Goal: Task Accomplishment & Management: Use online tool/utility

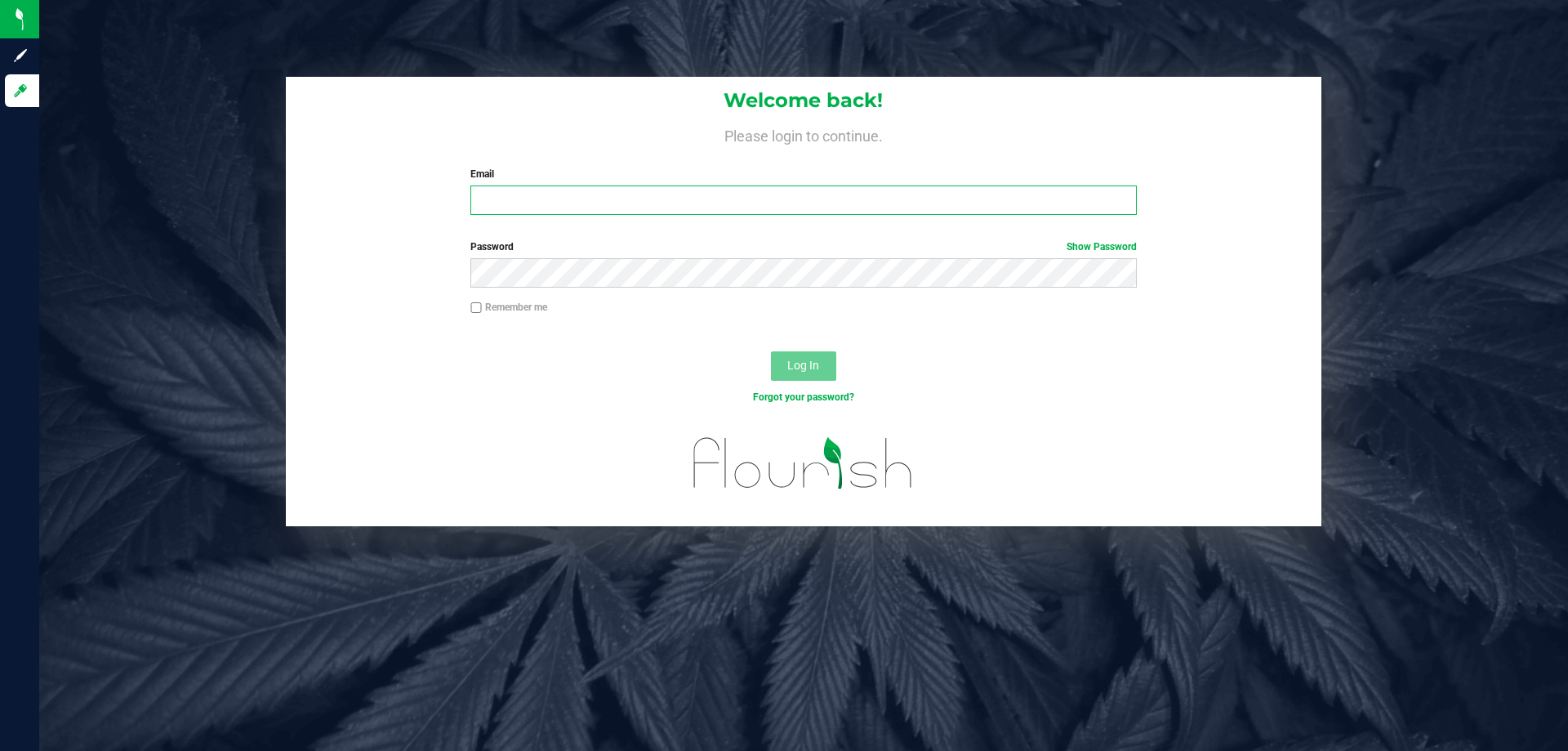
click at [748, 202] on input "Email" at bounding box center [803, 200] width 665 height 29
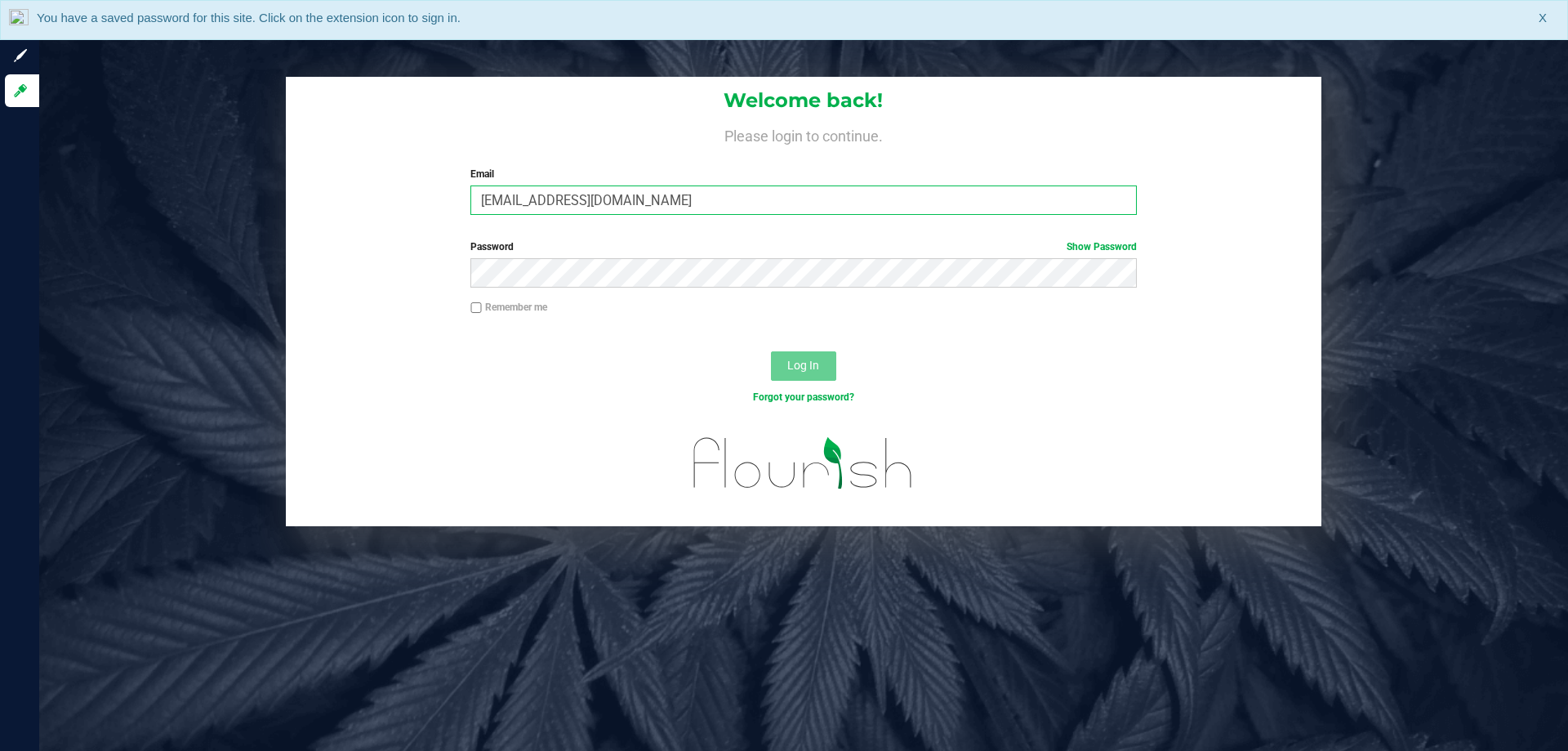
type input "[EMAIL_ADDRESS][DOMAIN_NAME]"
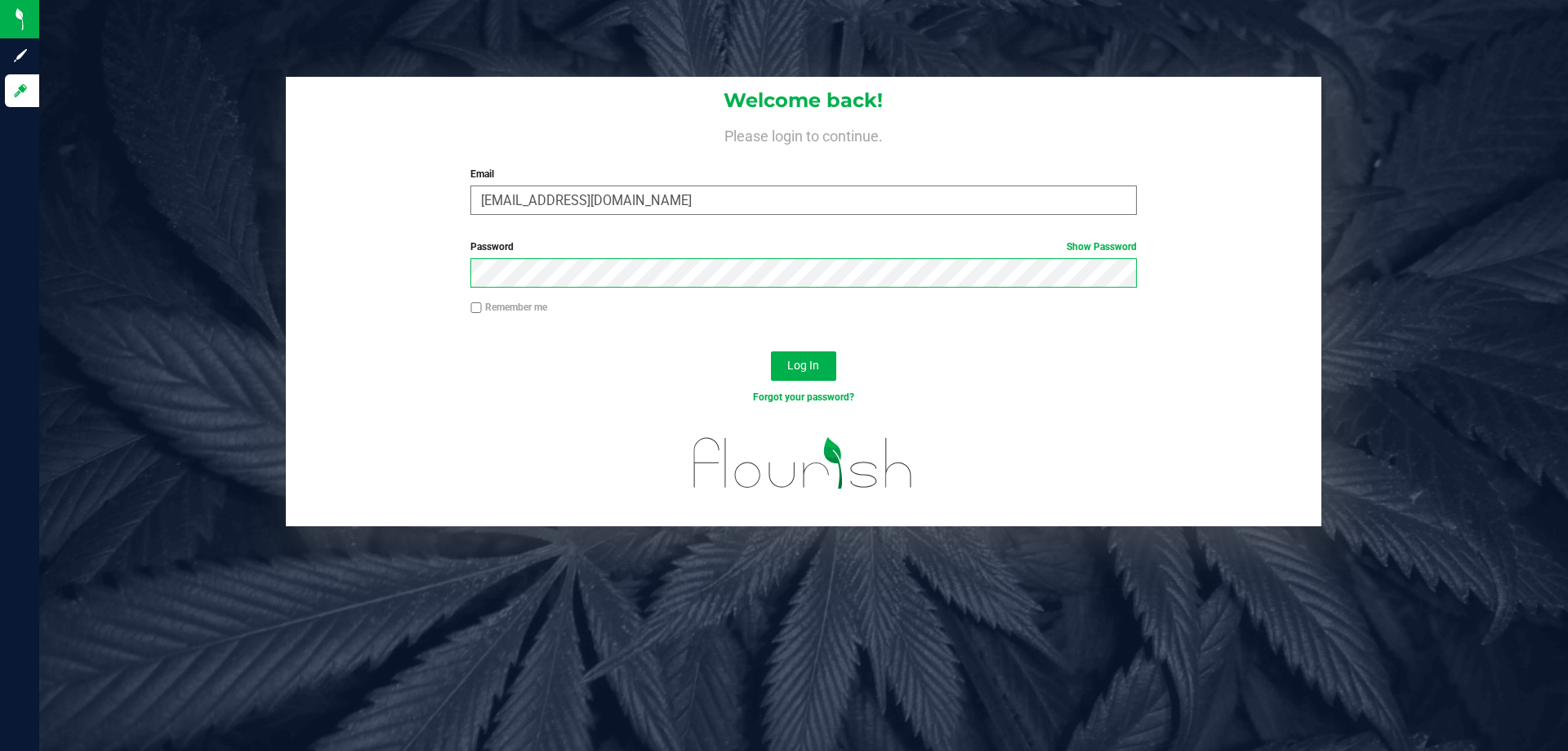
click at [771, 352] on button "Log In" at bounding box center [803, 366] width 65 height 29
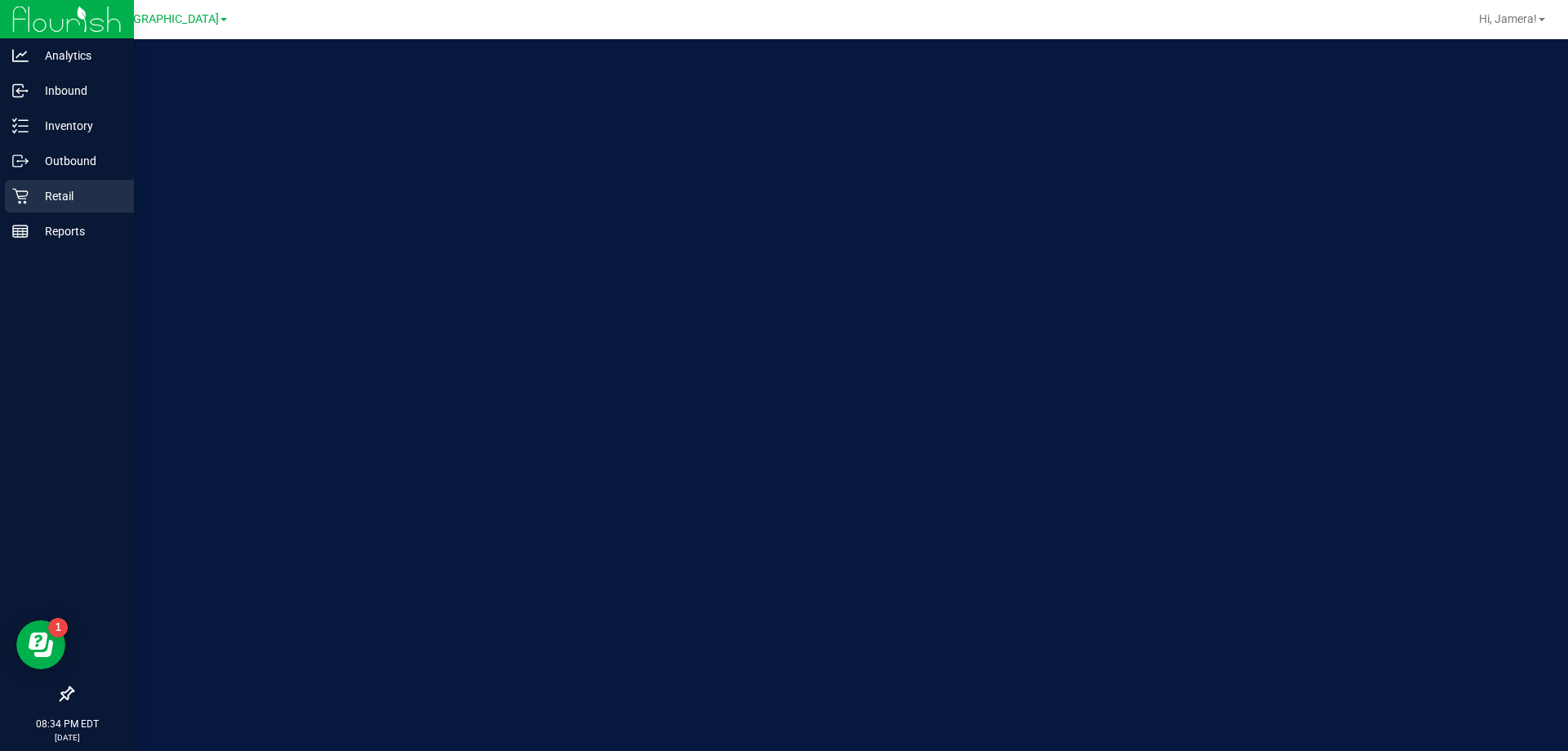
click at [46, 198] on p "Retail" at bounding box center [77, 196] width 98 height 19
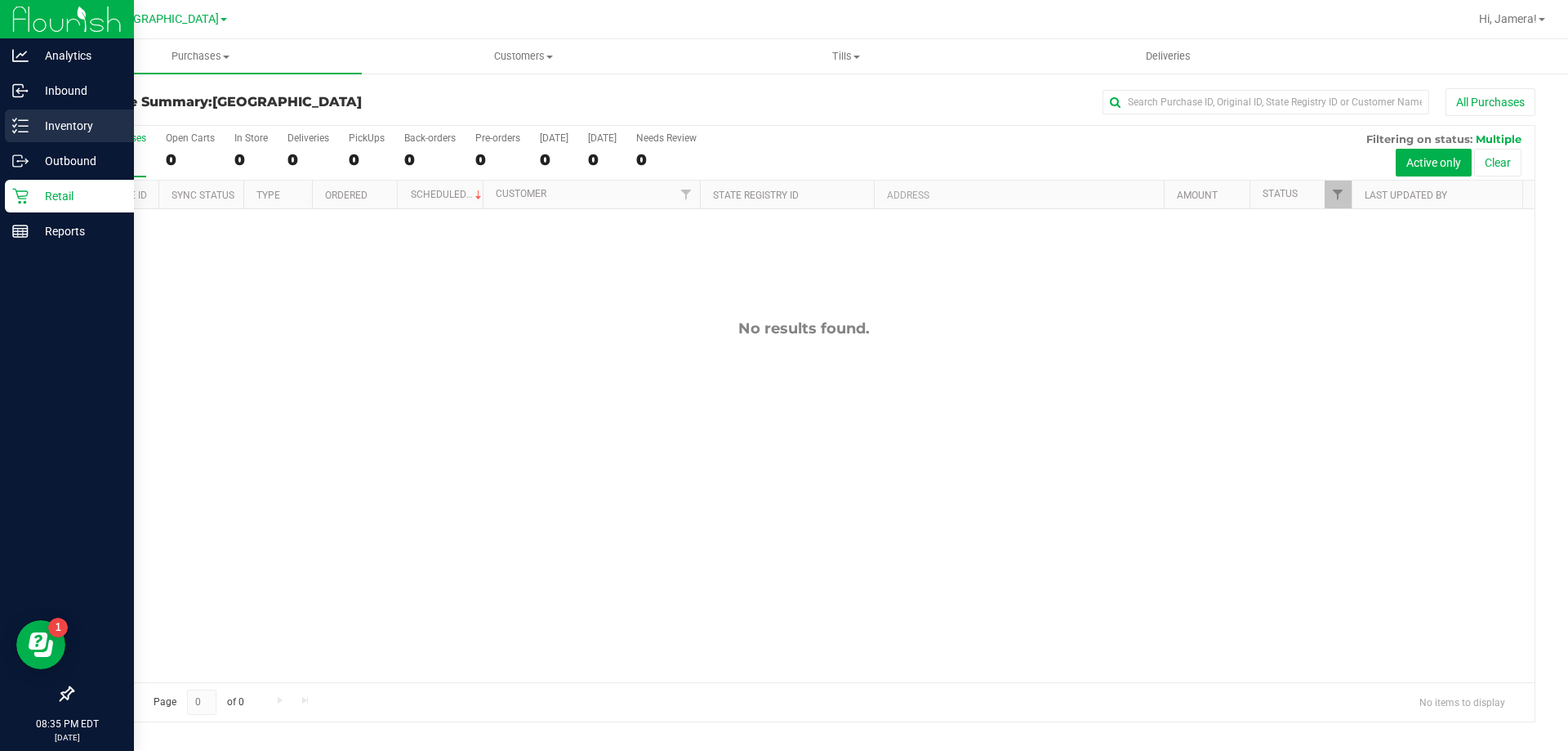
click at [74, 121] on p "Inventory" at bounding box center [77, 126] width 98 height 19
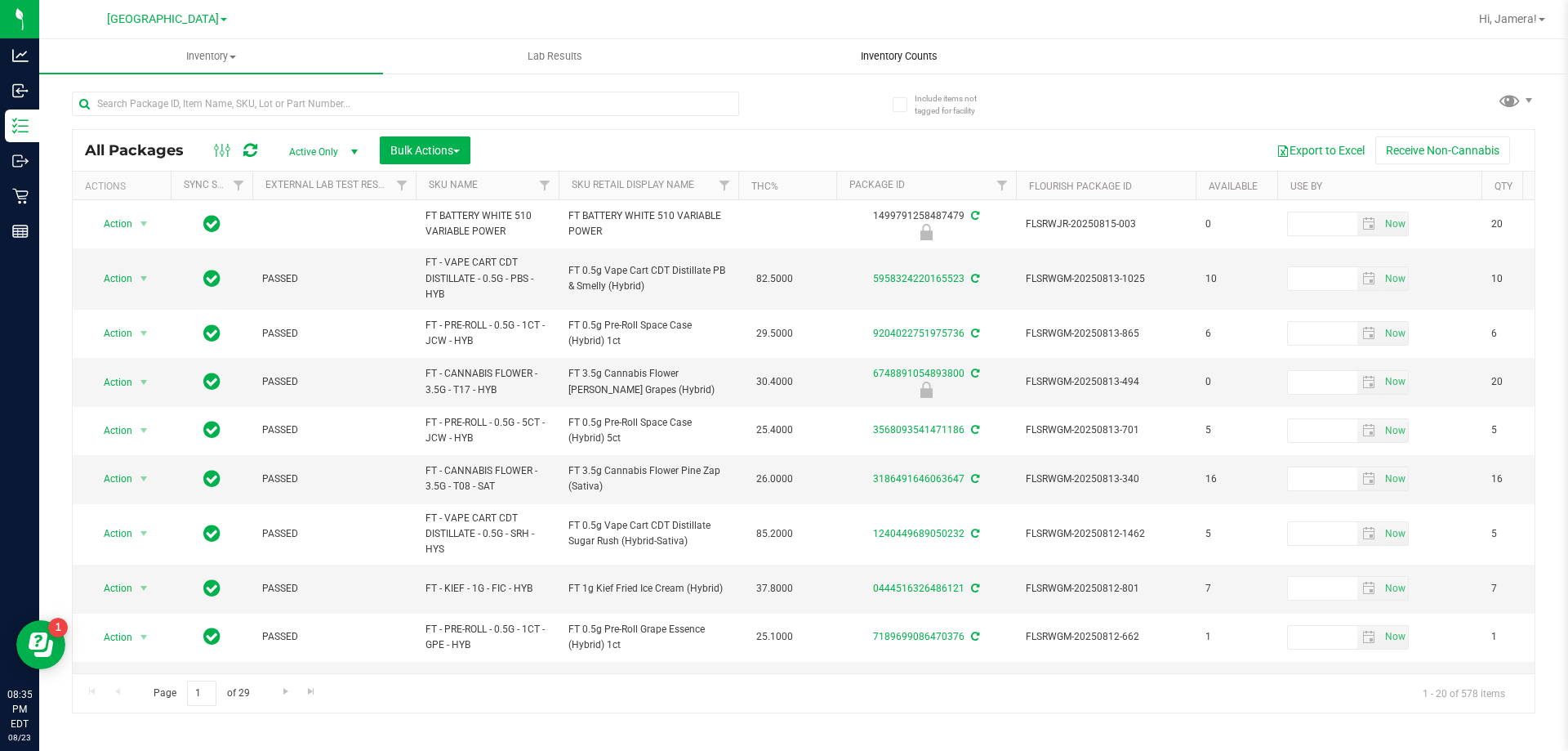
click at [889, 50] on span "Inventory Counts" at bounding box center [899, 56] width 121 height 15
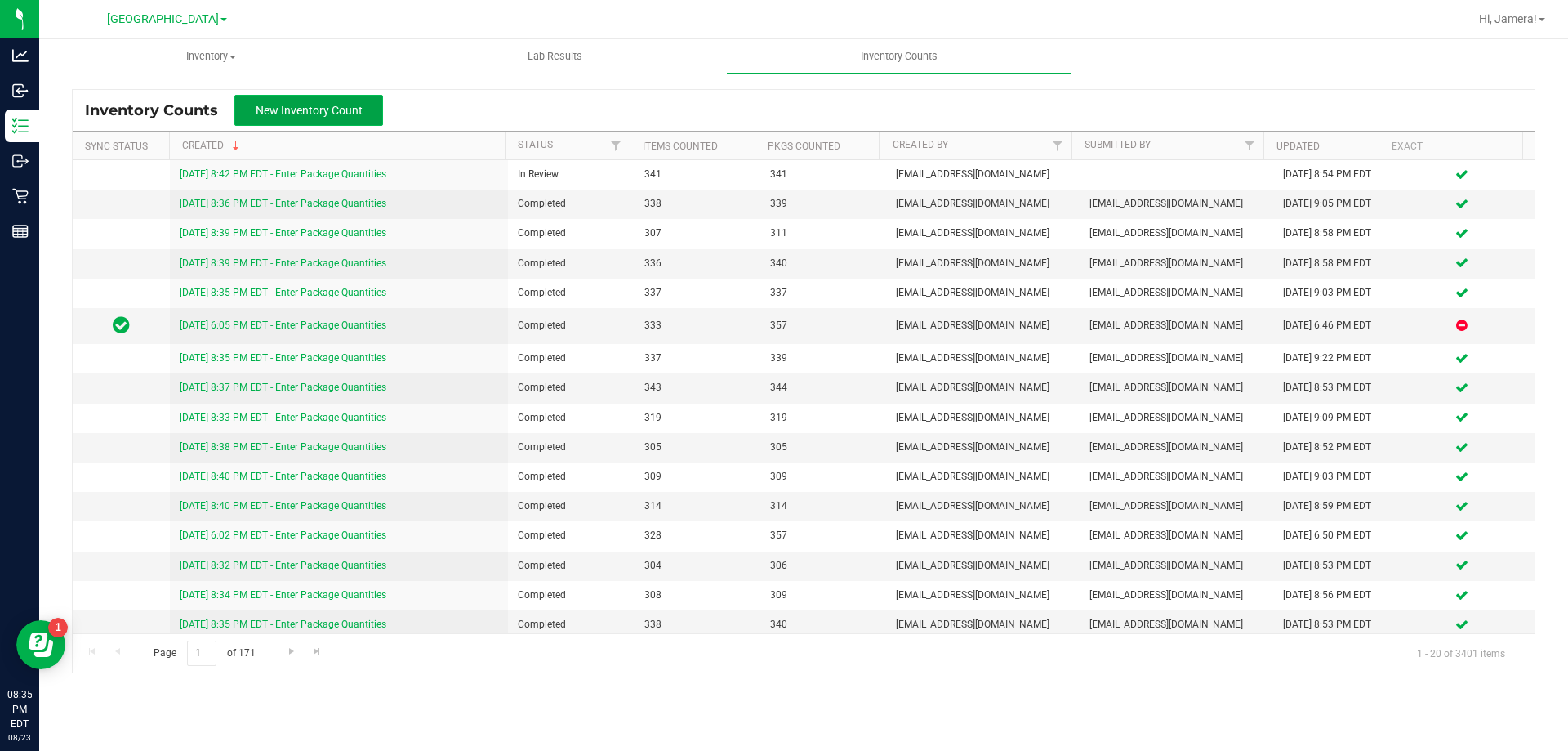
click at [311, 118] on button "New Inventory Count" at bounding box center [308, 110] width 148 height 31
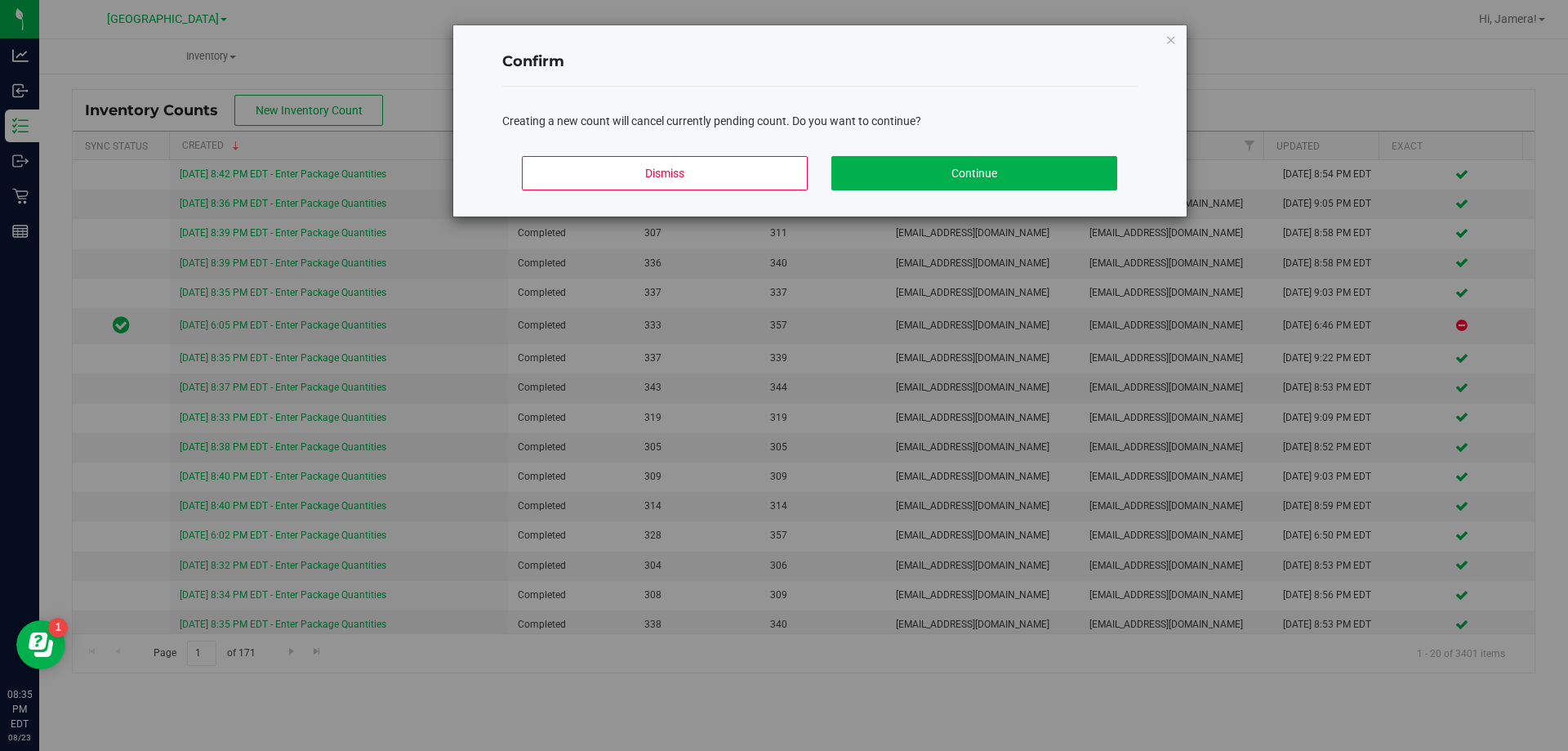
click at [716, 82] on div "Confirm" at bounding box center [819, 63] width 635 height 48
click at [714, 165] on button "Dismiss" at bounding box center [664, 172] width 286 height 34
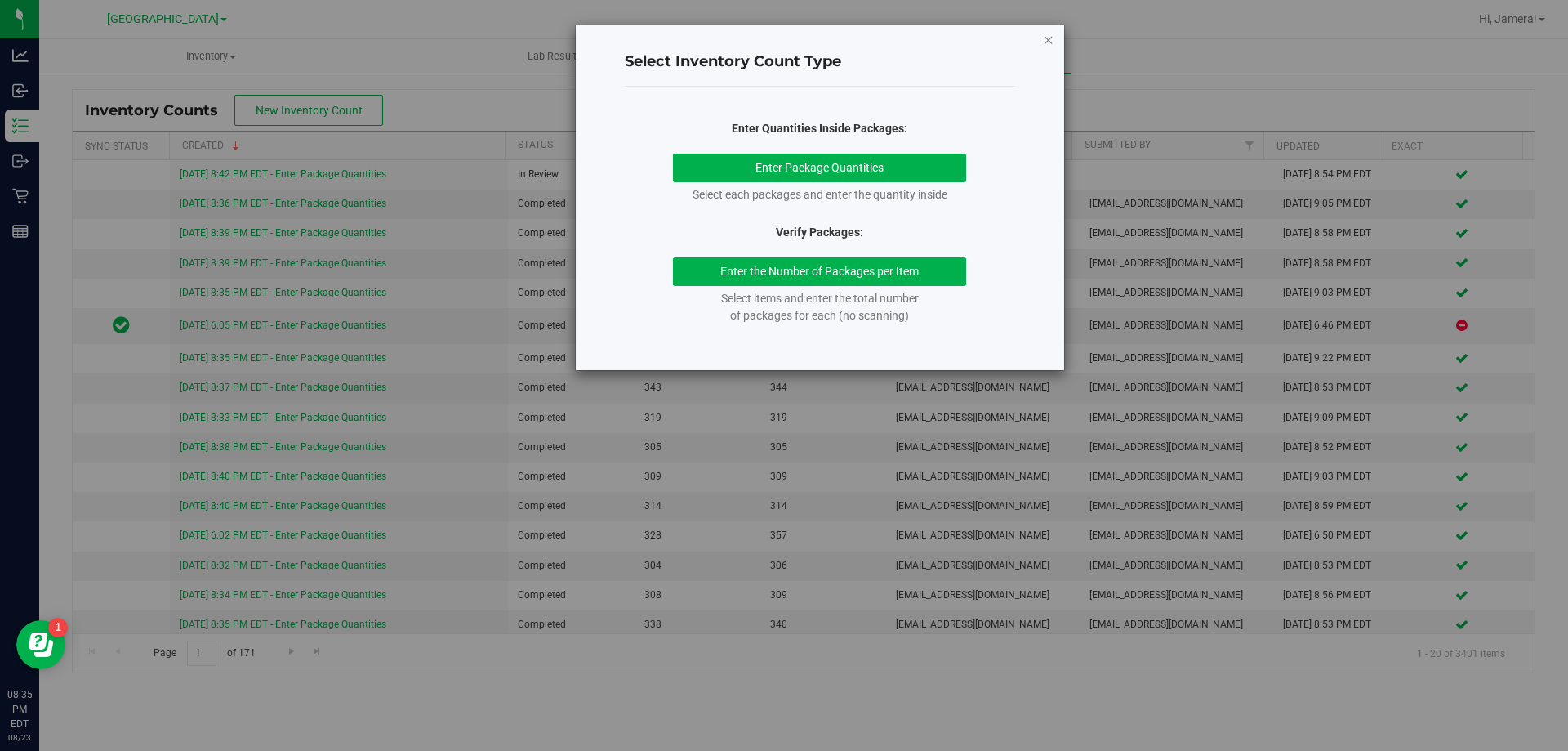
click at [1047, 40] on icon "button" at bounding box center [1049, 39] width 12 height 19
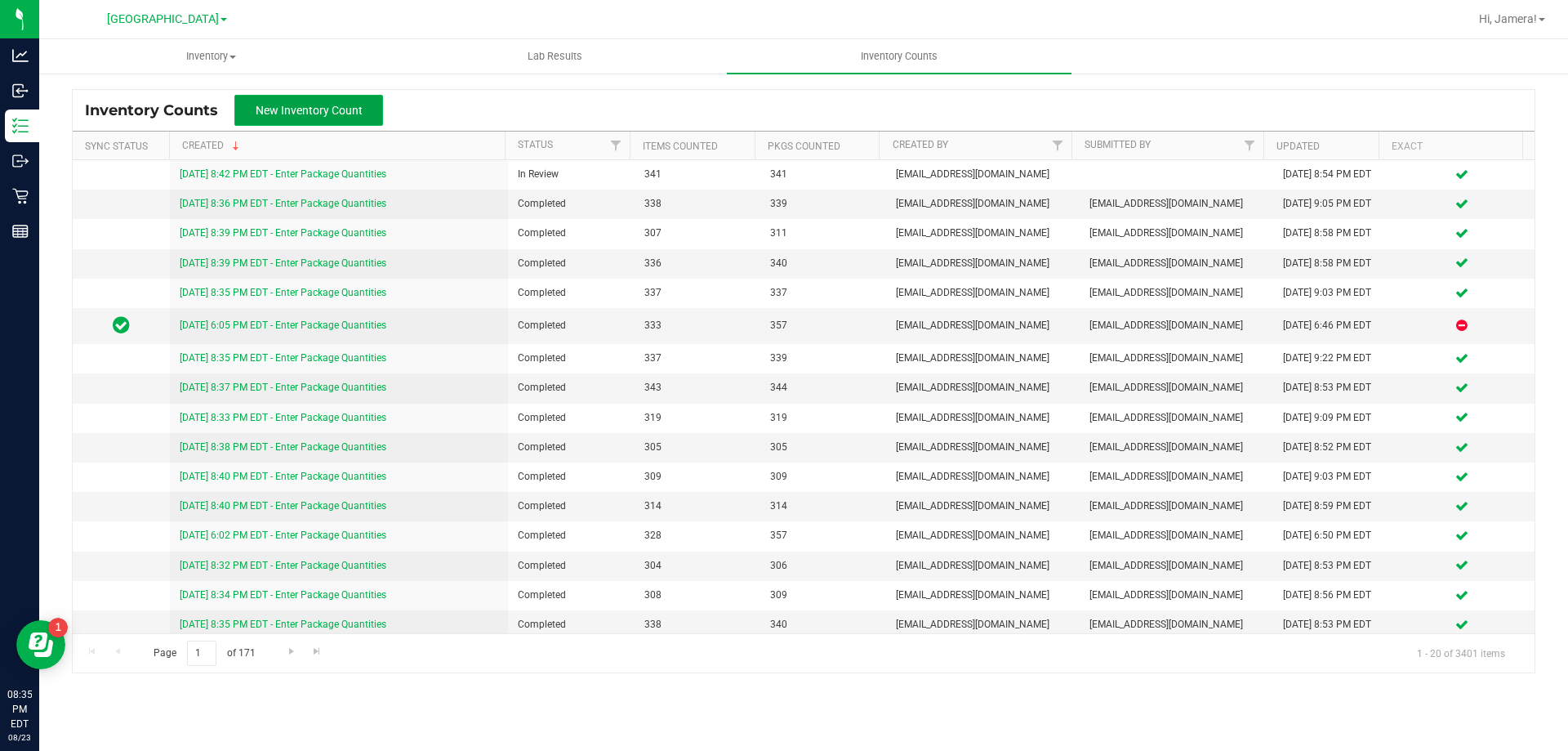
click at [275, 104] on span "New Inventory Count" at bounding box center [309, 110] width 107 height 13
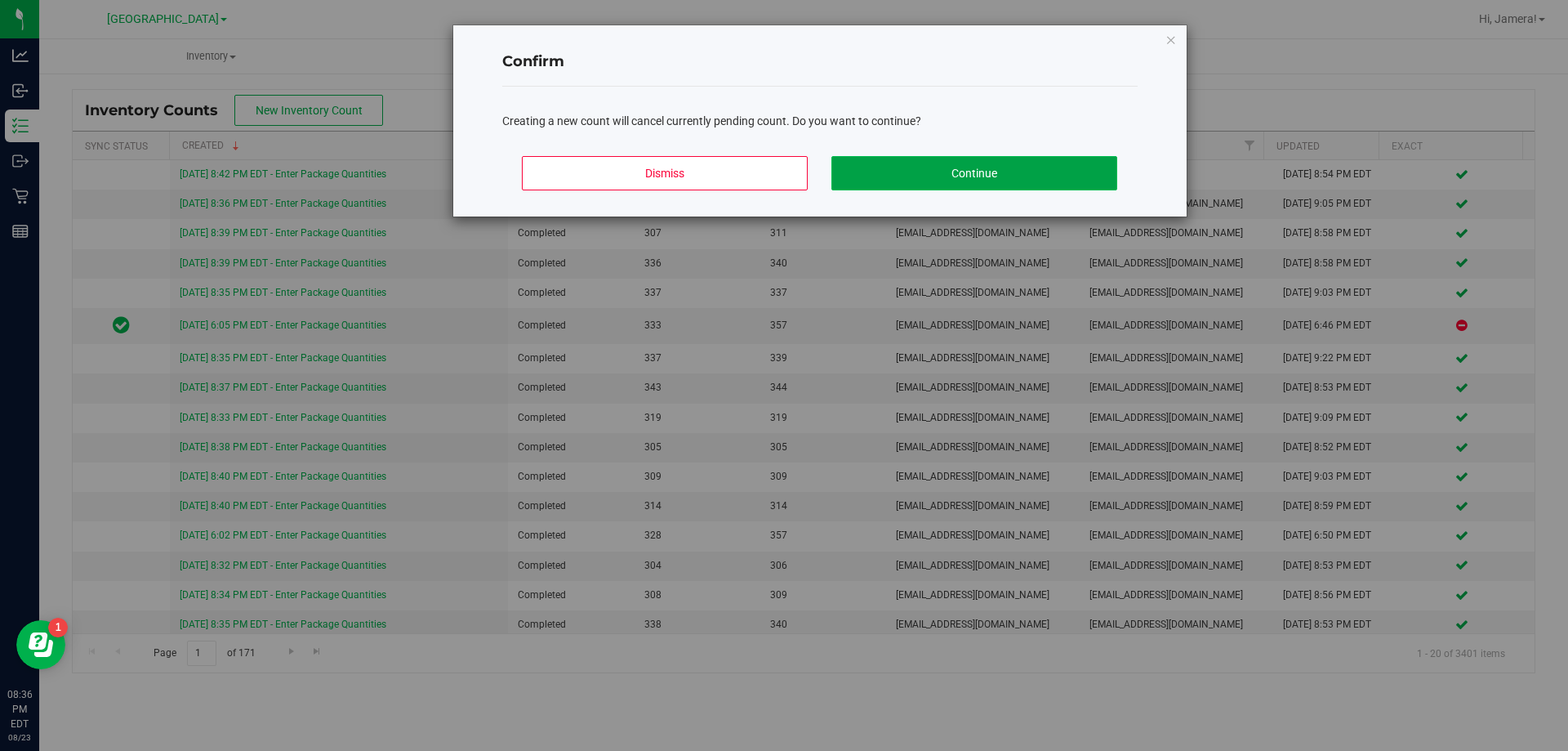
click at [995, 175] on button "Continue" at bounding box center [973, 172] width 286 height 34
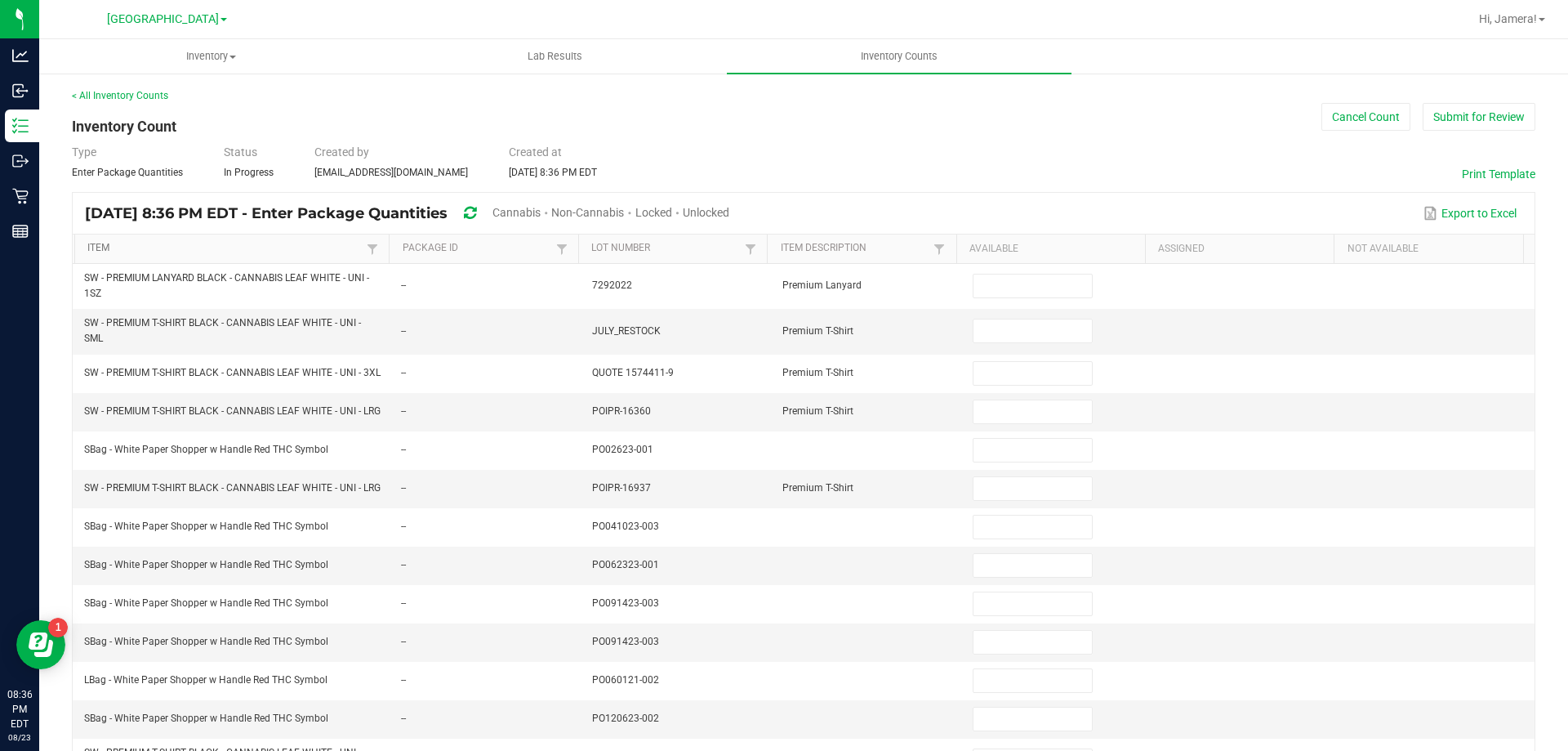
click at [335, 242] on link "Item" at bounding box center [225, 248] width 275 height 13
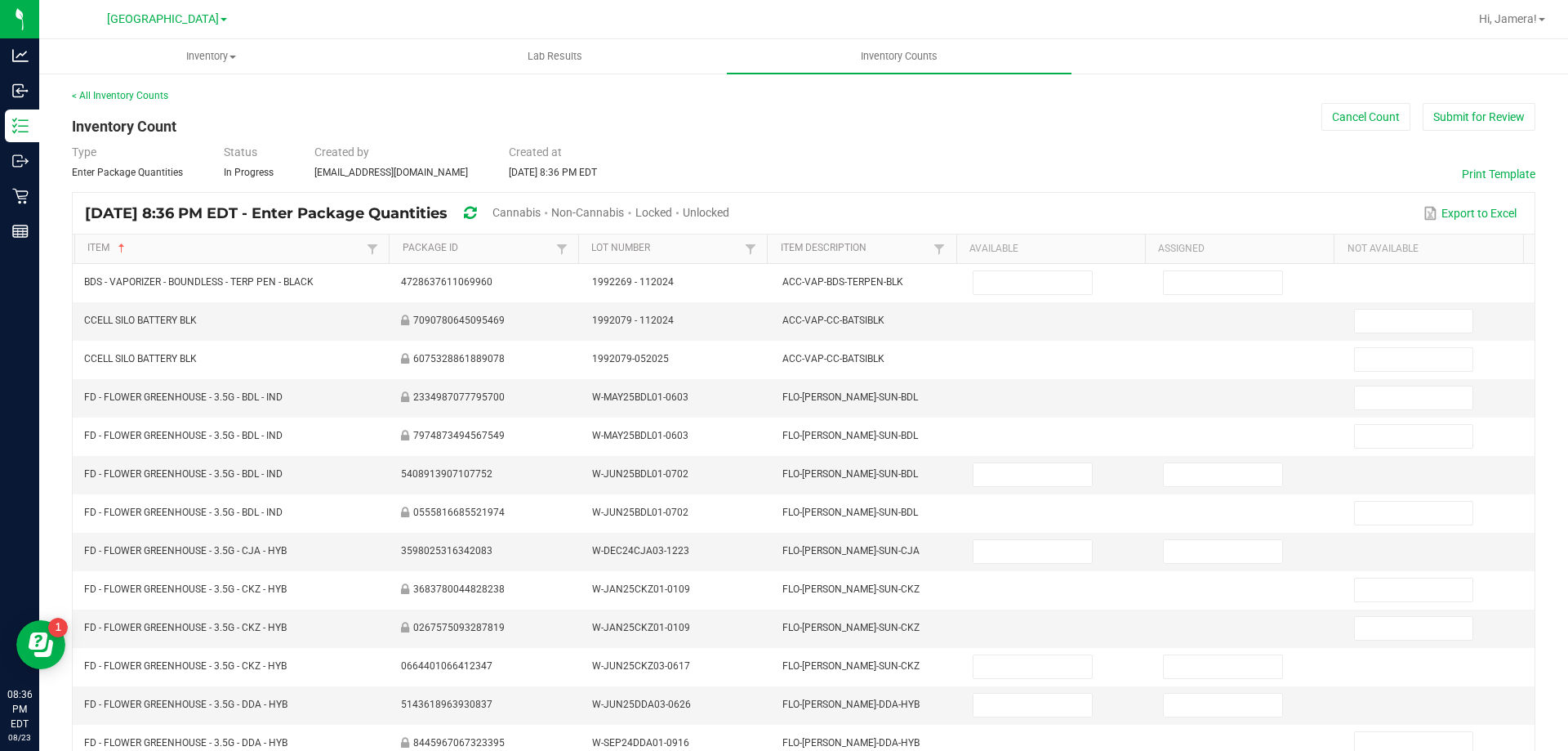
click at [729, 212] on span "Unlocked" at bounding box center [706, 211] width 46 height 13
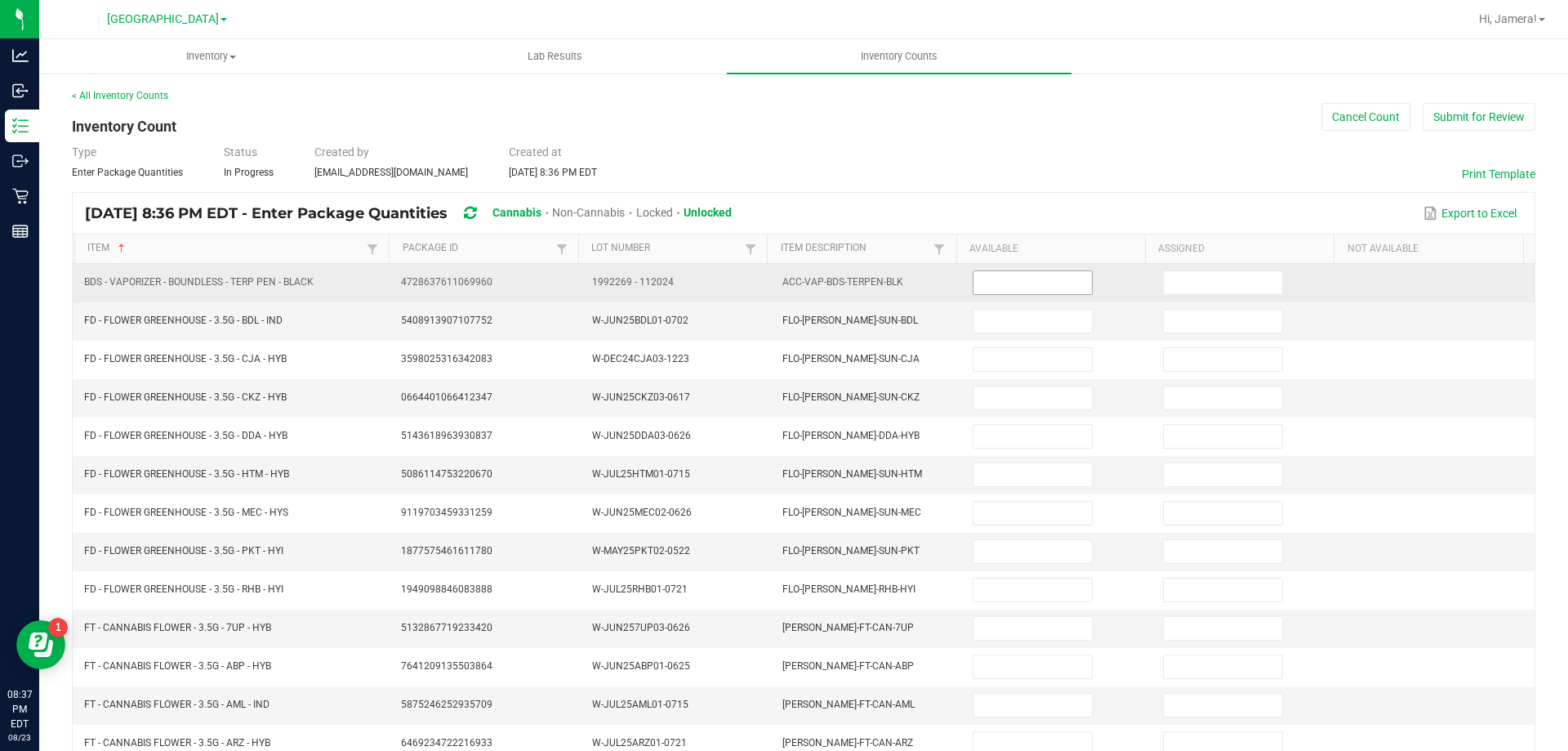
click at [974, 282] on input at bounding box center [1031, 283] width 117 height 23
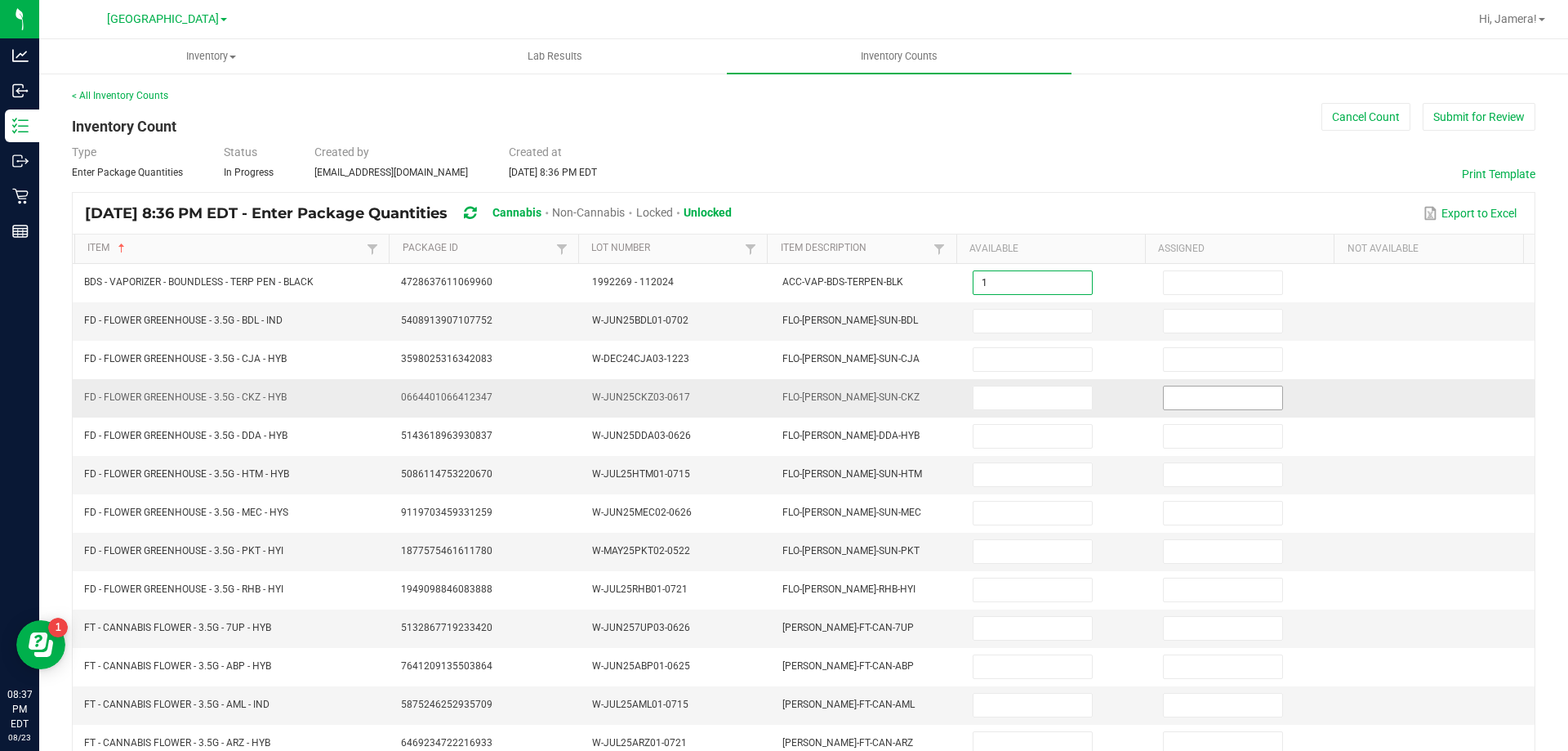
type input "1"
type input "0"
type input "6"
type input "0"
type input "4"
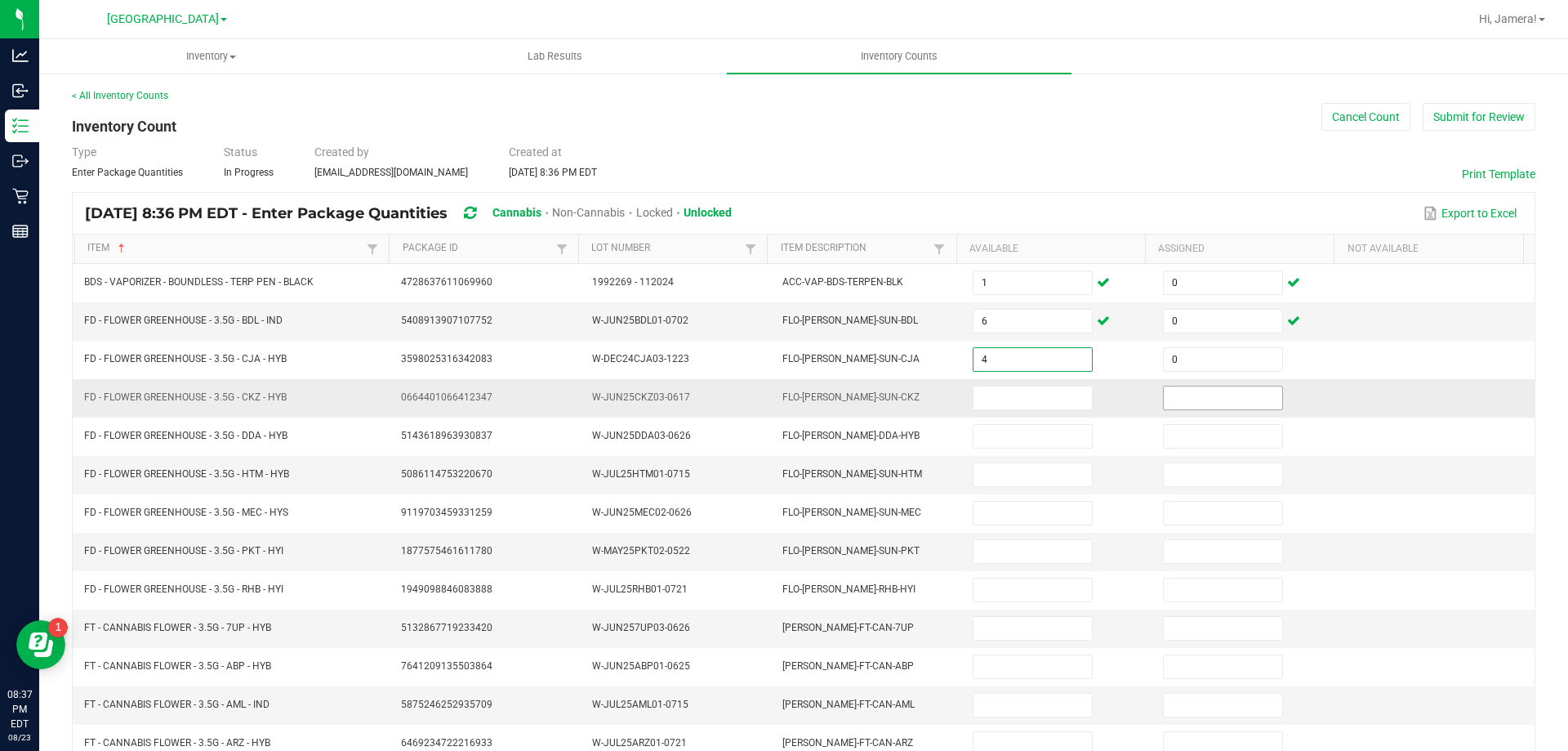
type input "0"
type input "7"
type input "0"
type input "8"
type input "0"
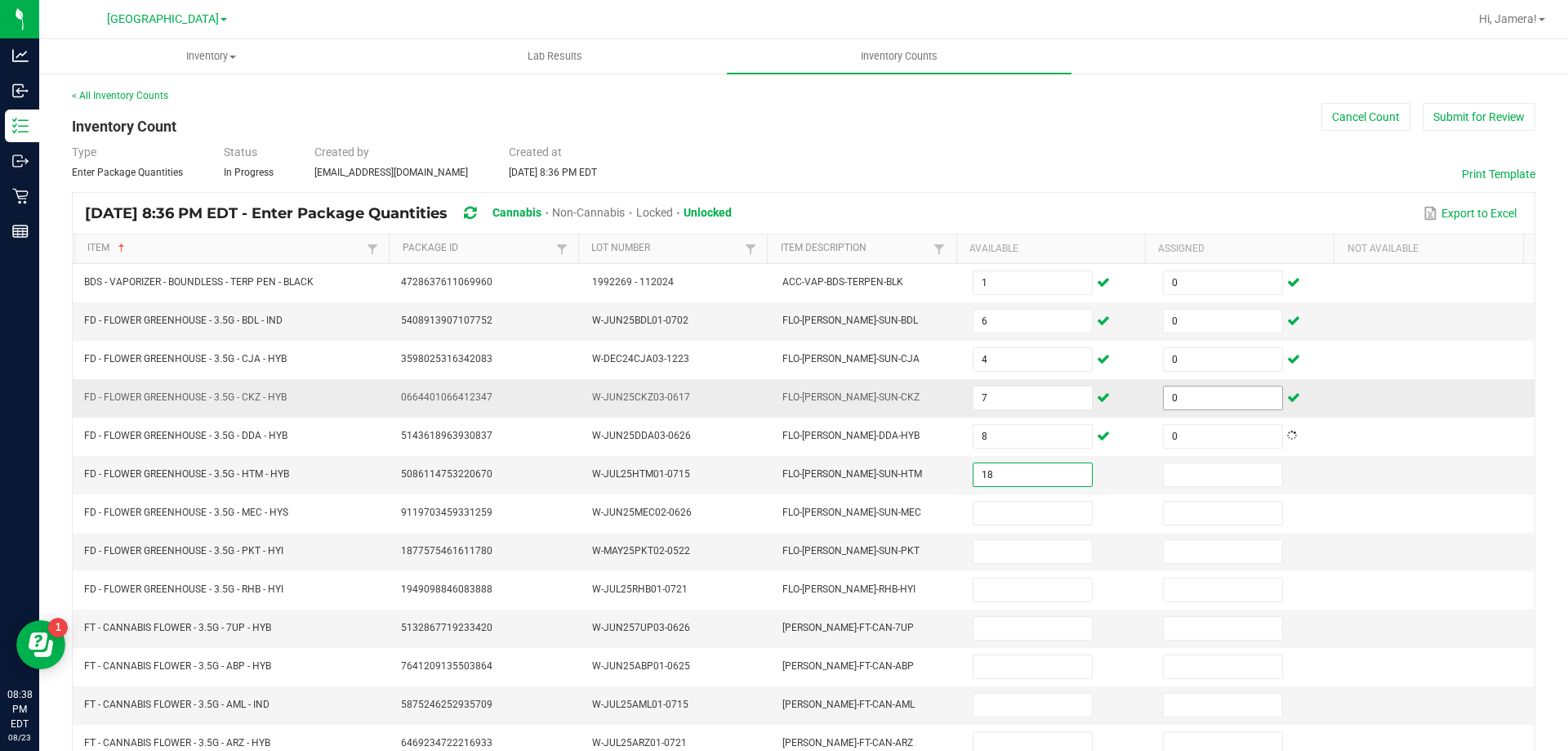
type input "18"
type input "0"
type input "6"
type input "0"
type input "10"
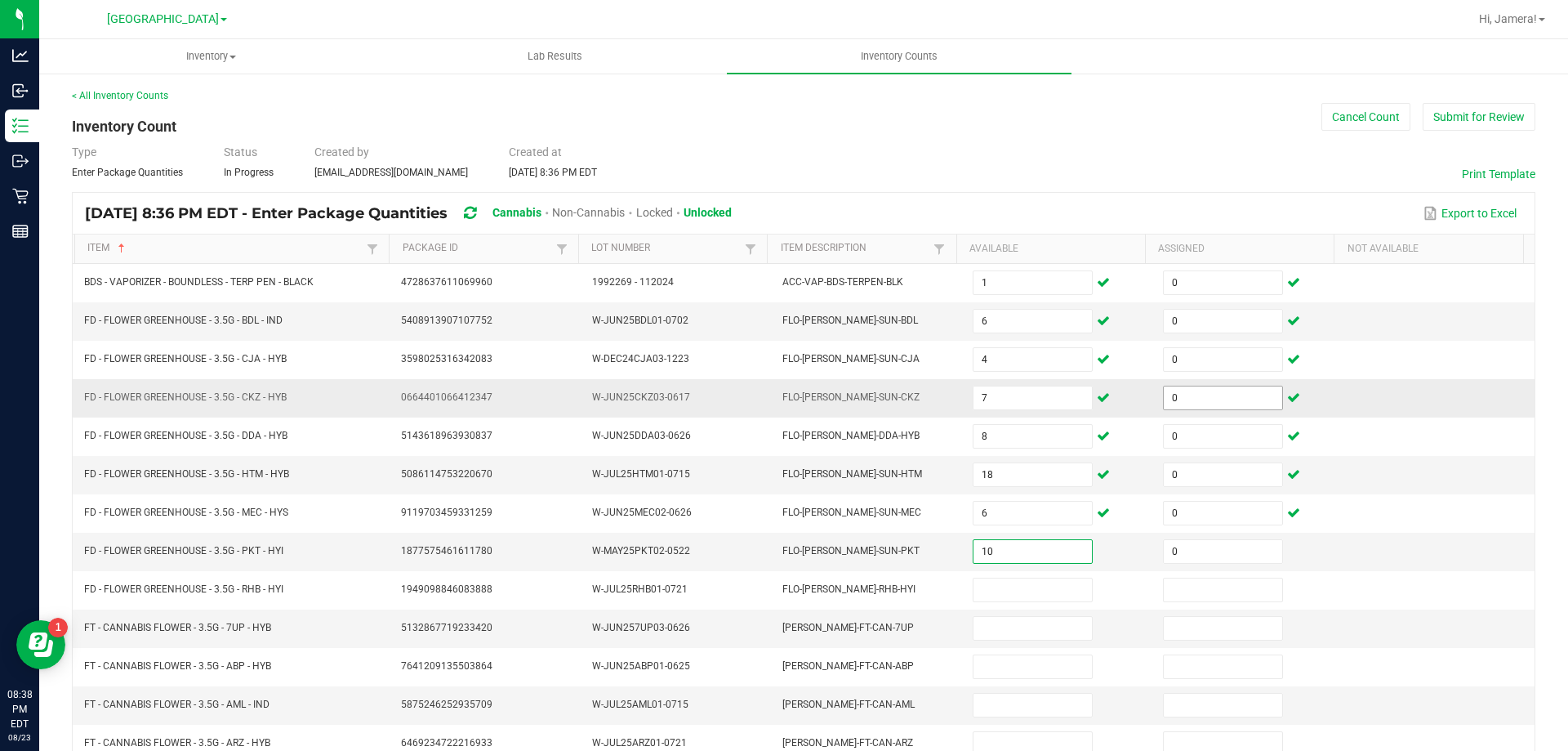
type input "0"
type input "12"
type input "0"
type input "7"
type input "0"
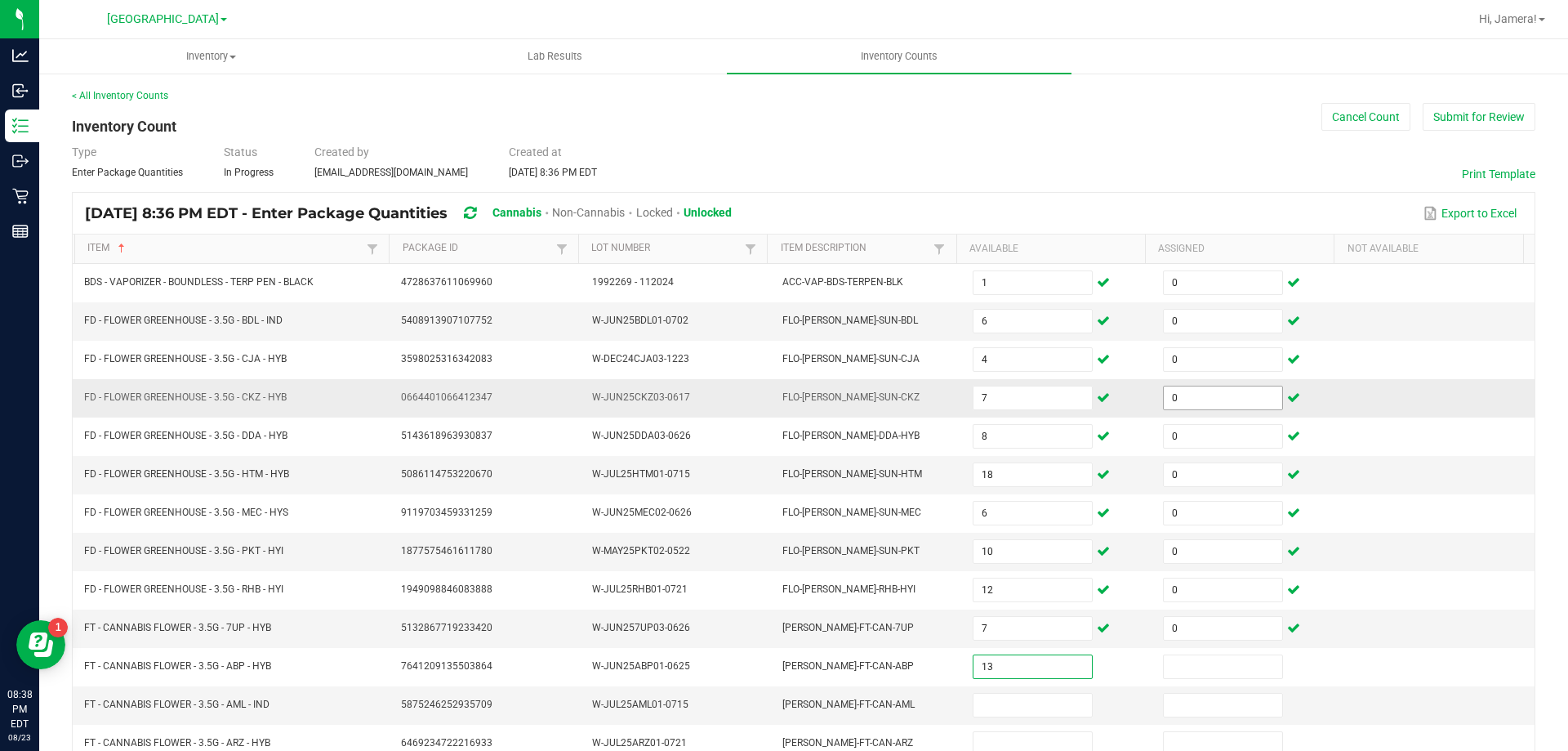
type input "13"
type input "0"
type input "16"
type input "0"
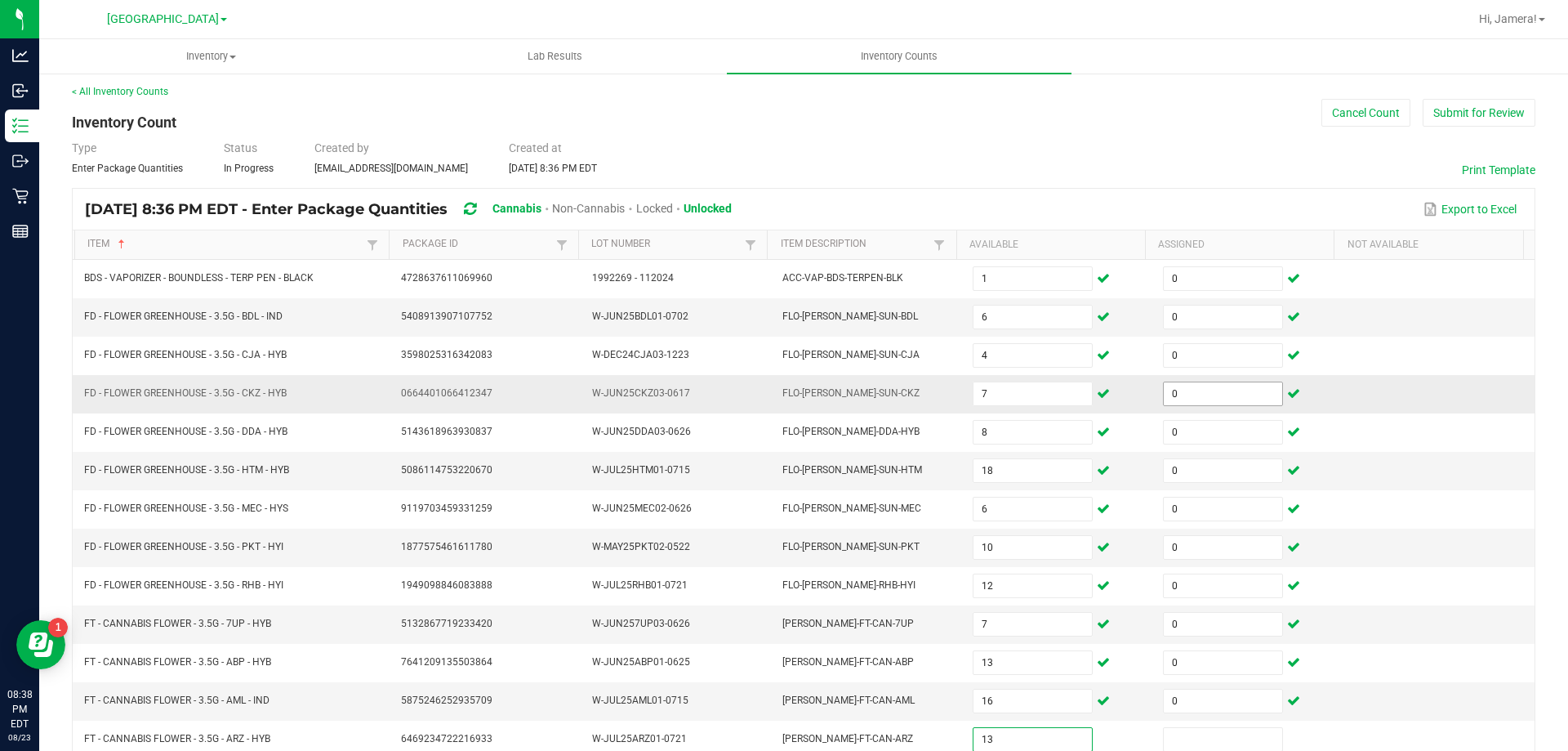
type input "13"
type input "0"
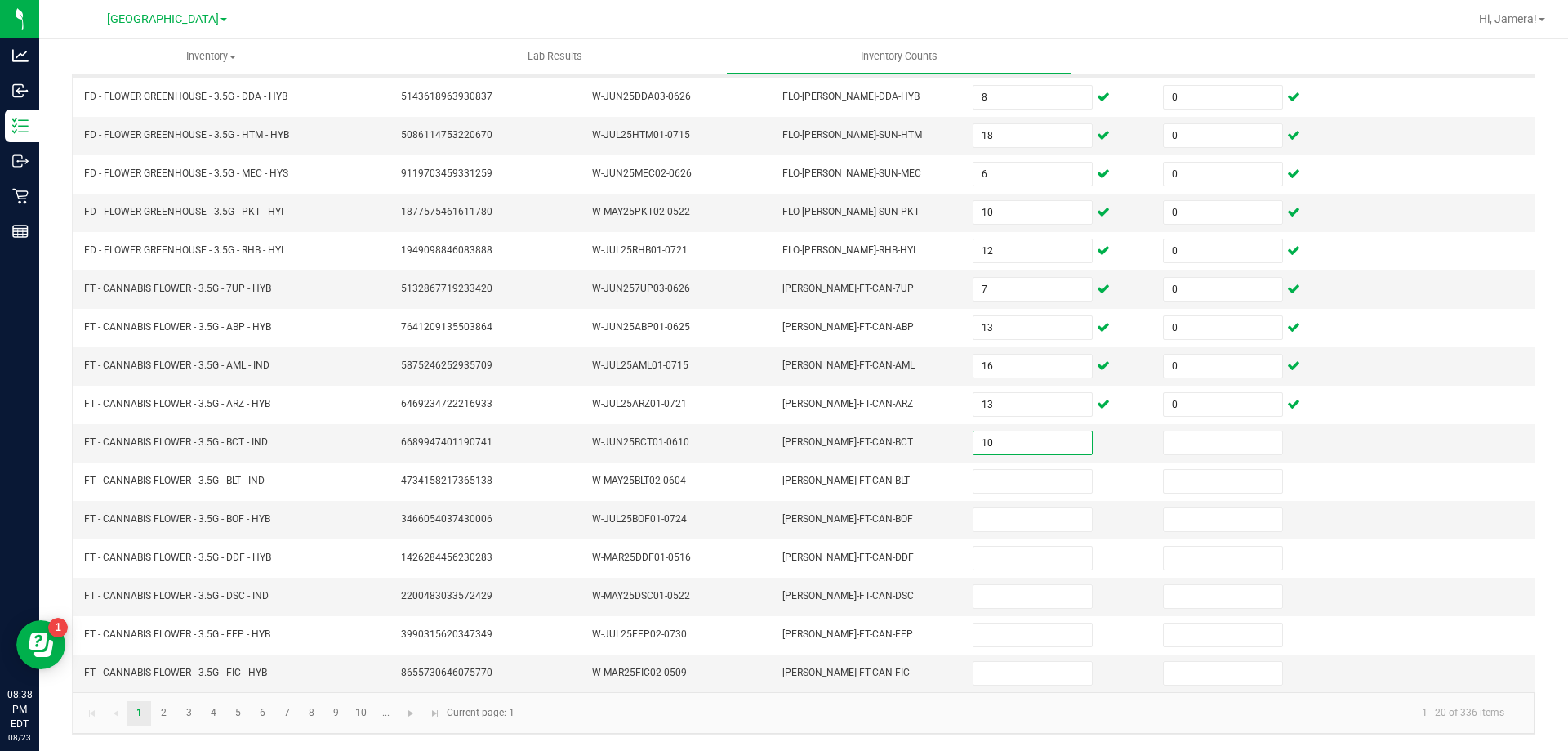
type input "10"
type input "0"
type input "17"
type input "0"
type input "2"
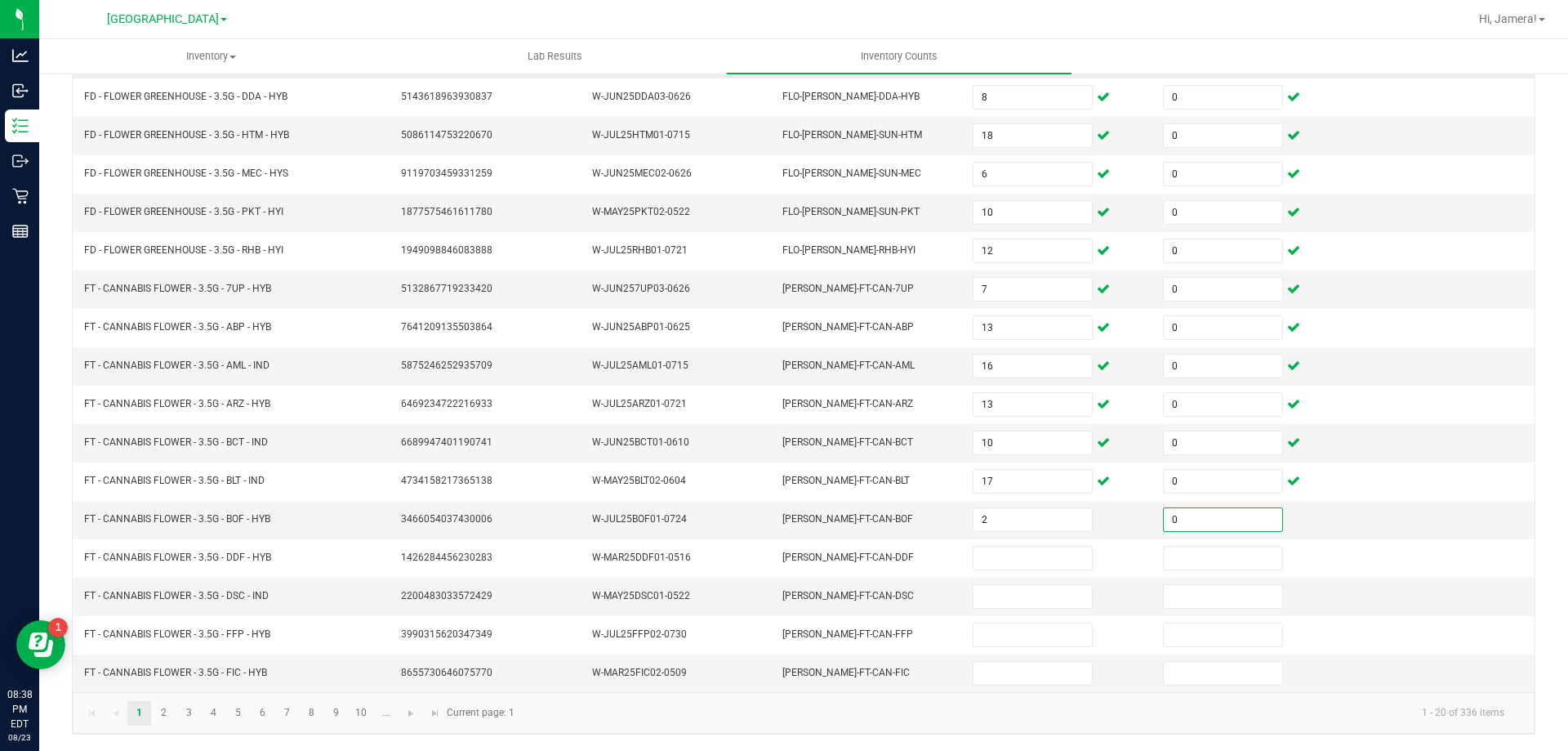
type input "0"
type input "8"
type input "0"
type input "8"
type input "0"
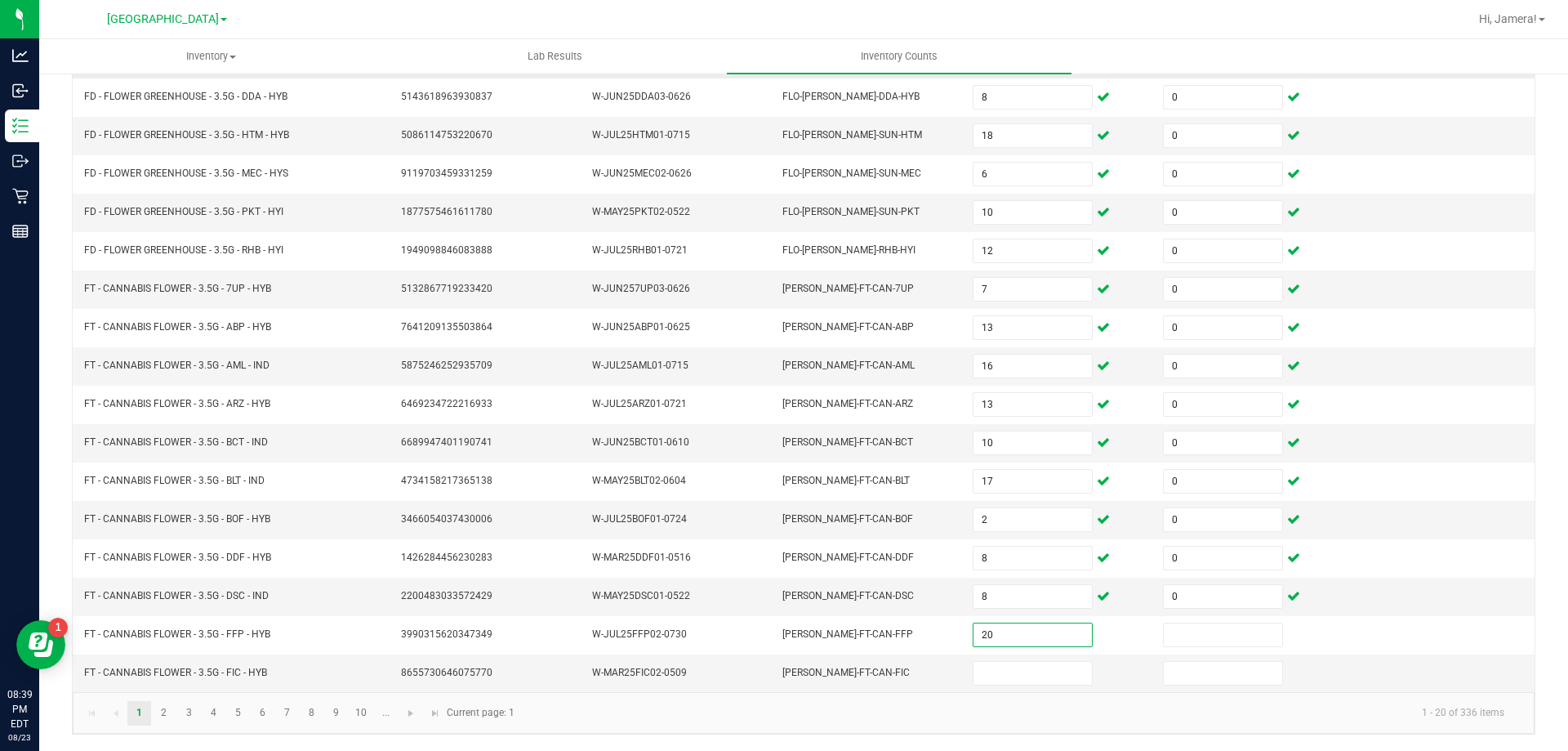
type input "20"
type input "0"
type input "4"
type input "0"
click at [414, 721] on link at bounding box center [411, 712] width 23 height 24
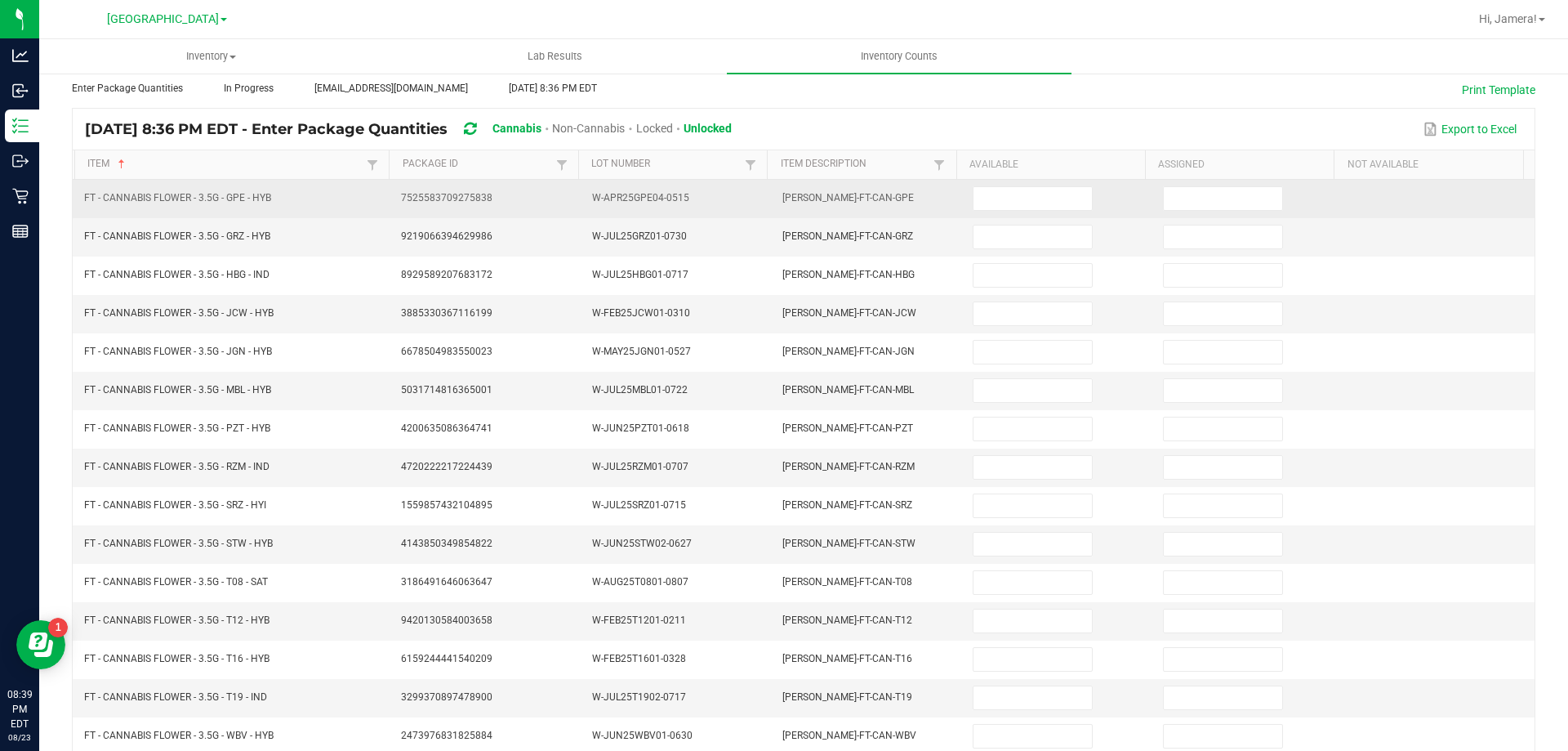
scroll to position [0, 0]
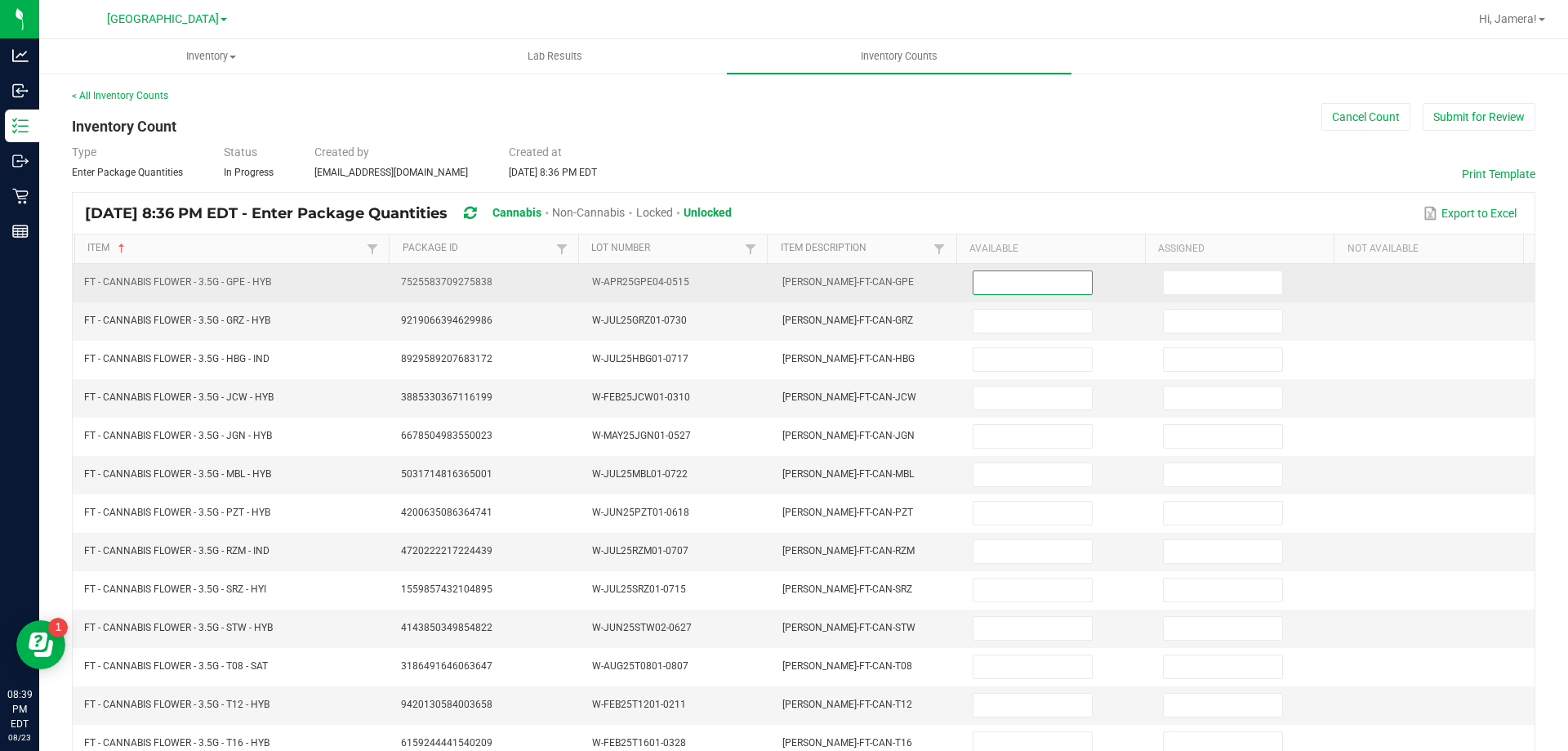
click at [1022, 275] on input at bounding box center [1031, 283] width 117 height 23
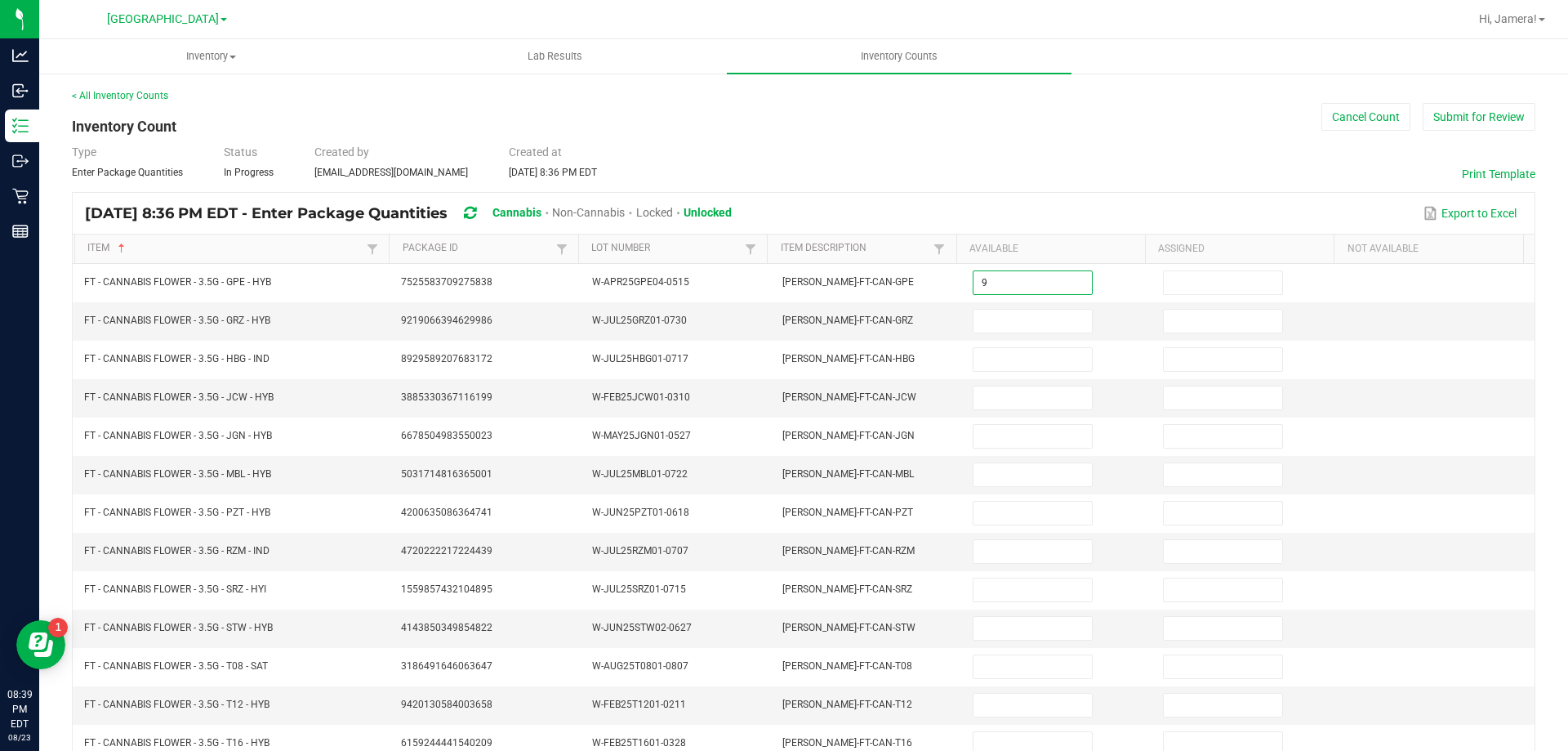
type input "9"
type input "0"
type input "8"
type input "0"
type input "6"
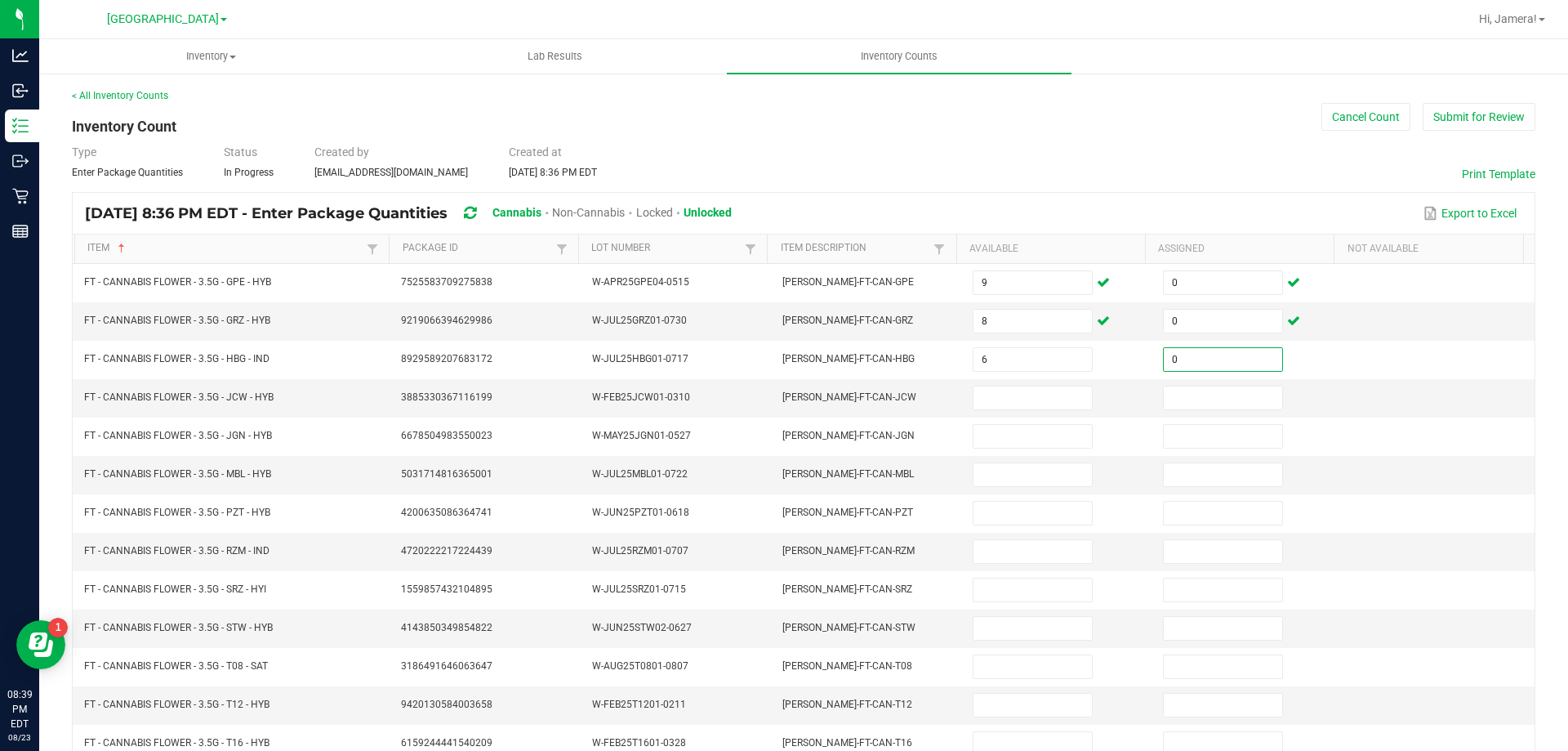
type input "0"
type input "19"
type input "0"
type input "6"
type input "0"
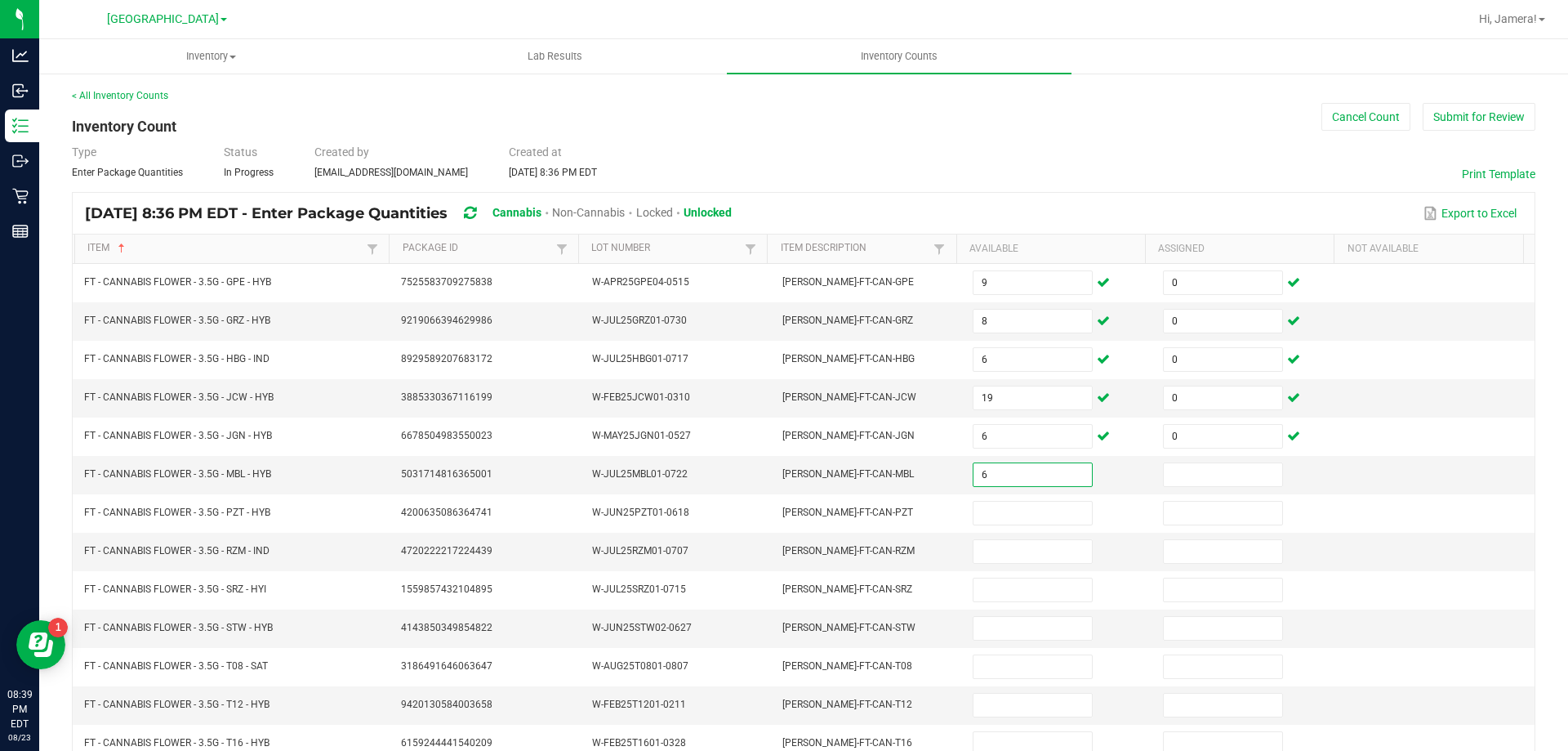
type input "6"
type input "0"
type input "17"
type input "0"
type input "16"
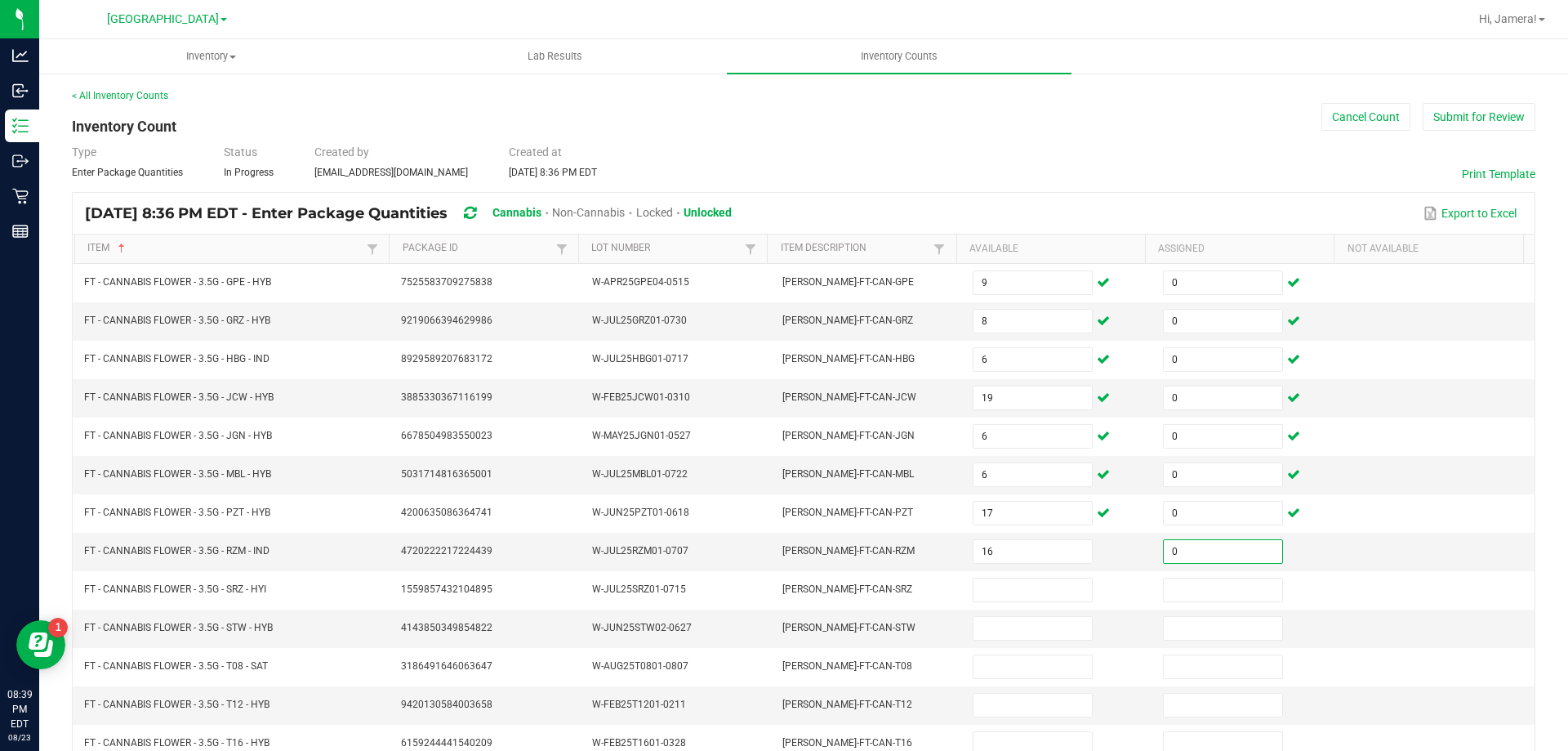
type input "0"
type input "8"
type input "0"
type input "3"
type input "0"
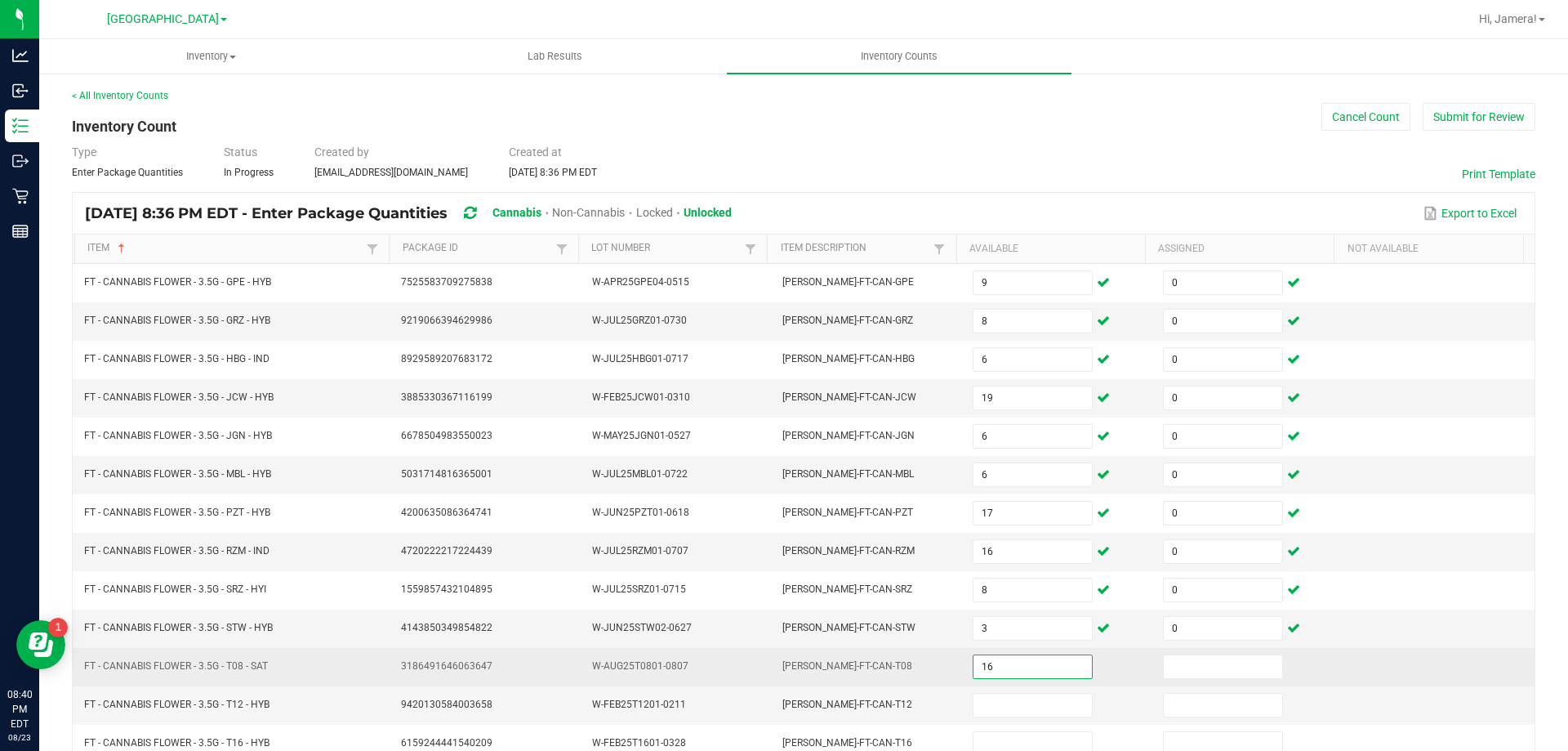
type input "16"
type input "0"
type input "3"
type input "0"
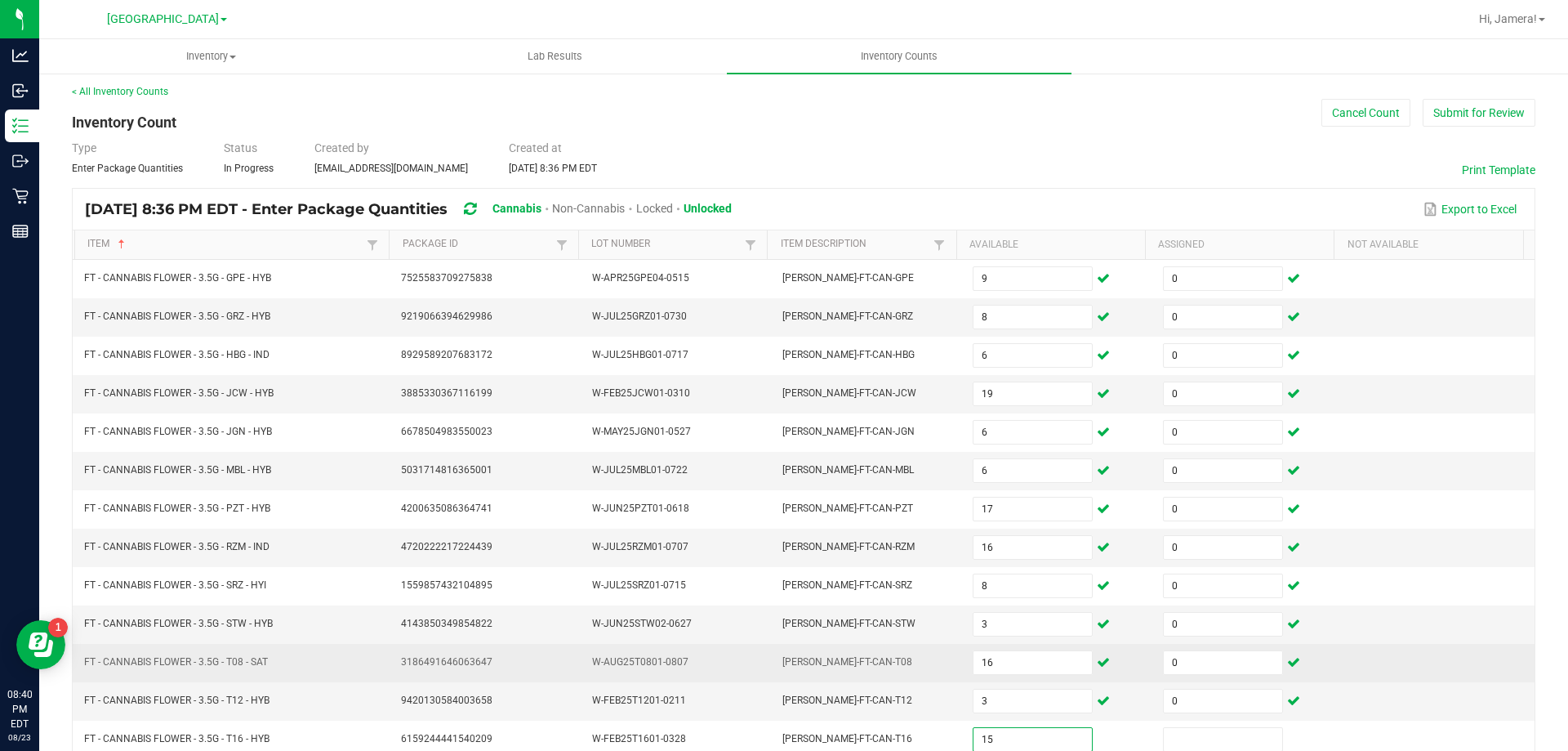
type input "15"
type input "0"
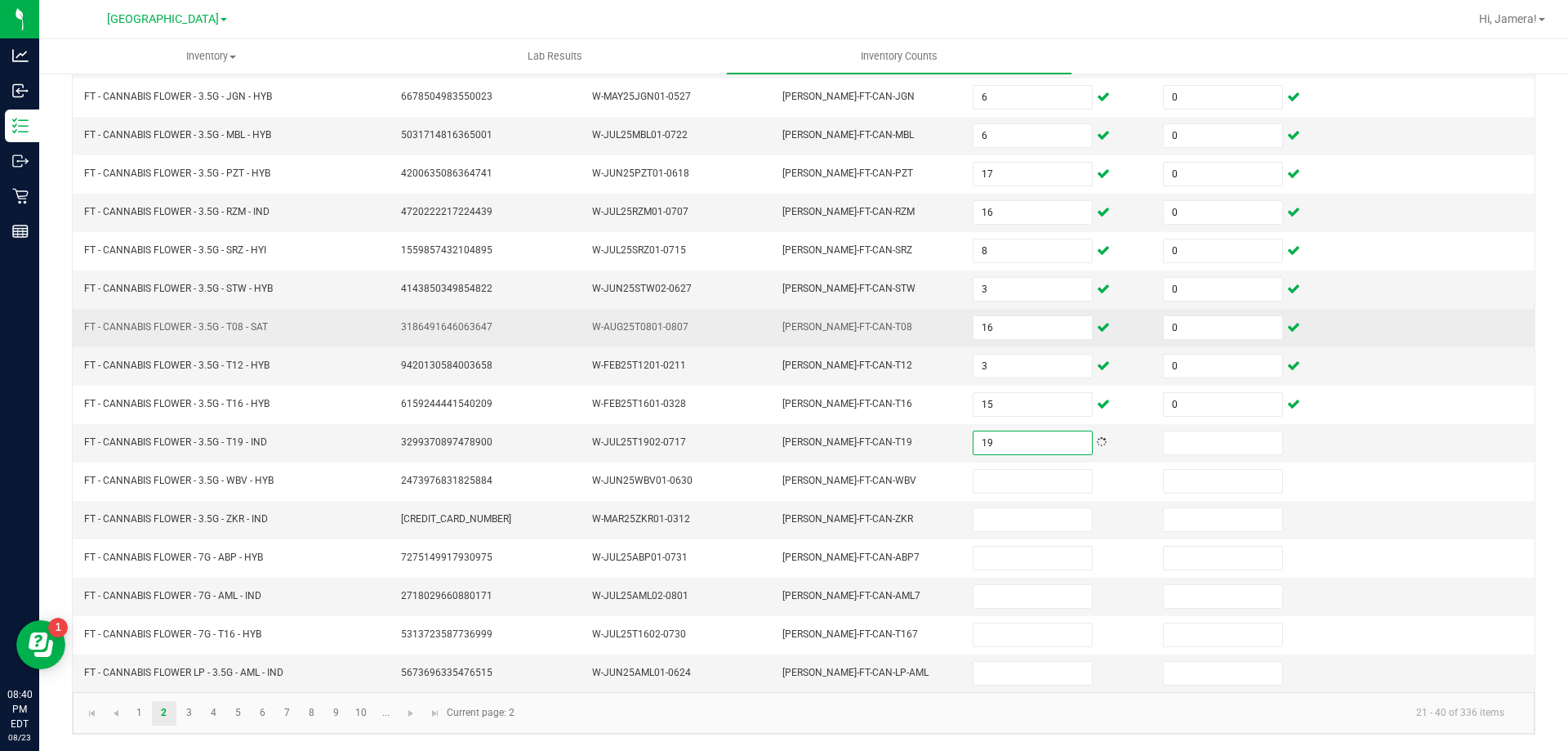
type input "19"
type input "0"
type input "2"
type input "0"
type input "16"
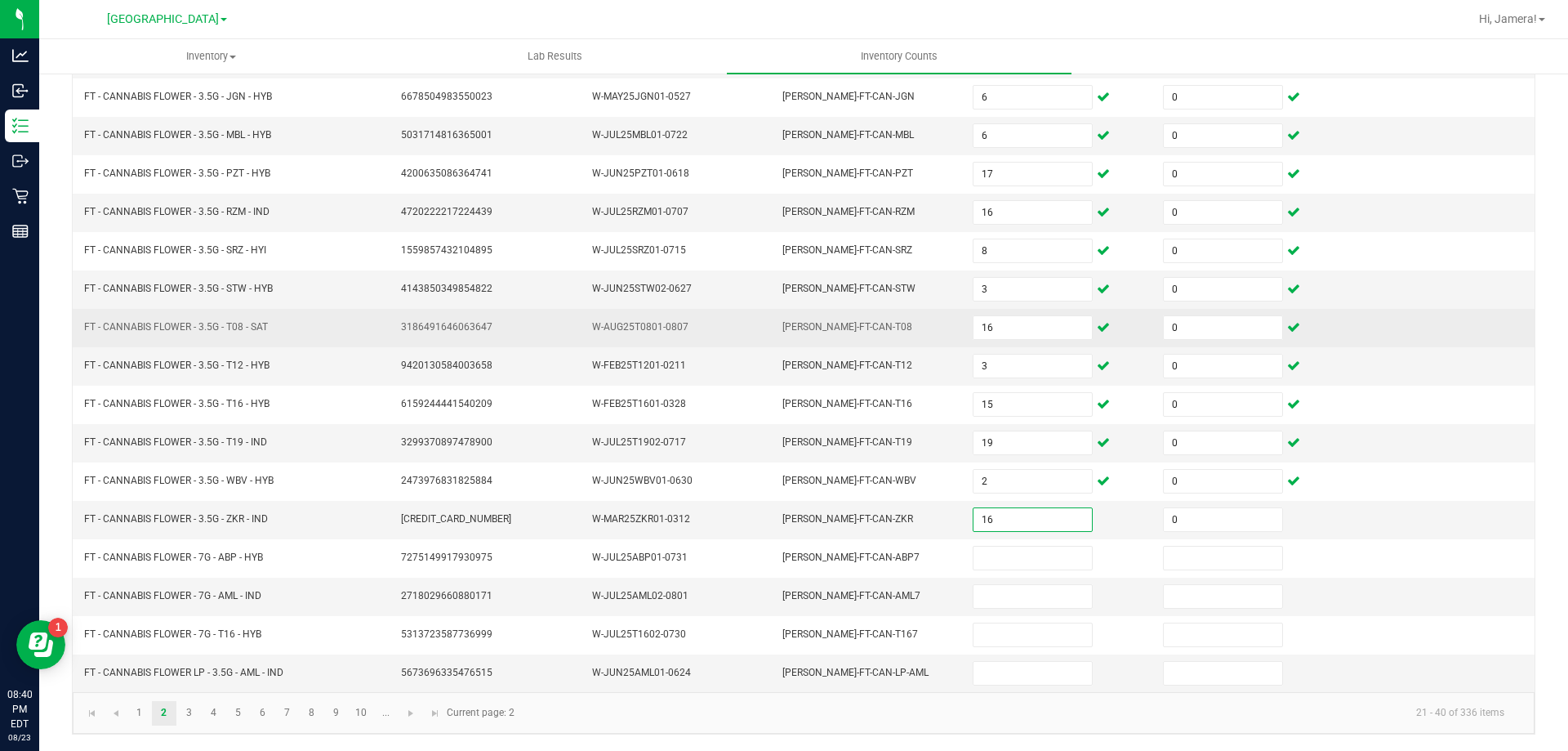
type input "0"
type input "13"
type input "0"
type input "1"
type input "20"
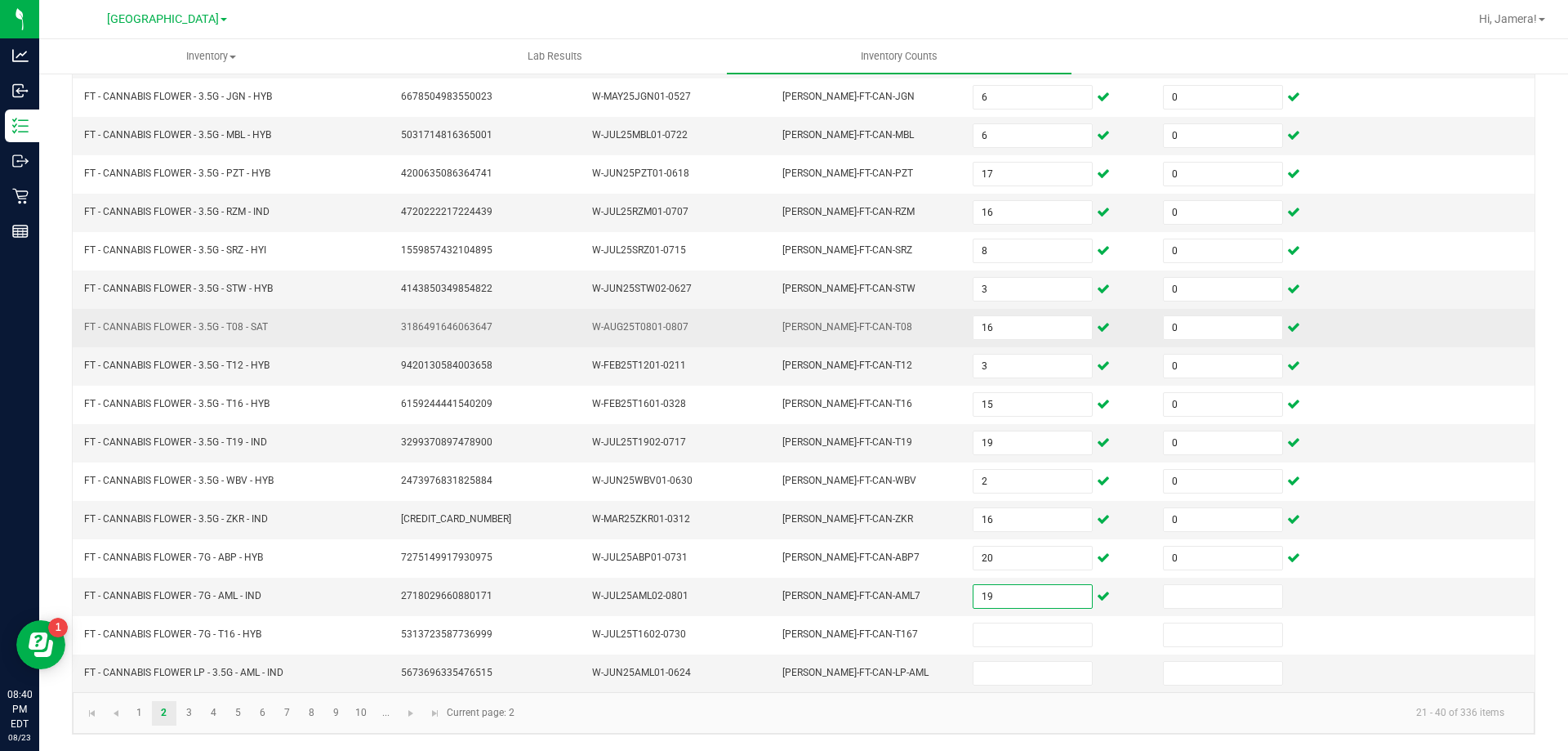
type input "19"
type input "0"
type input "19"
type input "0"
type input "1"
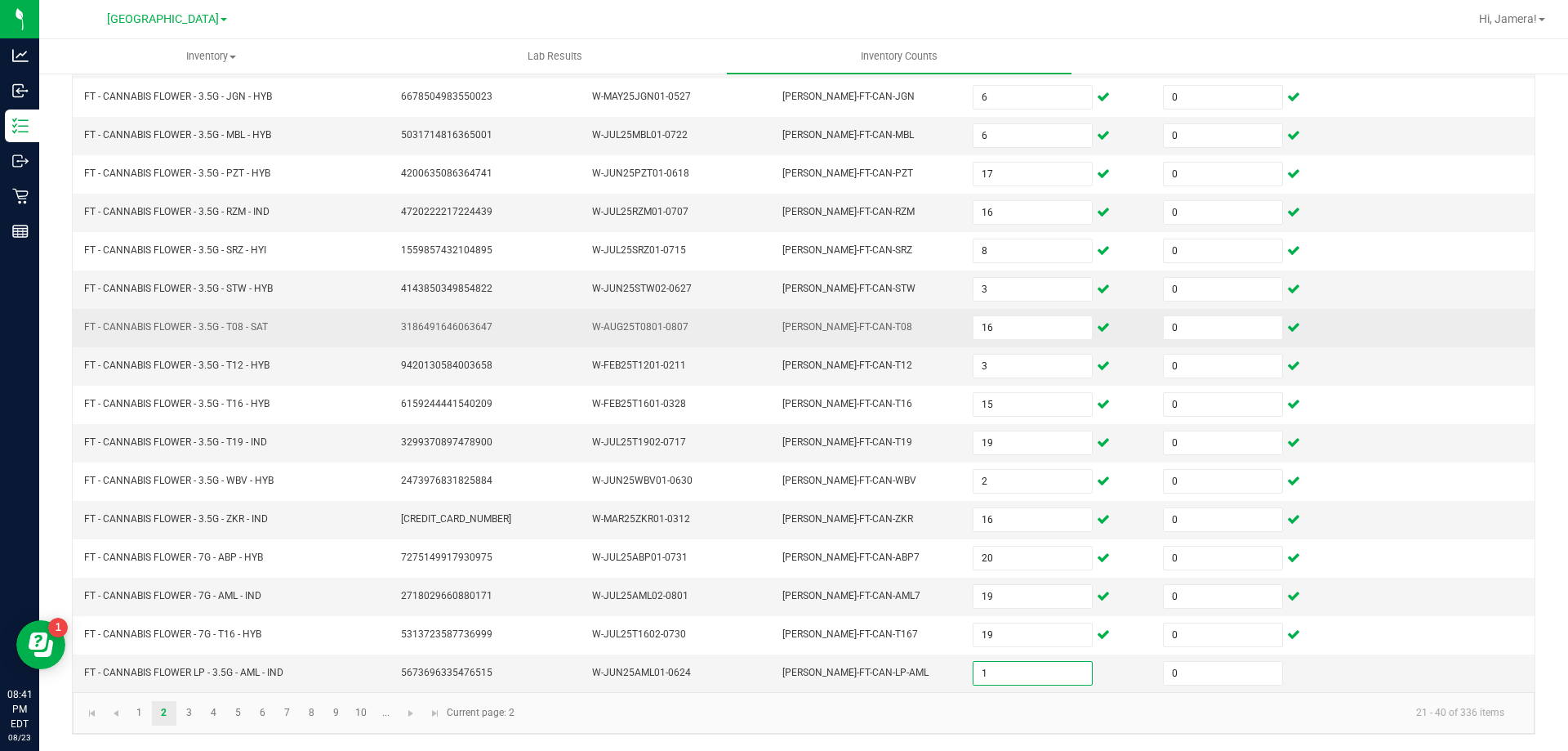
type input "0"
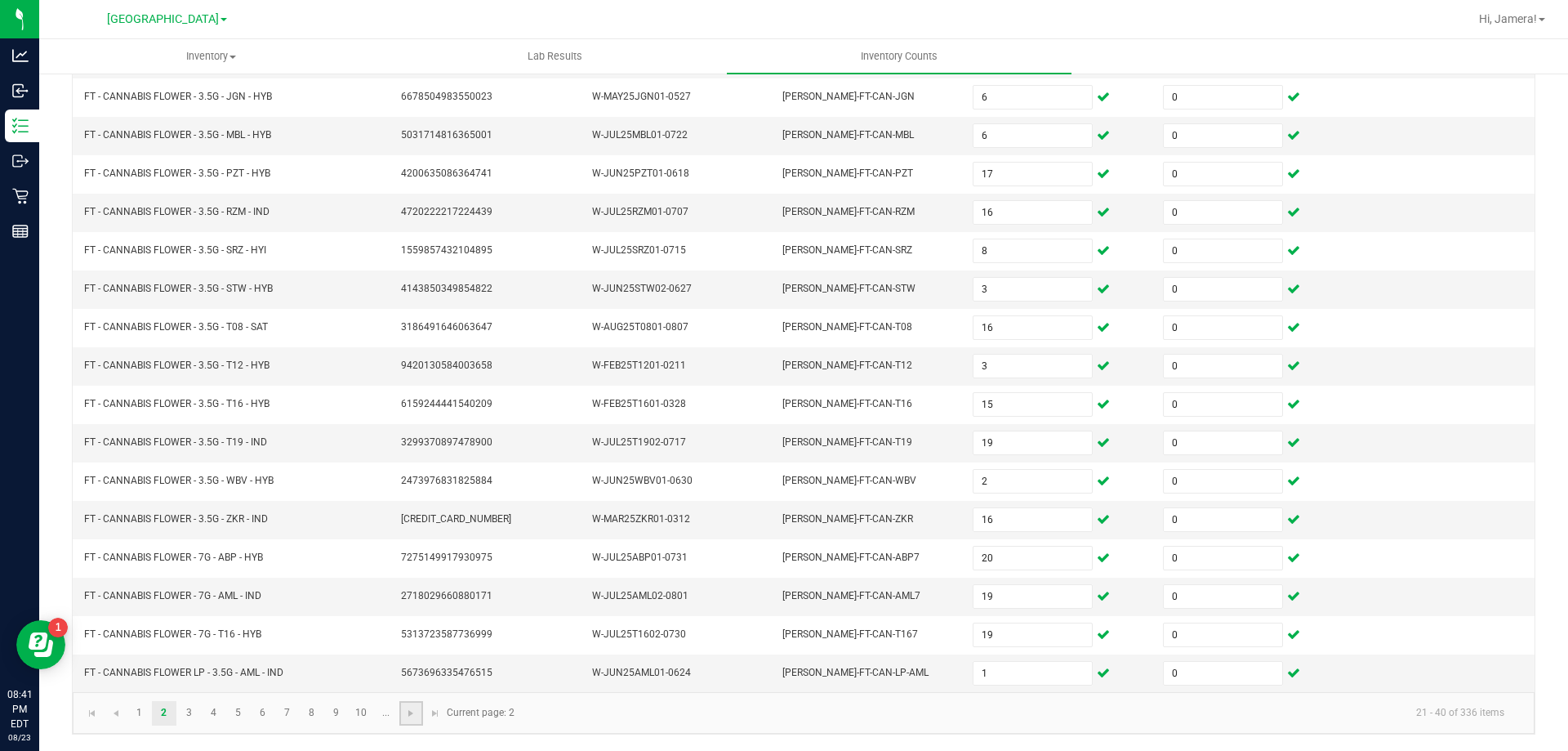
click at [403, 707] on link at bounding box center [411, 712] width 23 height 24
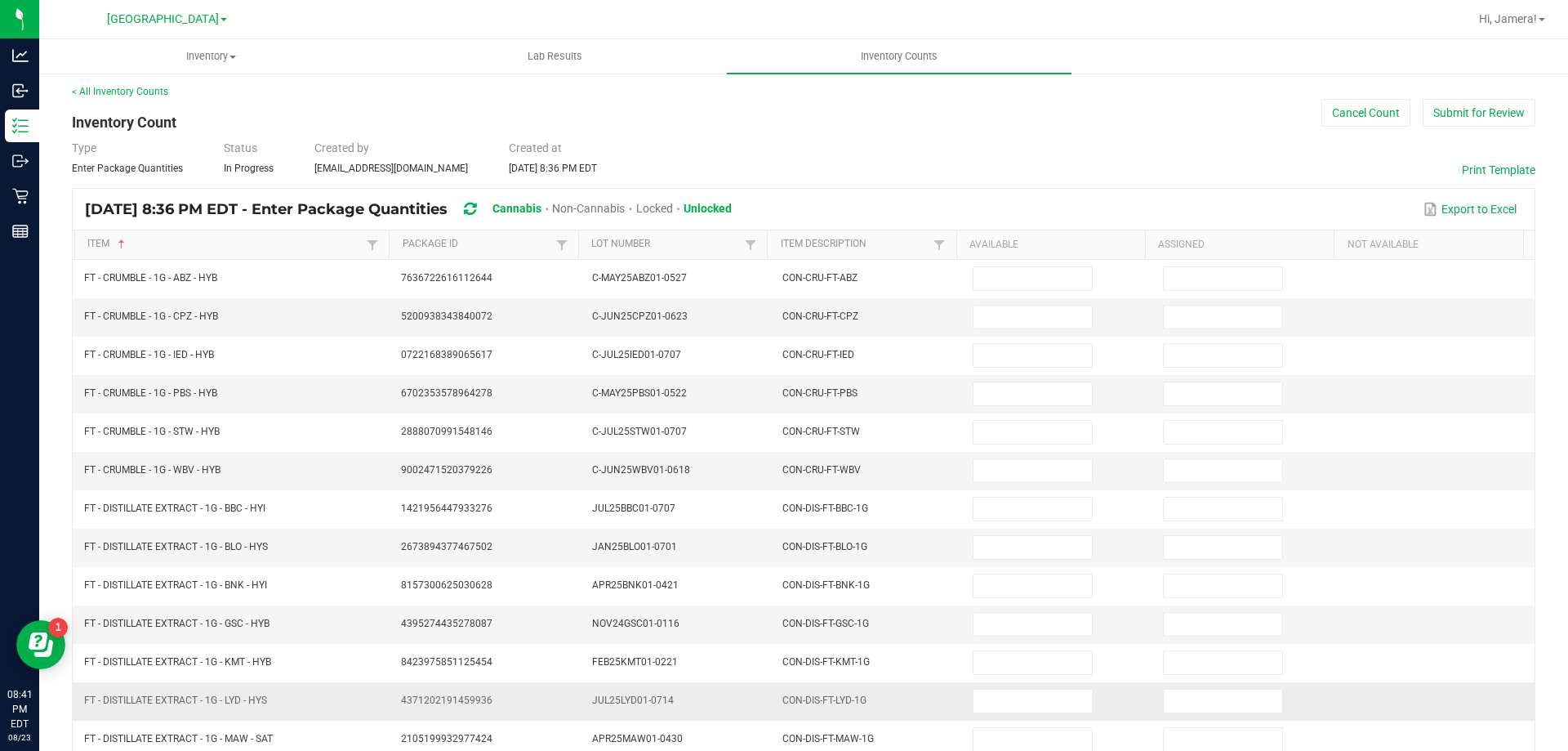
scroll to position [0, 0]
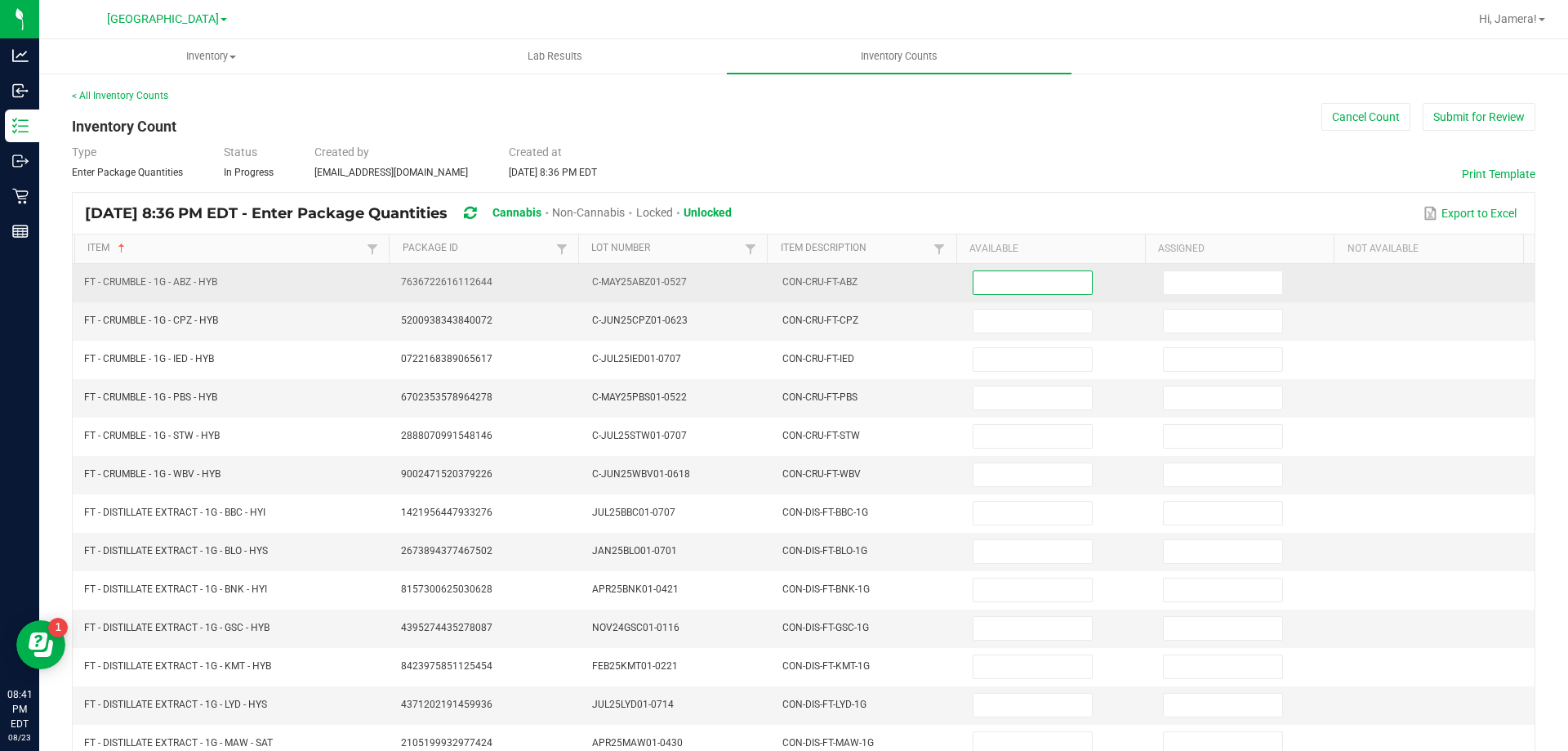
click at [1000, 283] on input at bounding box center [1031, 283] width 117 height 23
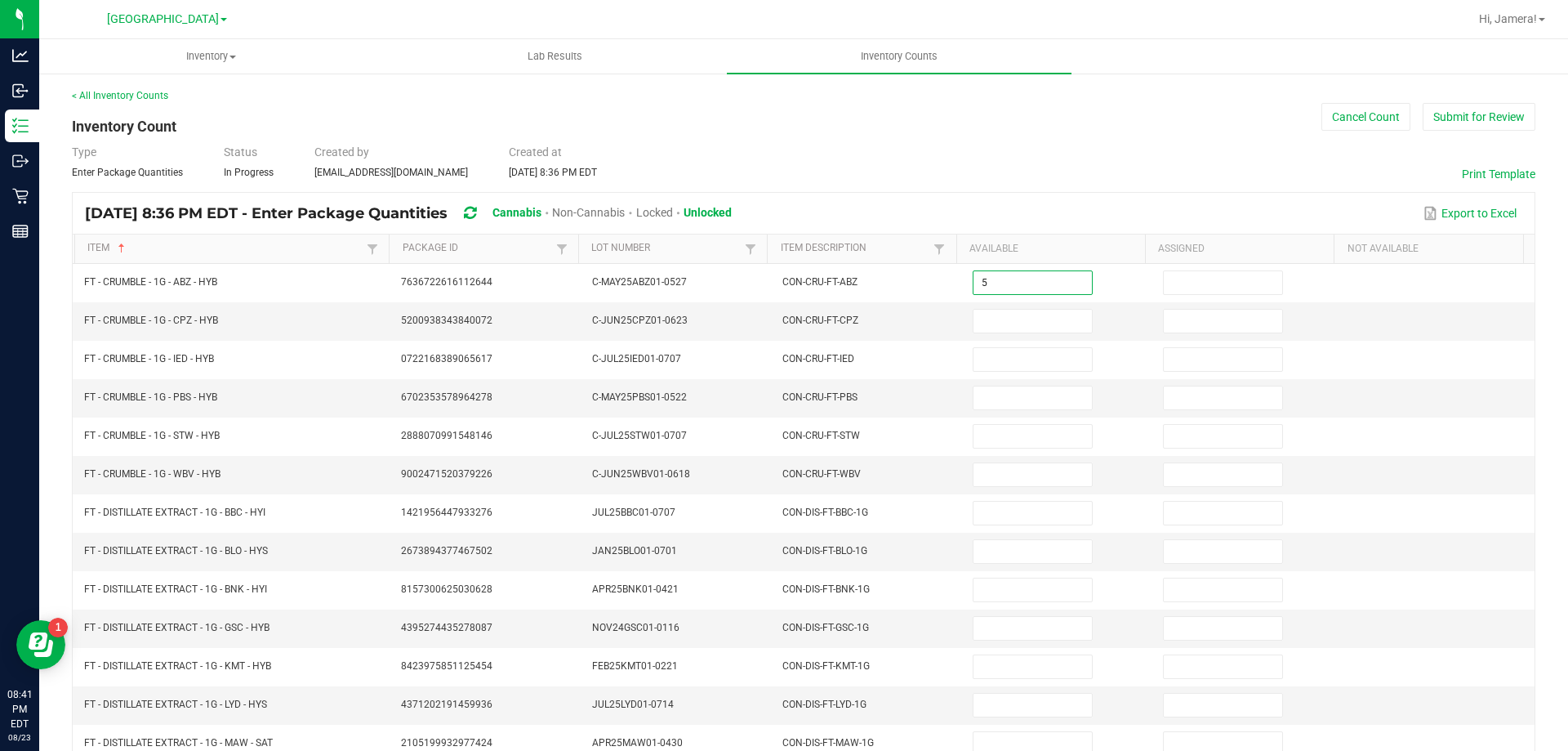
type input "5"
type input "0"
type input "7"
type input "0"
type input "3"
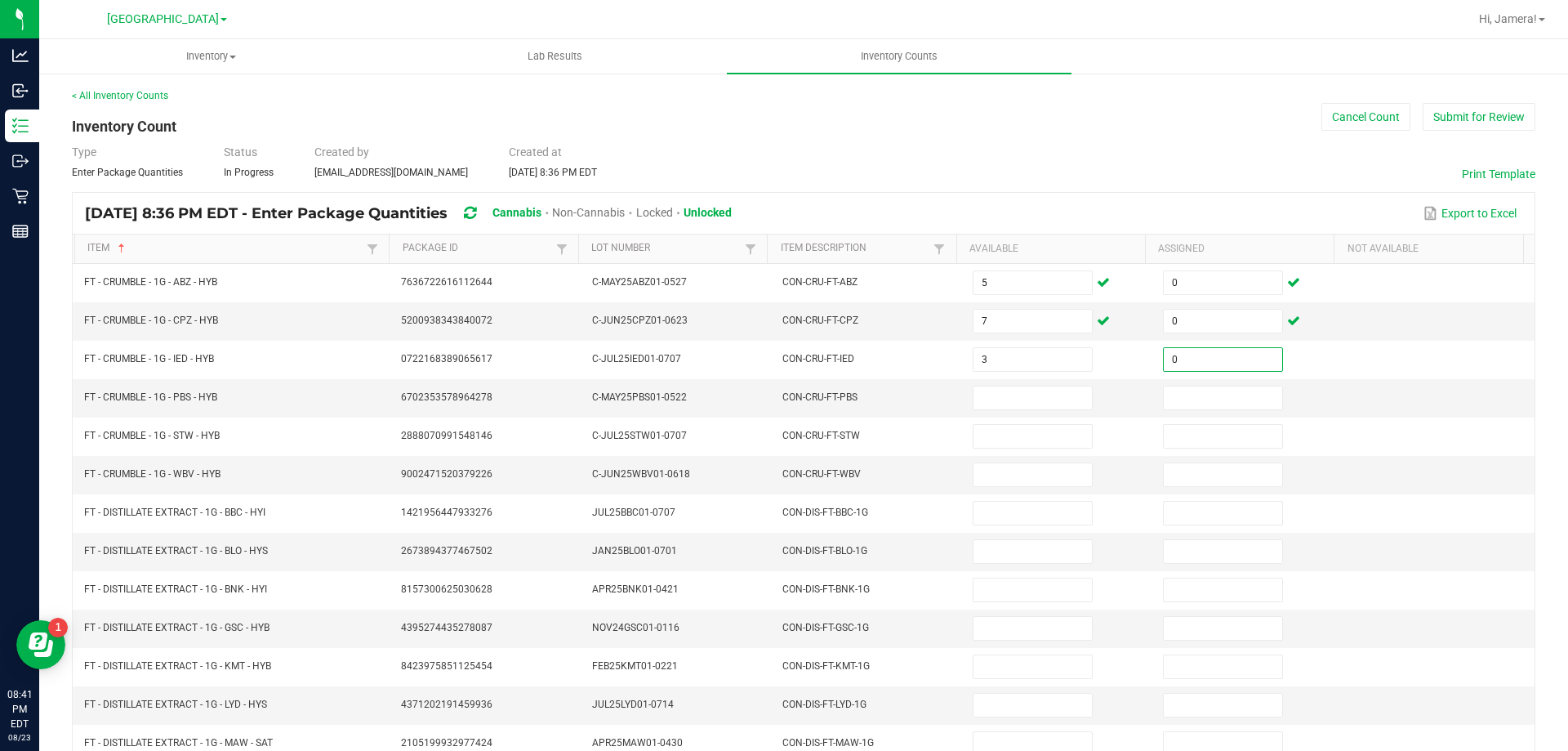
type input "0"
type input "4"
type input "0"
type input "8"
type input "0"
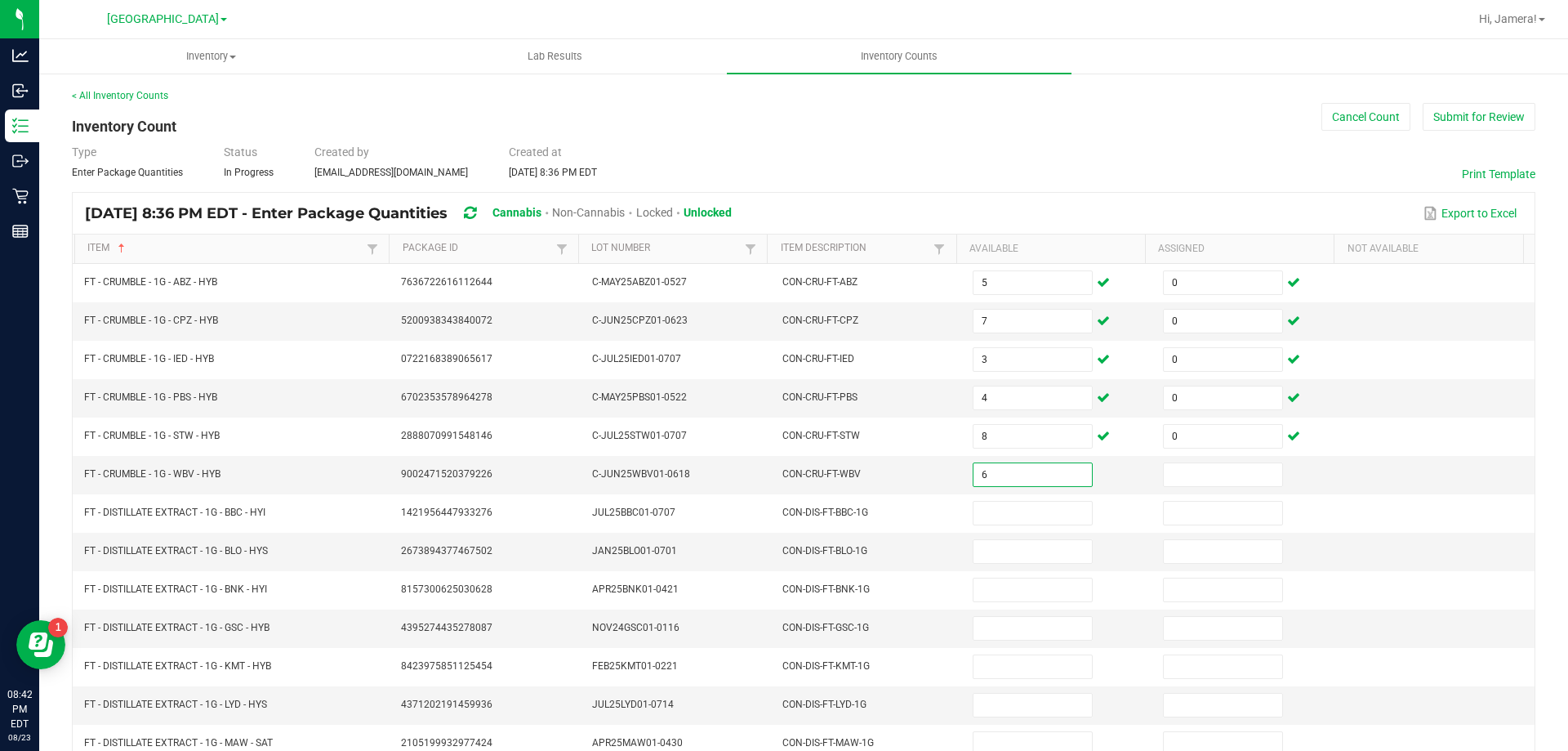
type input "6"
type input "0"
type input "10"
type input "0"
type input "4"
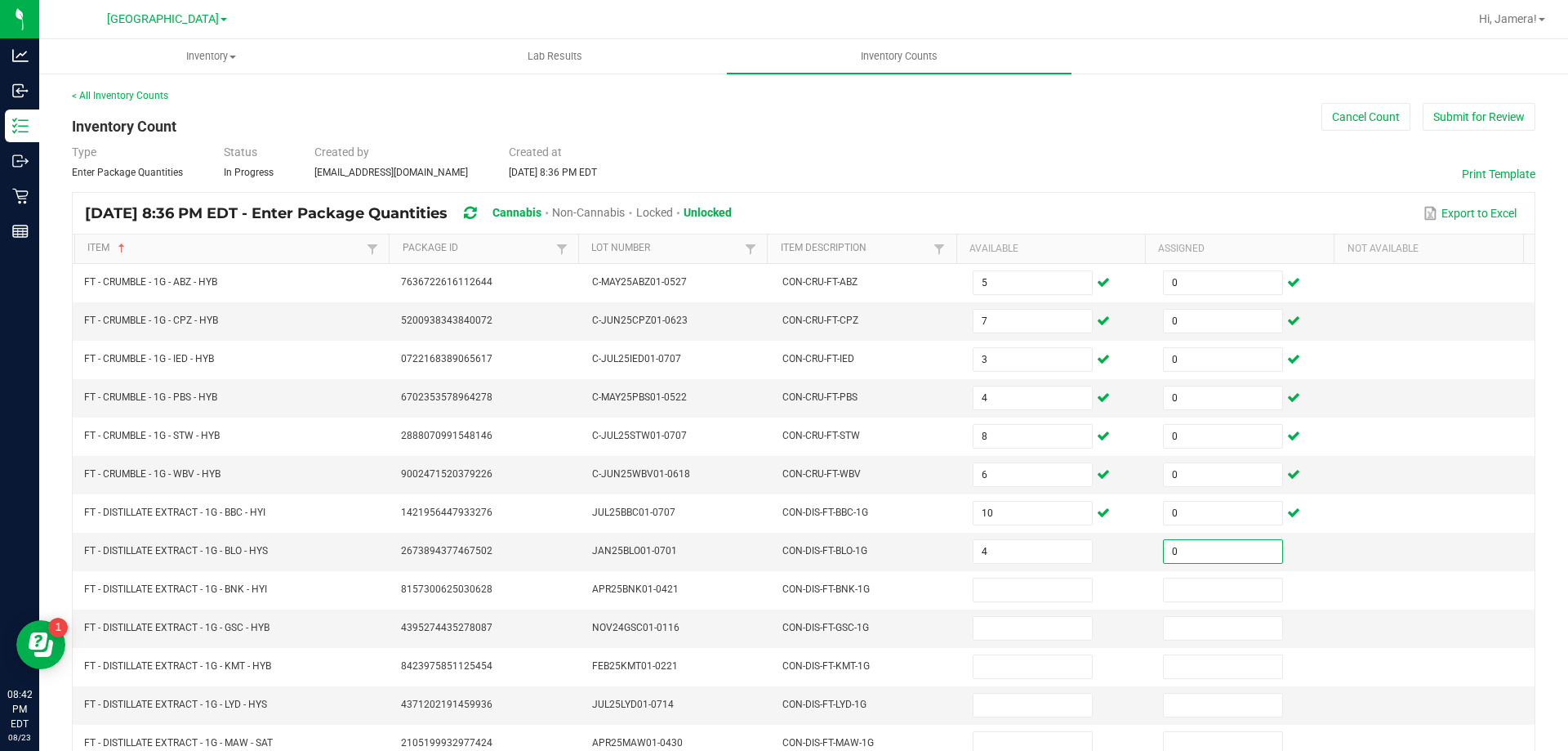
type input "0"
type input "1"
type input "0"
type input "4"
type input "0"
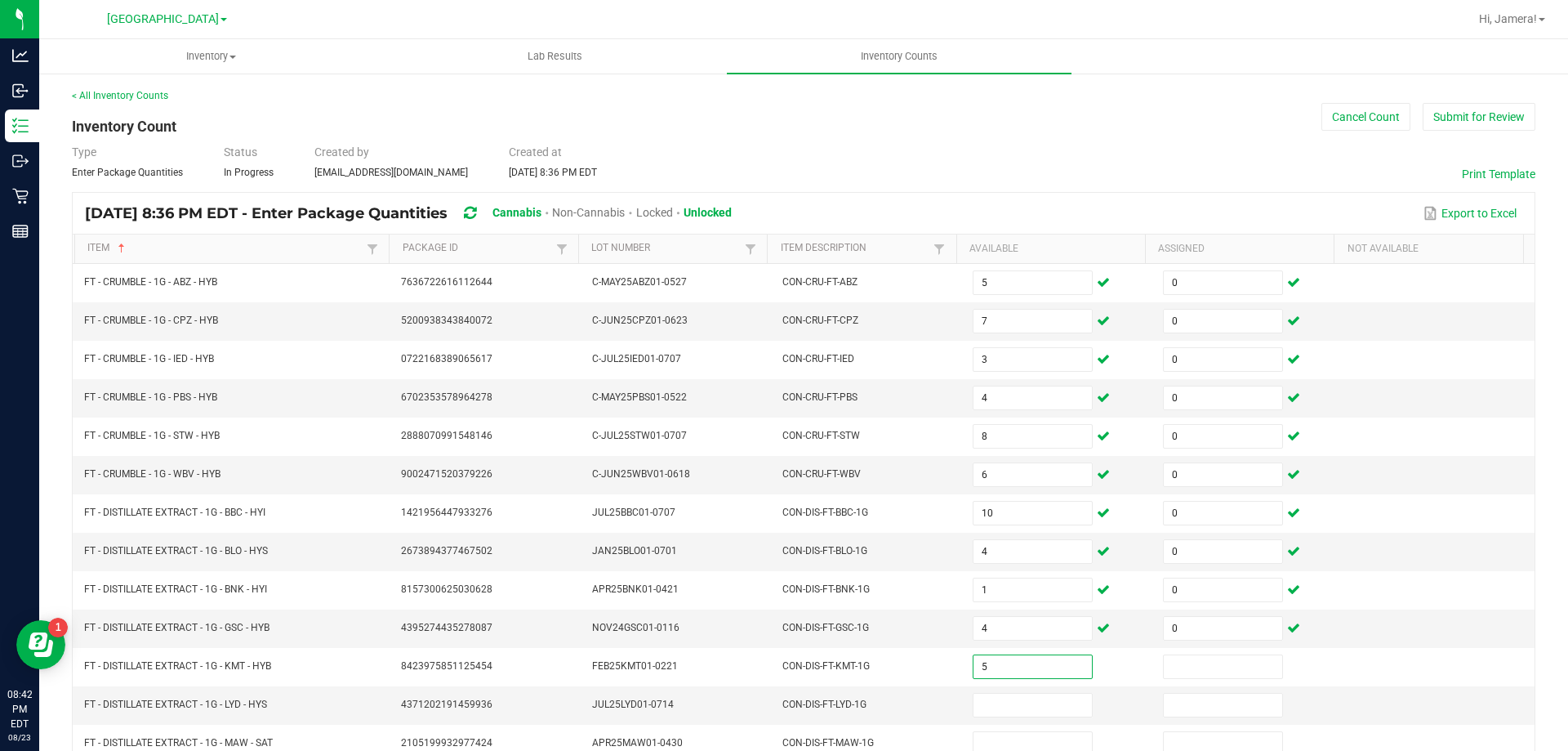
type input "5"
type input "0"
type input "9"
type input "0"
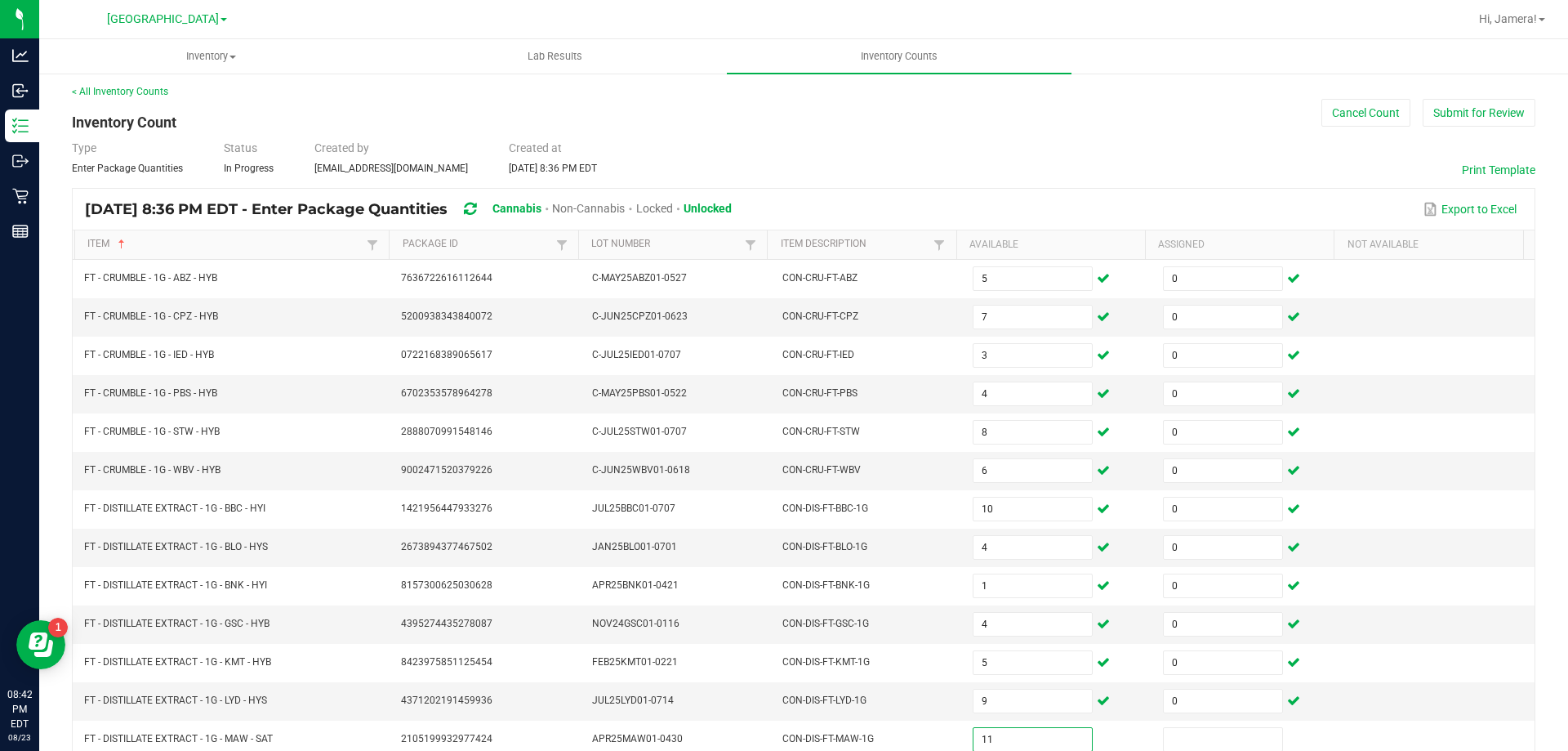
type input "11"
type input "0"
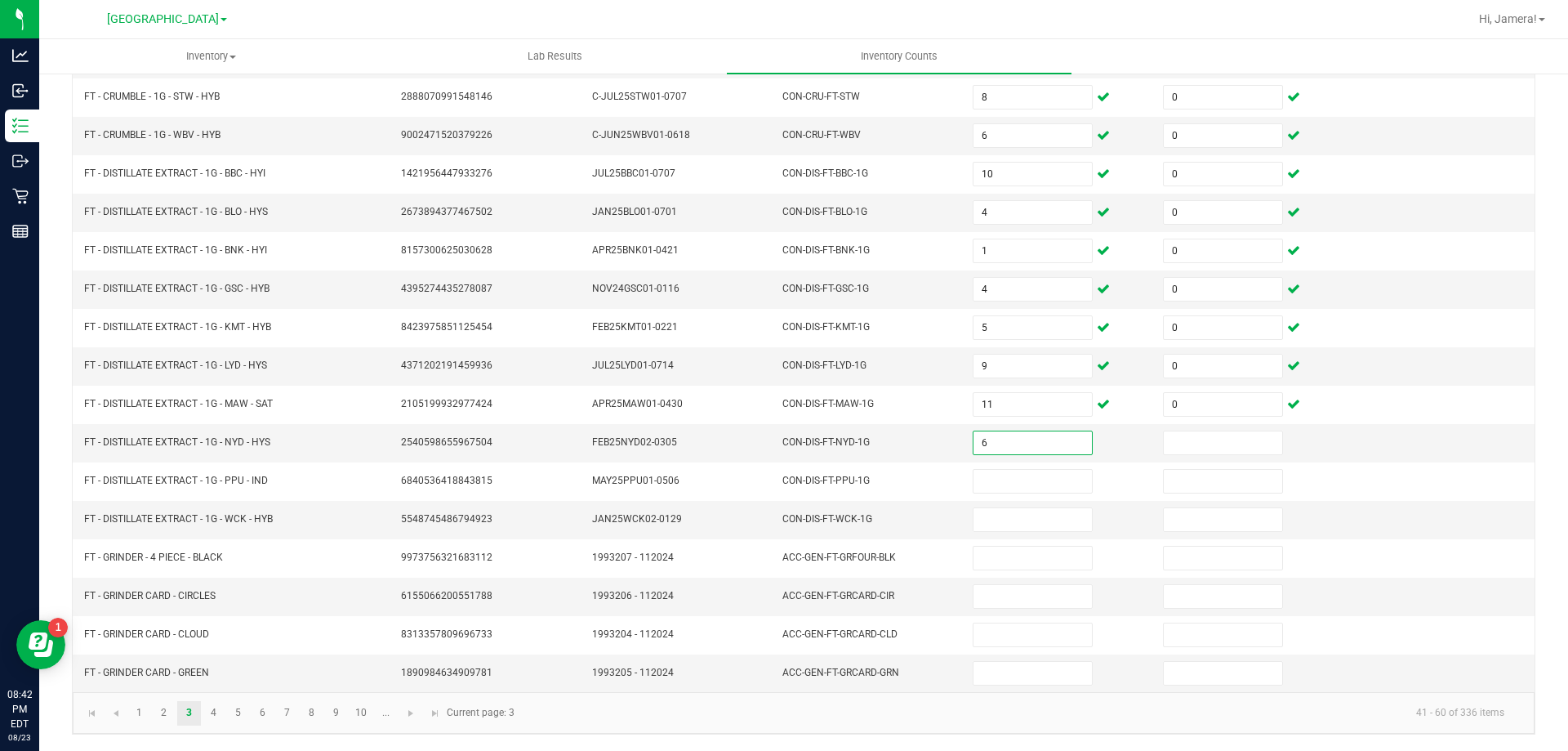
type input "6"
type input "0"
type input "3"
type input "0"
type input "5"
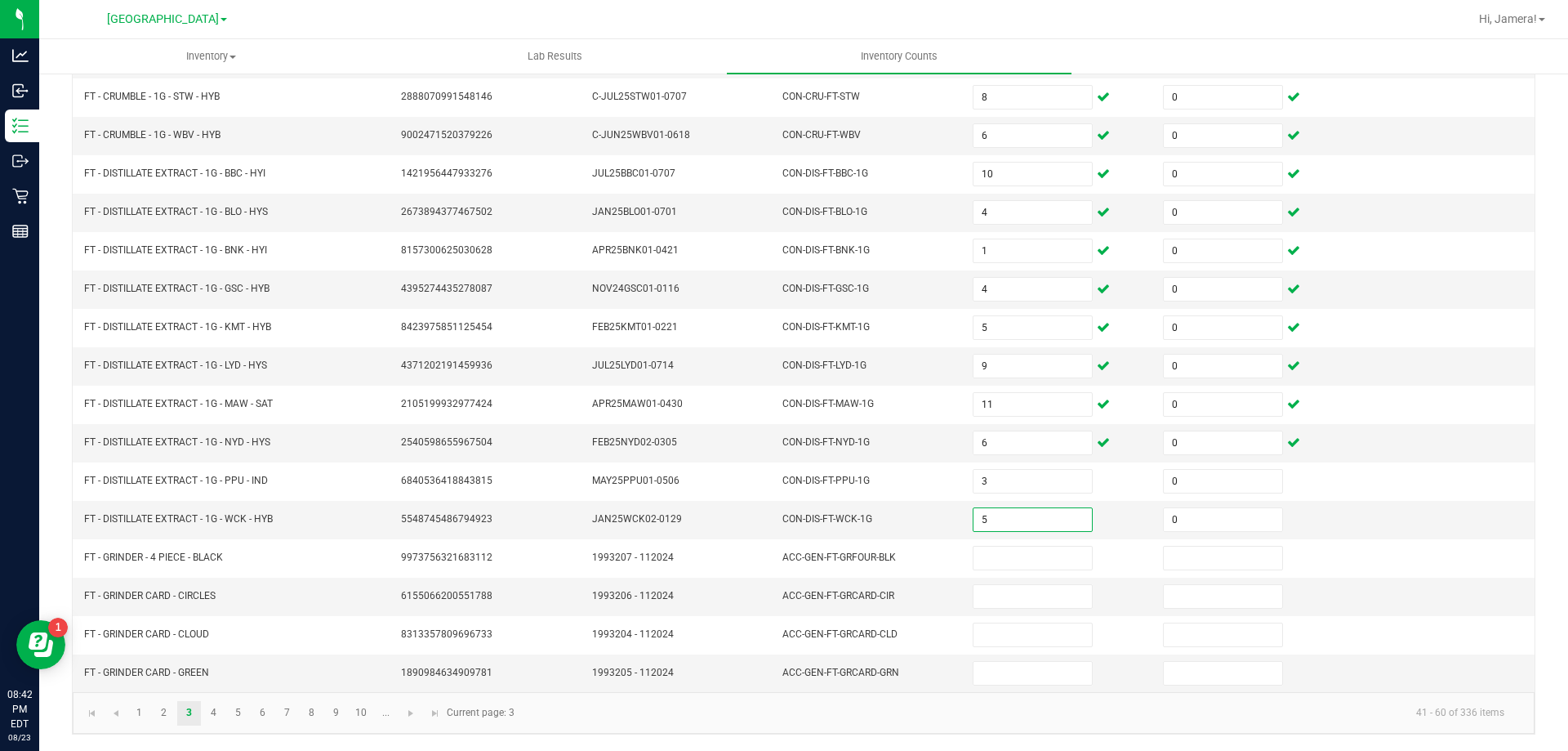
type input "0"
type input "1"
type input "0"
type input "1"
type input "0"
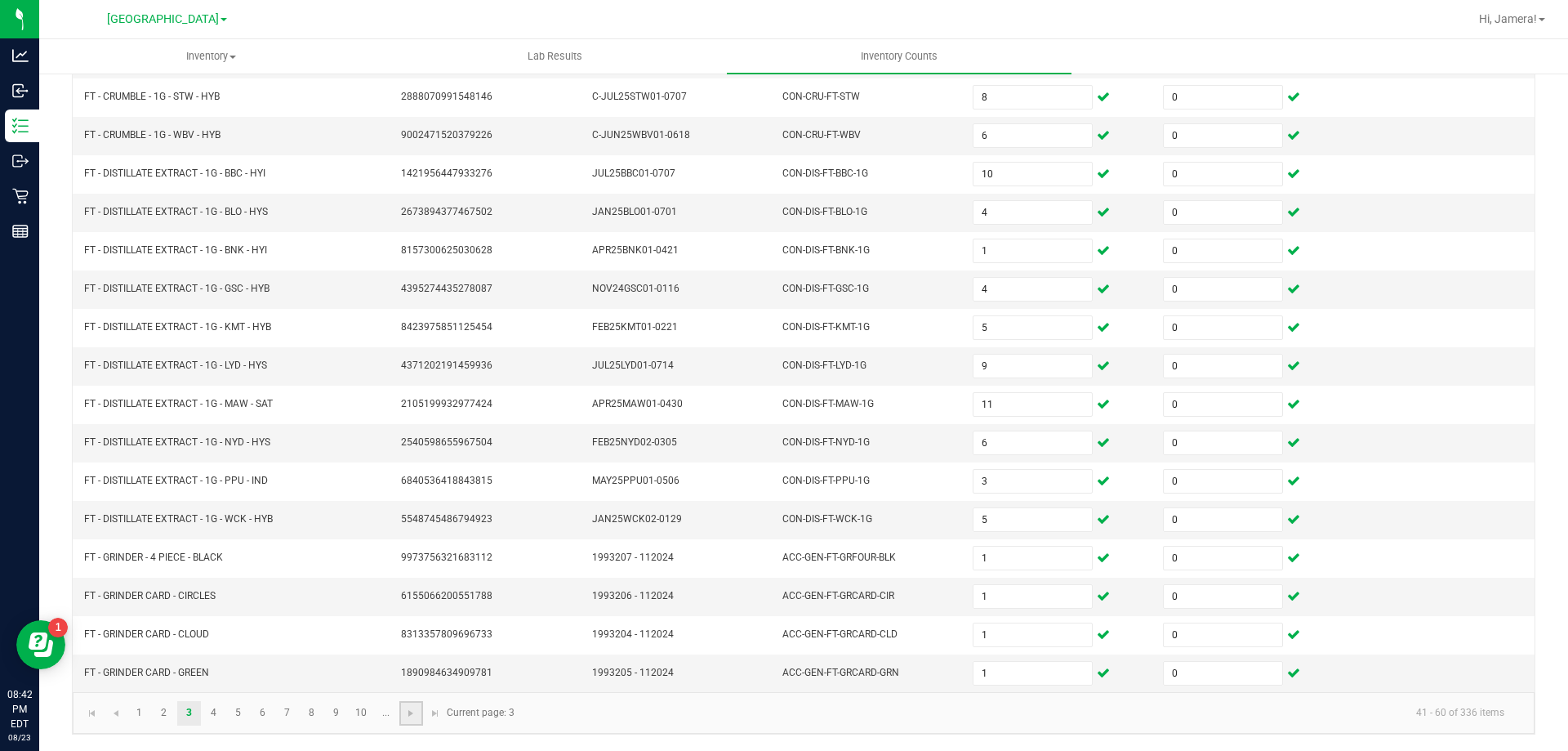
click at [418, 715] on link at bounding box center [411, 712] width 23 height 24
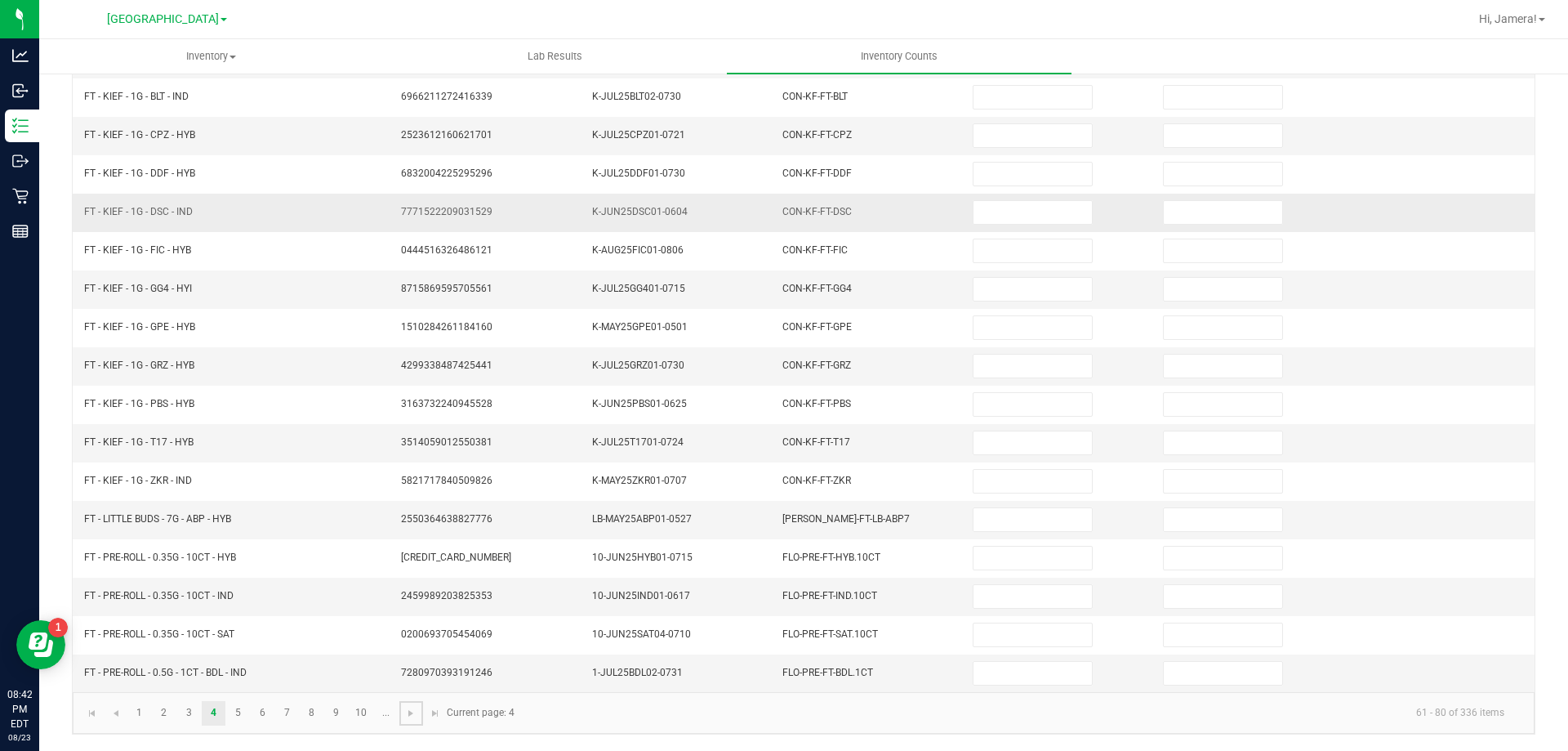
scroll to position [0, 0]
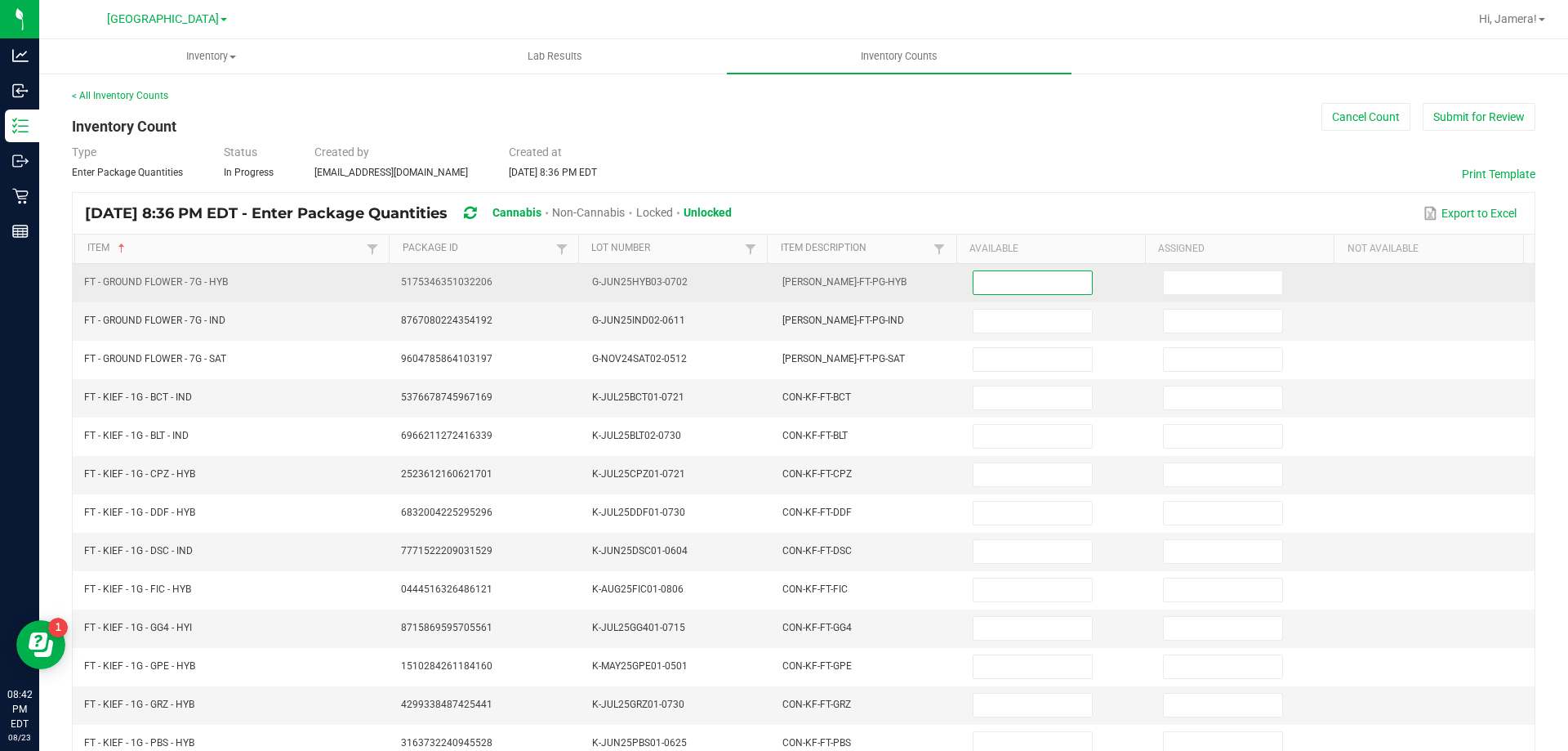
click at [1008, 292] on input at bounding box center [1031, 283] width 117 height 23
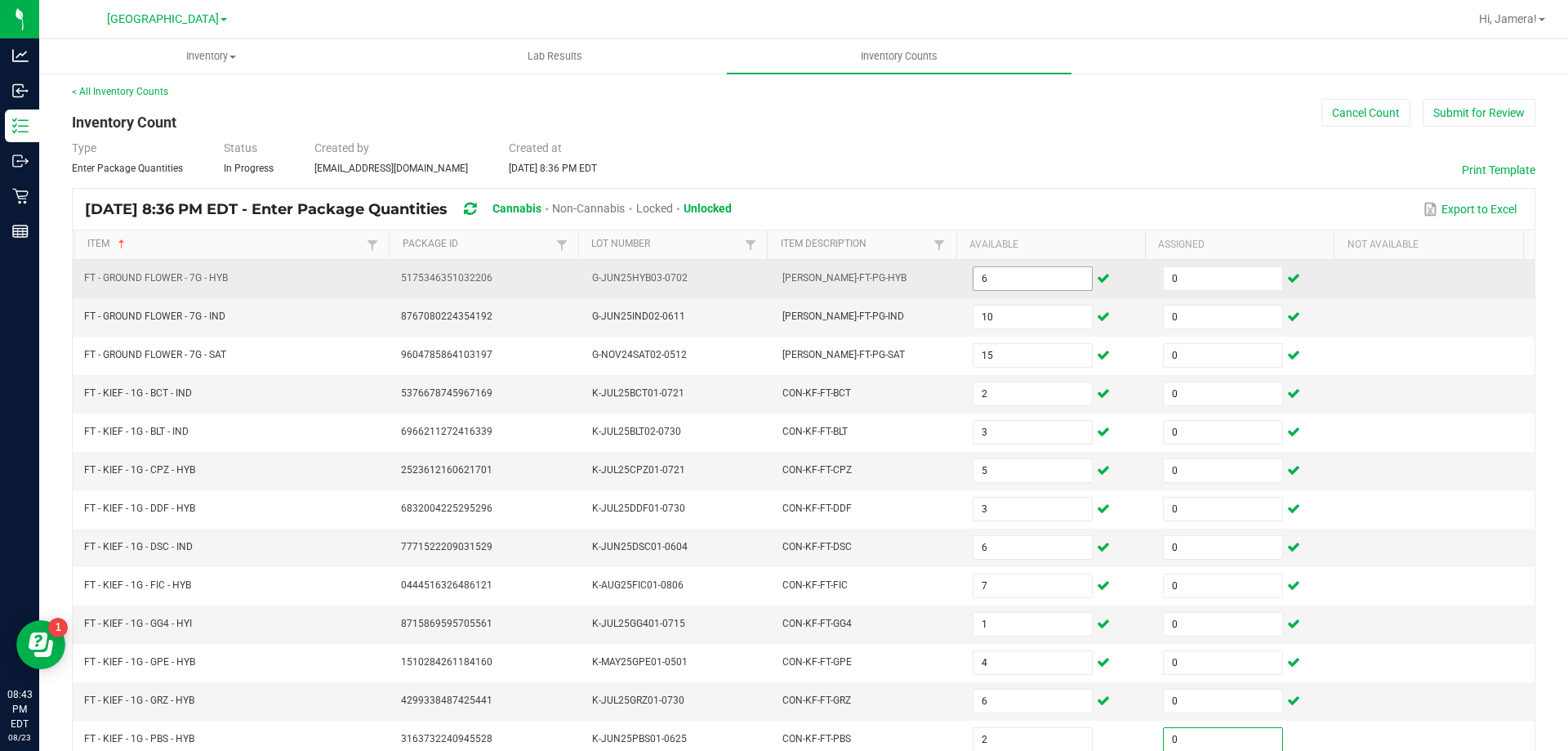
scroll to position [339, 0]
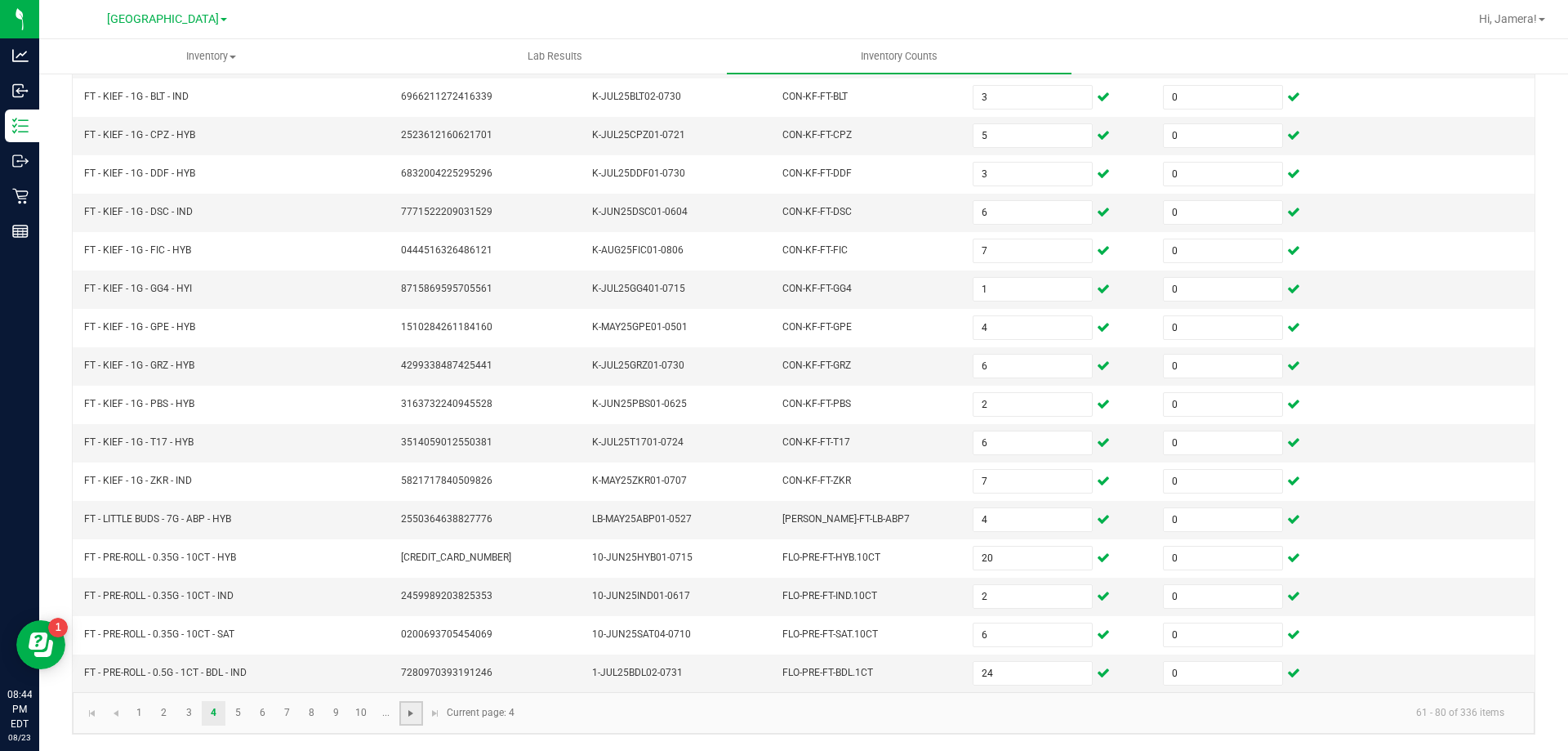
click at [414, 713] on span "Go to the next page" at bounding box center [410, 712] width 13 height 13
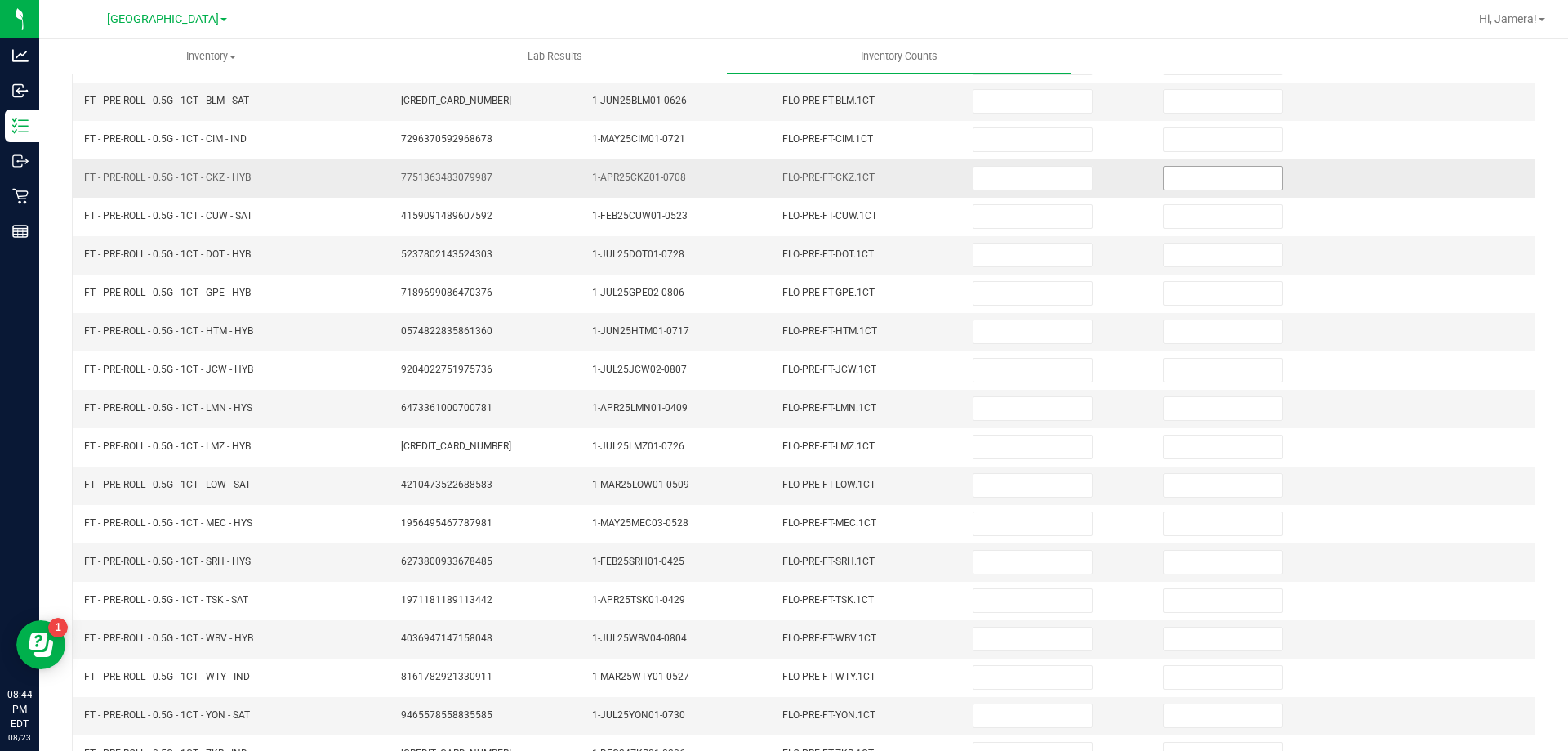
scroll to position [0, 0]
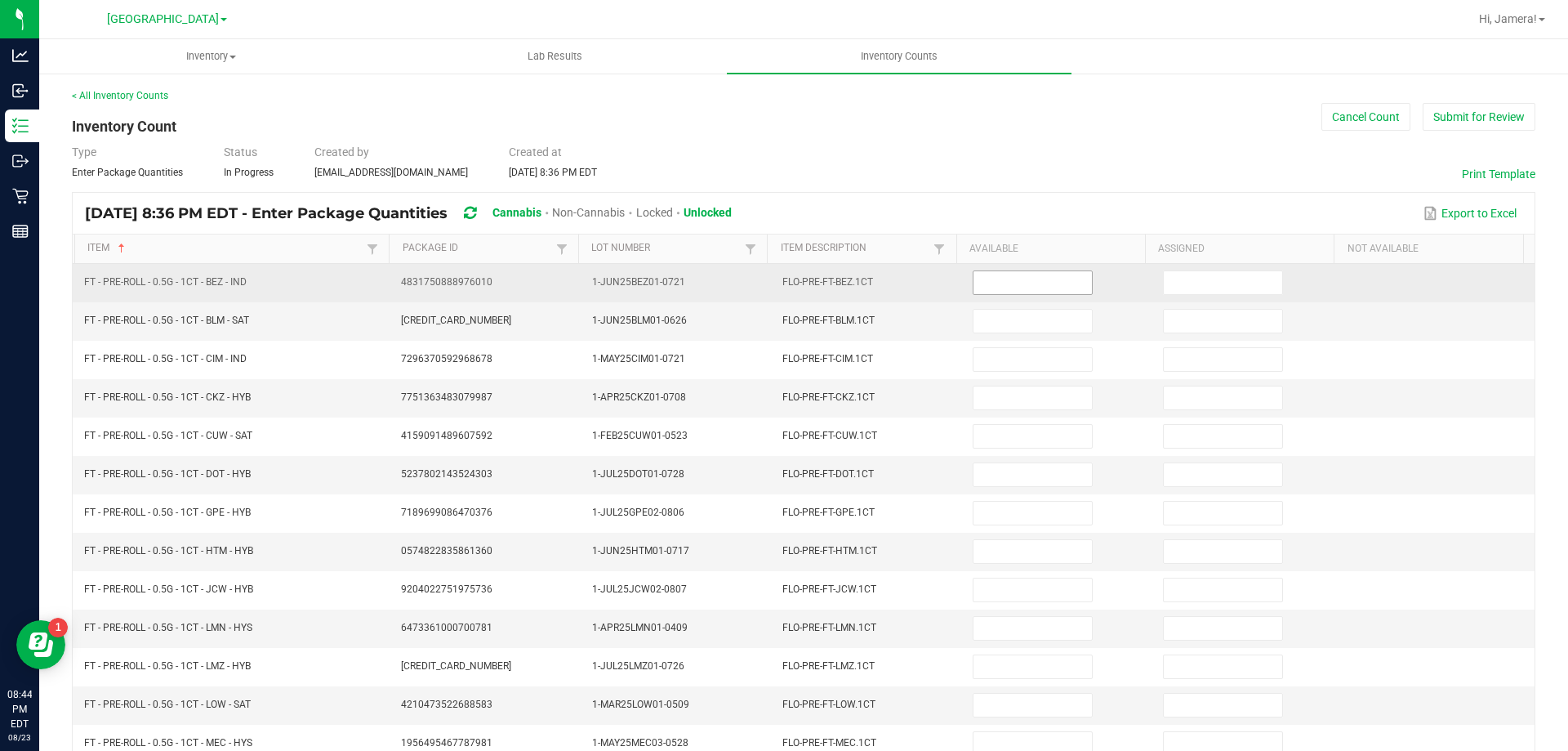
click at [1012, 287] on input at bounding box center [1031, 283] width 117 height 23
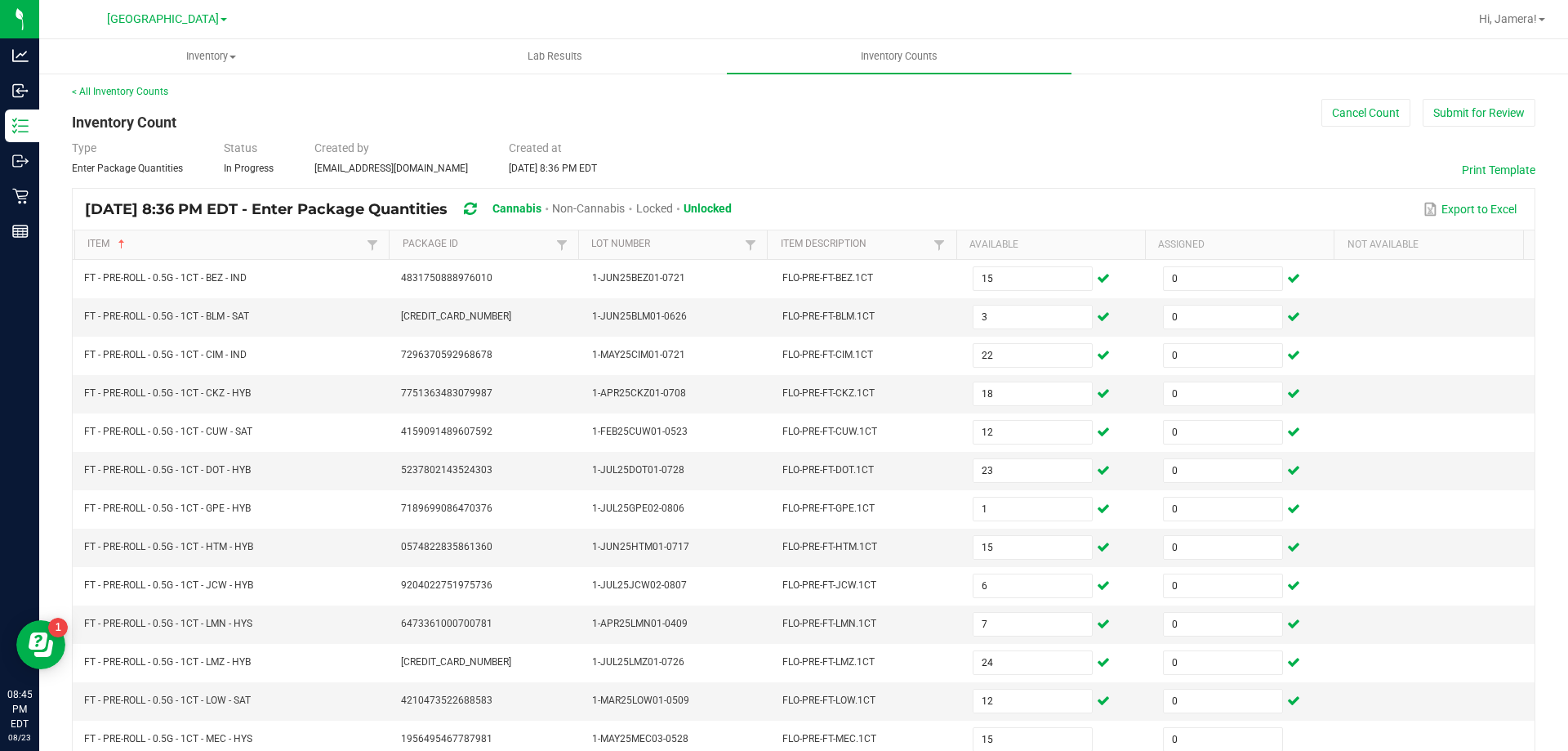
scroll to position [339, 0]
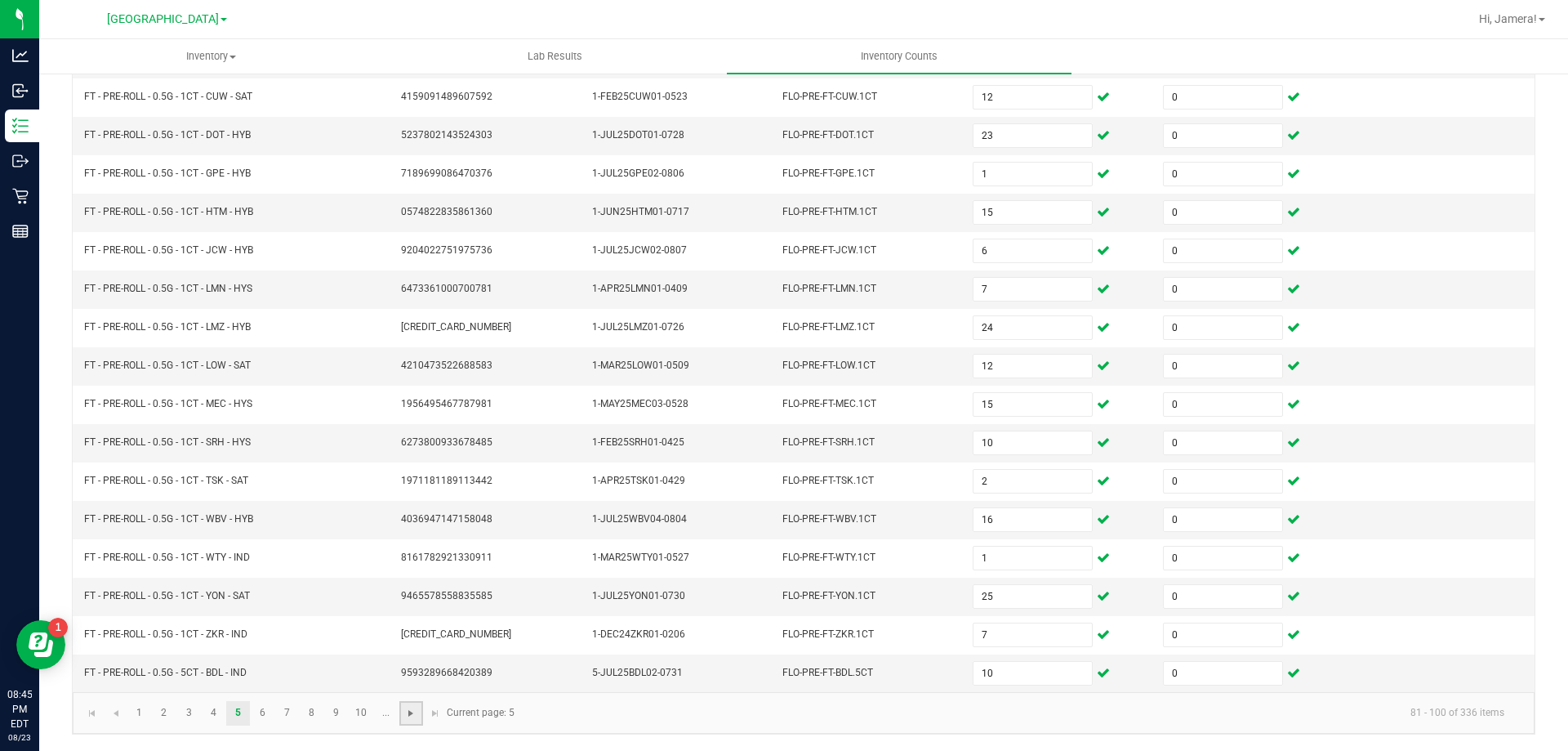
click at [409, 710] on span "Go to the next page" at bounding box center [410, 712] width 13 height 13
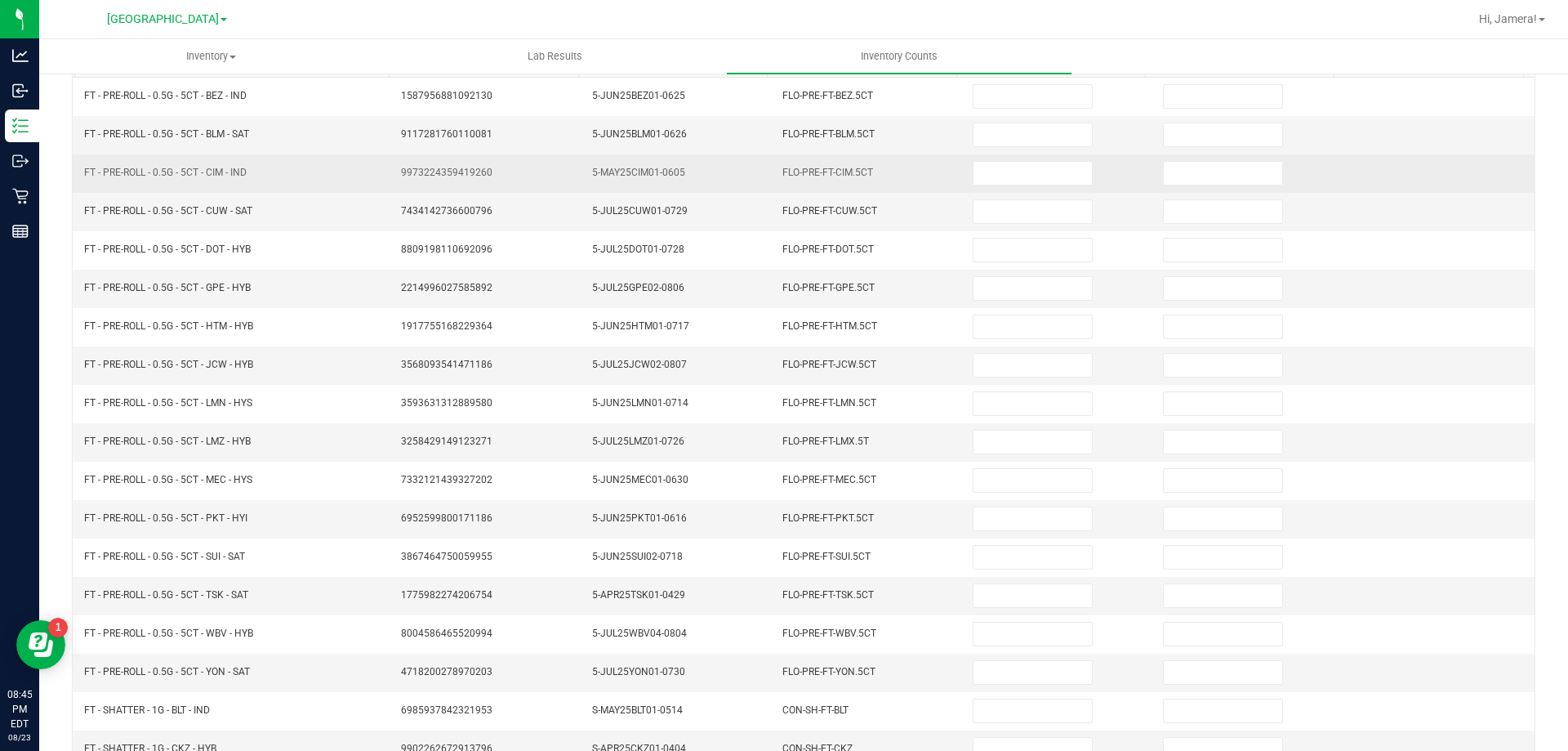
scroll to position [0, 0]
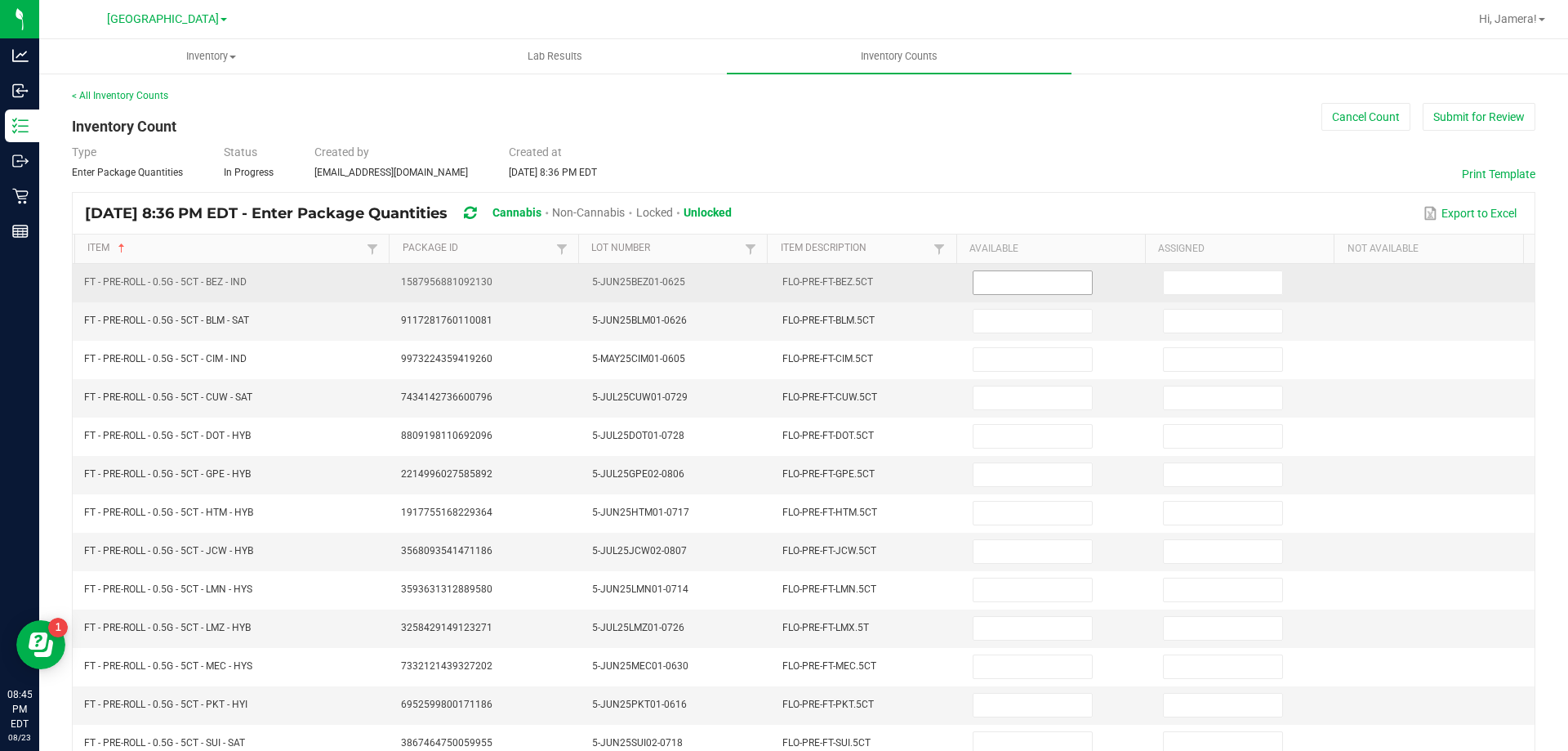
click at [1064, 272] on input at bounding box center [1031, 283] width 117 height 23
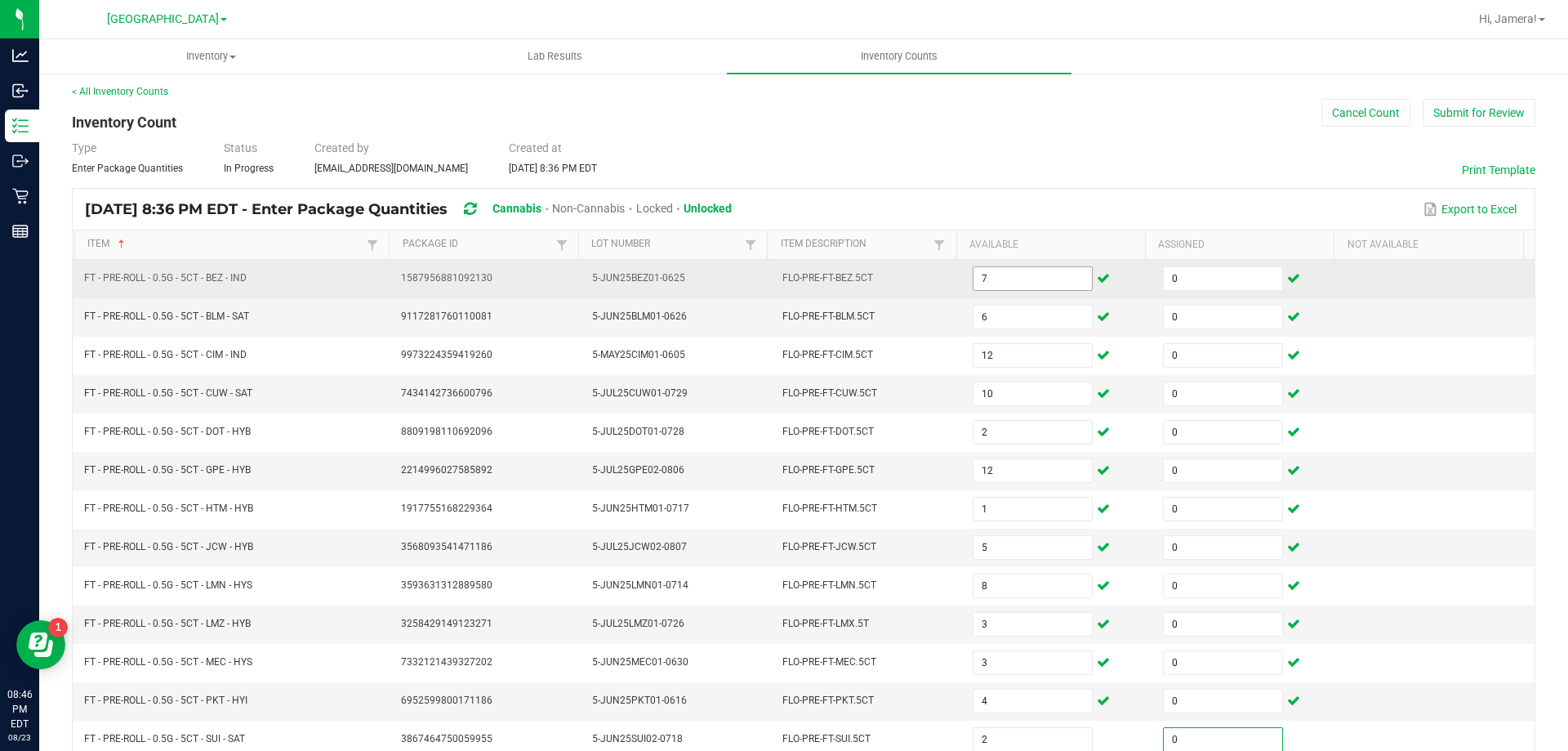
scroll to position [339, 0]
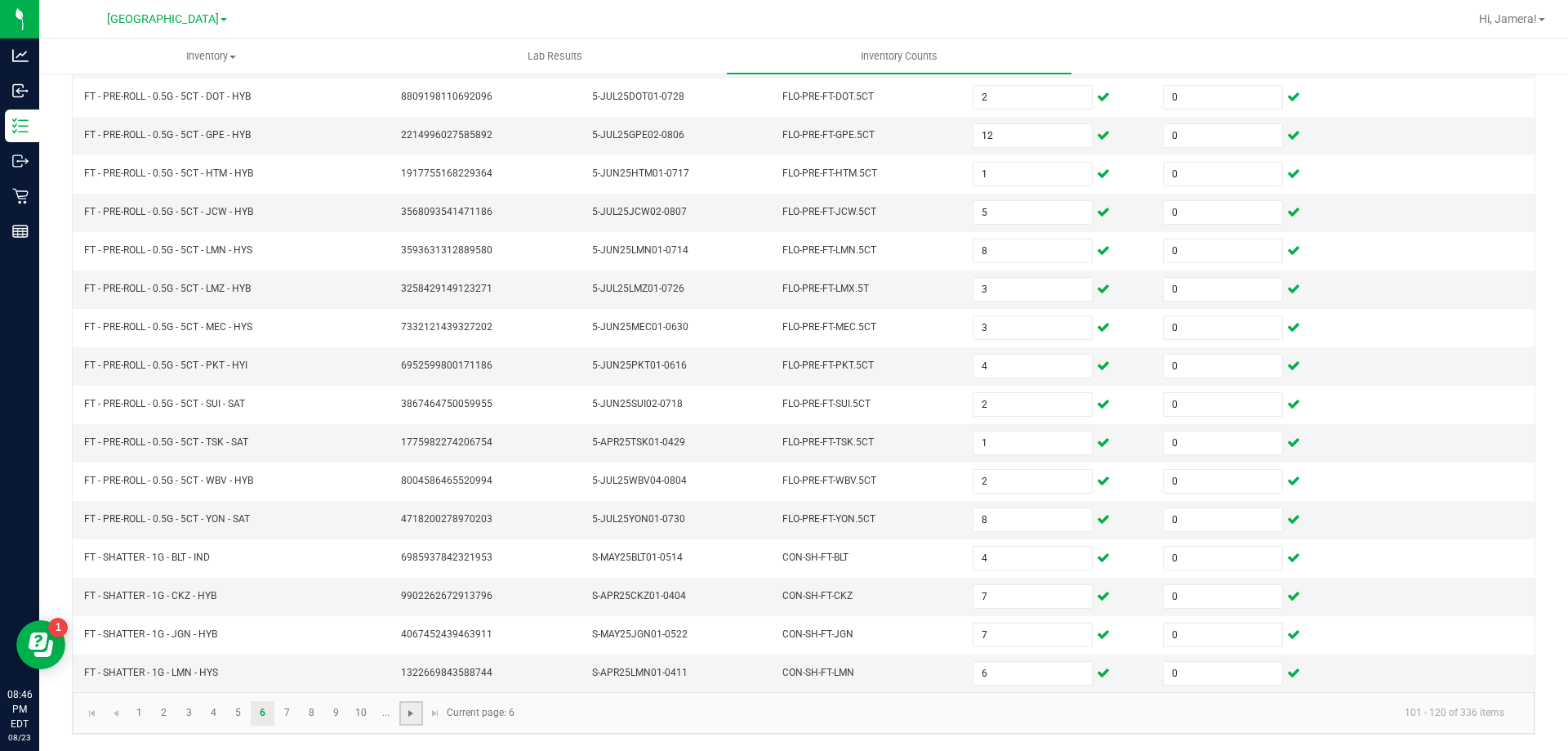
click at [414, 709] on span "Go to the next page" at bounding box center [410, 712] width 13 height 13
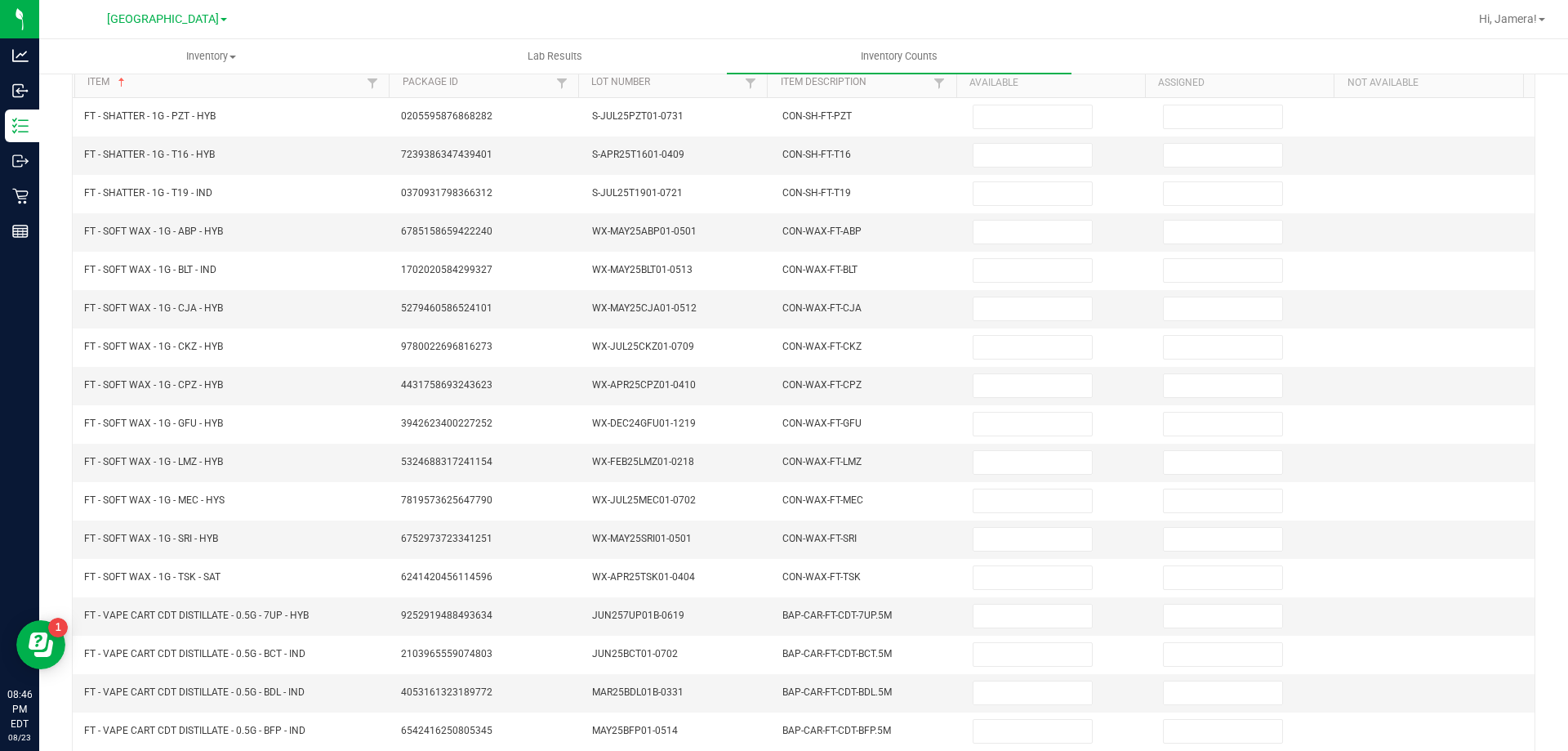
scroll to position [0, 0]
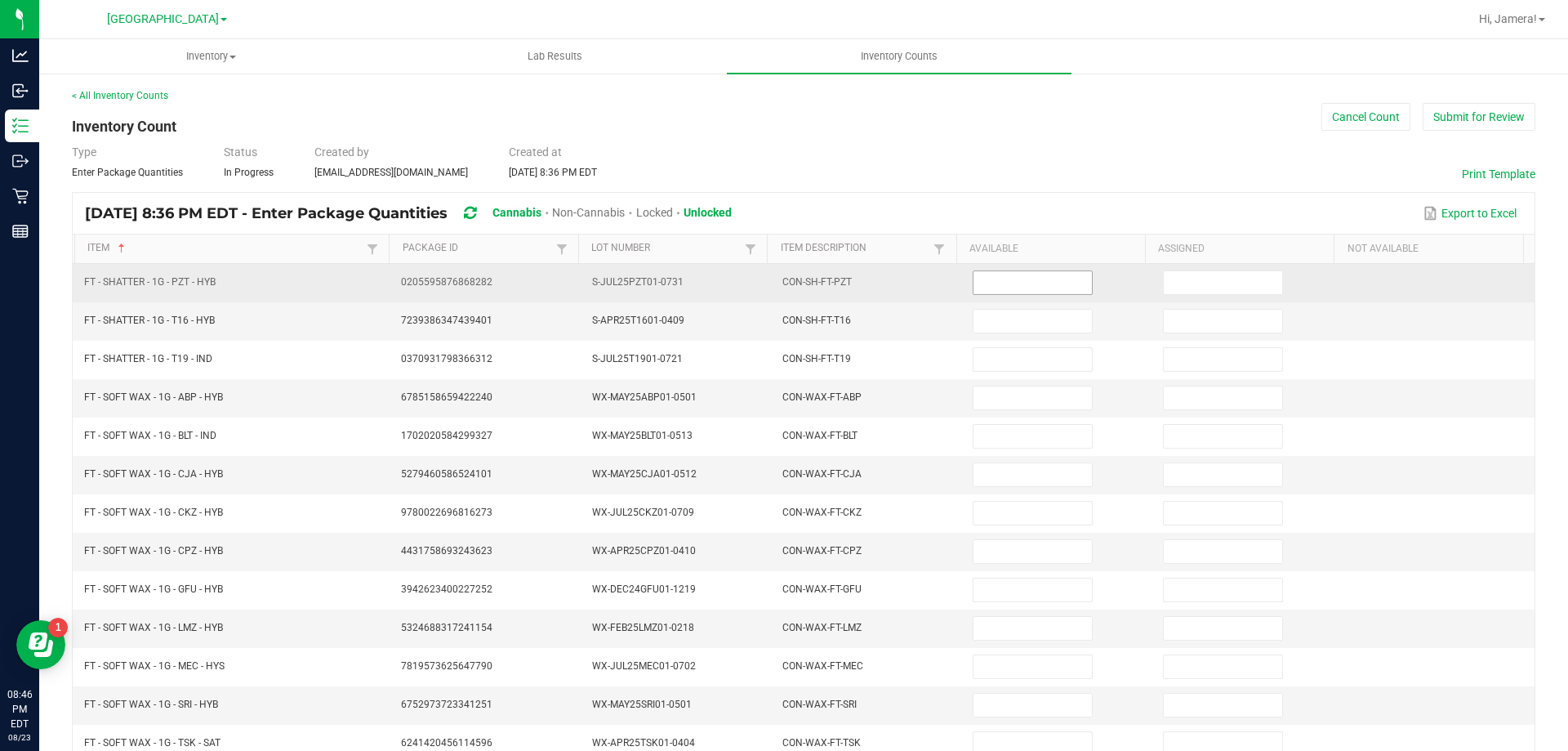
click at [1060, 284] on input at bounding box center [1031, 283] width 117 height 23
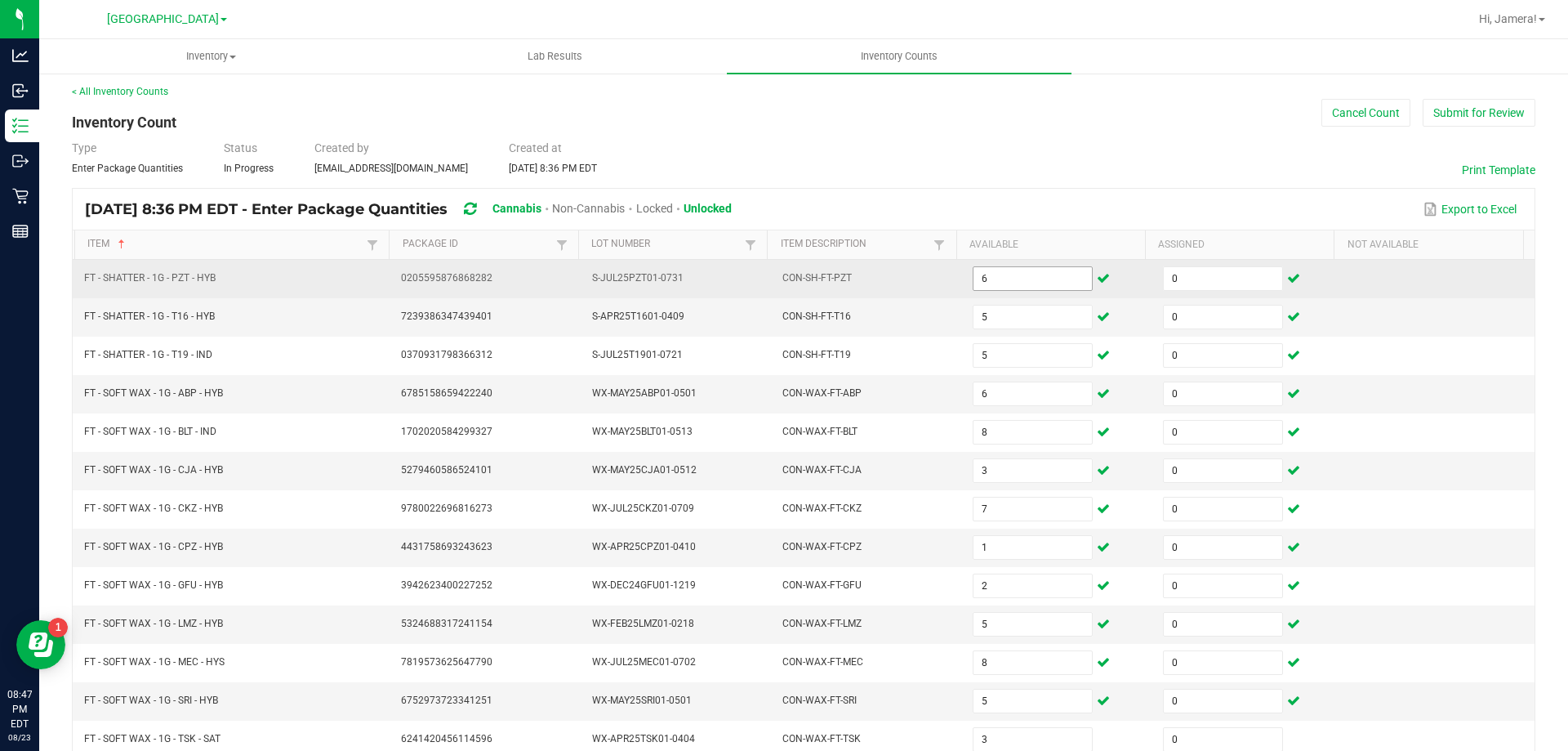
scroll to position [339, 0]
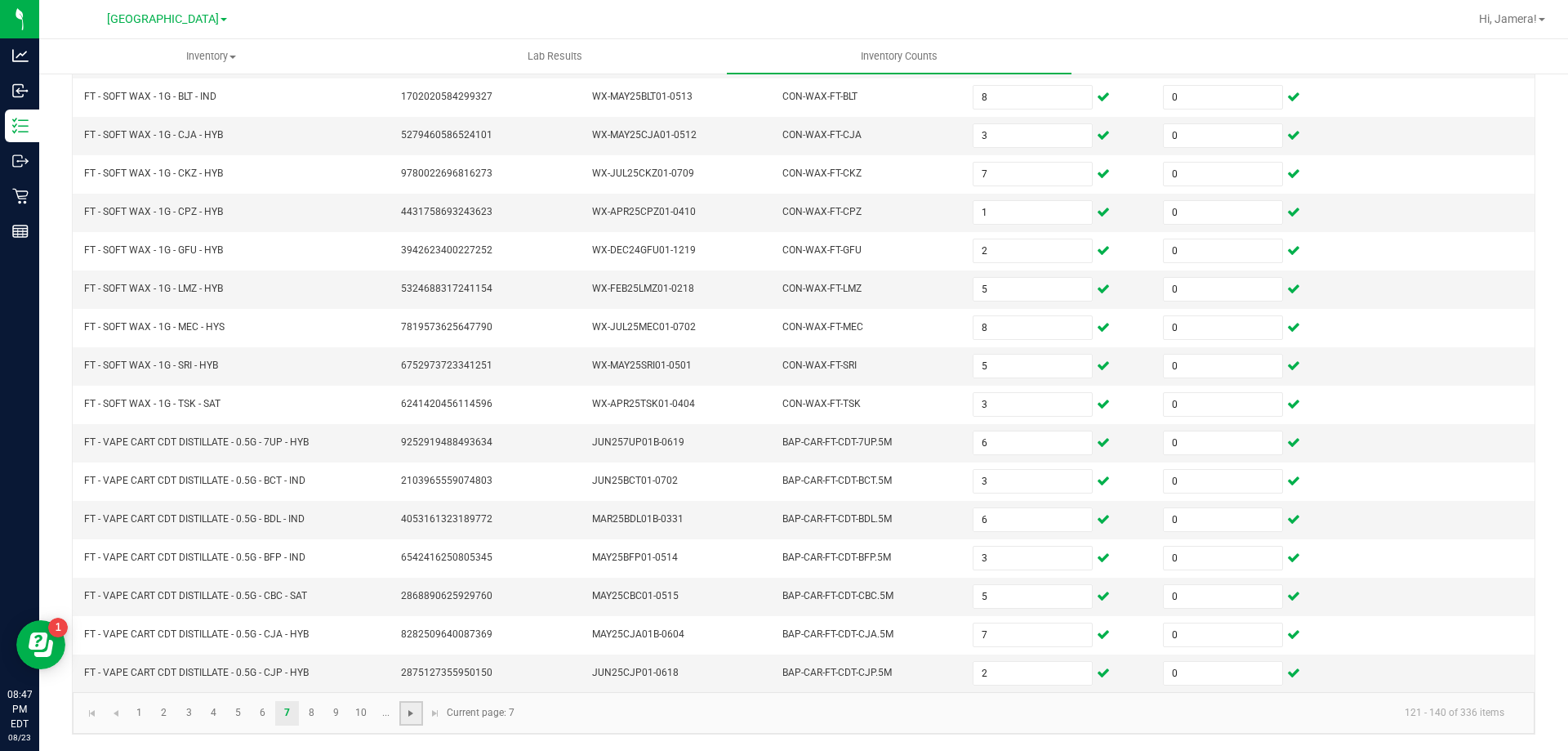
click at [404, 717] on span "Go to the next page" at bounding box center [410, 712] width 13 height 13
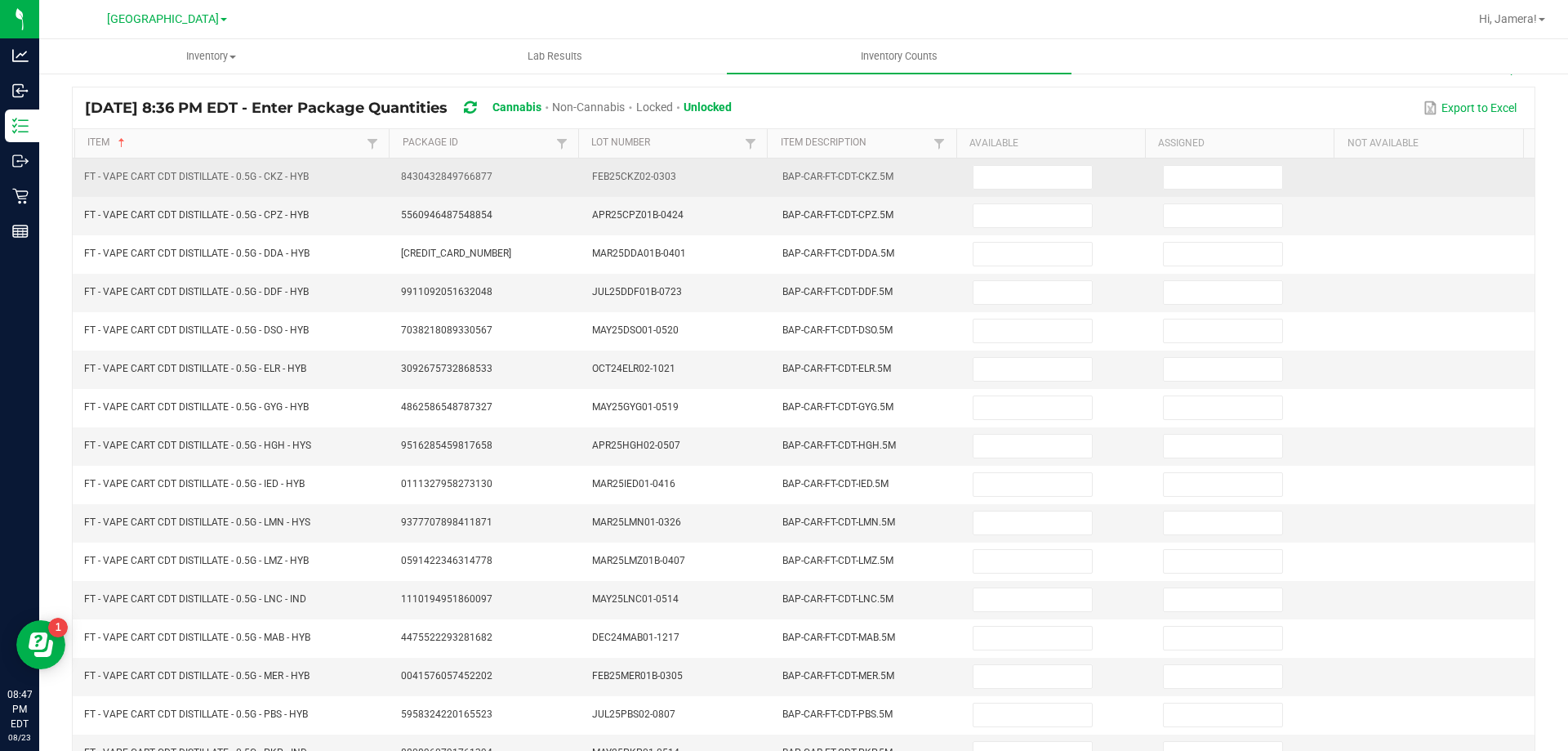
scroll to position [0, 0]
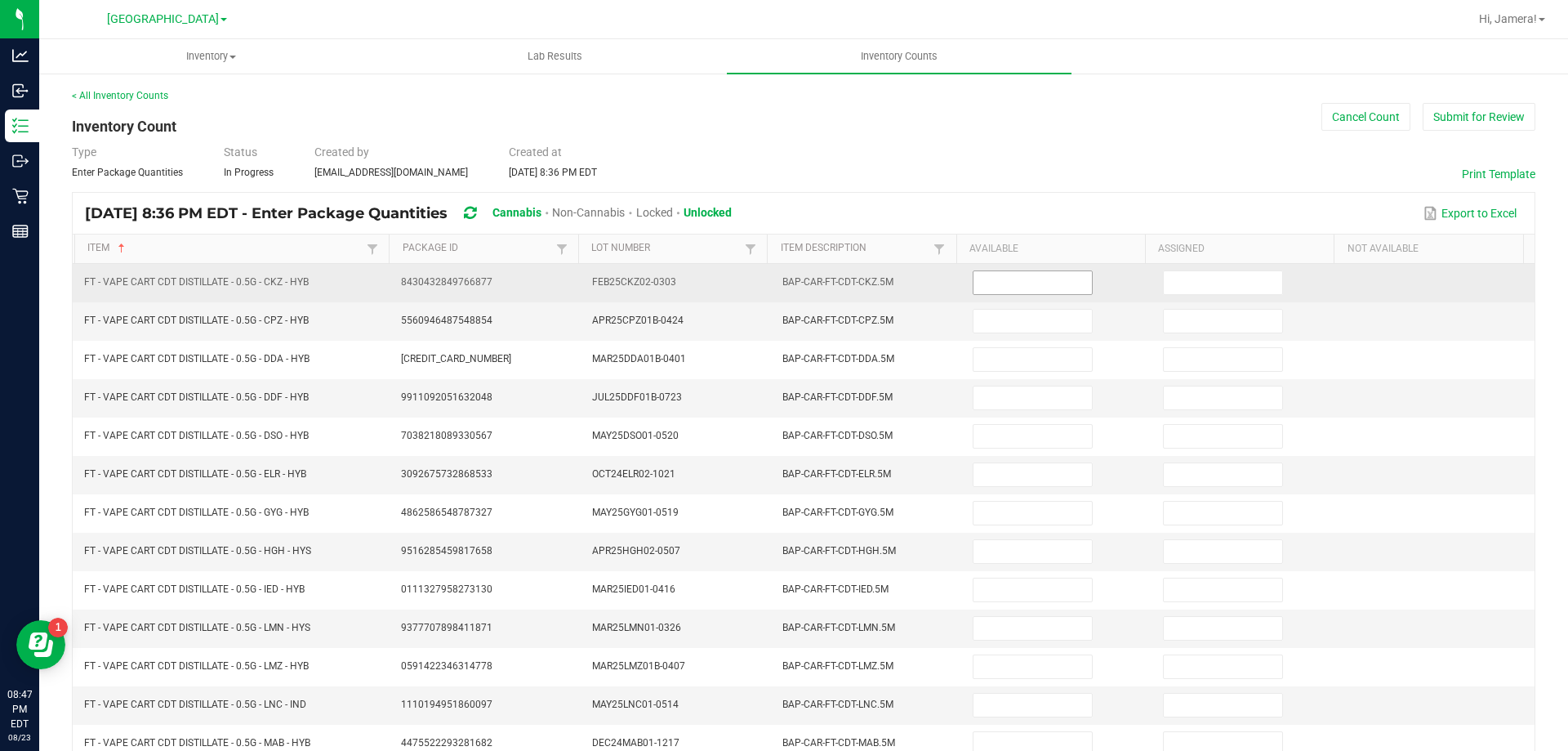
click at [1049, 284] on input at bounding box center [1031, 283] width 117 height 23
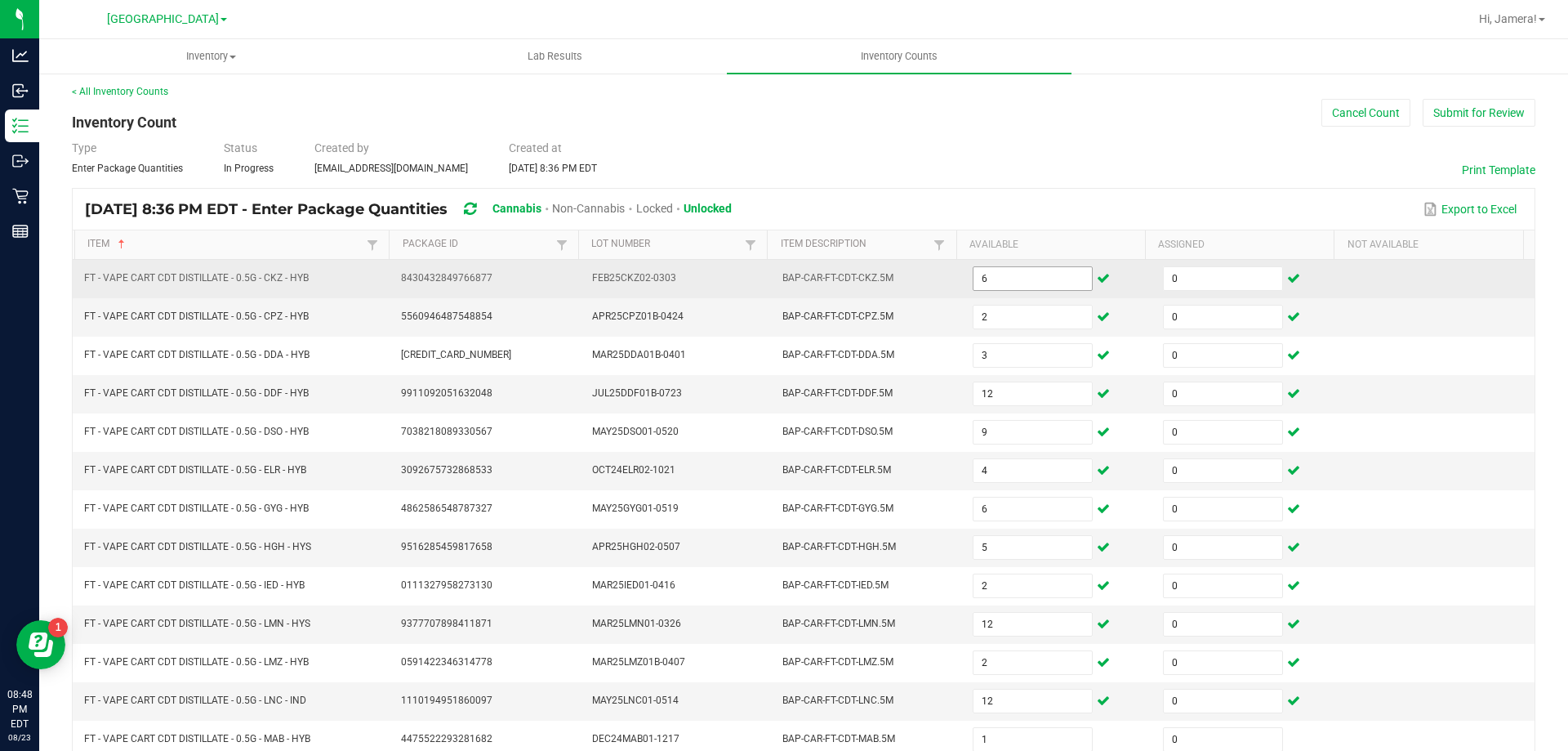
scroll to position [339, 0]
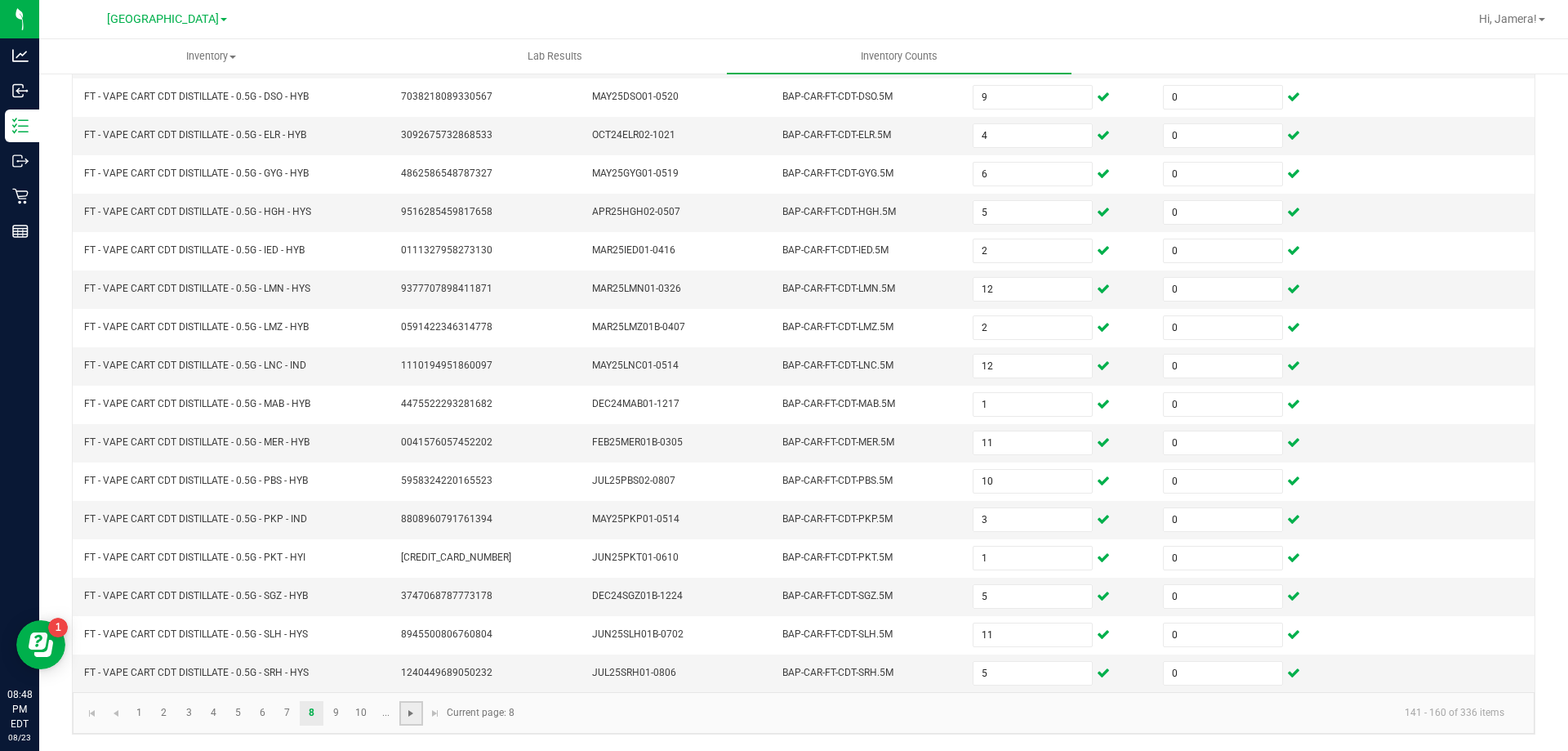
click at [415, 716] on span "Go to the next page" at bounding box center [410, 712] width 13 height 13
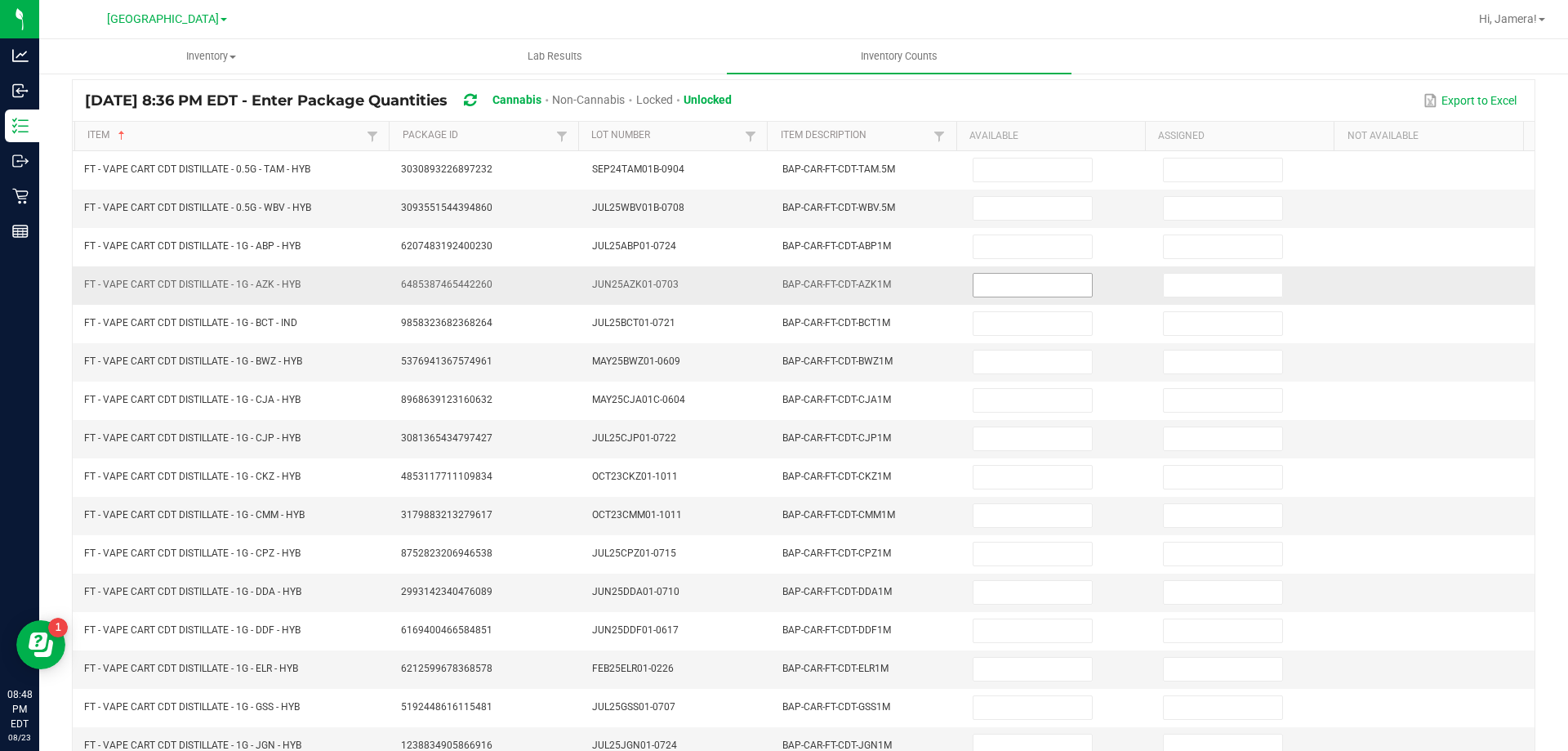
scroll to position [0, 0]
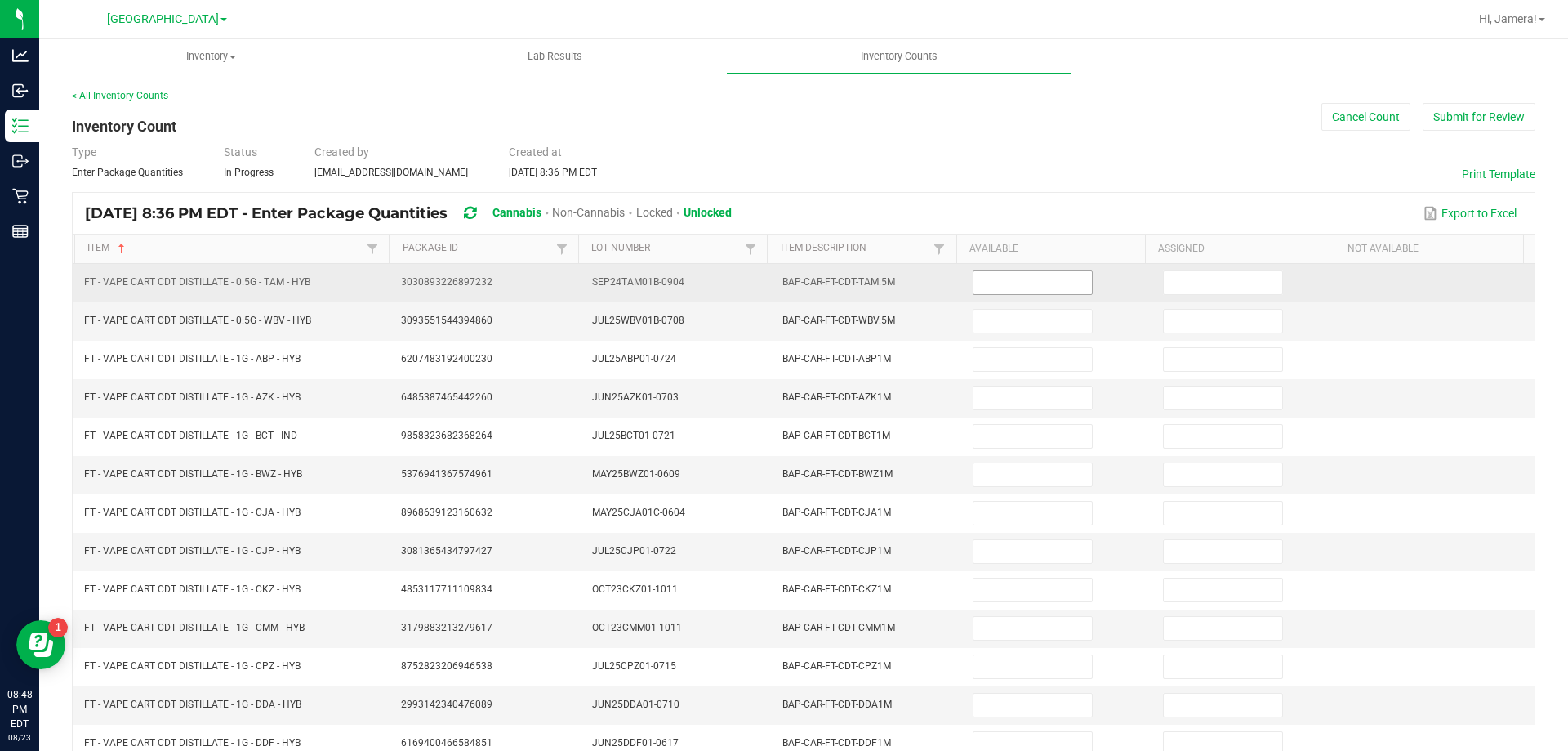
click at [1012, 284] on input at bounding box center [1031, 283] width 117 height 23
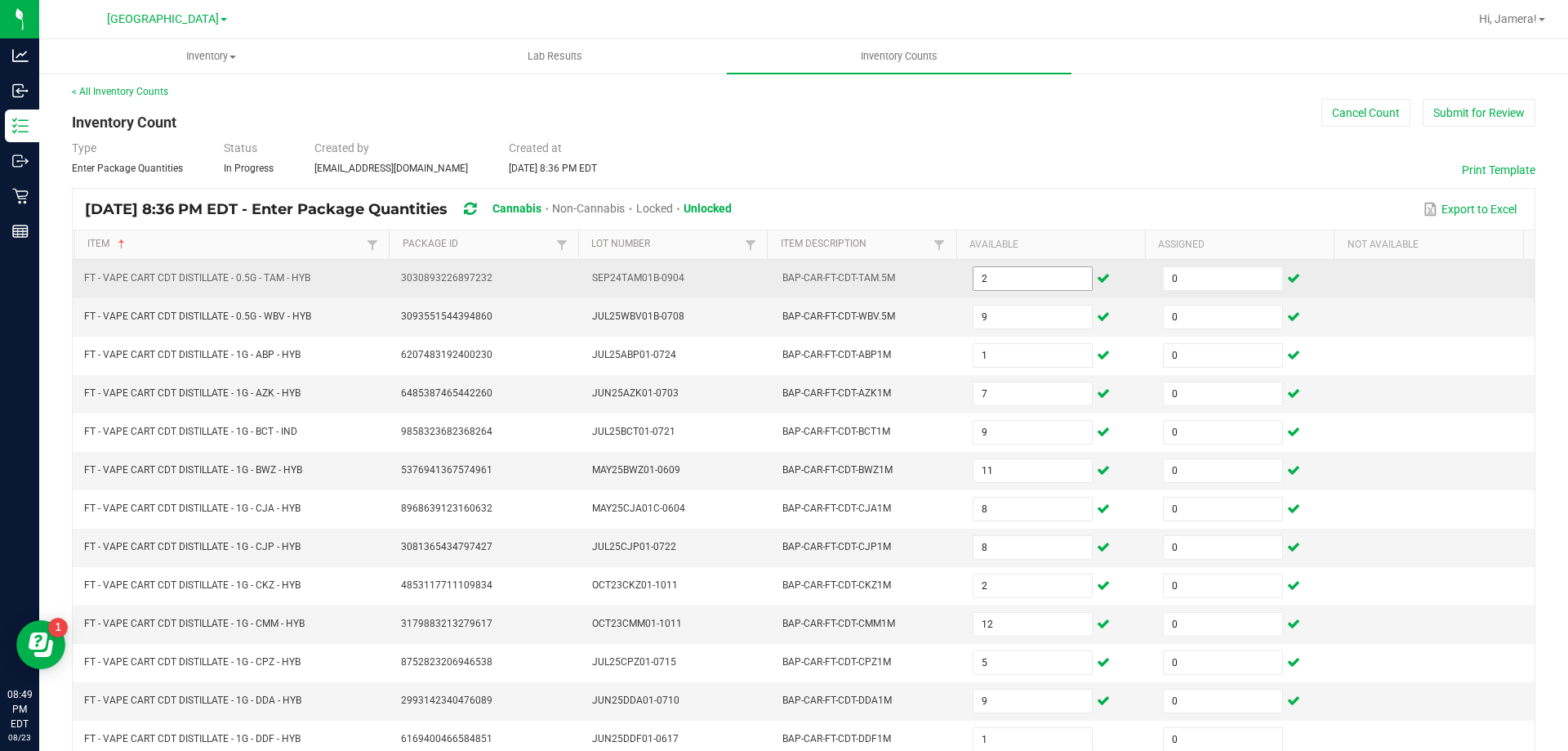
scroll to position [339, 0]
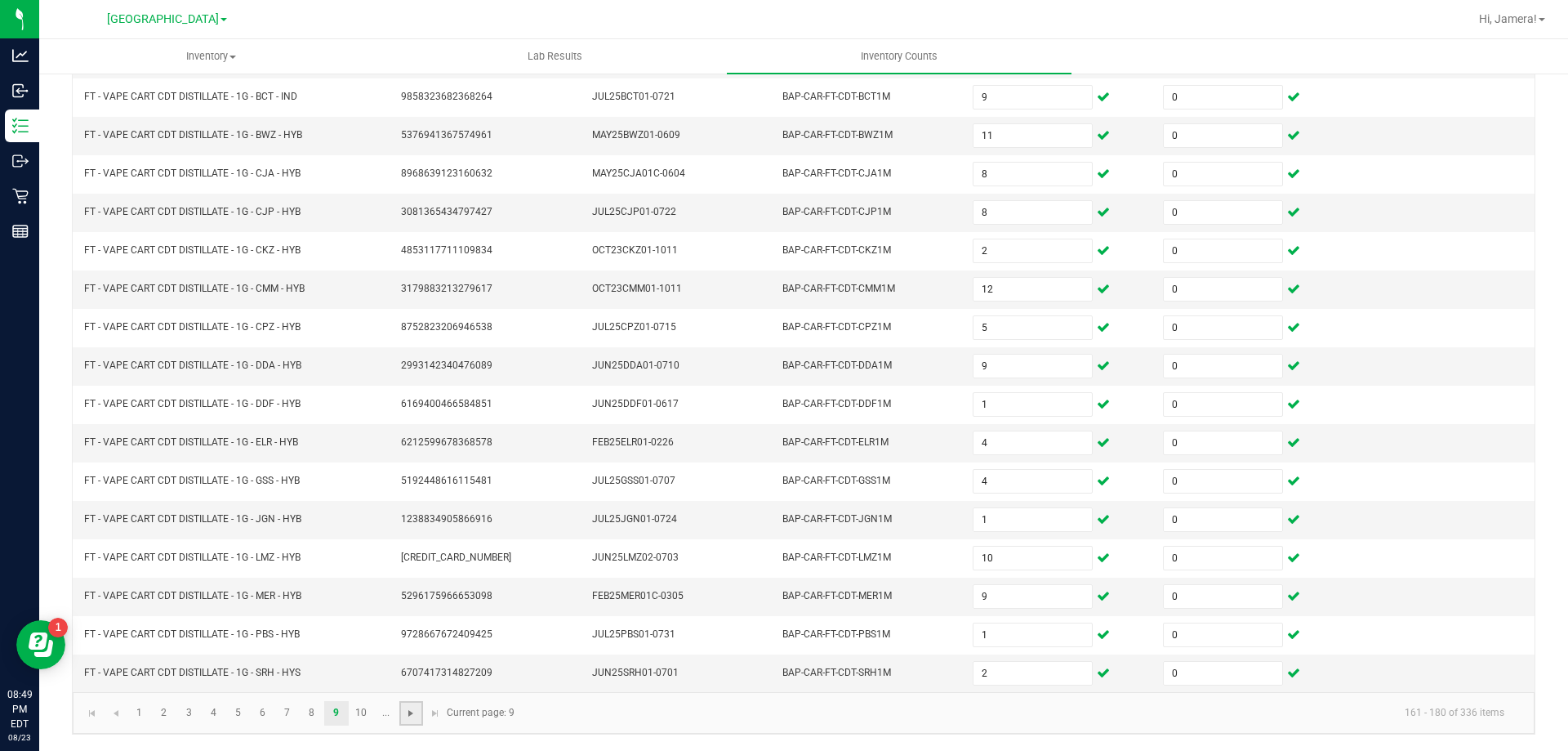
click at [414, 713] on span "Go to the next page" at bounding box center [410, 712] width 13 height 13
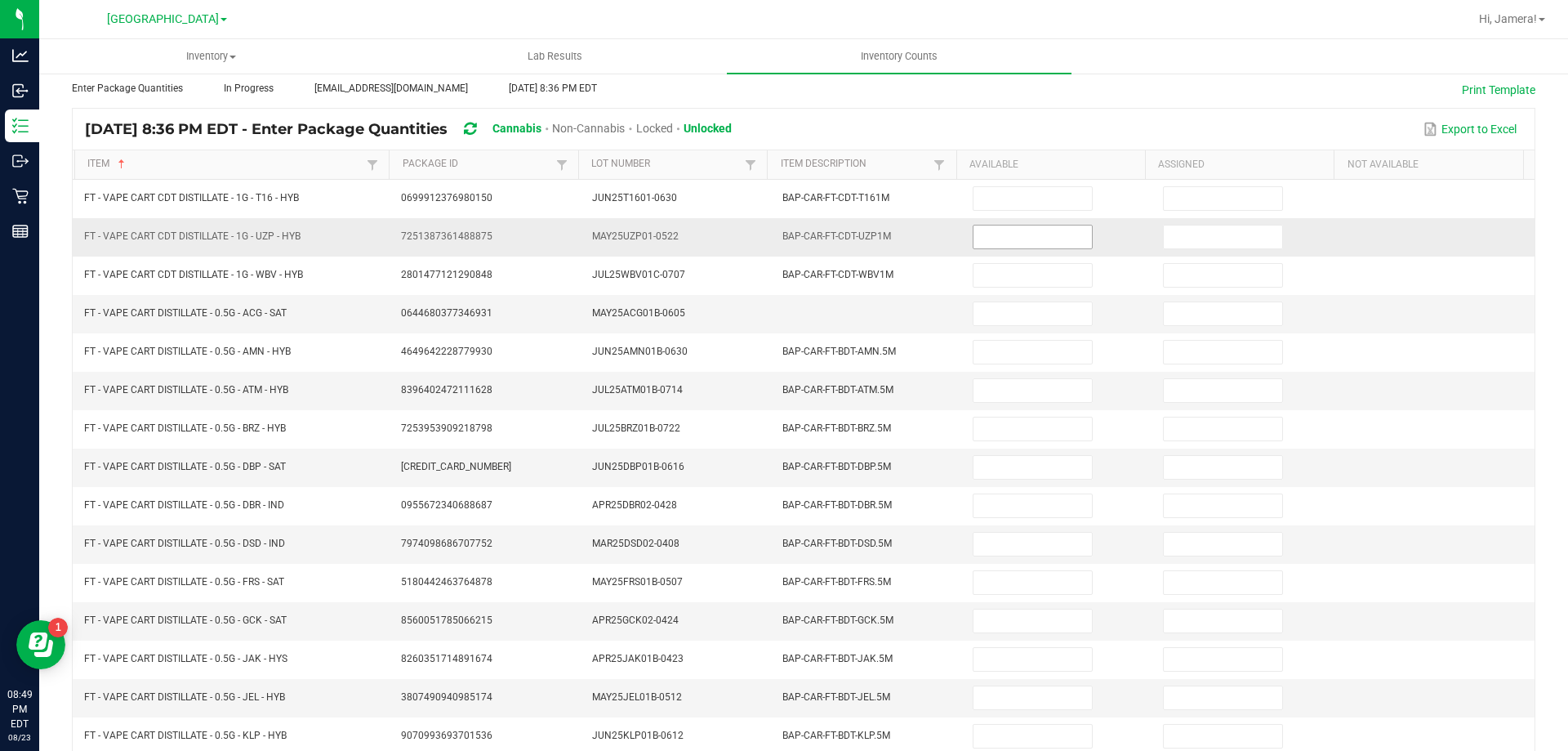
scroll to position [0, 0]
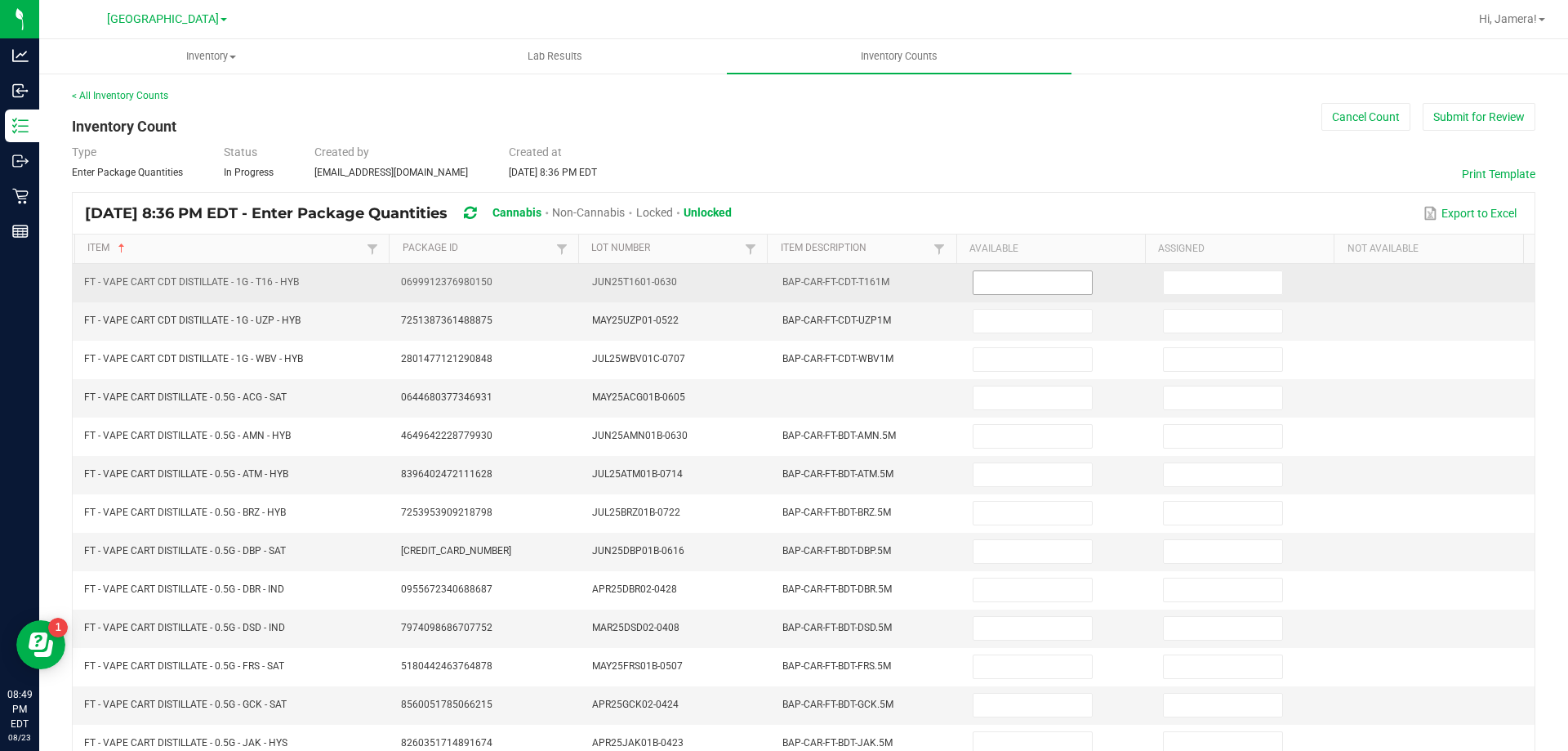
click at [1026, 289] on input at bounding box center [1031, 283] width 117 height 23
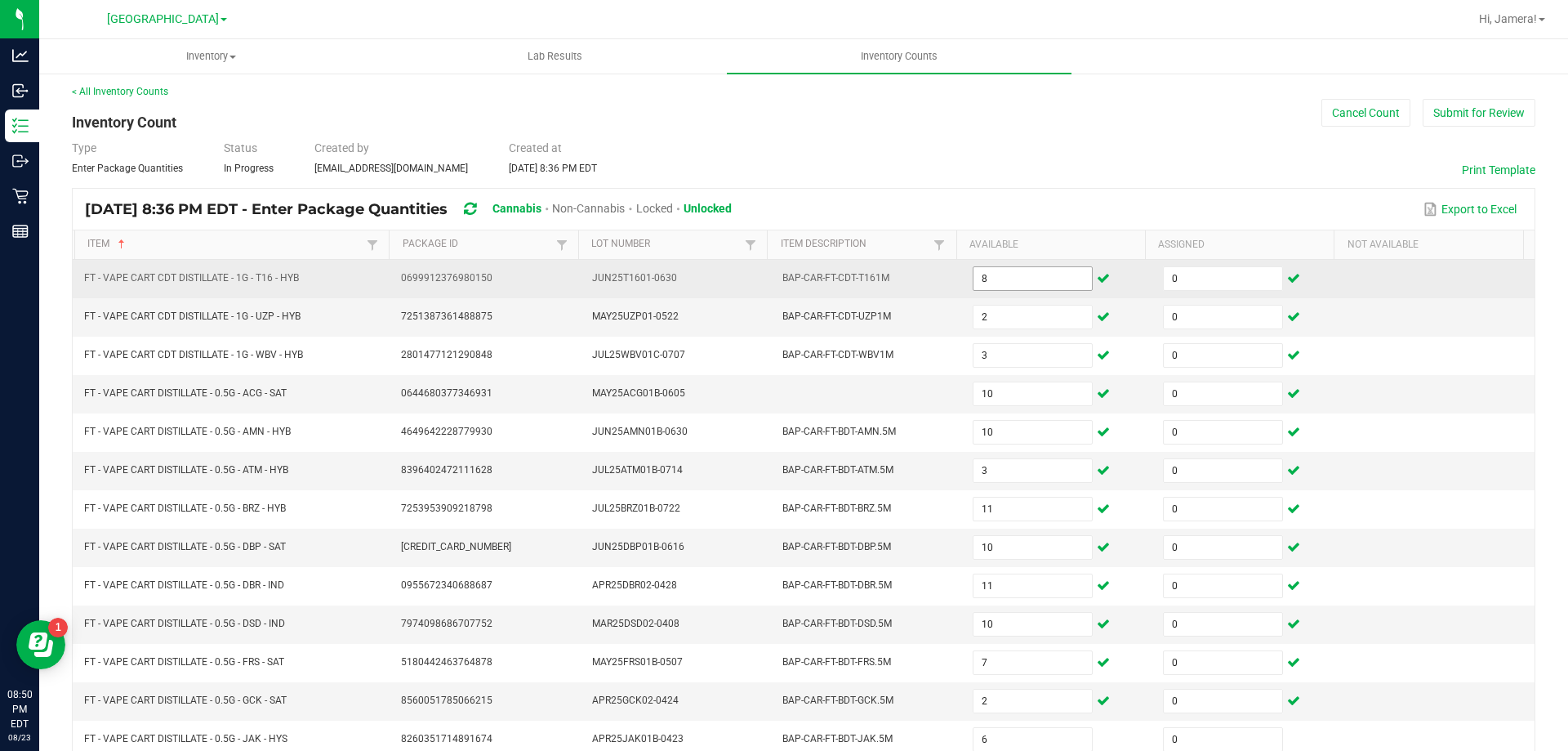
scroll to position [339, 0]
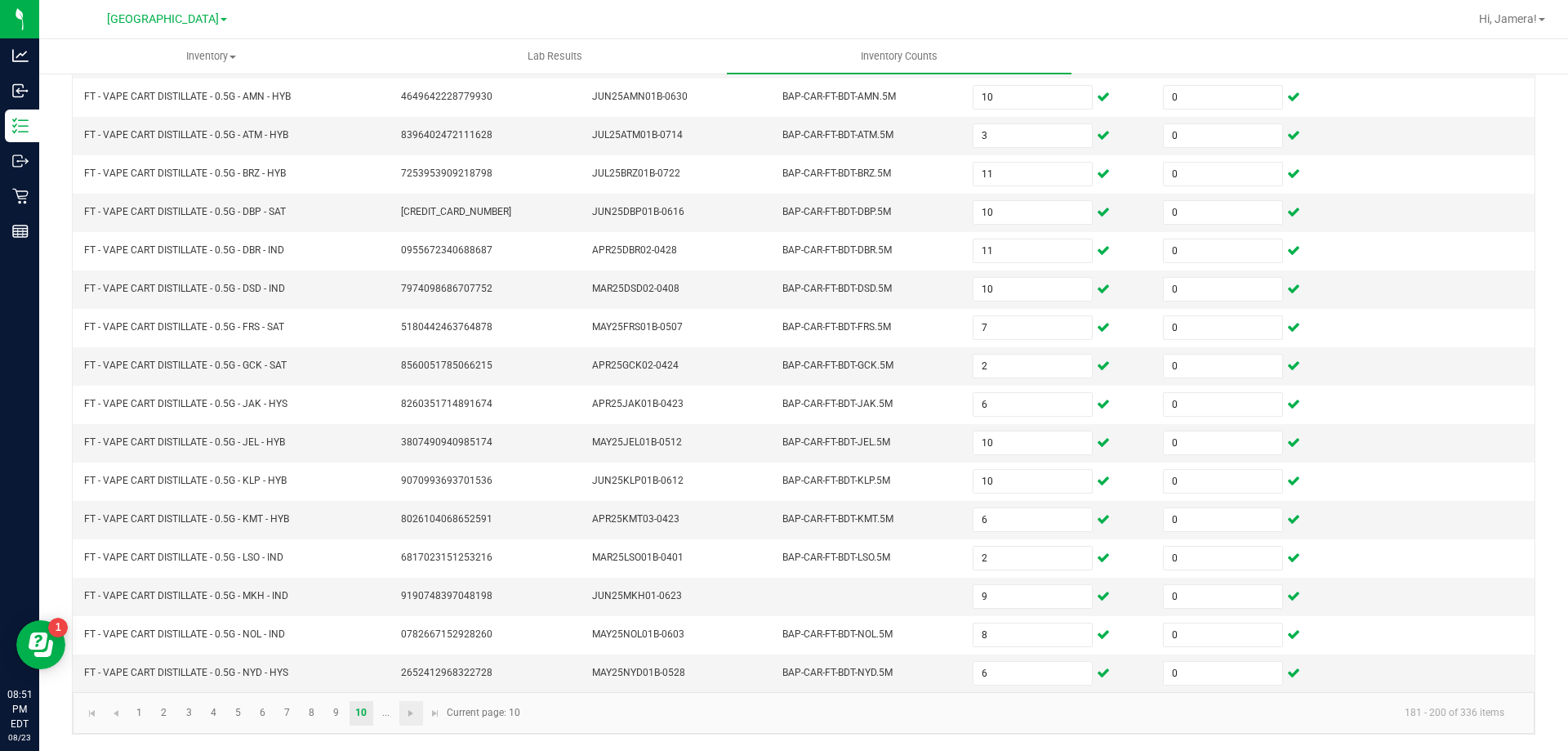
click at [400, 714] on link at bounding box center [411, 712] width 23 height 24
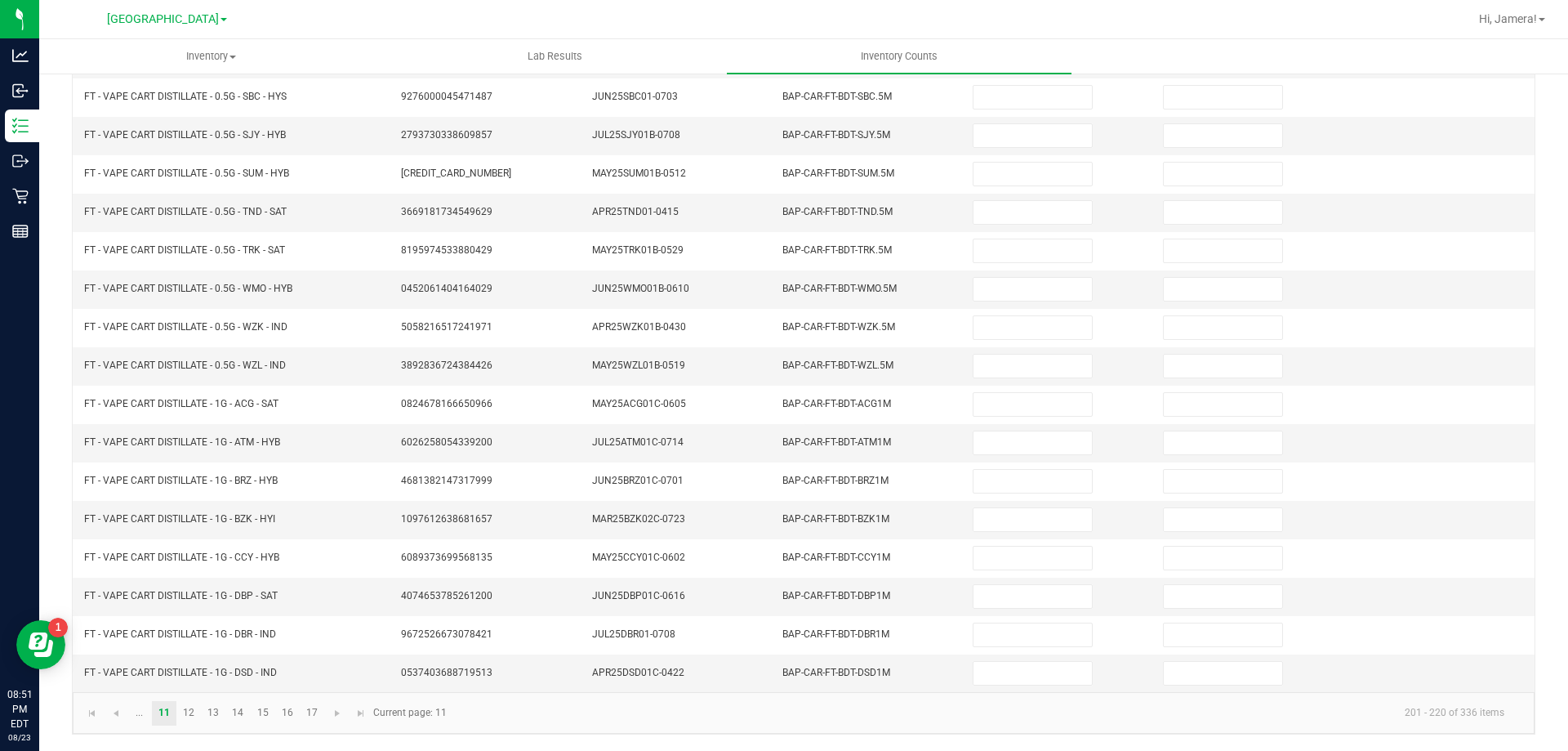
scroll to position [0, 0]
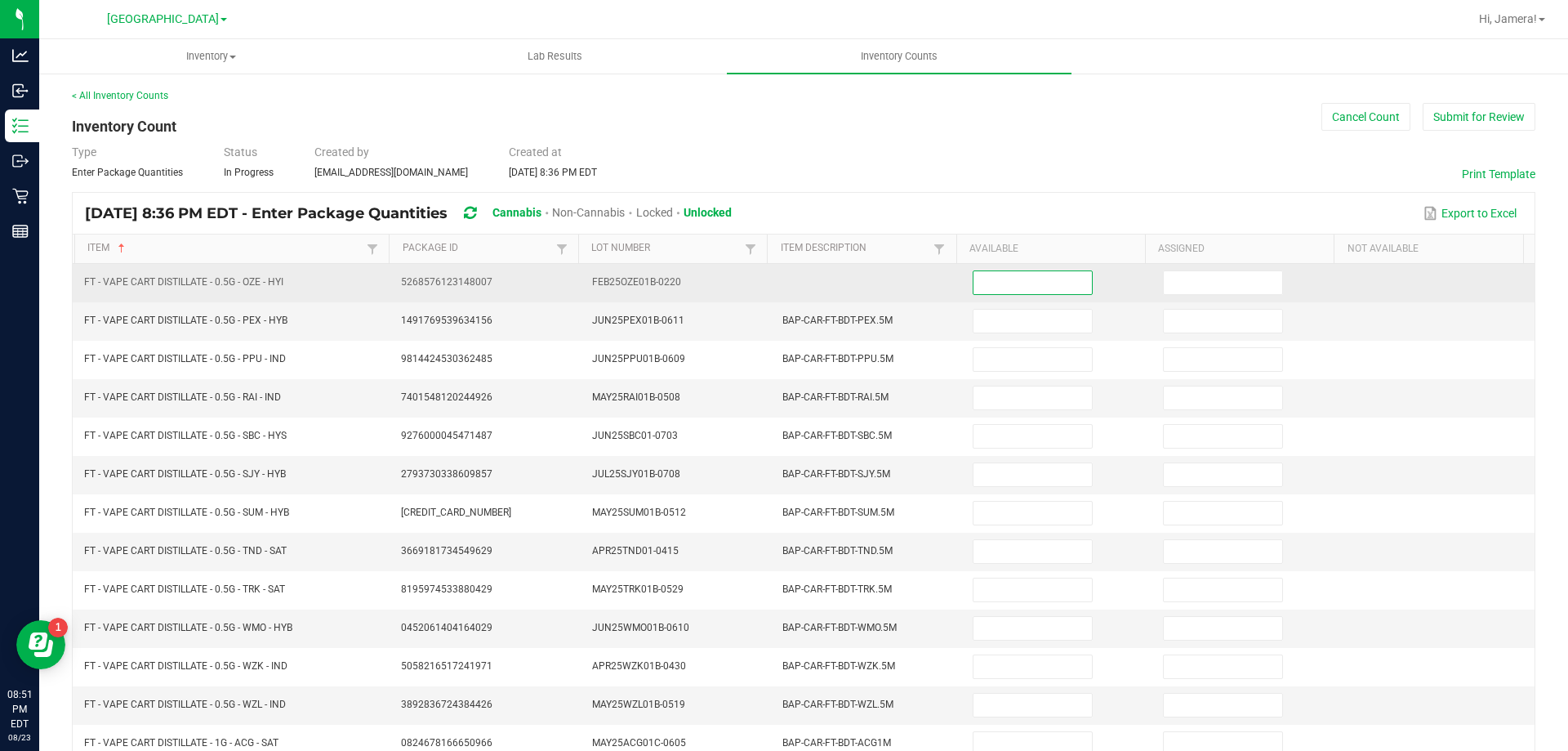
click at [1036, 283] on input at bounding box center [1031, 283] width 117 height 23
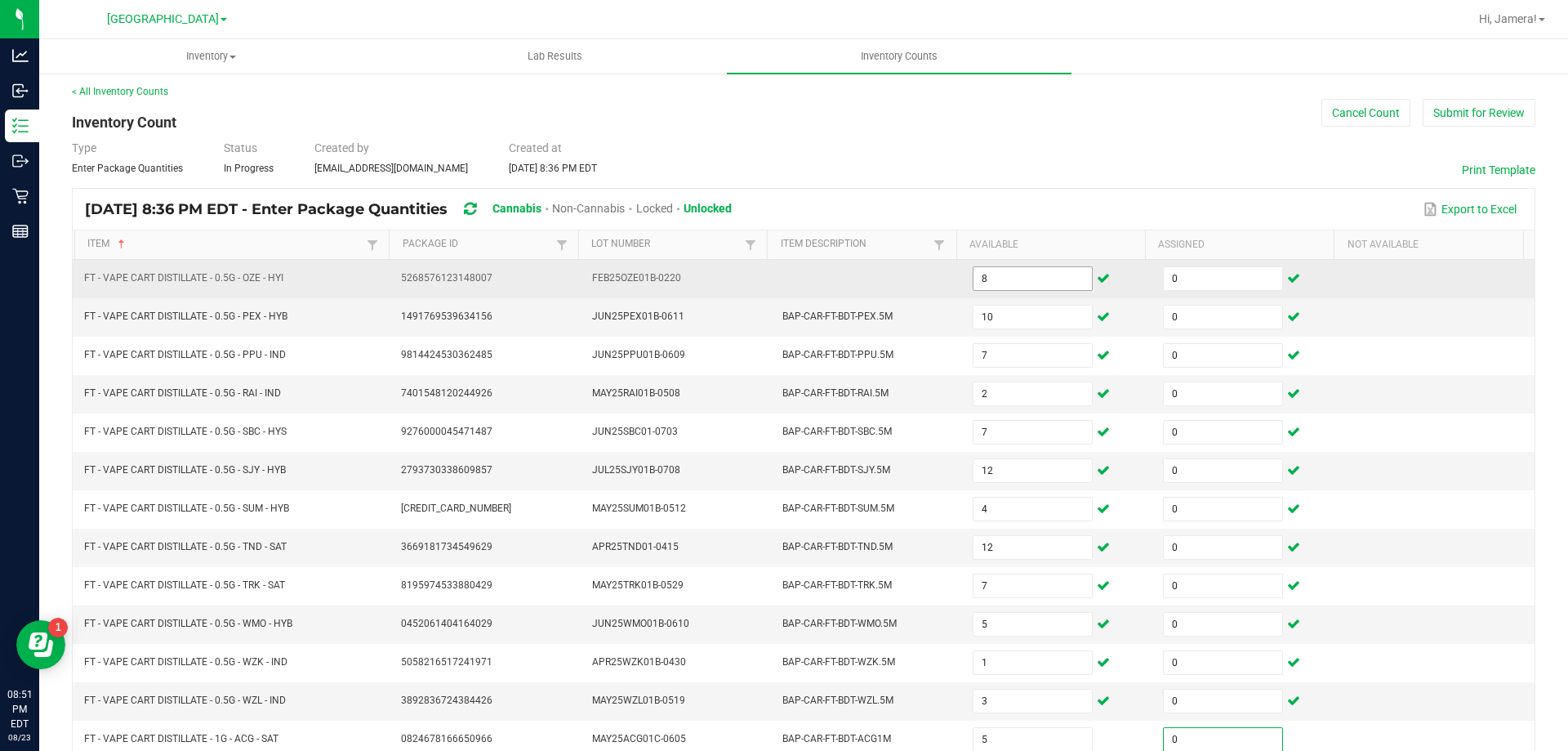
scroll to position [339, 0]
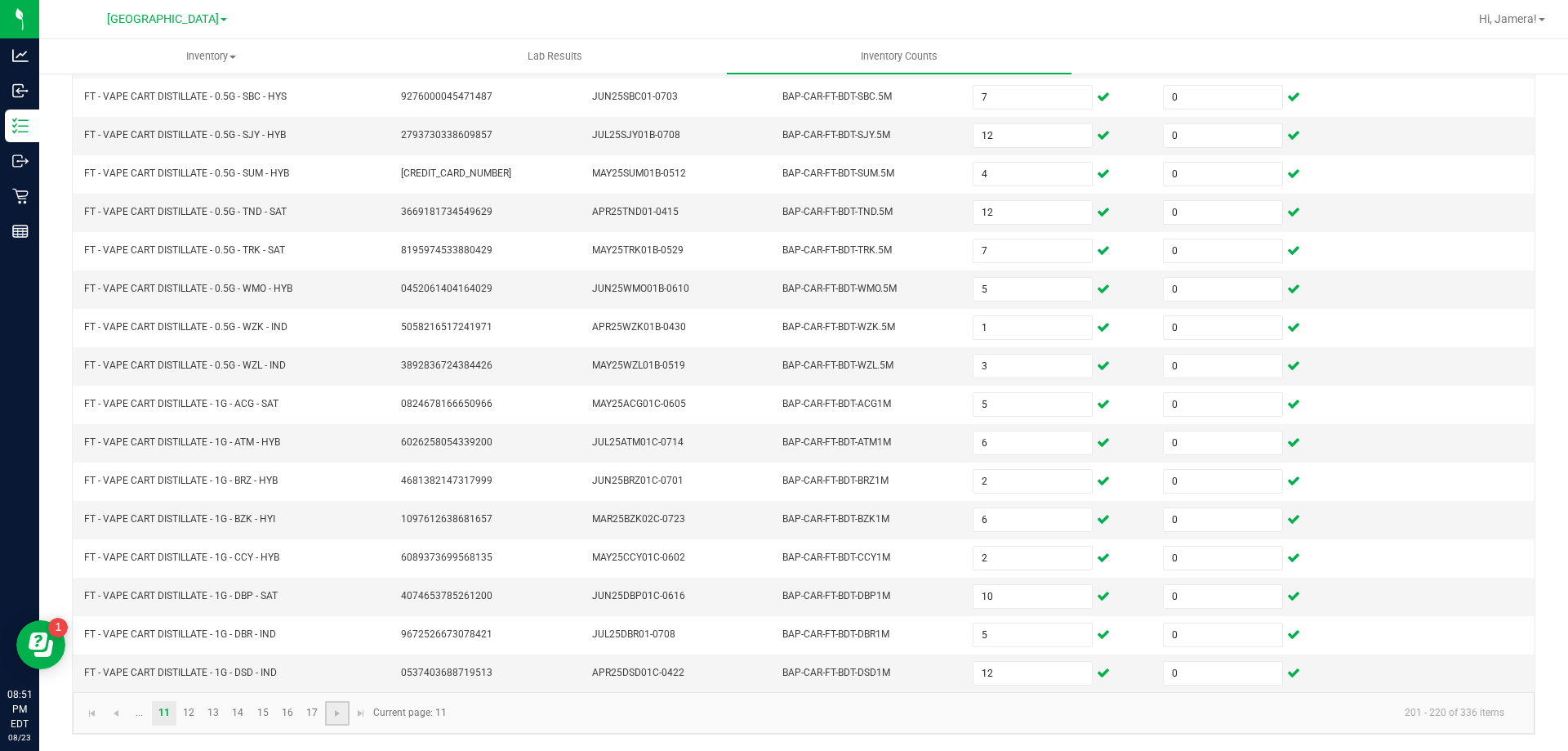
click at [339, 722] on link at bounding box center [337, 712] width 23 height 24
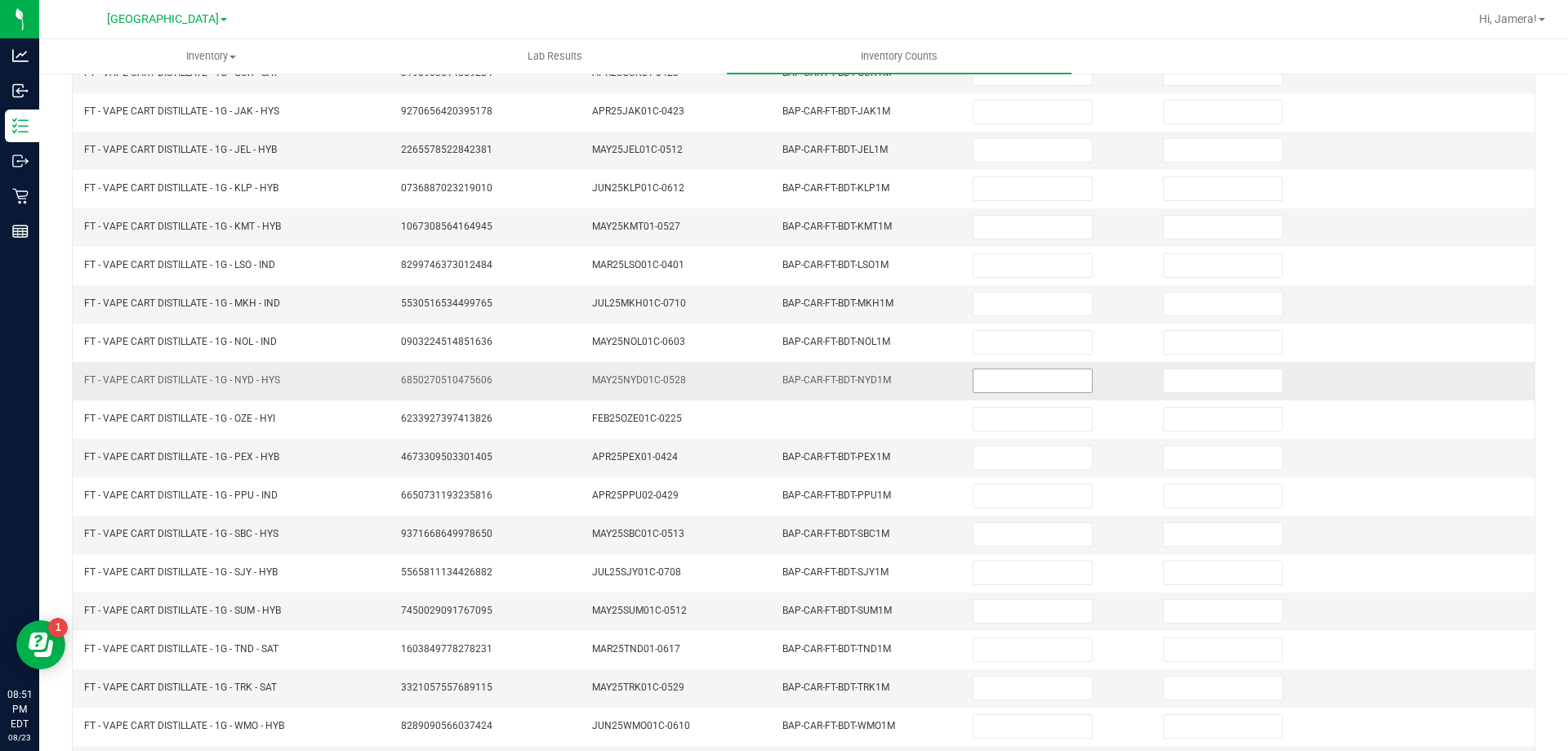
scroll to position [0, 0]
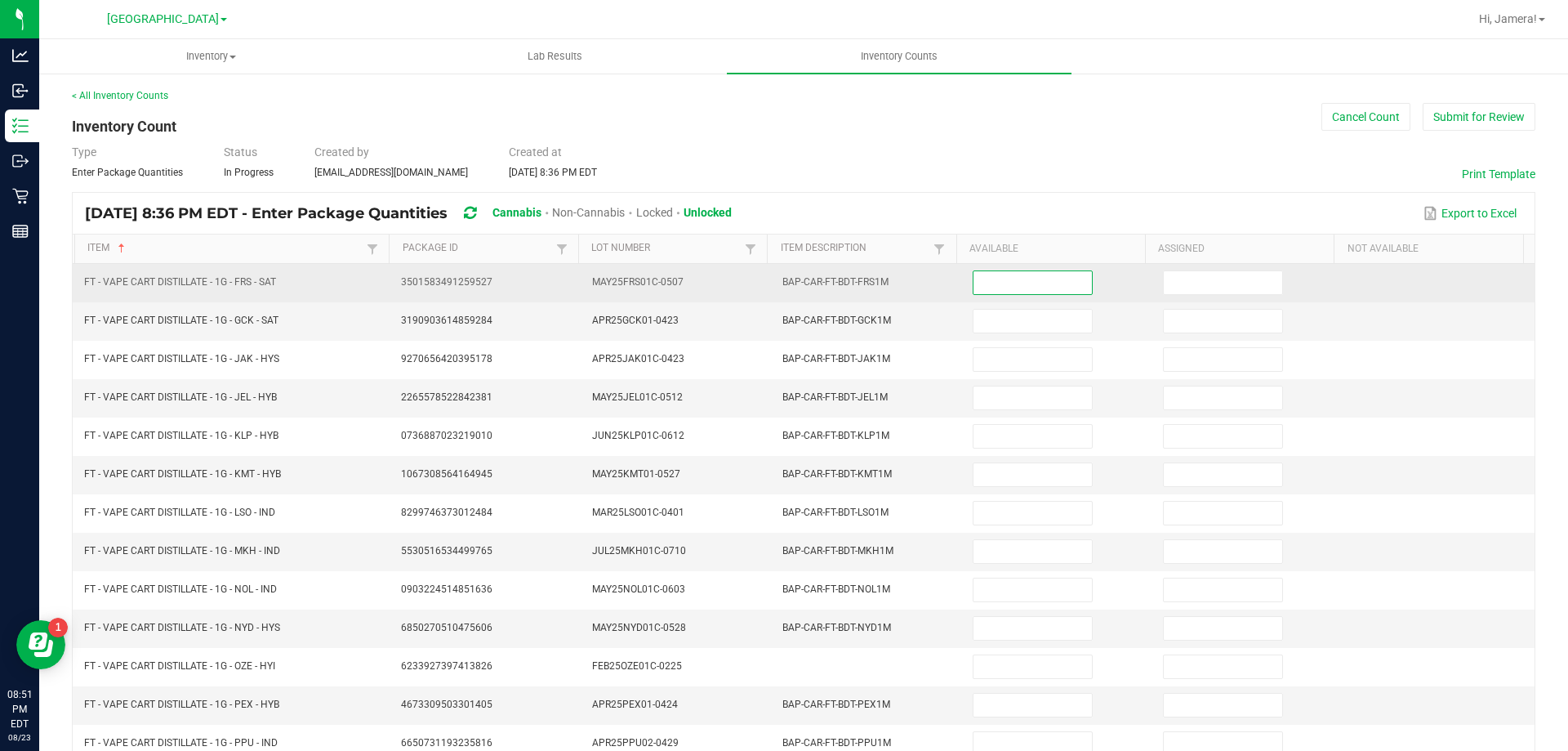
click at [1046, 286] on input at bounding box center [1031, 283] width 117 height 23
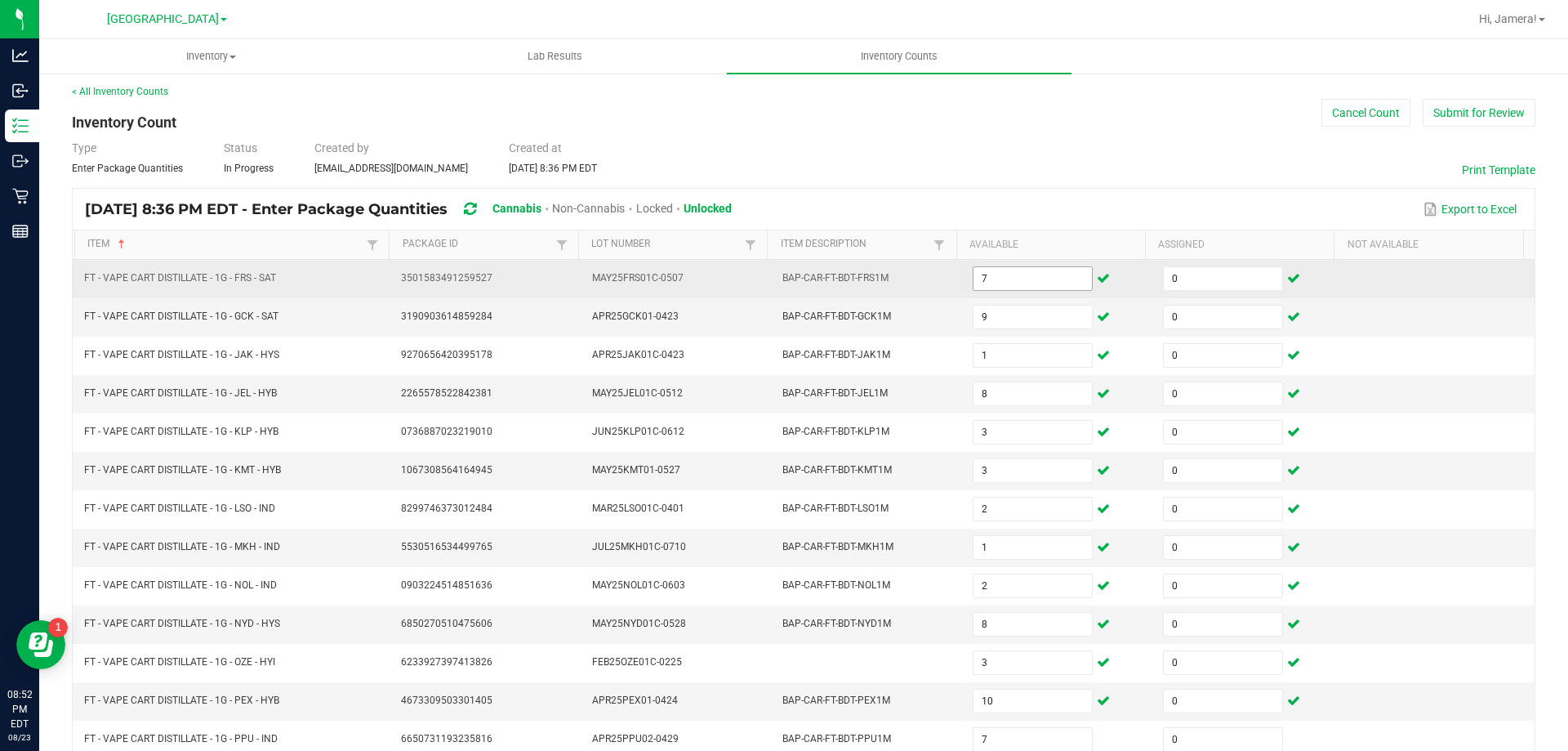
scroll to position [339, 0]
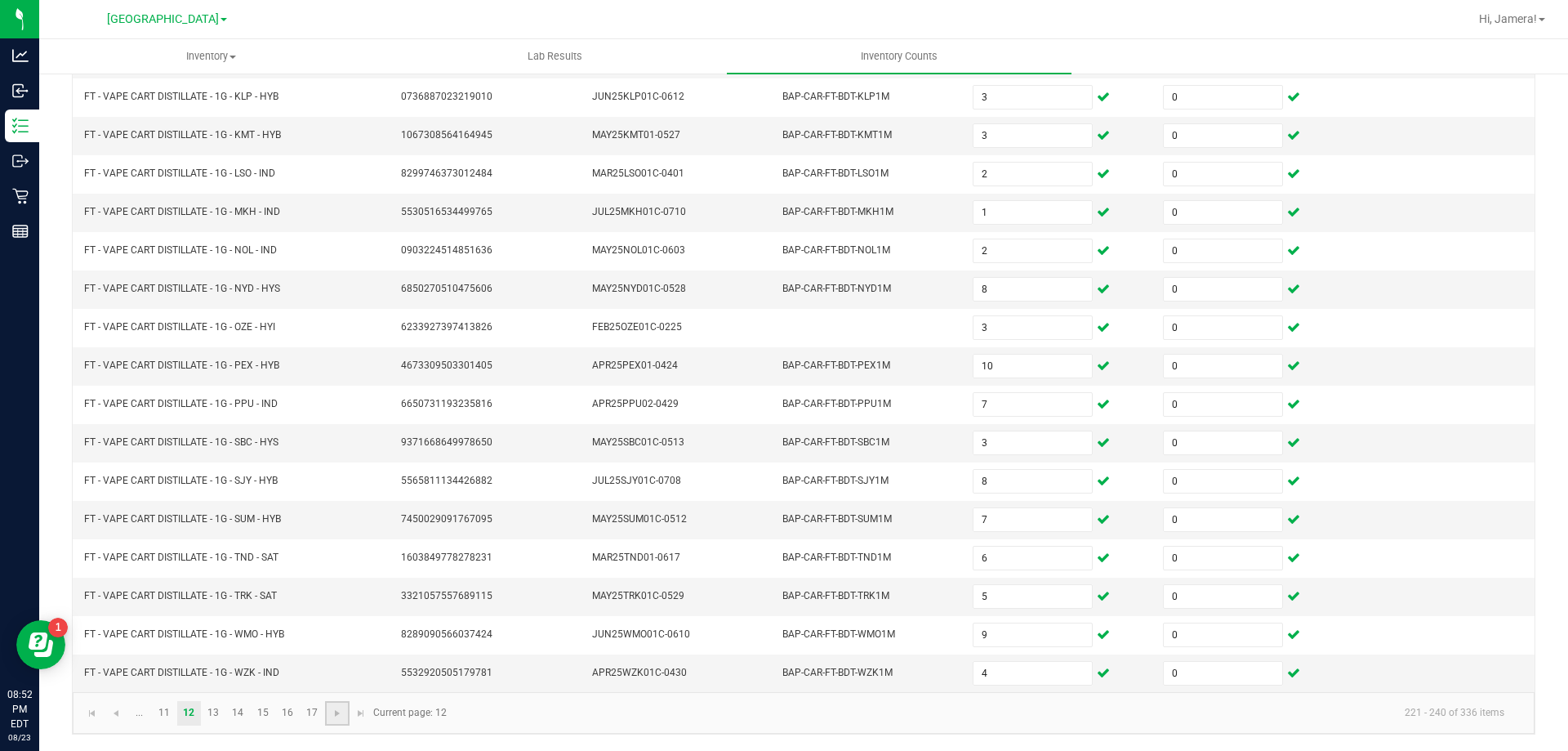
click at [346, 710] on link at bounding box center [337, 712] width 23 height 24
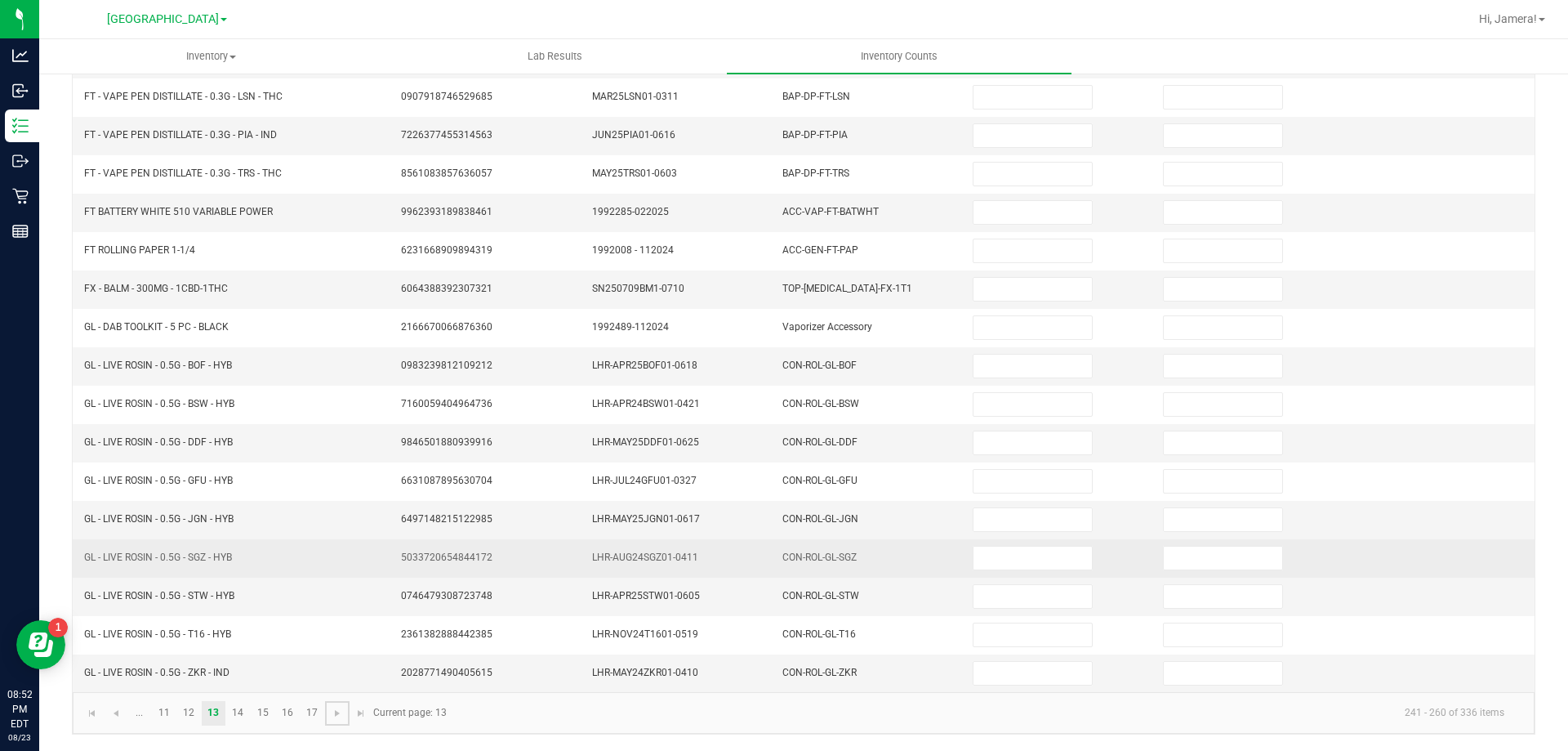
scroll to position [0, 0]
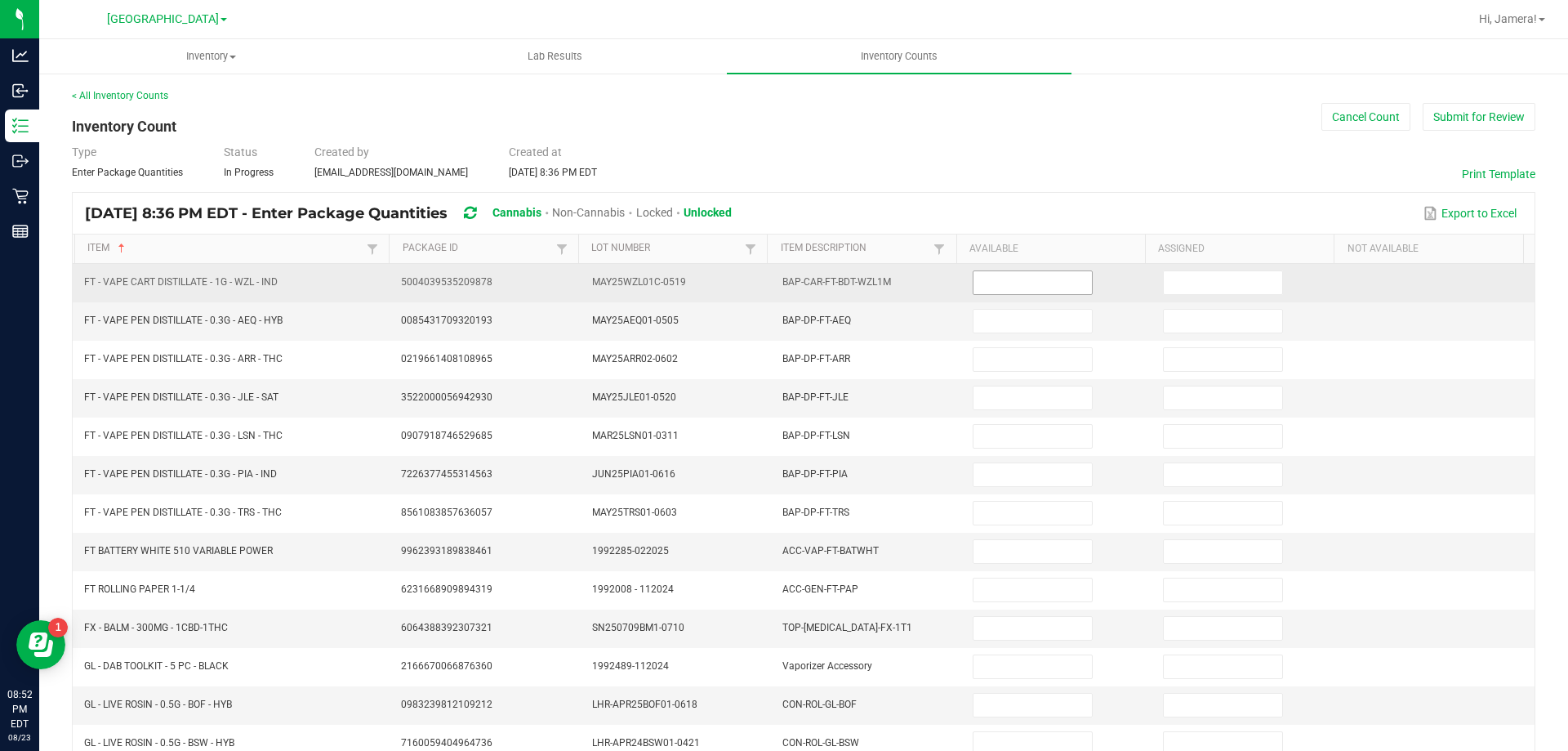
click at [1029, 278] on input at bounding box center [1031, 283] width 117 height 23
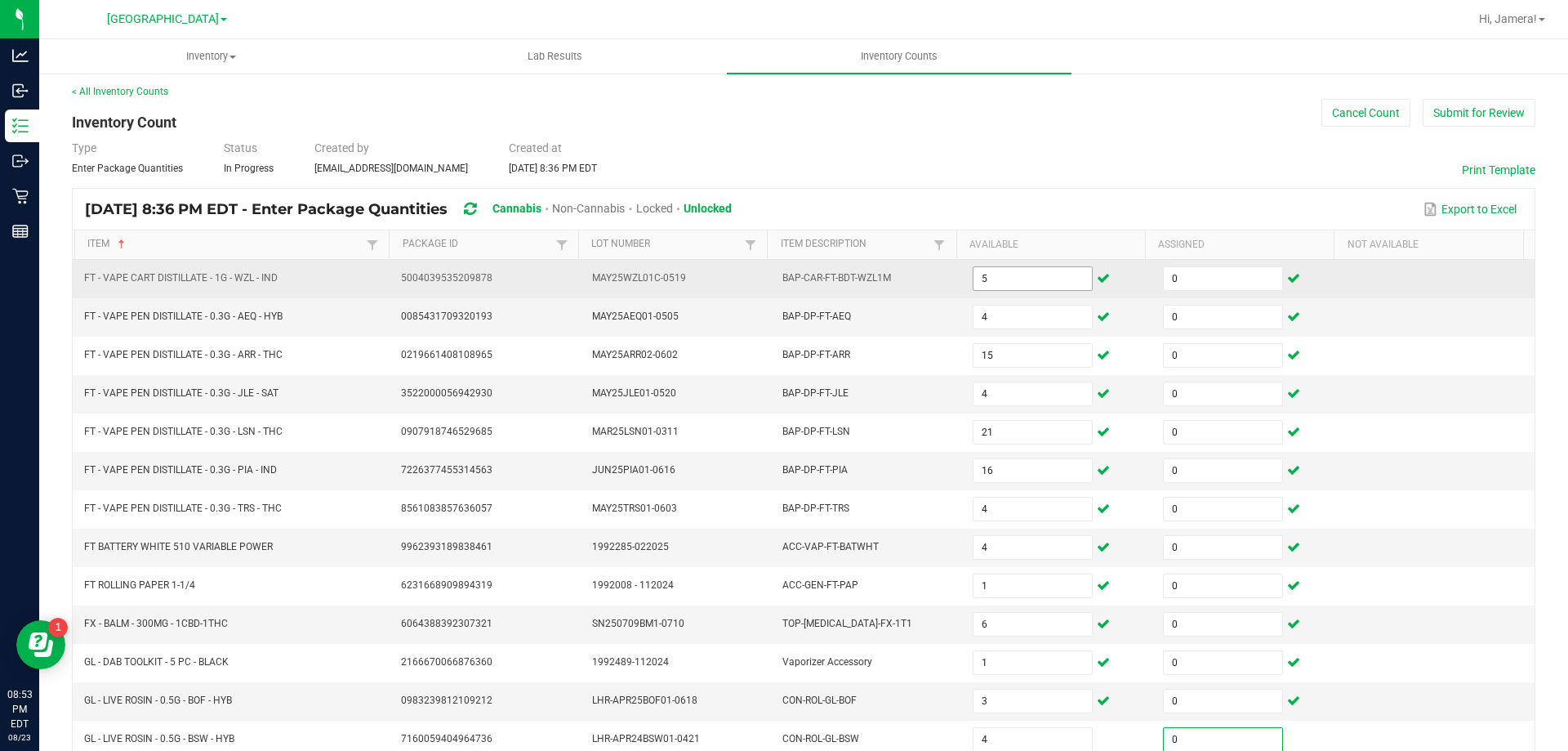
scroll to position [339, 0]
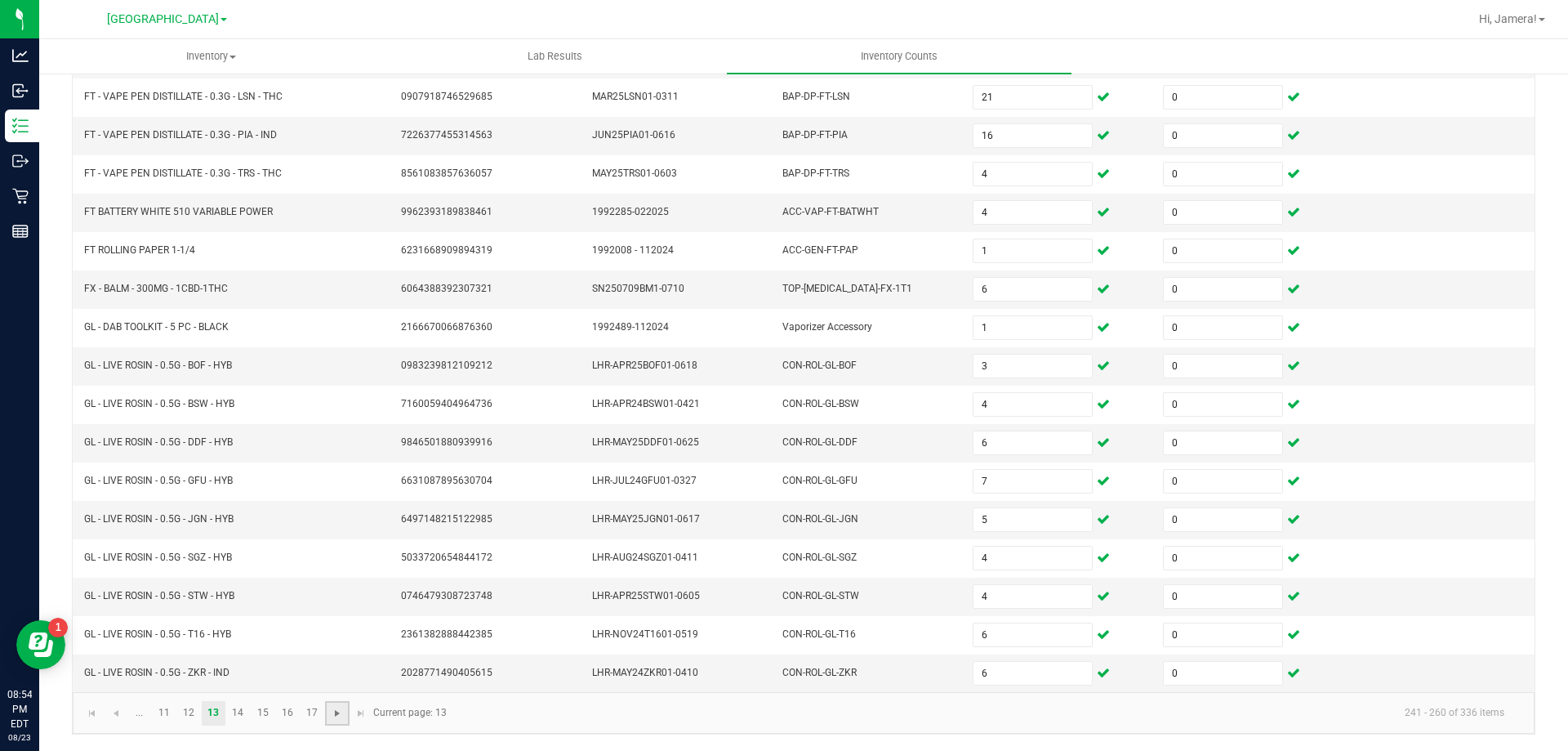
click at [332, 714] on span "Go to the next page" at bounding box center [336, 712] width 13 height 13
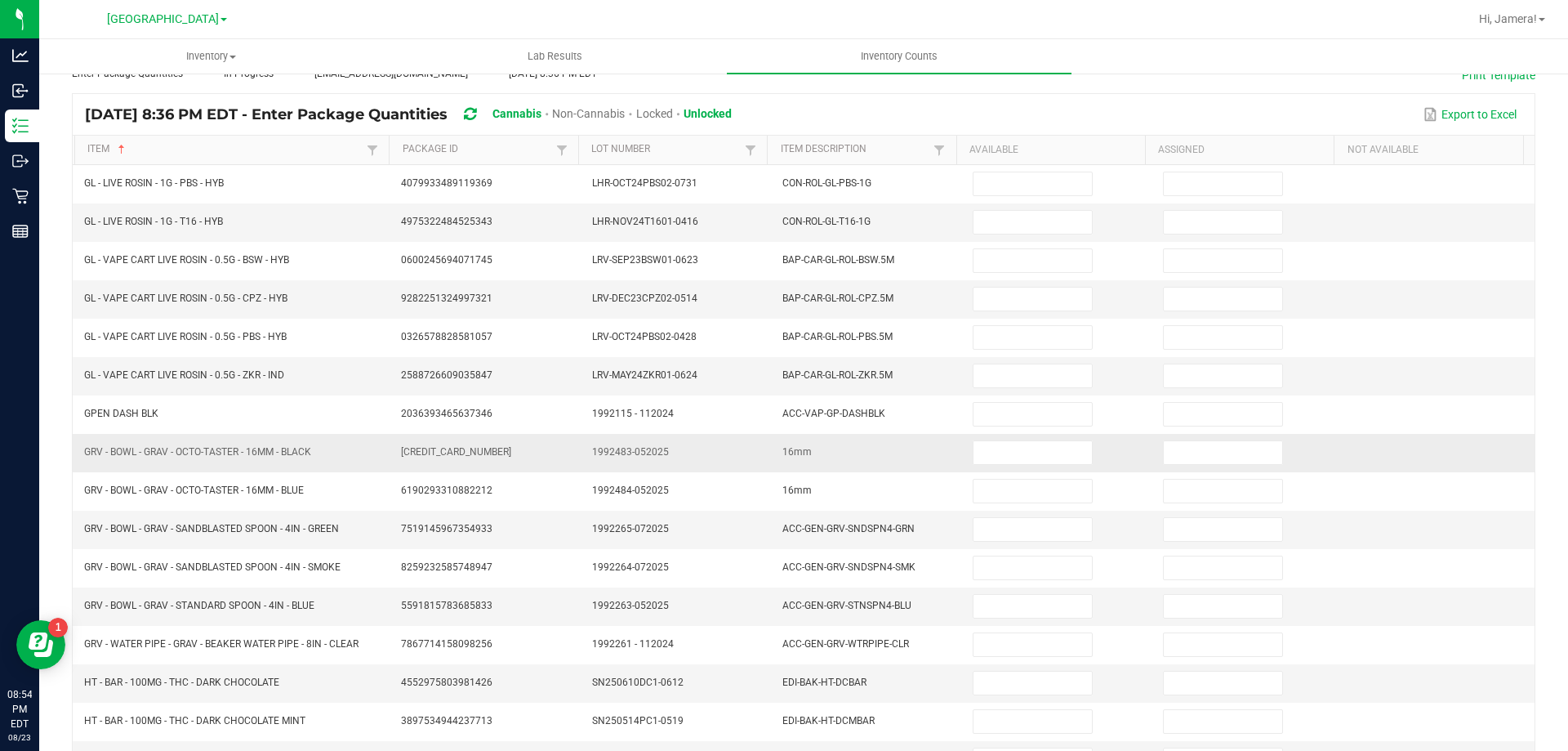
scroll to position [0, 0]
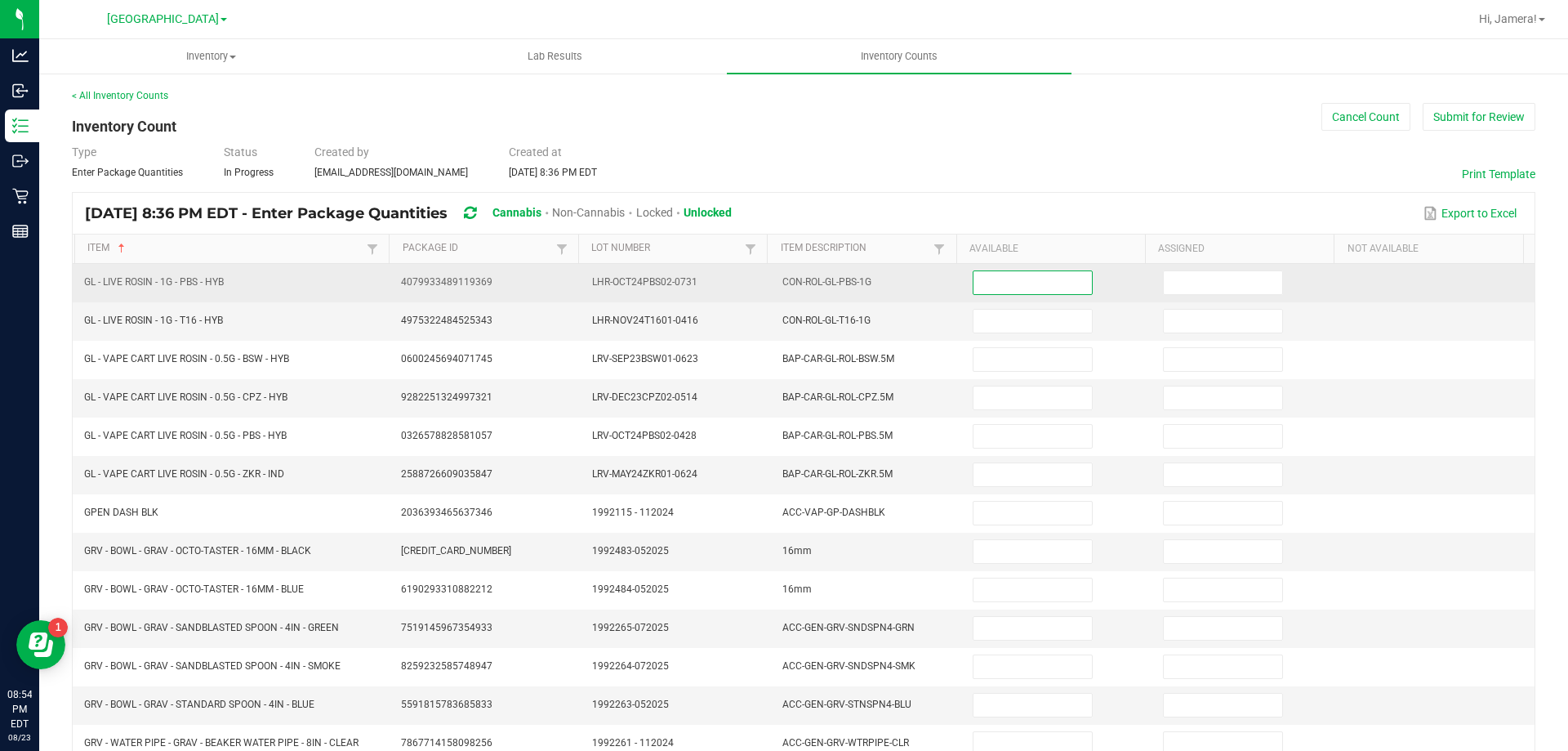
click at [1059, 283] on input at bounding box center [1031, 283] width 117 height 23
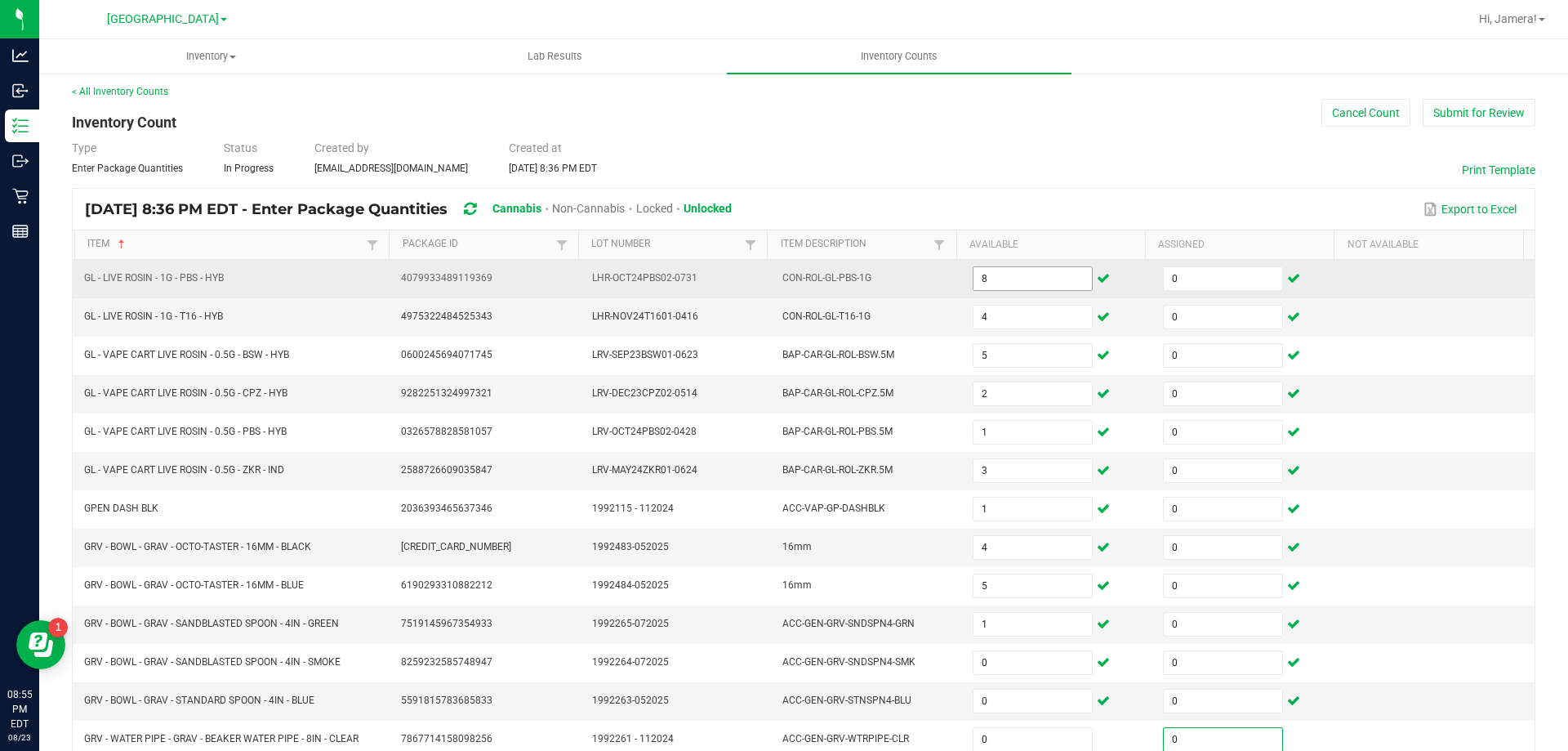
scroll to position [339, 0]
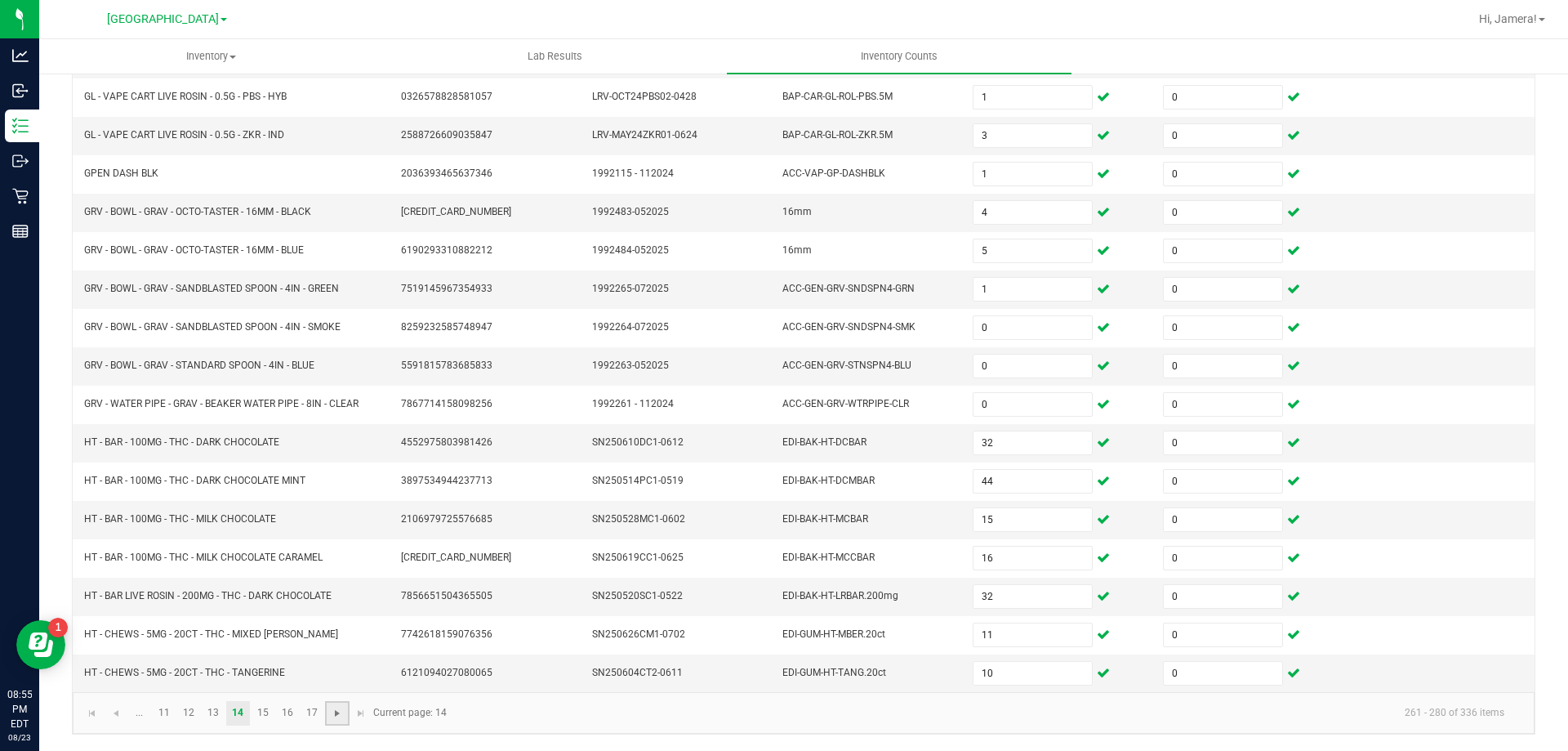
click at [336, 709] on span "Go to the next page" at bounding box center [336, 712] width 13 height 13
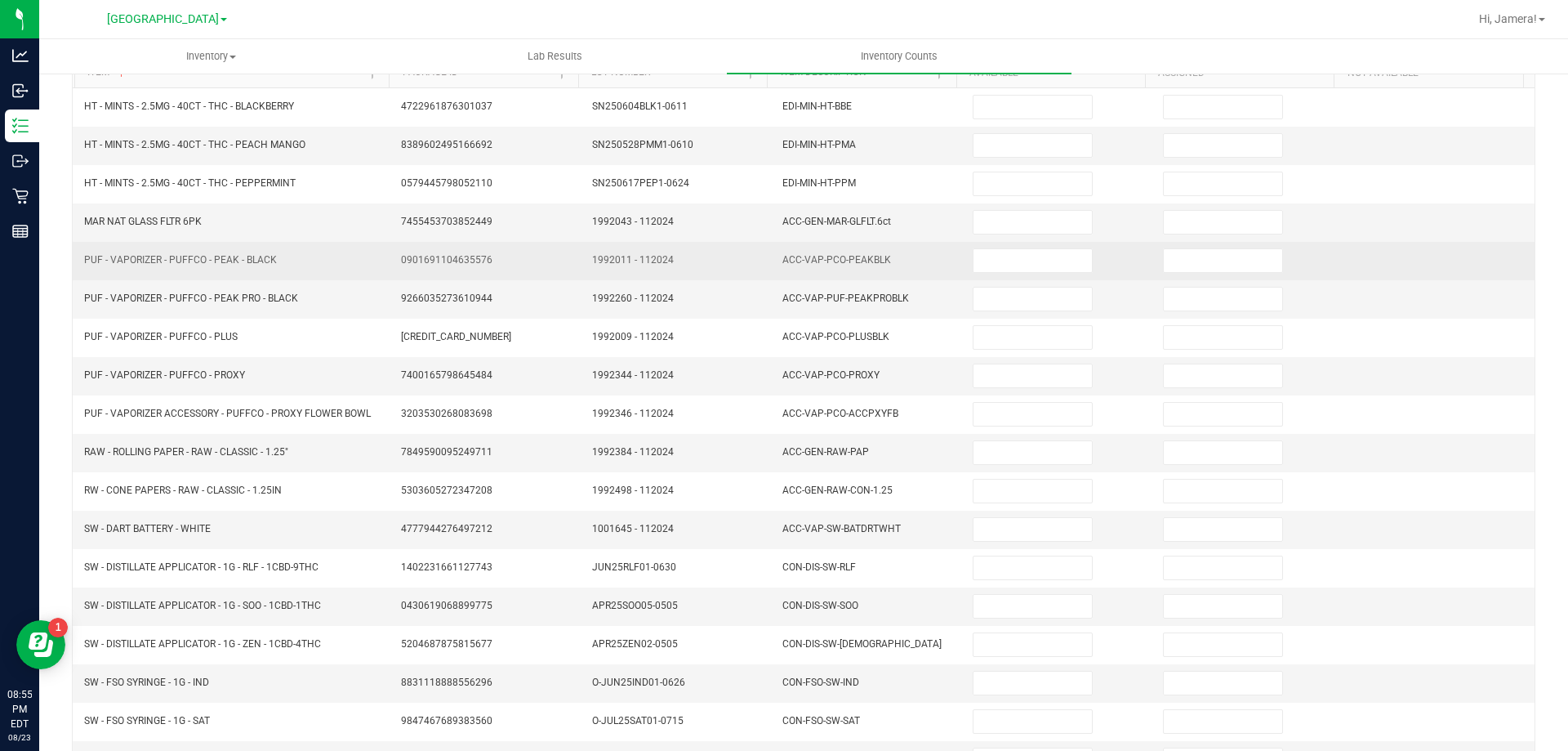
scroll to position [0, 0]
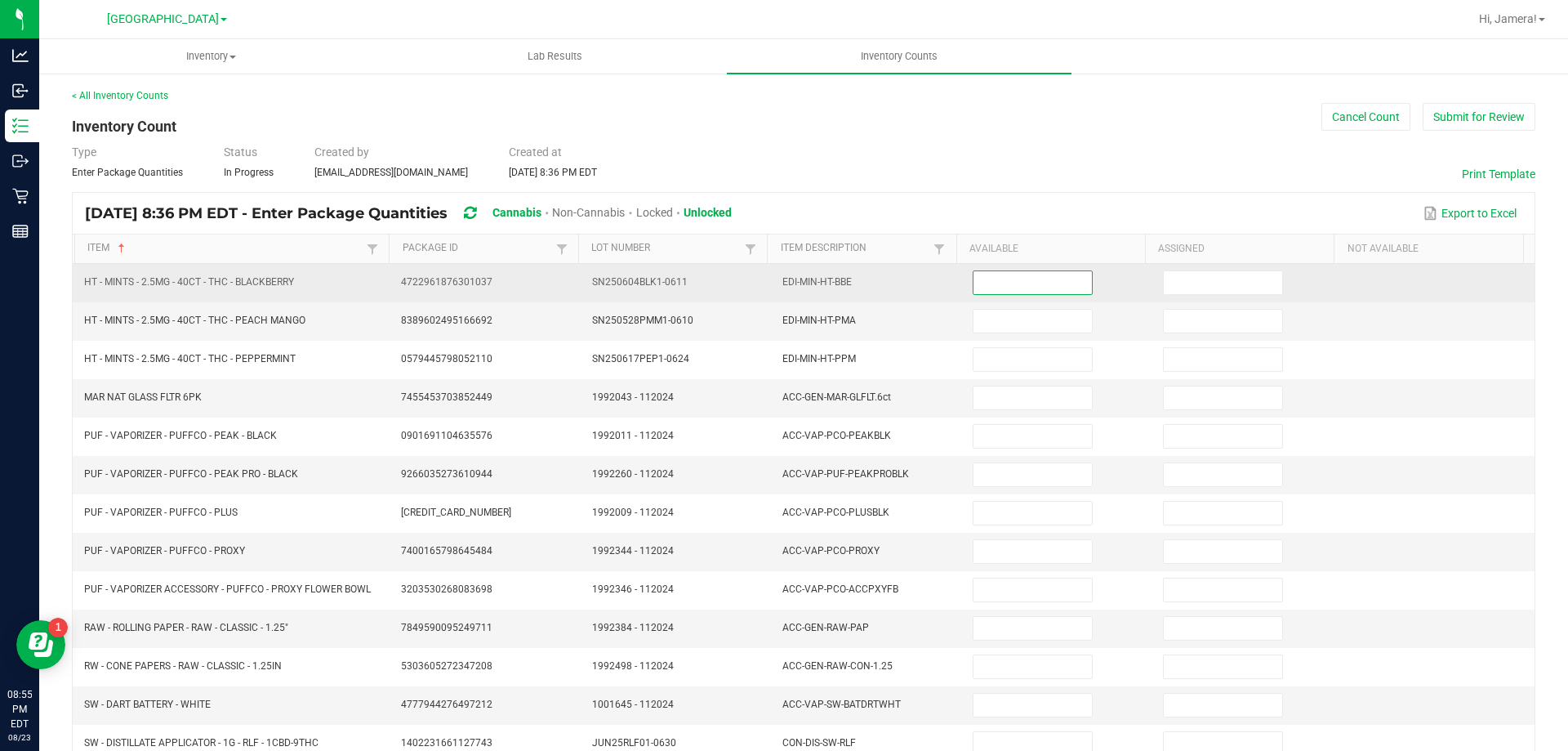
click at [1030, 273] on input at bounding box center [1031, 283] width 117 height 23
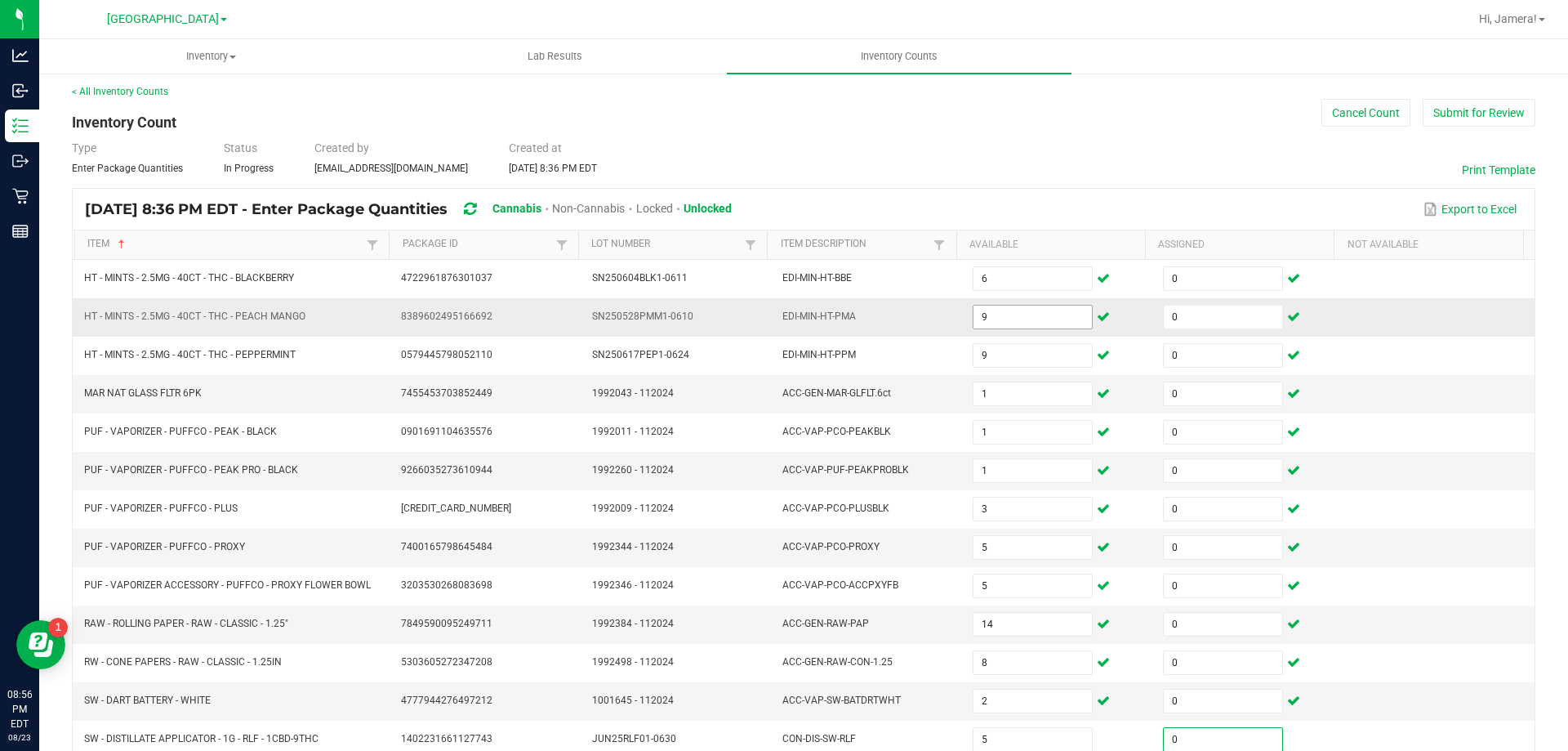
scroll to position [339, 0]
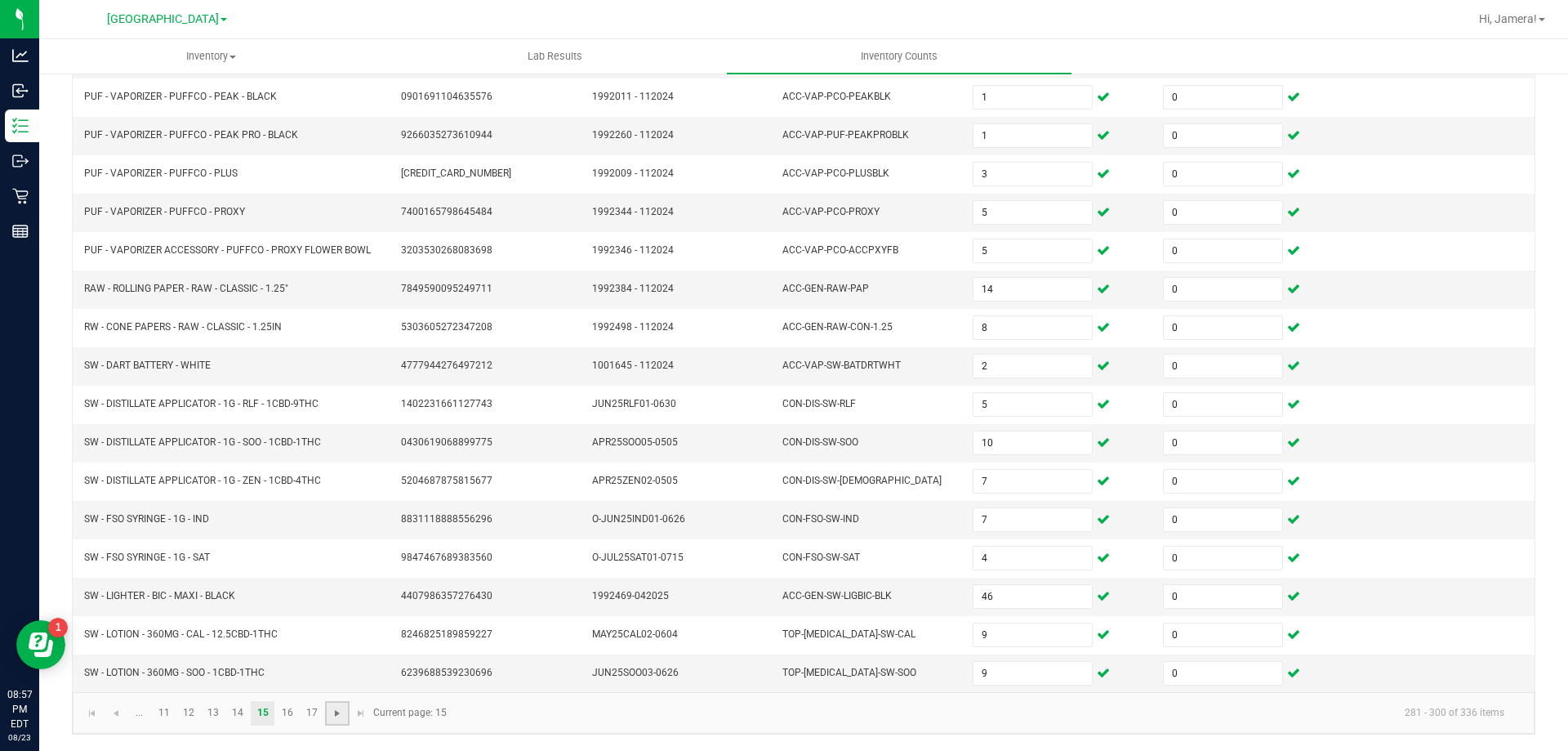
click at [335, 706] on span "Go to the next page" at bounding box center [336, 712] width 13 height 13
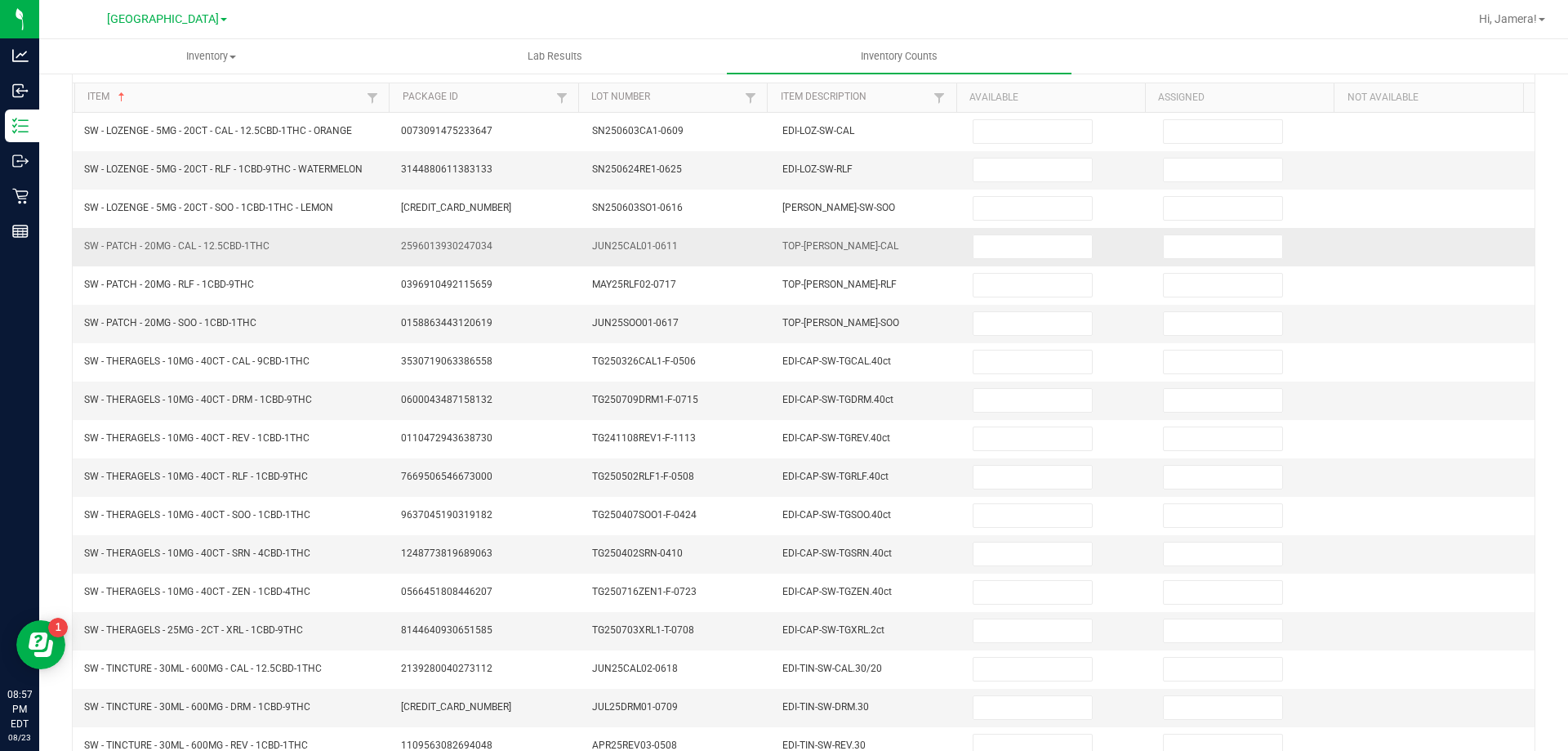
scroll to position [0, 0]
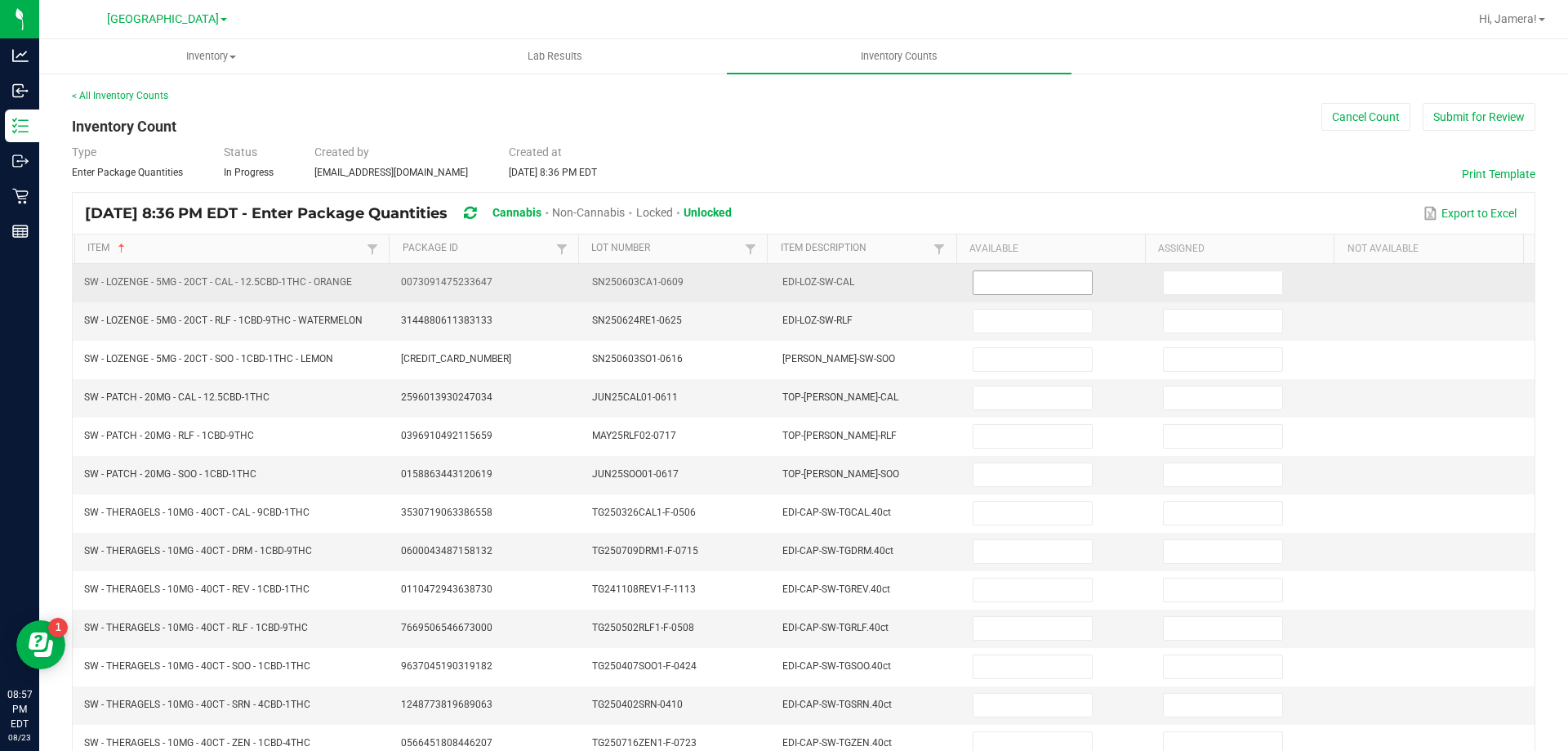
click at [1050, 285] on input at bounding box center [1031, 283] width 117 height 23
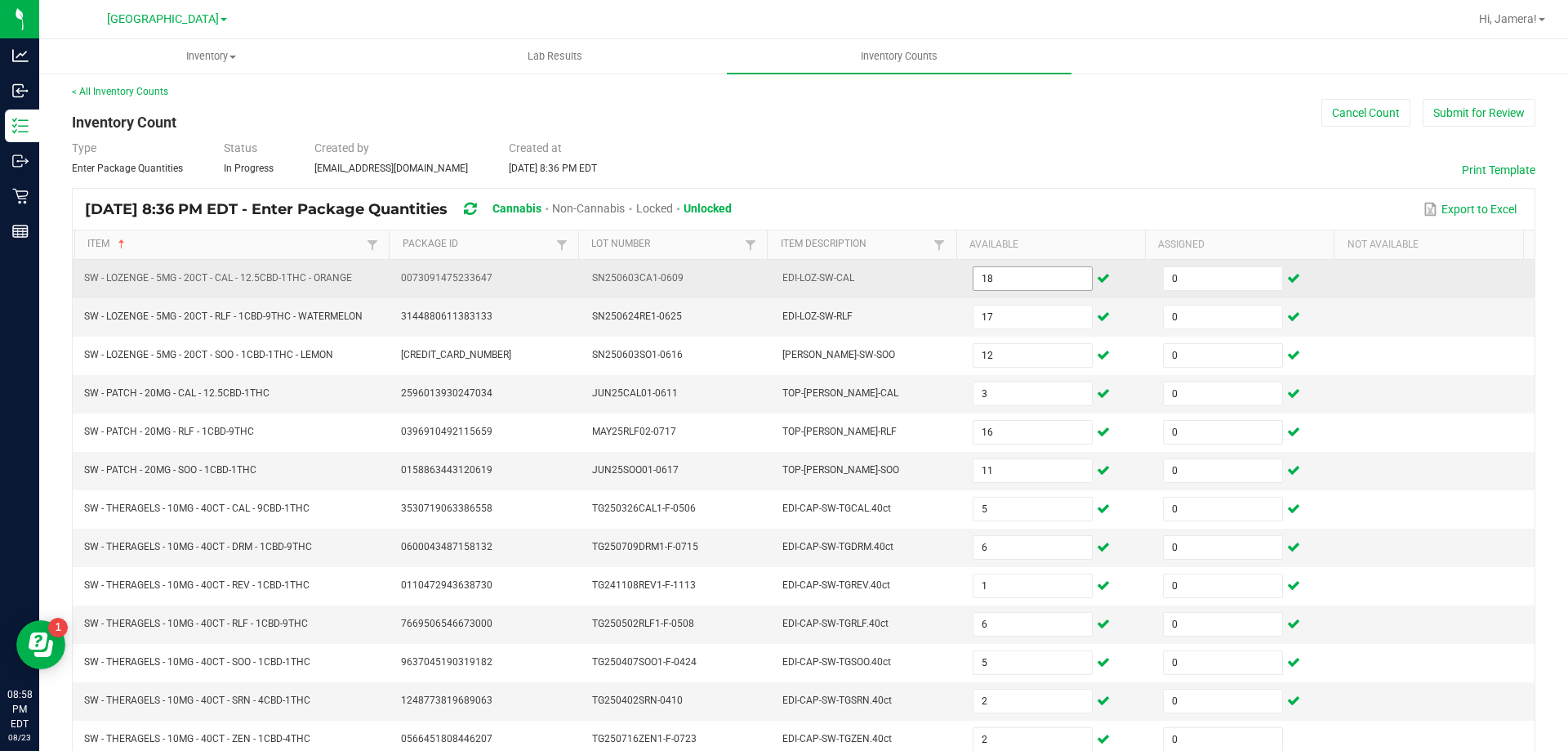
scroll to position [339, 0]
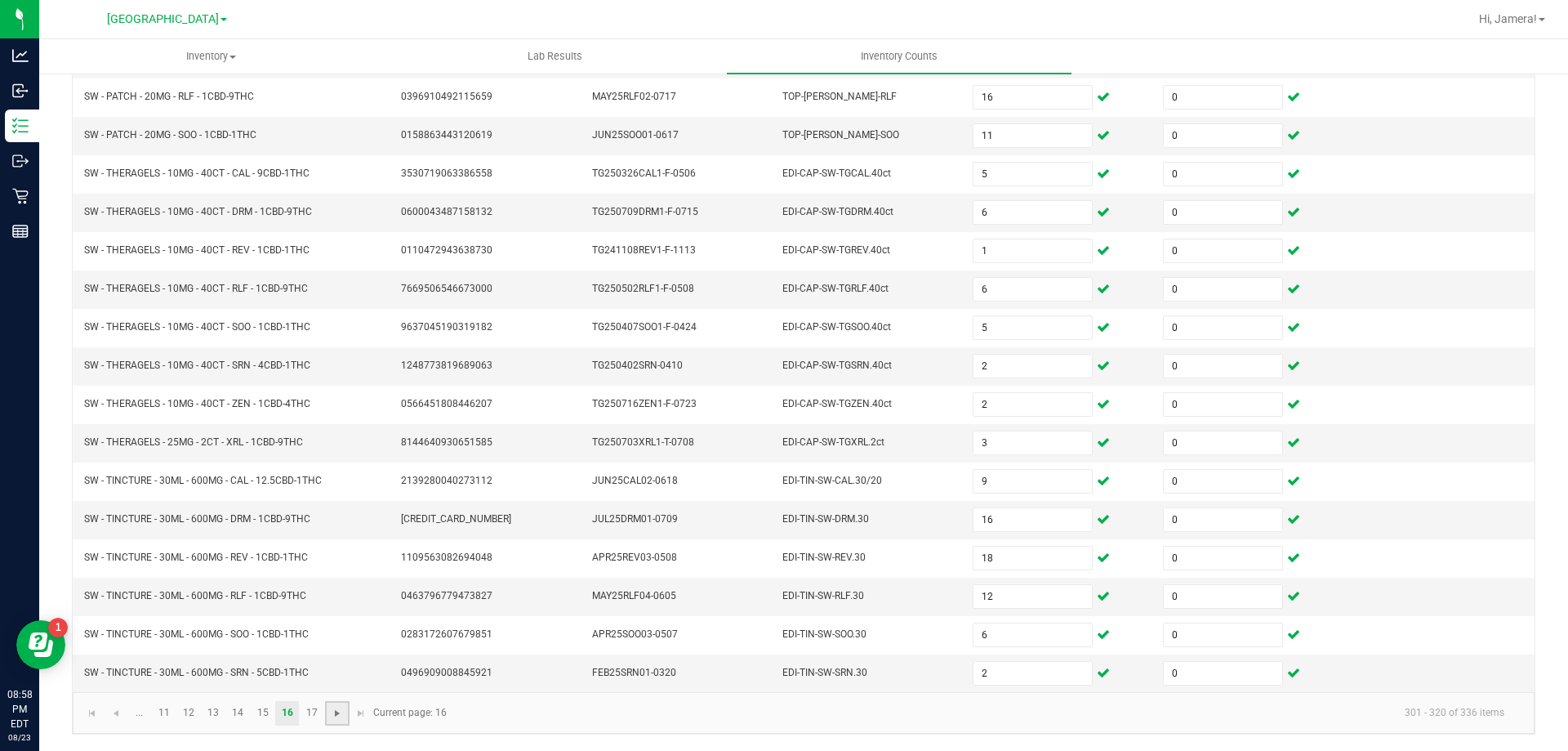
click at [339, 710] on span "Go to the next page" at bounding box center [336, 712] width 13 height 13
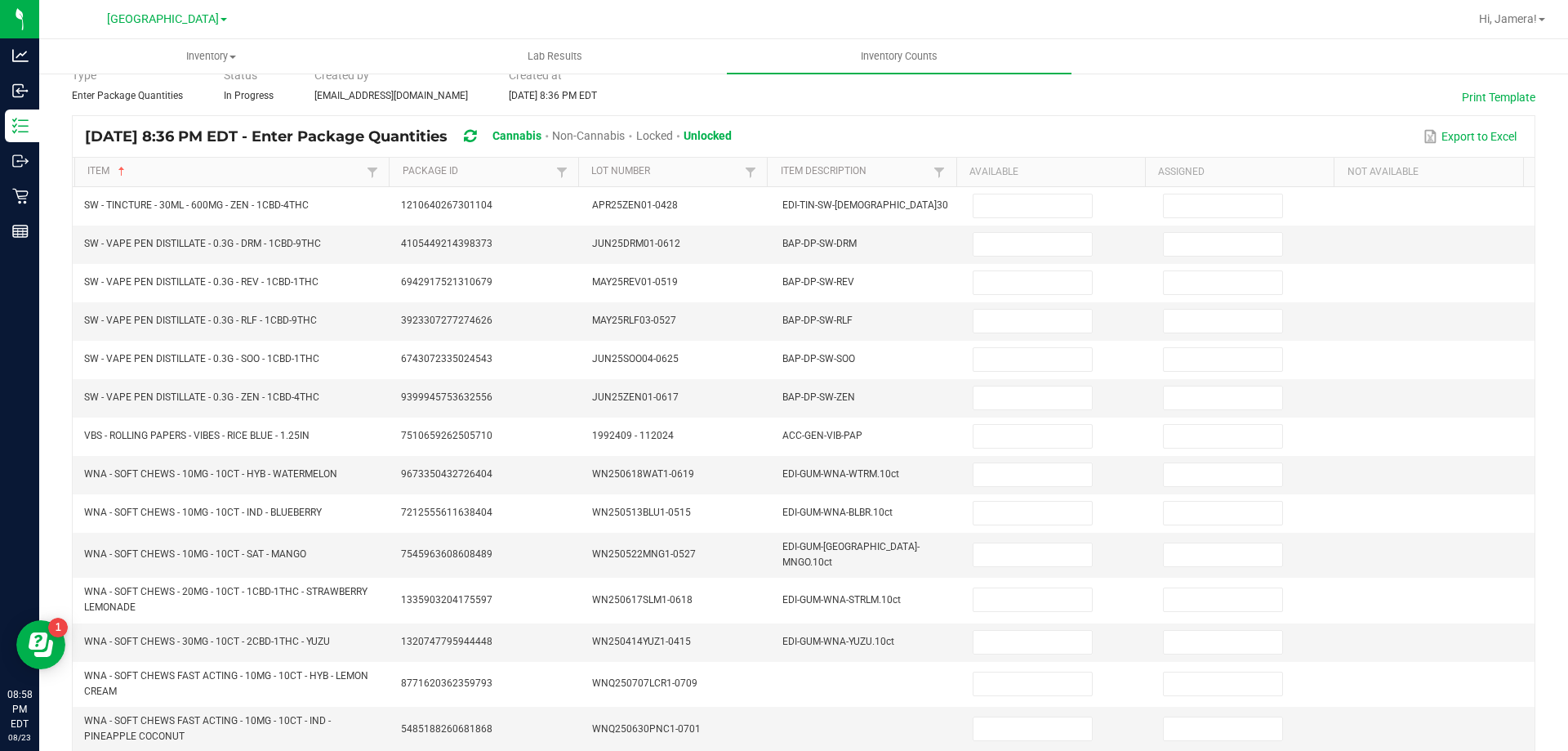
scroll to position [0, 0]
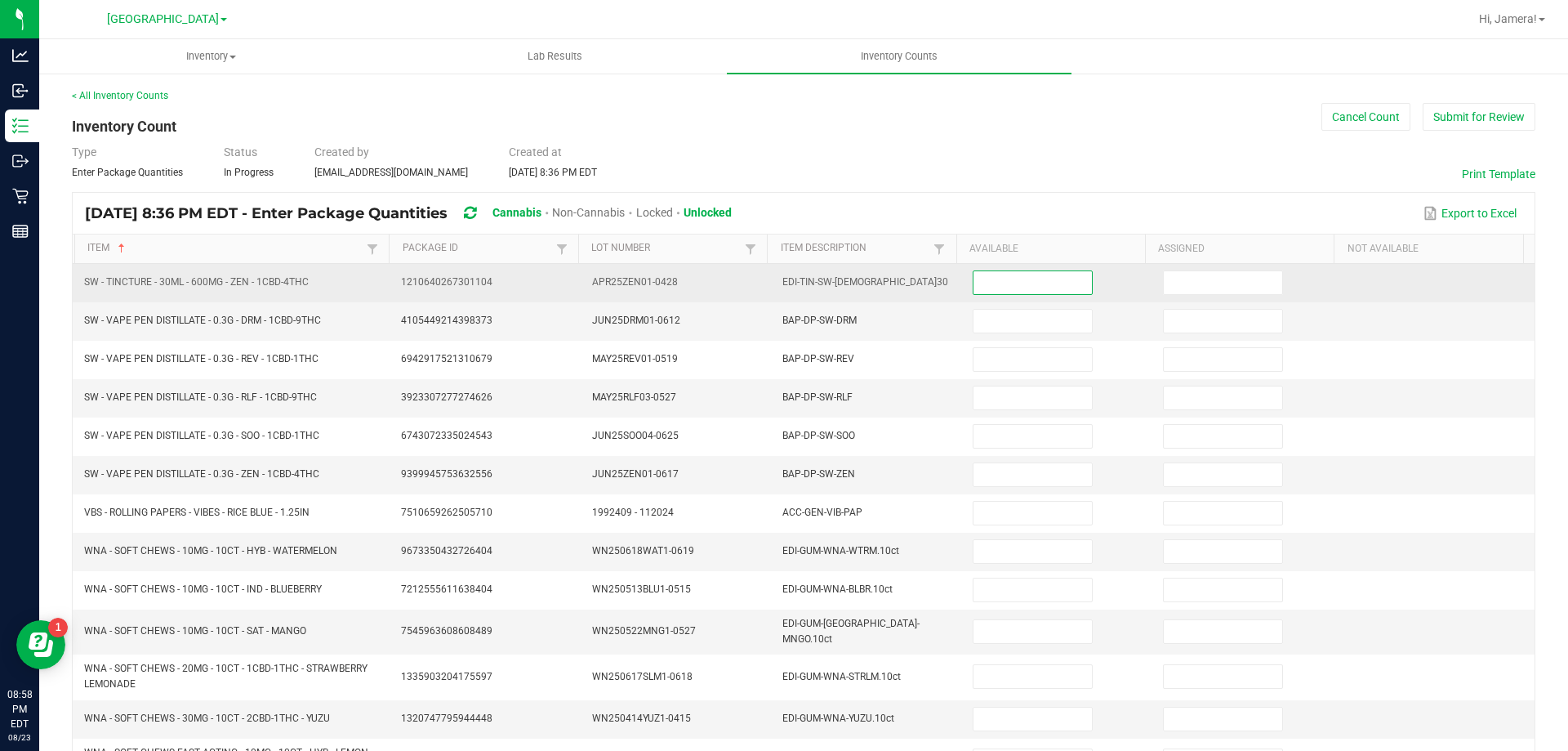
click at [1064, 279] on input at bounding box center [1031, 283] width 117 height 23
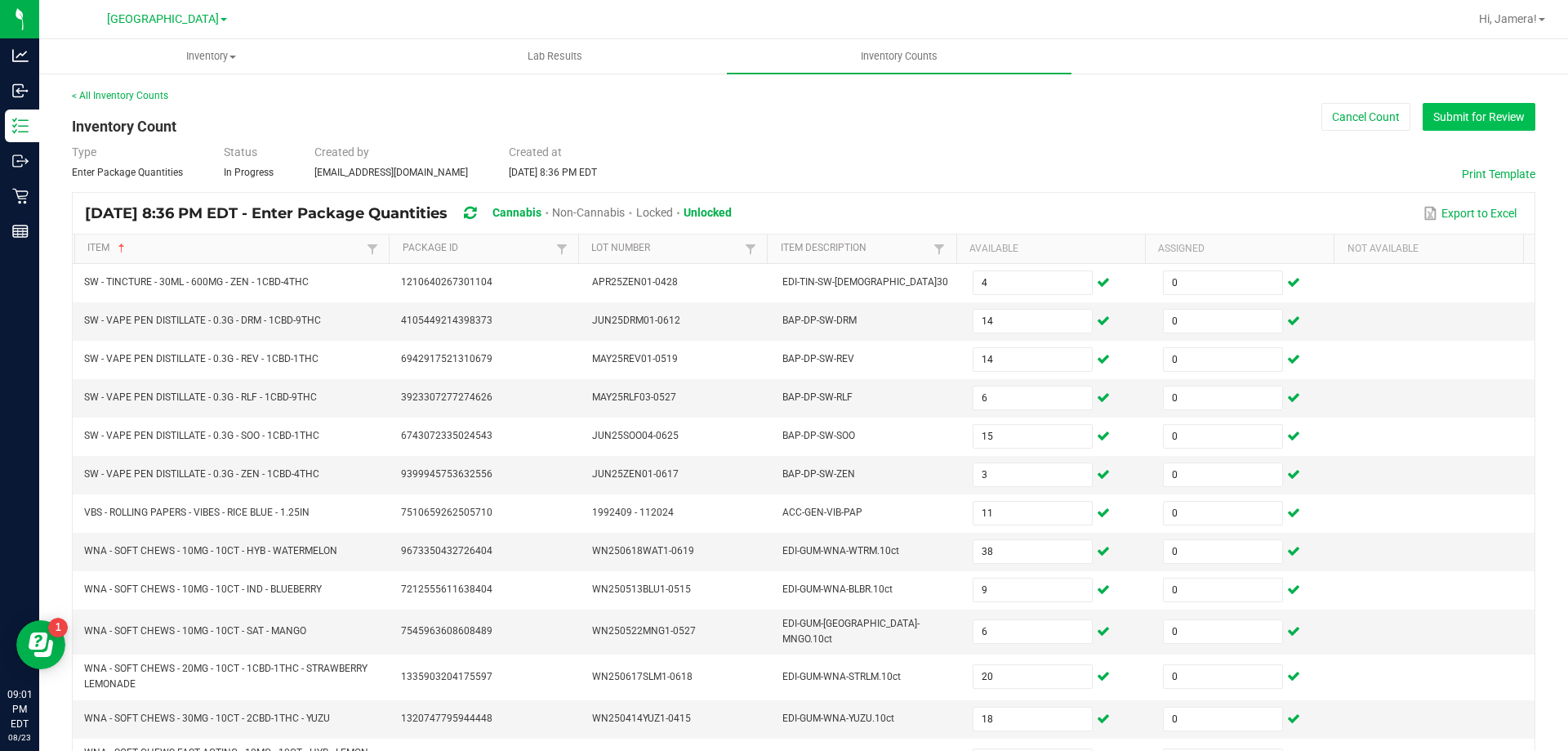
click at [1457, 116] on button "Submit for Review" at bounding box center [1479, 116] width 112 height 28
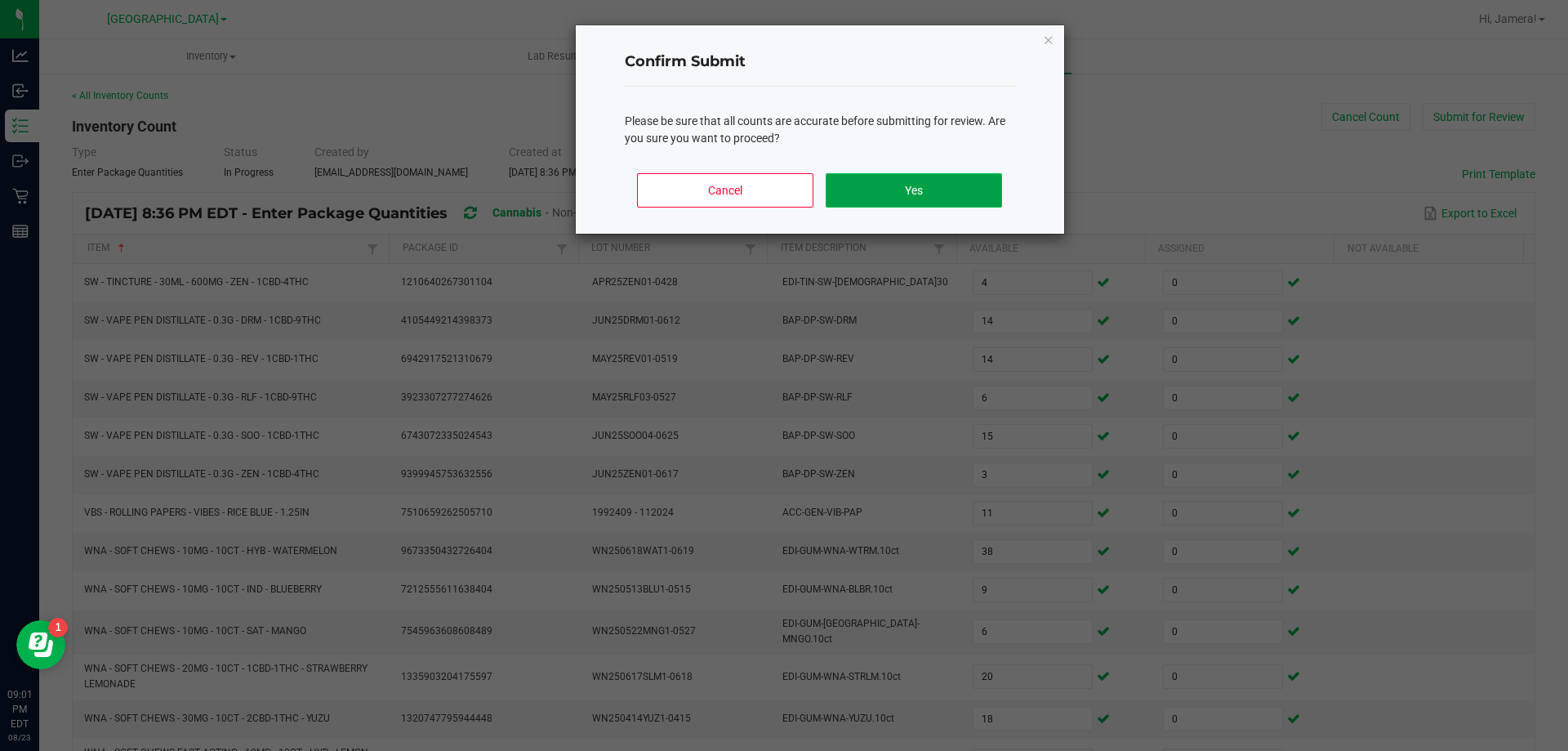
click at [876, 178] on button "Yes" at bounding box center [912, 190] width 175 height 34
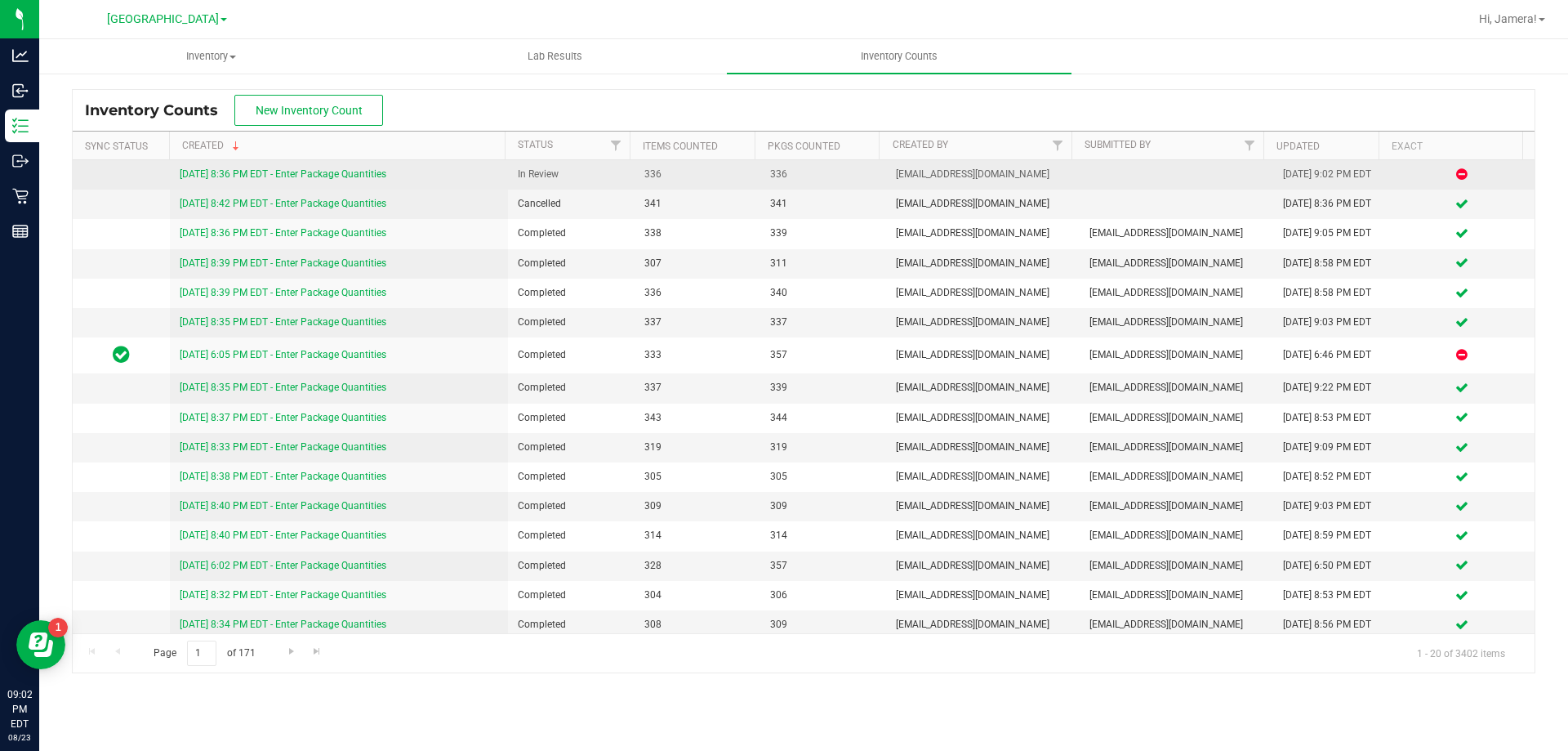
click at [278, 174] on link "[DATE] 8:36 PM EDT - Enter Package Quantities" at bounding box center [282, 174] width 206 height 12
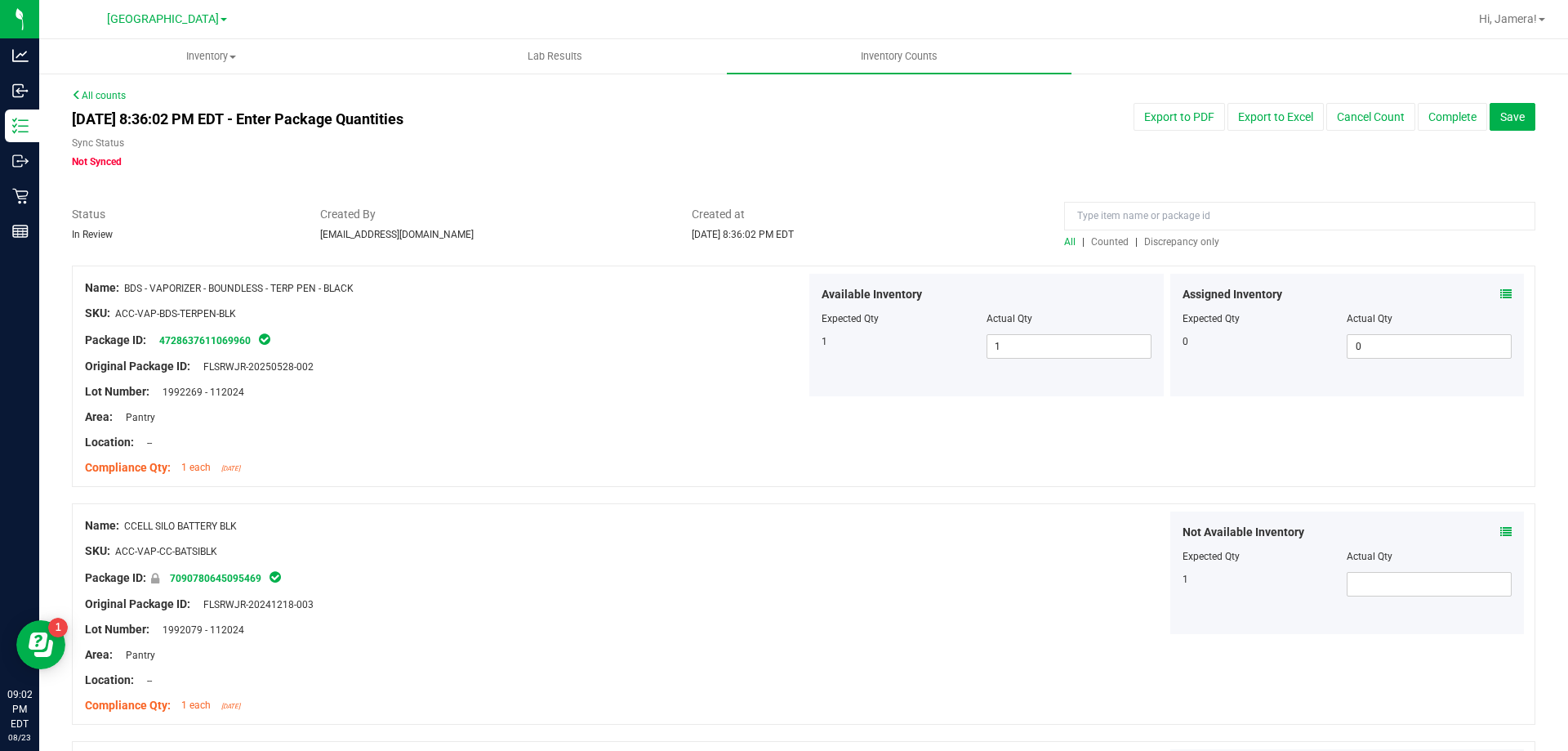
click at [1185, 244] on span "Discrepancy only" at bounding box center [1182, 242] width 76 height 12
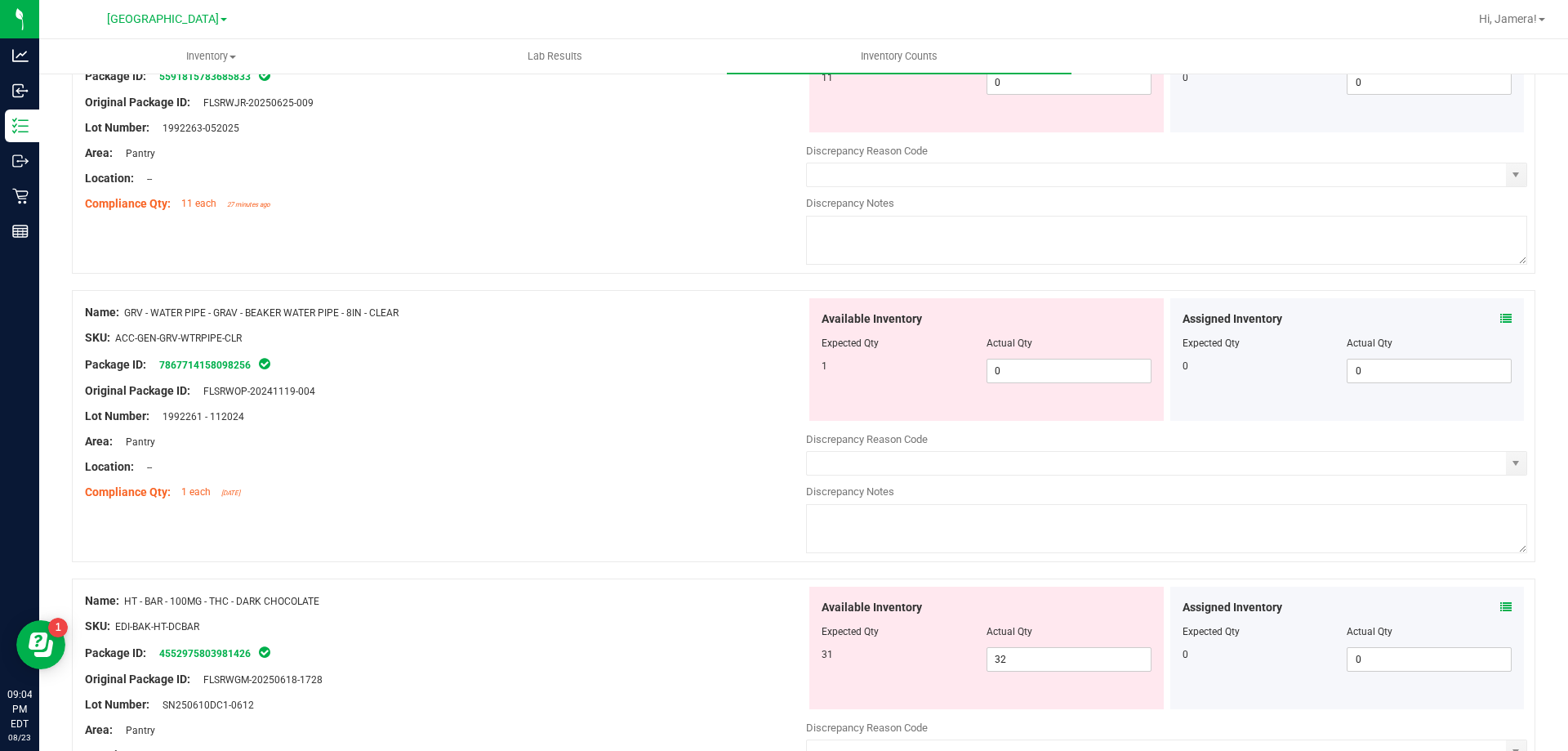
scroll to position [4330, 0]
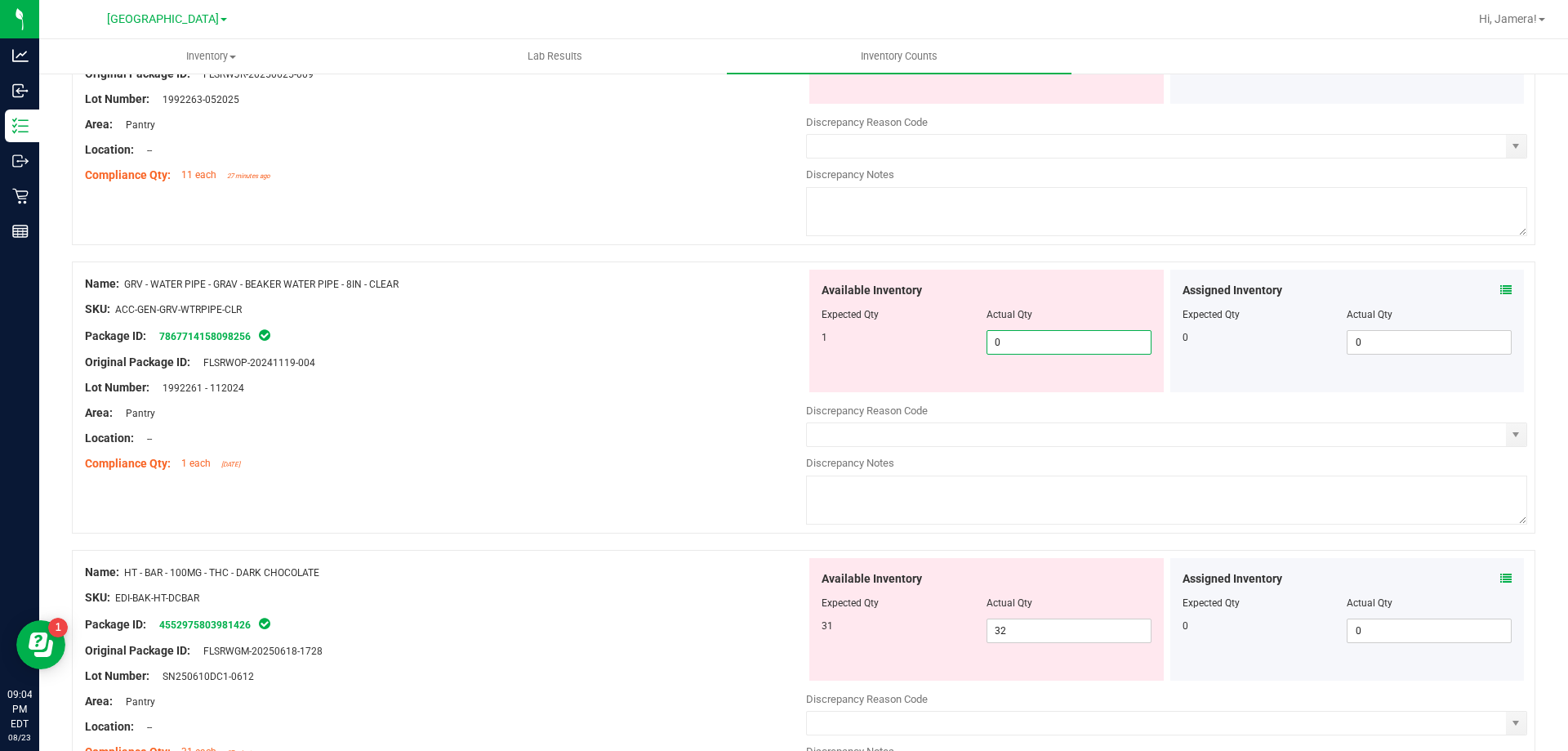
drag, startPoint x: 1005, startPoint y: 336, endPoint x: 507, endPoint y: 322, distance: 498.2
click at [507, 322] on div "Name: GRV - WATER PIPE - GRAV - BEAKER WATER PIPE - 8IN - CLEAR SKU: ACC-GEN-GR…" at bounding box center [803, 397] width 1463 height 272
click at [653, 379] on div "Lot Number: 1992261 - 112024" at bounding box center [446, 388] width 721 height 17
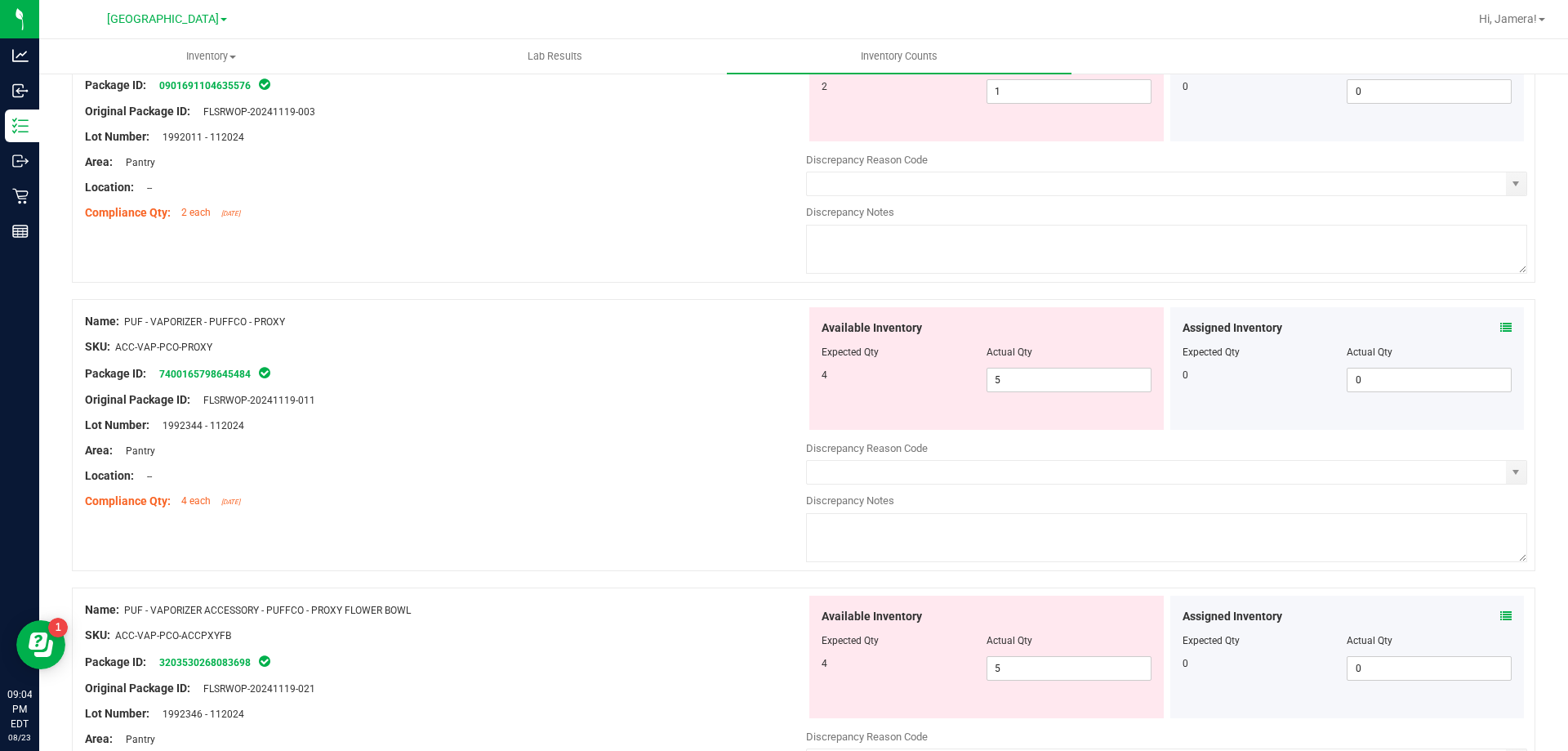
scroll to position [5287, 0]
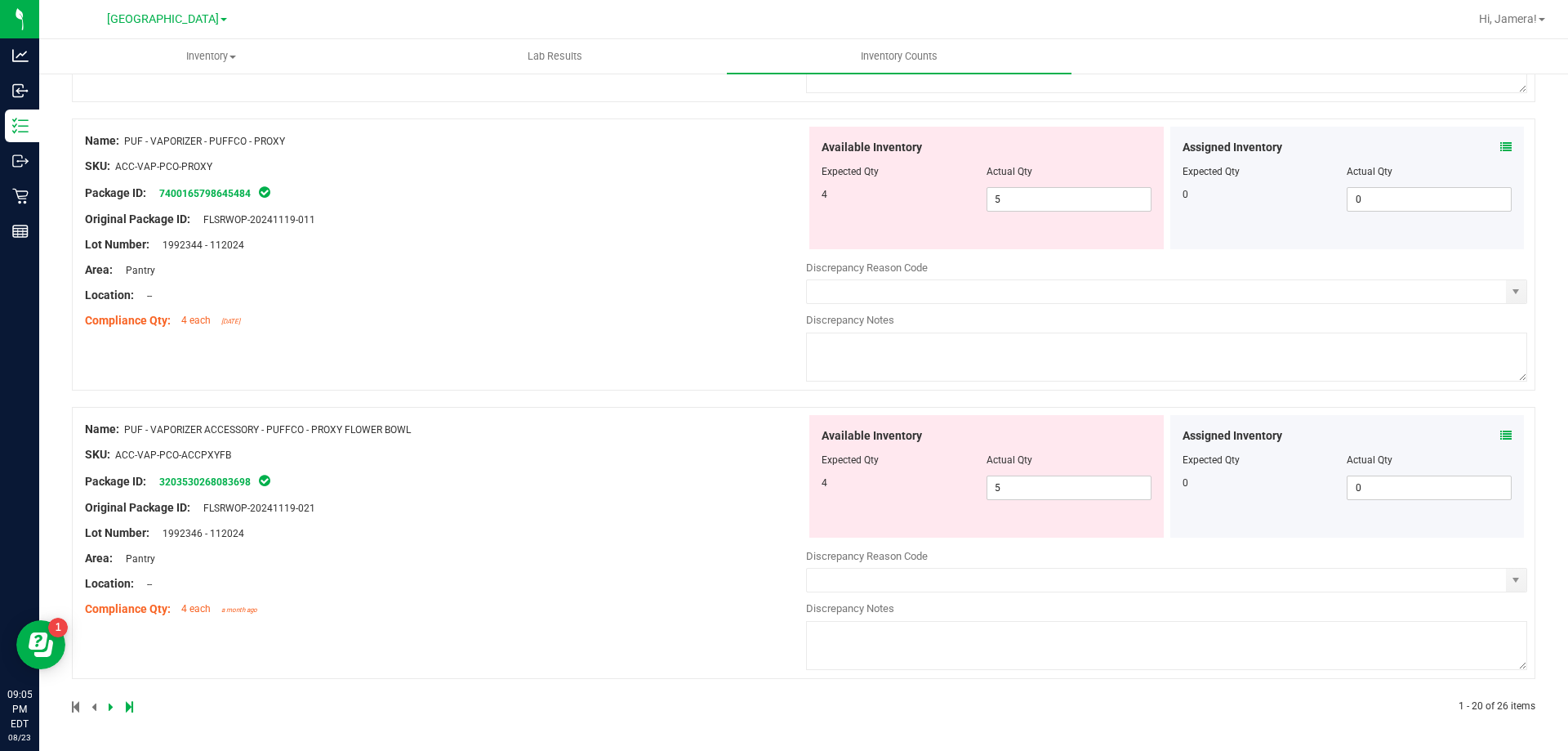
click at [112, 702] on link at bounding box center [112, 706] width 8 height 12
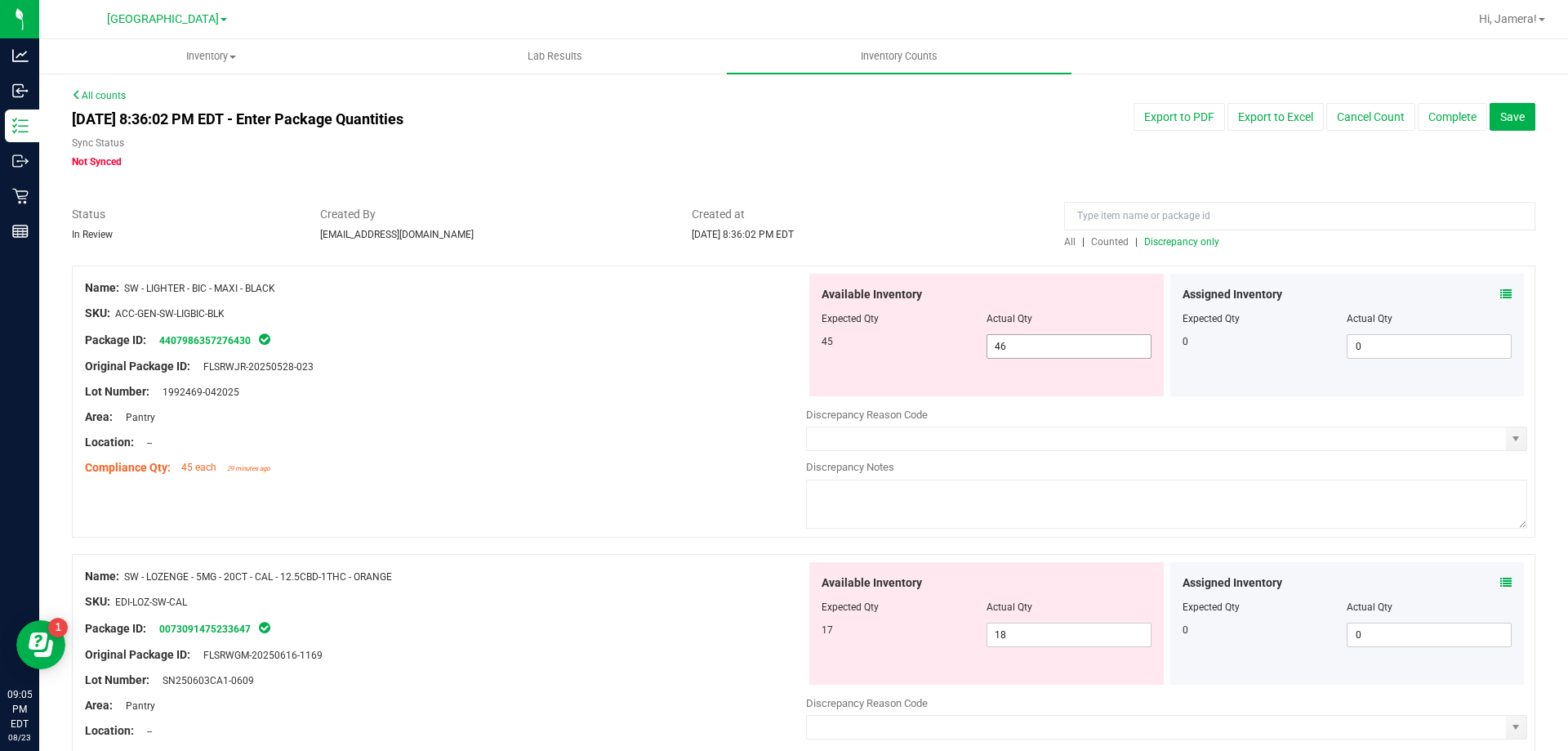
drag, startPoint x: 1028, startPoint y: 347, endPoint x: 607, endPoint y: 346, distance: 421.0
click at [607, 346] on div "Name: SW - LIGHTER - BIC - MAXI - BLACK SKU: ACC-GEN-SW-LIGBIC-BLK Package ID: …" at bounding box center [803, 401] width 1463 height 272
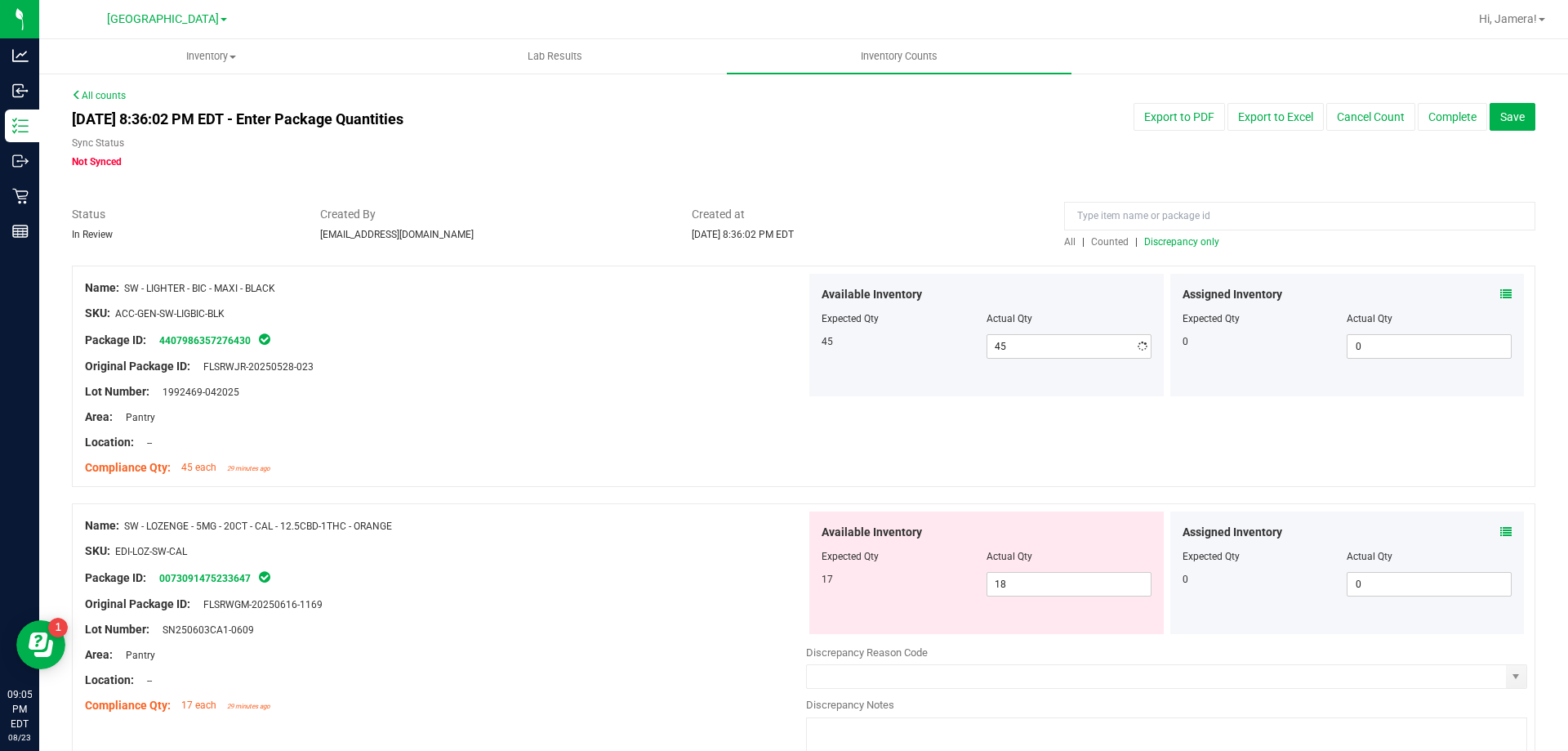
drag, startPoint x: 601, startPoint y: 346, endPoint x: 748, endPoint y: 359, distance: 147.6
click at [601, 347] on div "Package ID: 4407986357276430" at bounding box center [446, 340] width 721 height 19
click at [1156, 242] on span "Discrepancy only" at bounding box center [1182, 242] width 76 height 12
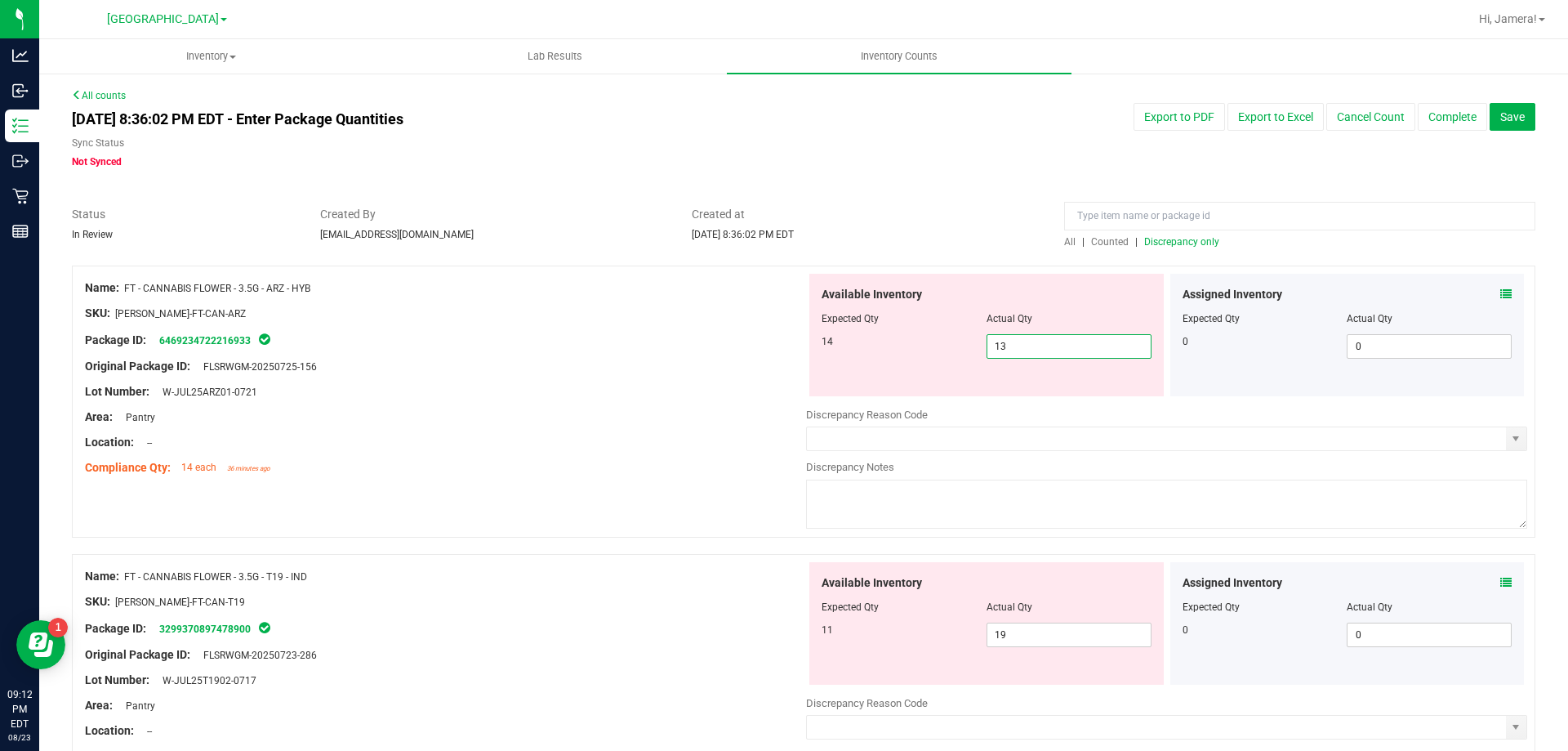
drag, startPoint x: 1066, startPoint y: 346, endPoint x: 844, endPoint y: 350, distance: 222.0
click at [844, 350] on div "14 13 13" at bounding box center [986, 346] width 330 height 24
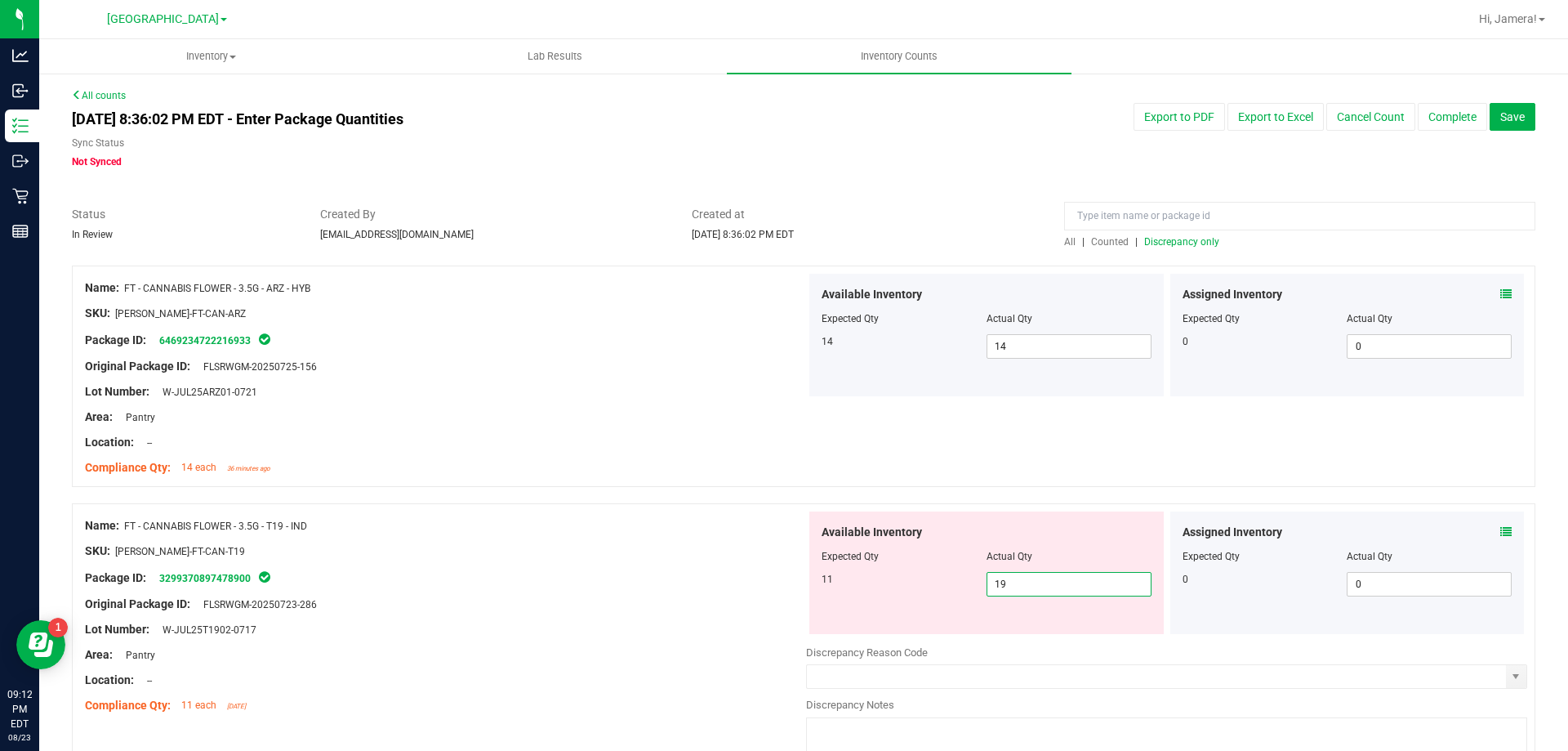
drag, startPoint x: 1021, startPoint y: 583, endPoint x: 643, endPoint y: 484, distance: 390.7
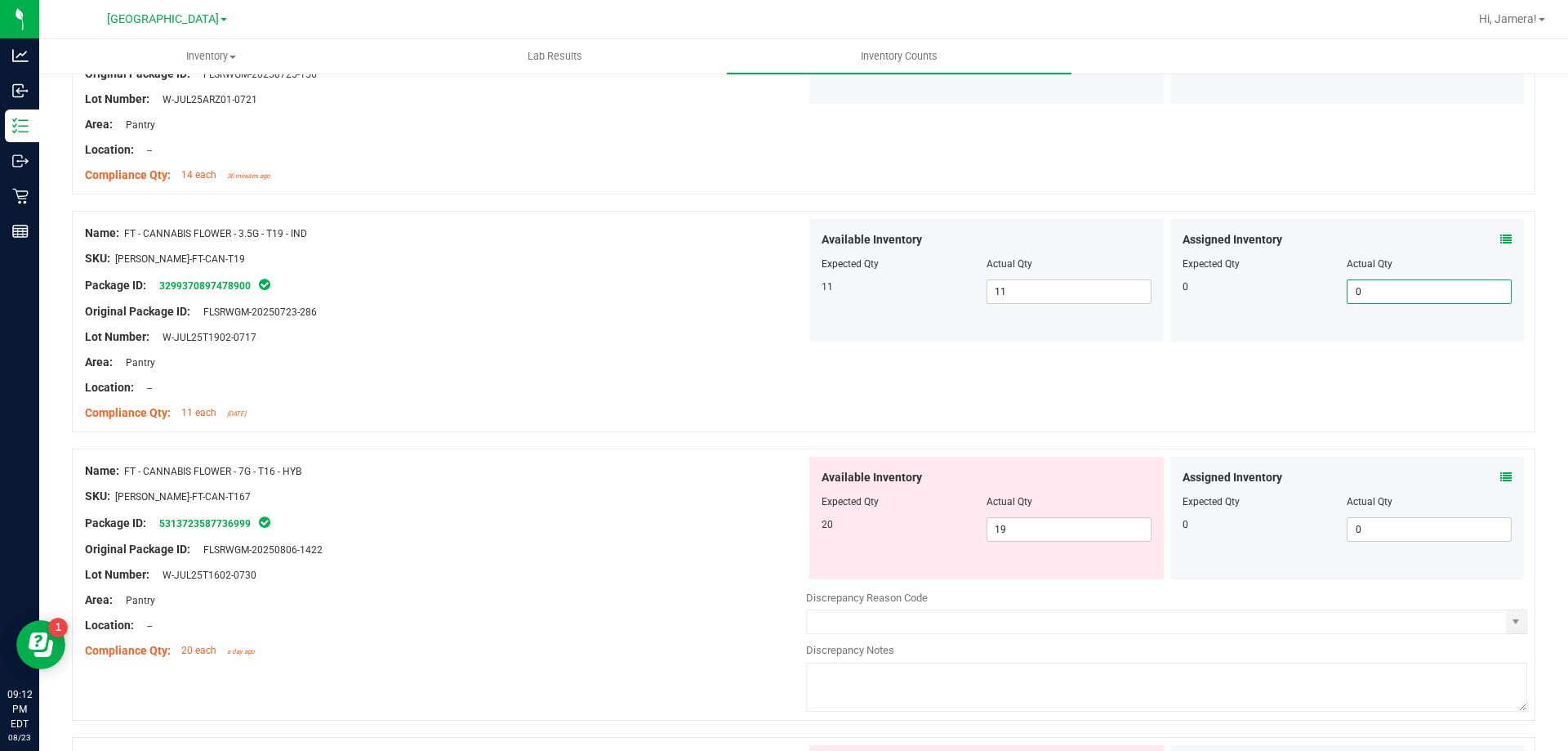
scroll to position [490, 0]
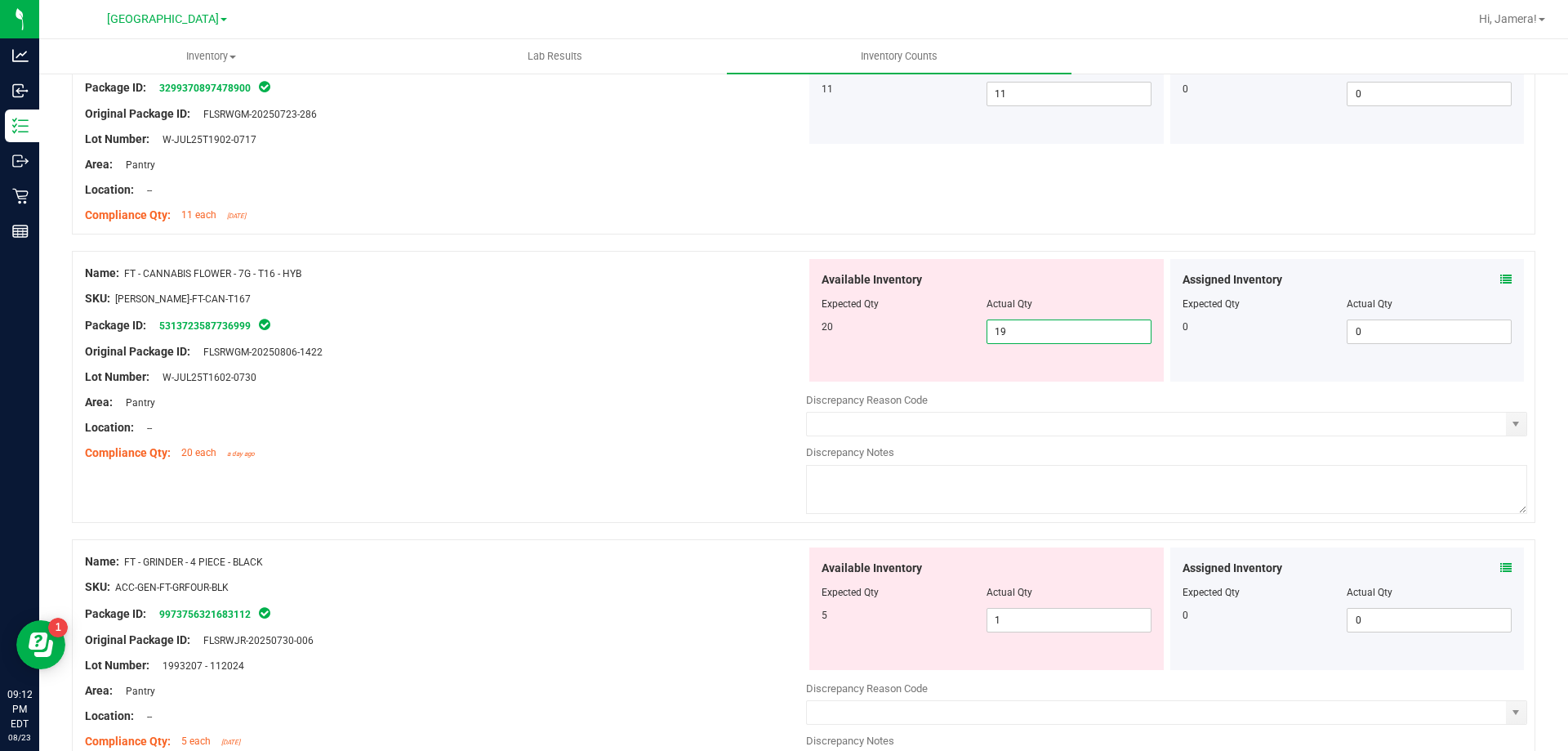
drag, startPoint x: 1036, startPoint y: 339, endPoint x: 232, endPoint y: 174, distance: 820.8
drag, startPoint x: 1047, startPoint y: 627, endPoint x: 465, endPoint y: 581, distance: 583.8
click at [466, 585] on div "Name: FT - GRINDER - 4 PIECE - BLACK SKU: ACC-GEN-FT-GRFOUR-BLK Package ID: 997…" at bounding box center [803, 674] width 1463 height 272
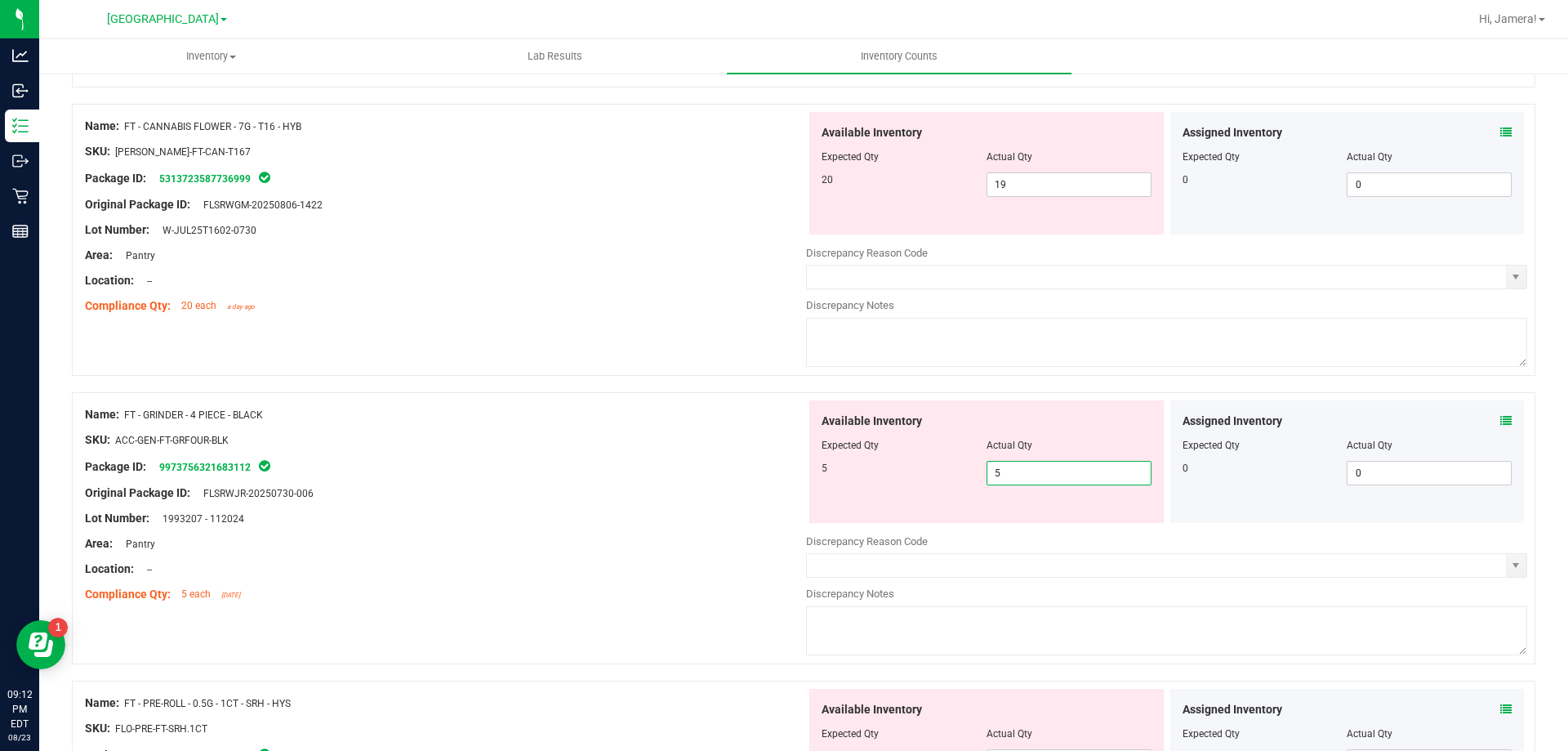
scroll to position [817, 0]
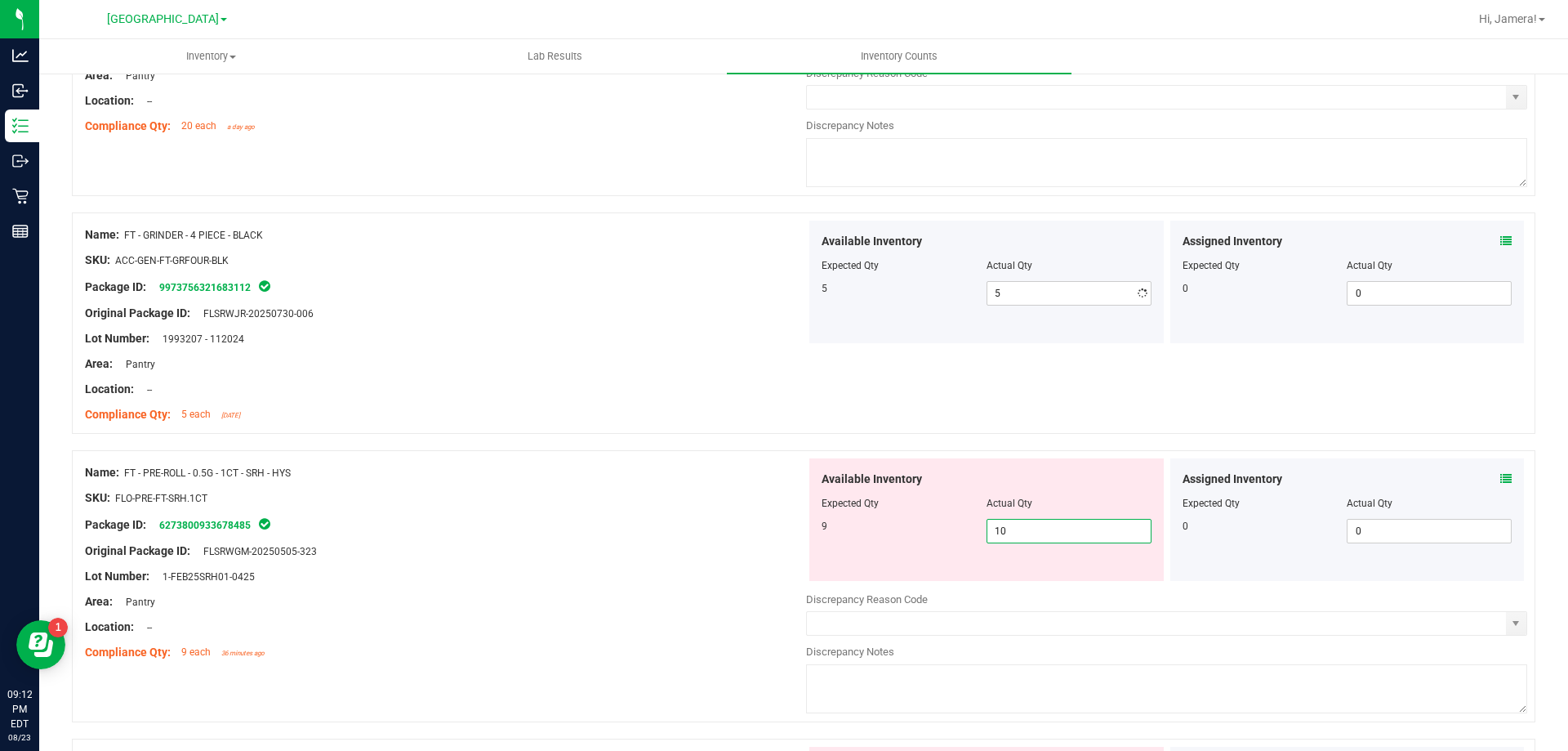
drag, startPoint x: 1057, startPoint y: 585, endPoint x: 870, endPoint y: 585, distance: 187.0
click at [870, 585] on div "Available Inventory Expected Qty Actual Qty 9 10 10" at bounding box center [1166, 587] width 721 height 259
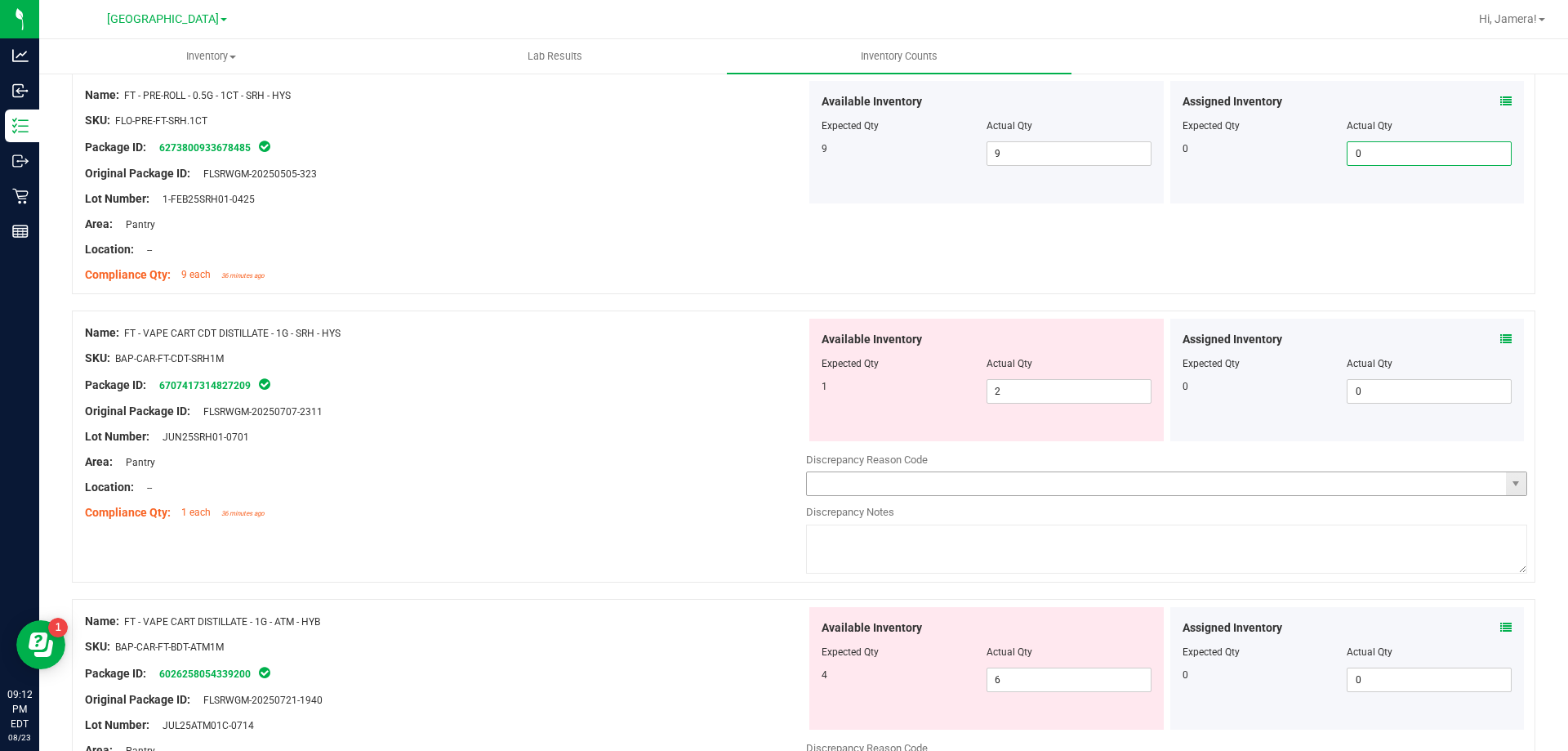
scroll to position [1226, 0]
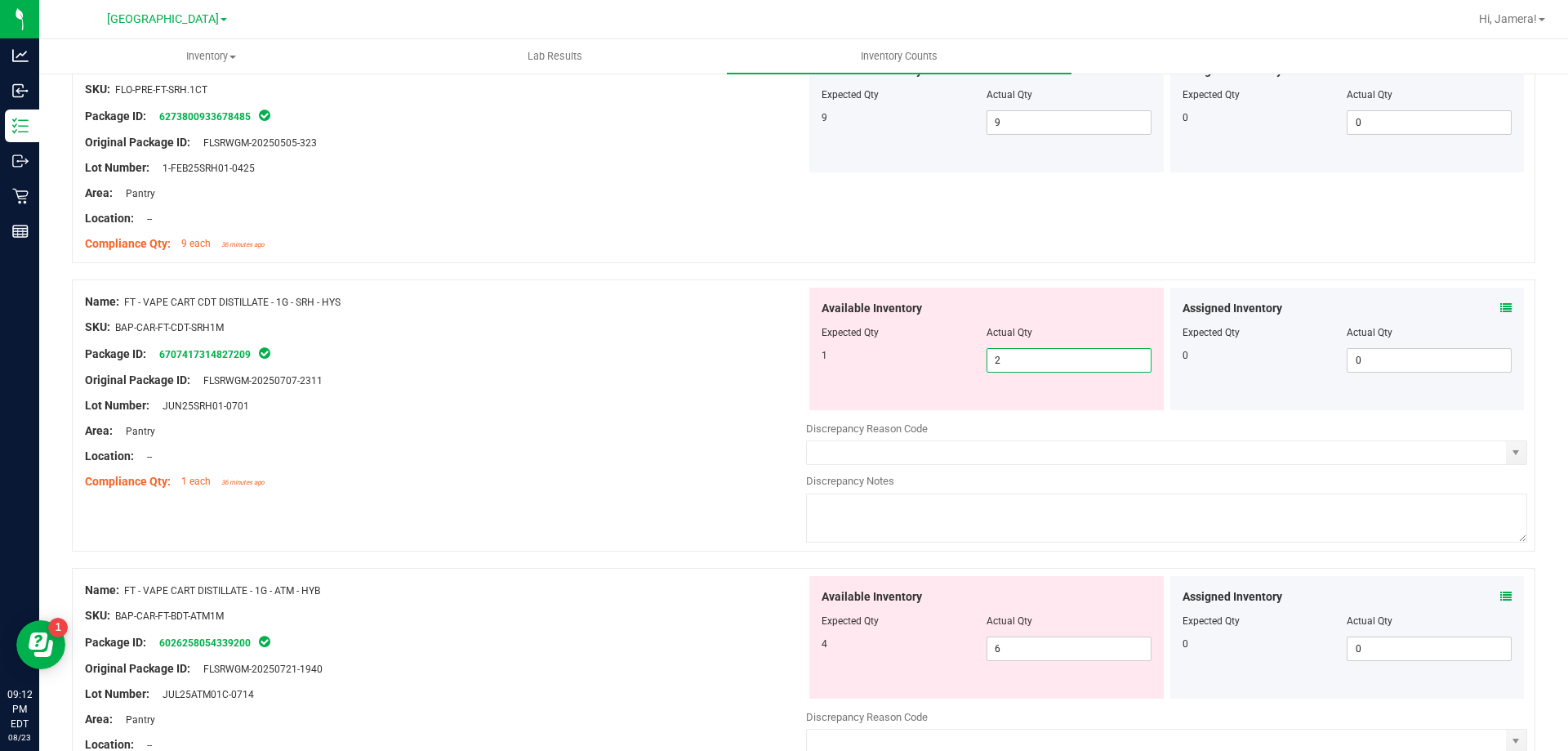
drag, startPoint x: 1080, startPoint y: 366, endPoint x: 394, endPoint y: 295, distance: 689.7
click at [394, 295] on div "Name: FT - VAPE CART CDT DISTILLATE - 1G - SRH - HYS SKU: BAP-CAR-FT-CDT-SRH1M …" at bounding box center [803, 415] width 1463 height 272
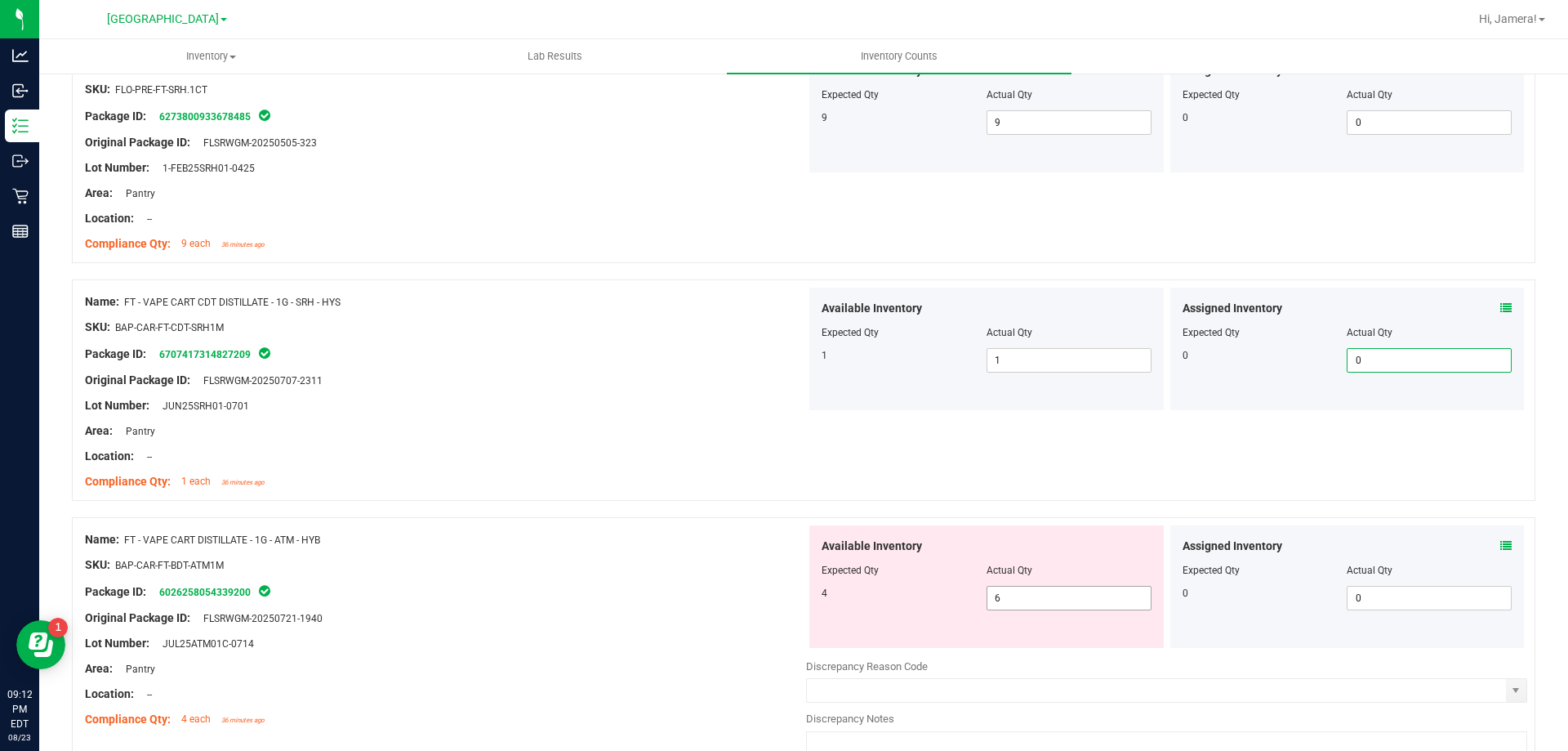
drag, startPoint x: 994, startPoint y: 607, endPoint x: 798, endPoint y: 541, distance: 206.8
click at [798, 541] on div "Name: FT - VAPE CART DISTILLATE - 1G - ATM - HYB SKU: BAP-CAR-FT-BDT-ATM1M Pack…" at bounding box center [803, 653] width 1463 height 272
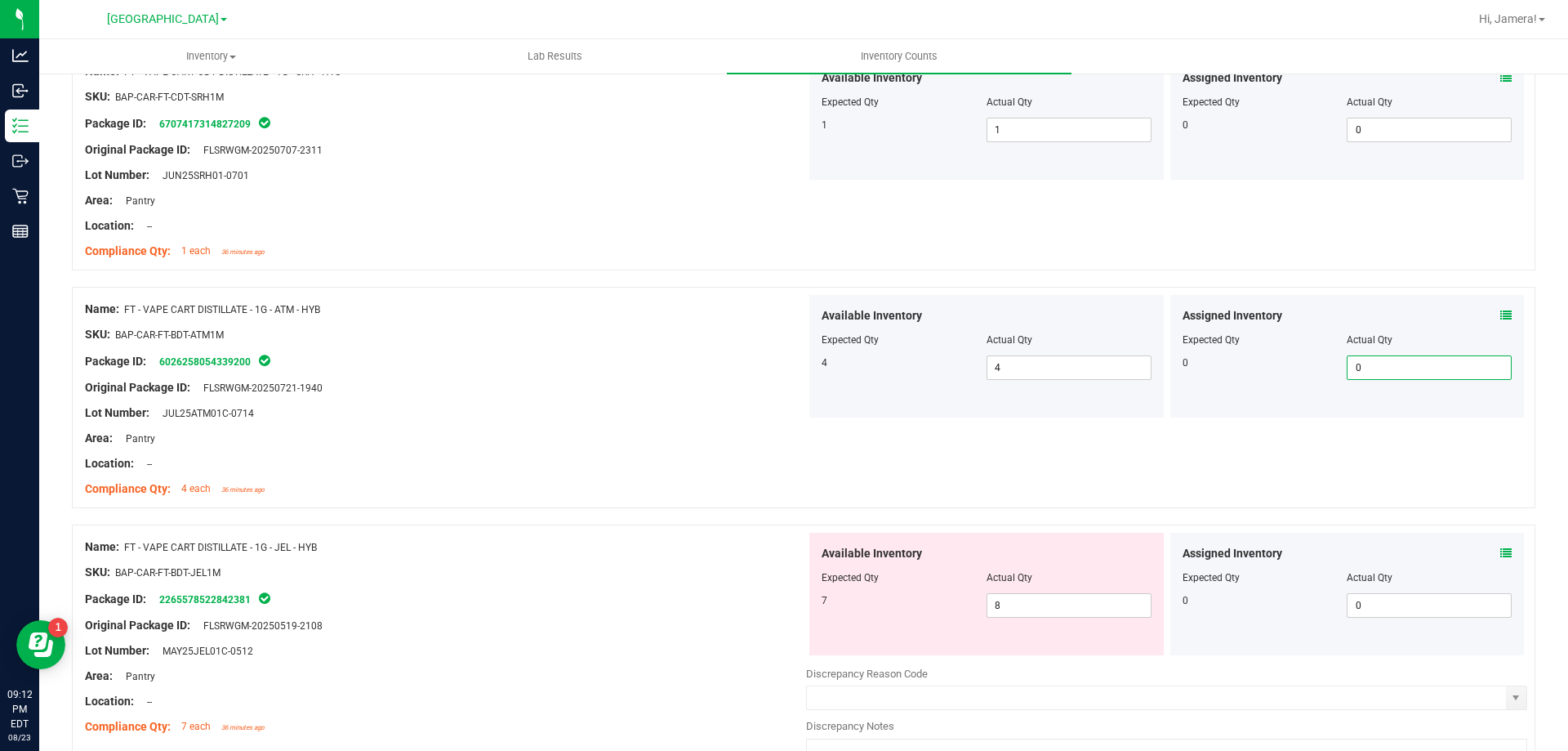
scroll to position [1715, 0]
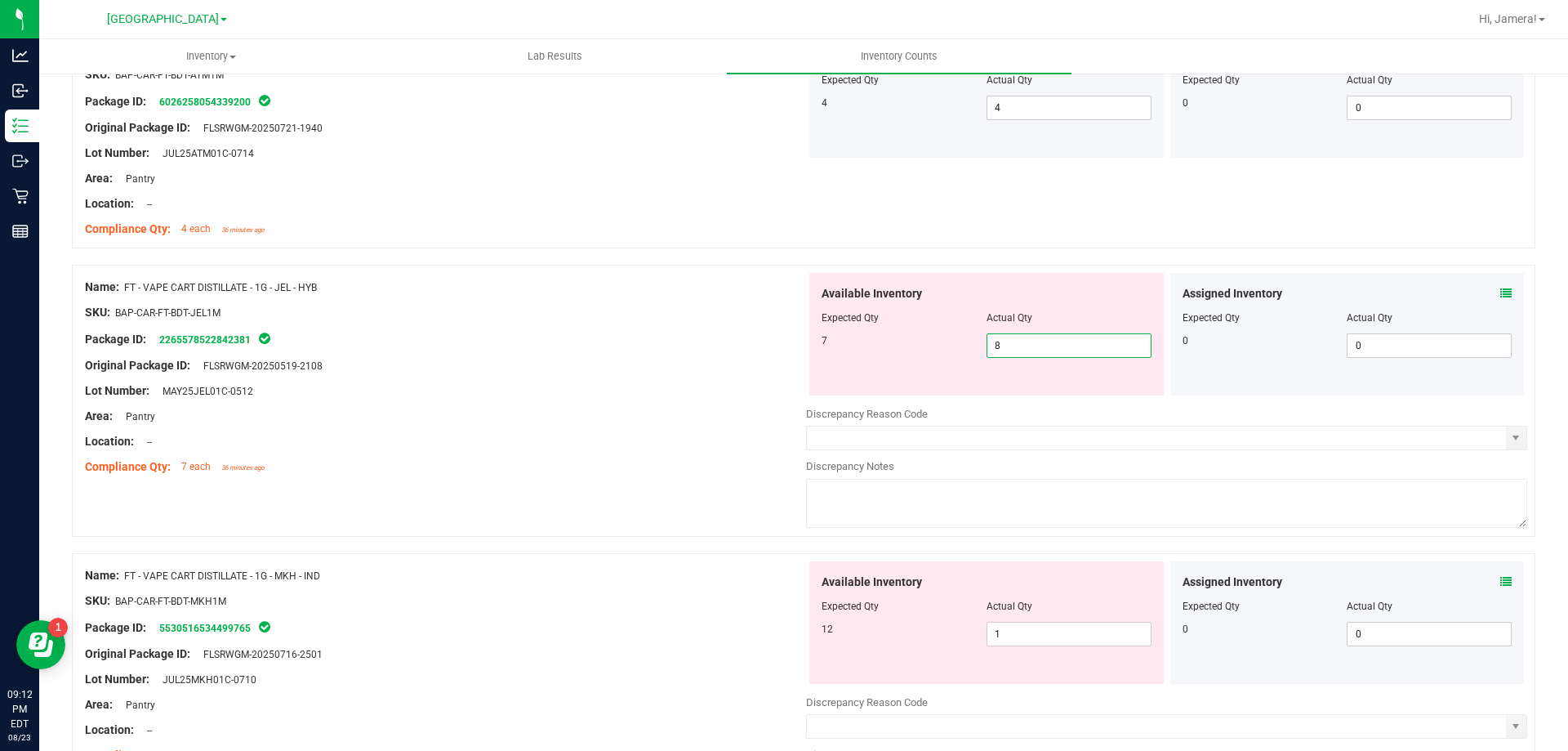
drag, startPoint x: 1047, startPoint y: 343, endPoint x: 538, endPoint y: 294, distance: 511.4
click at [547, 301] on div "Name: FT - VAPE CART DISTILLATE - 1G - JEL - HYB SKU: BAP-CAR-FT-BDT-JEL1M Pack…" at bounding box center [803, 400] width 1463 height 272
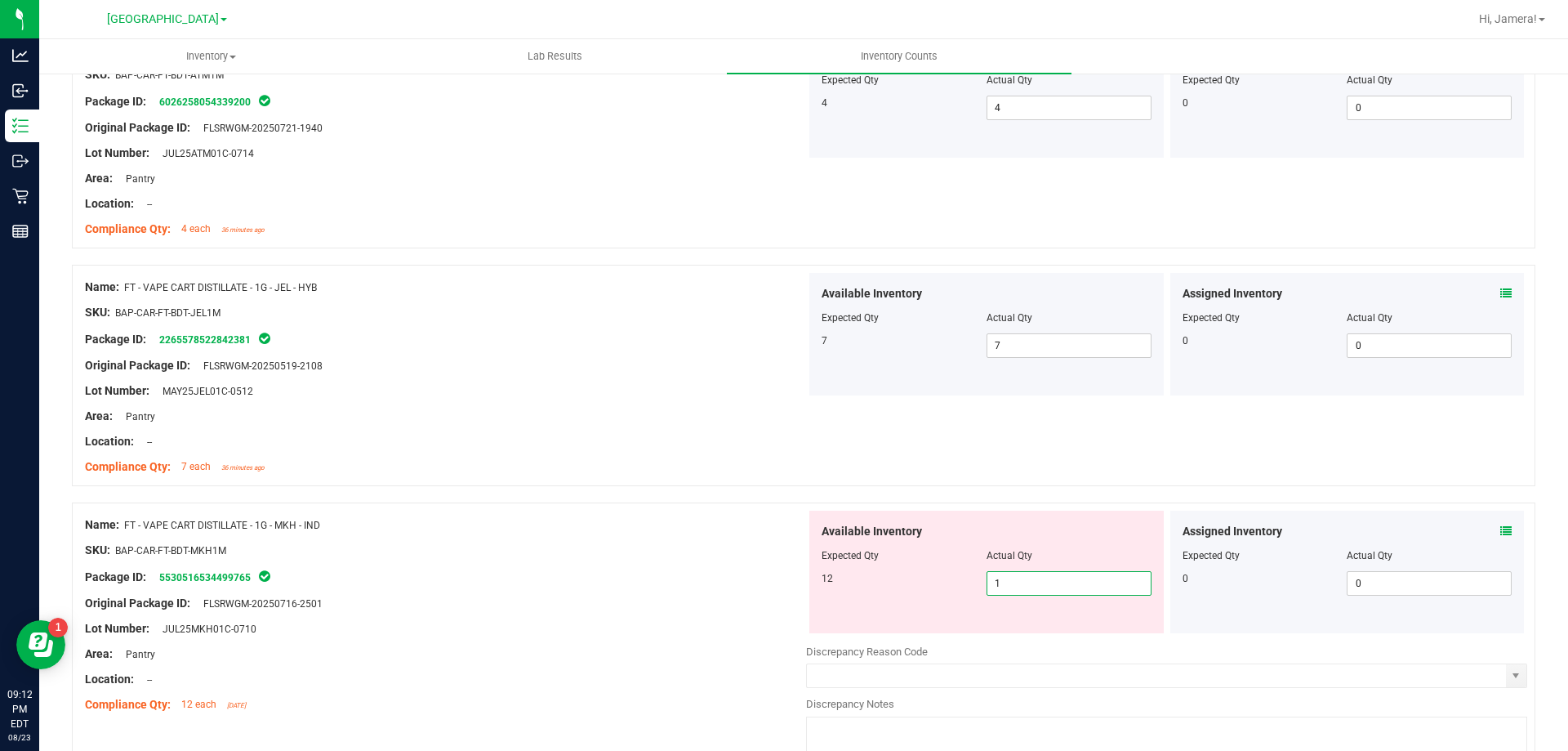
drag, startPoint x: 1038, startPoint y: 579, endPoint x: 597, endPoint y: 543, distance: 442.5
click at [597, 549] on div "Name: FT - VAPE CART DISTILLATE - 1G - MKH - IND SKU: BAP-CAR-FT-BDT-MKH1M Pack…" at bounding box center [803, 638] width 1463 height 272
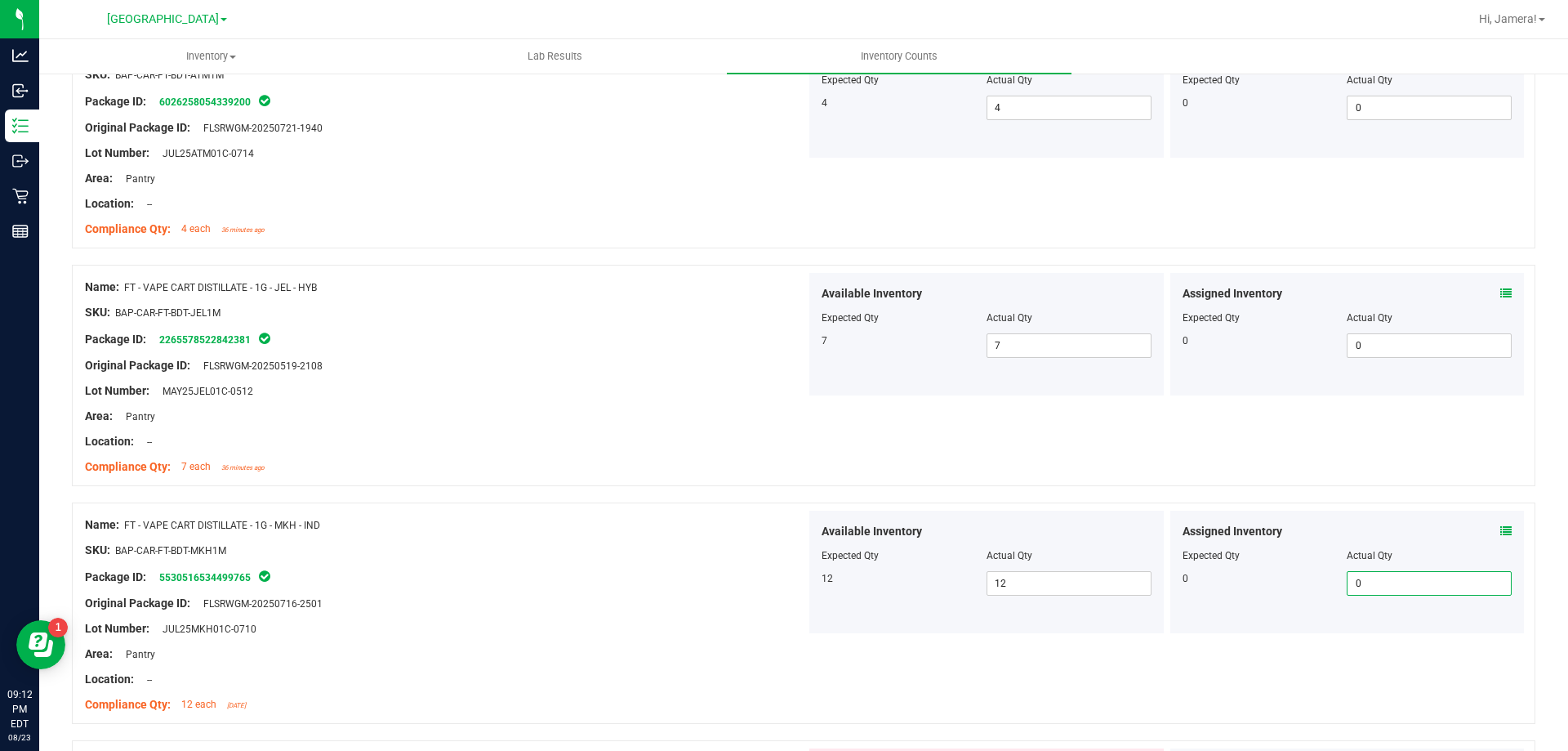
scroll to position [2124, 0]
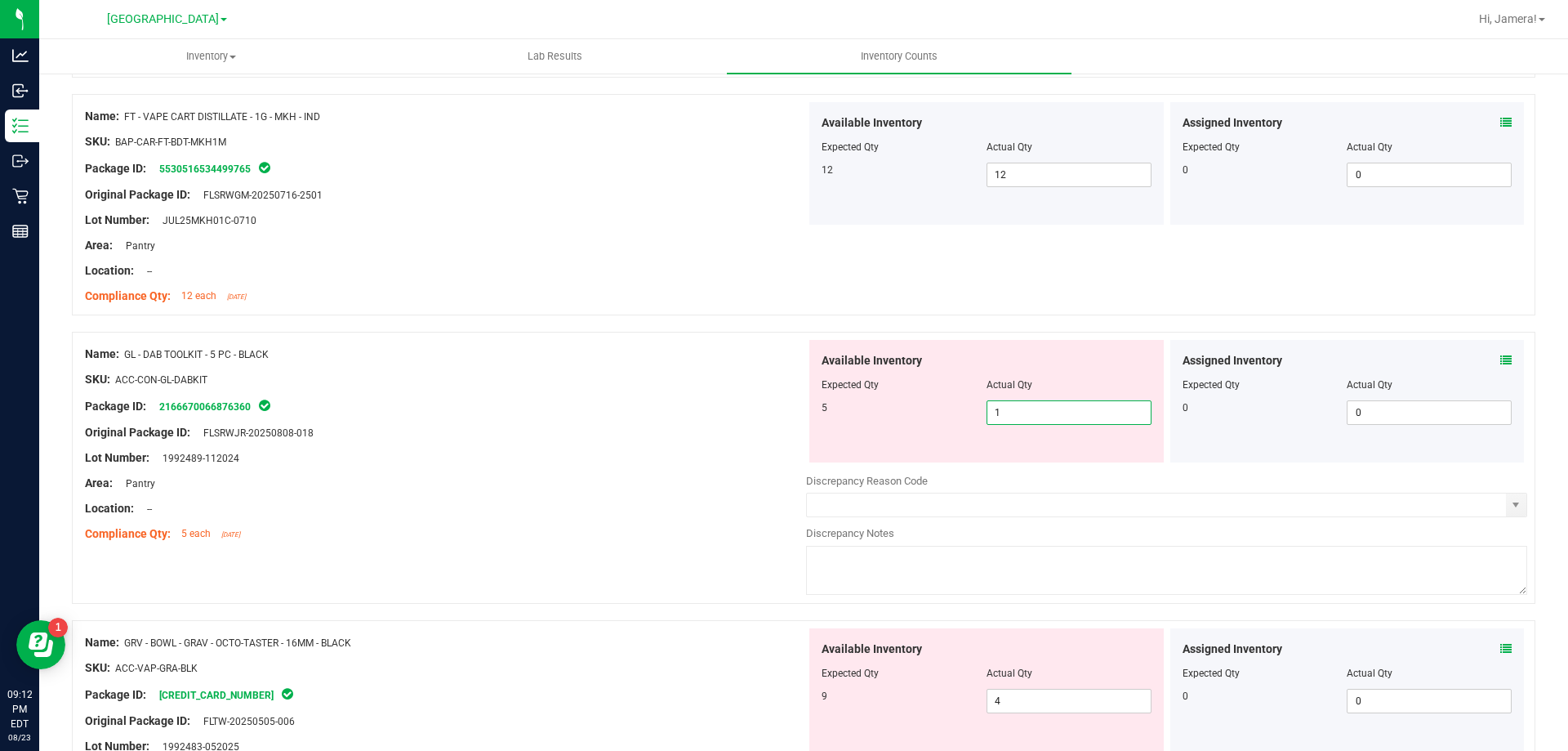
drag, startPoint x: 1037, startPoint y: 409, endPoint x: 918, endPoint y: 411, distance: 119.0
click at [918, 411] on div "5 1 1" at bounding box center [986, 412] width 330 height 24
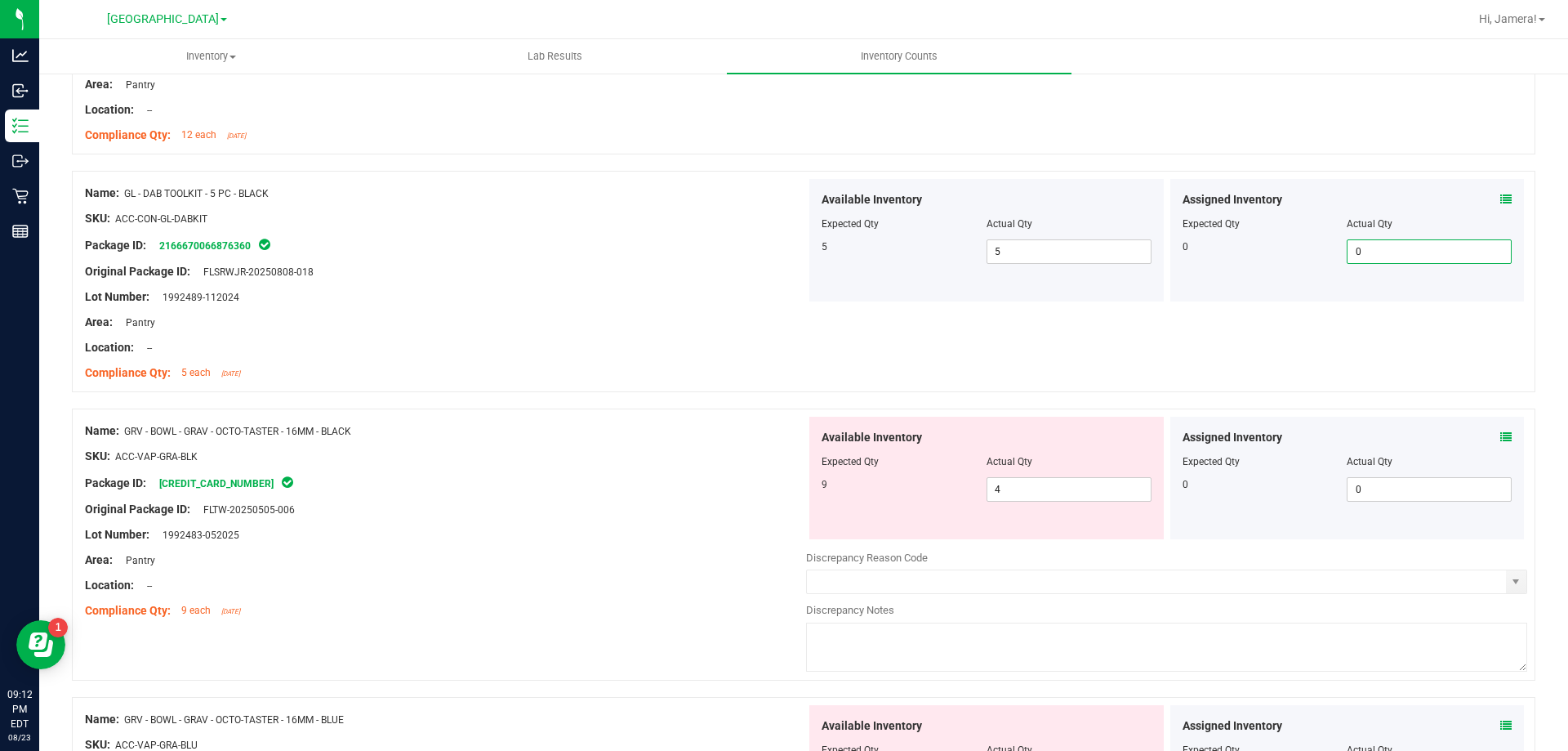
scroll to position [2288, 0]
drag, startPoint x: 1031, startPoint y: 493, endPoint x: 624, endPoint y: 512, distance: 407.4
click at [624, 512] on div "Name: GRV - BOWL - GRAV - OCTO-TASTER - 16MM - BLACK SKU: ACC-VAP-GRA-BLK Packa…" at bounding box center [803, 542] width 1463 height 272
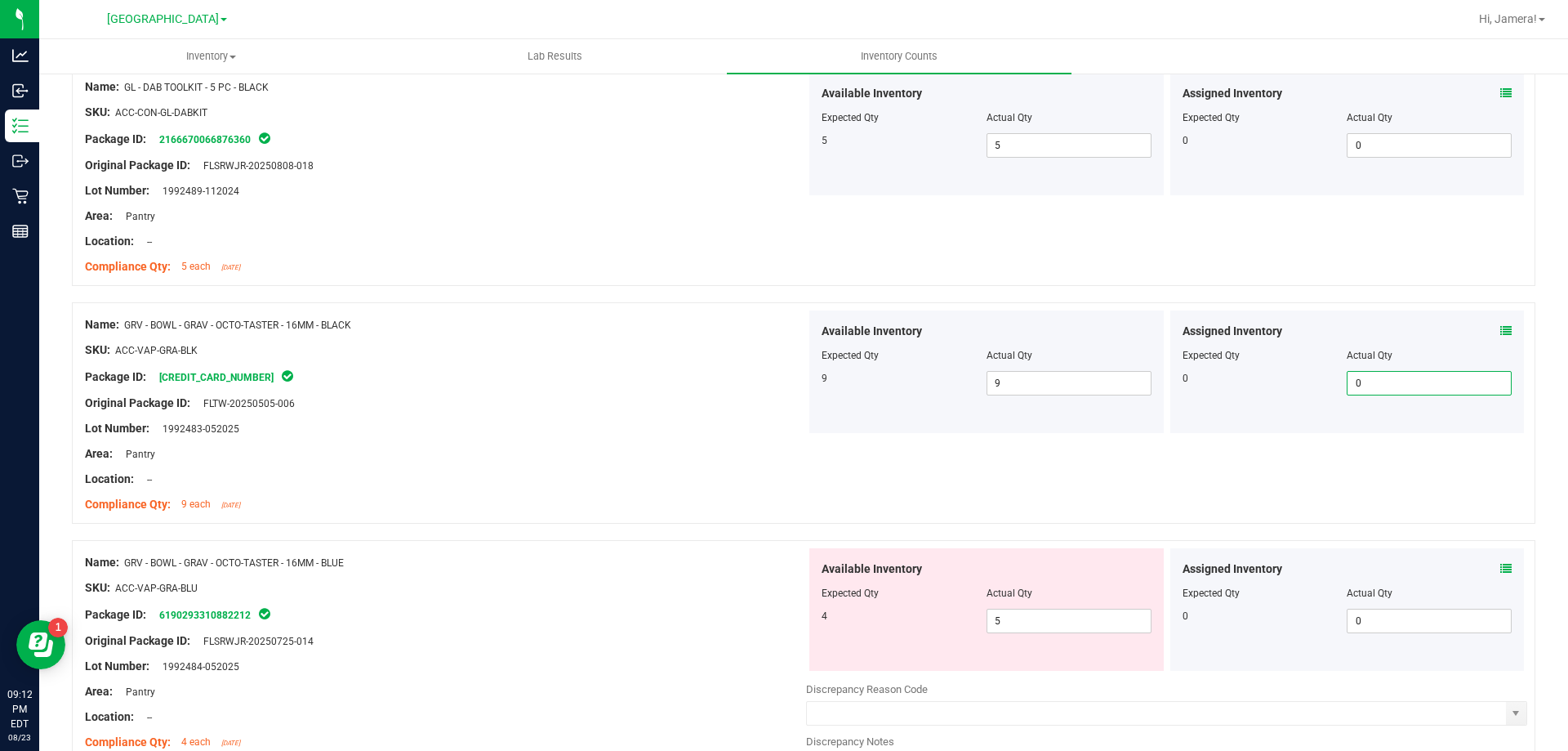
scroll to position [2696, 0]
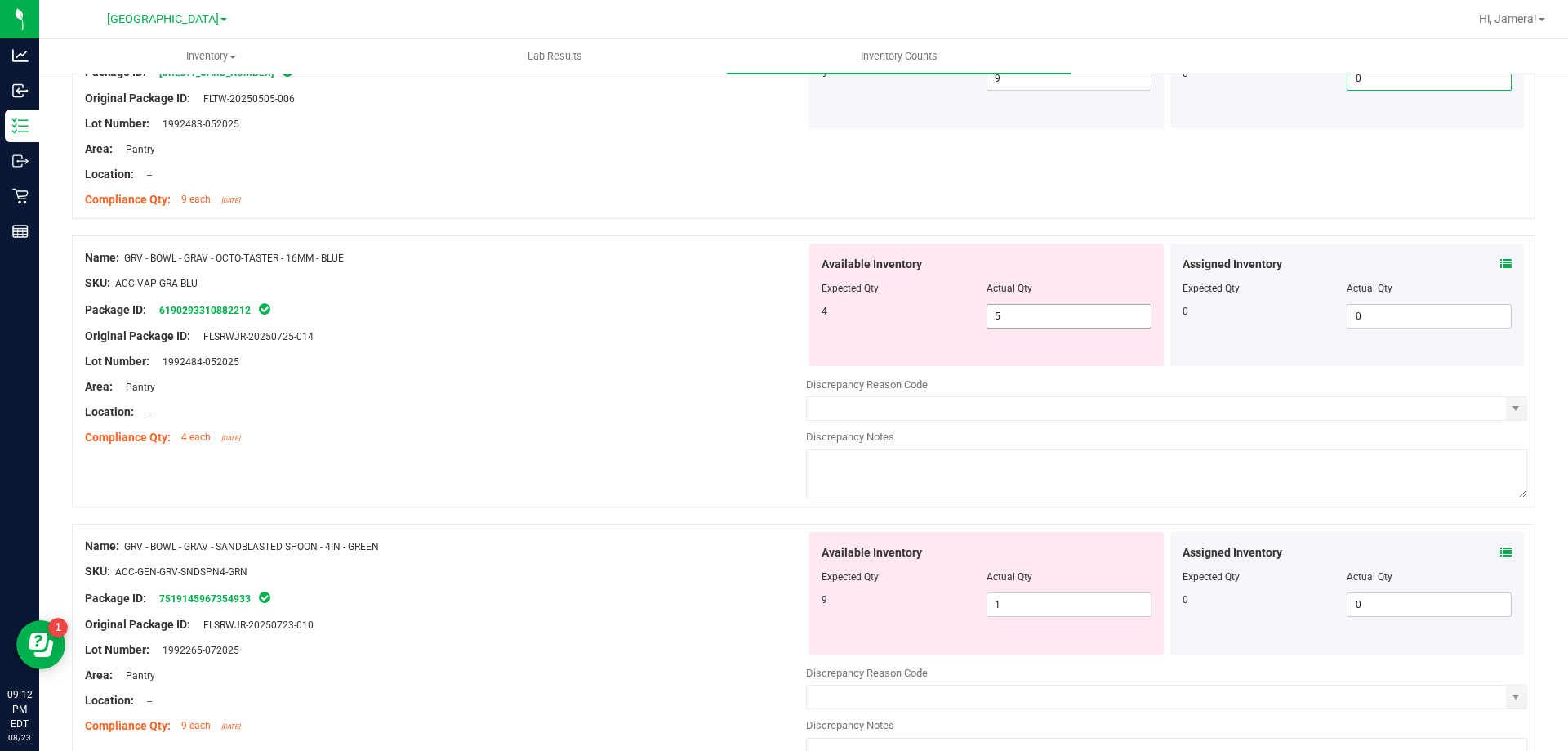
drag, startPoint x: 944, startPoint y: 317, endPoint x: 661, endPoint y: 286, distance: 284.7
click at [662, 286] on div "Name: GRV - BOWL - GRAV - OCTO-TASTER - 16MM - BLUE SKU: ACC-VAP-GRA-BLU Packag…" at bounding box center [803, 371] width 1463 height 272
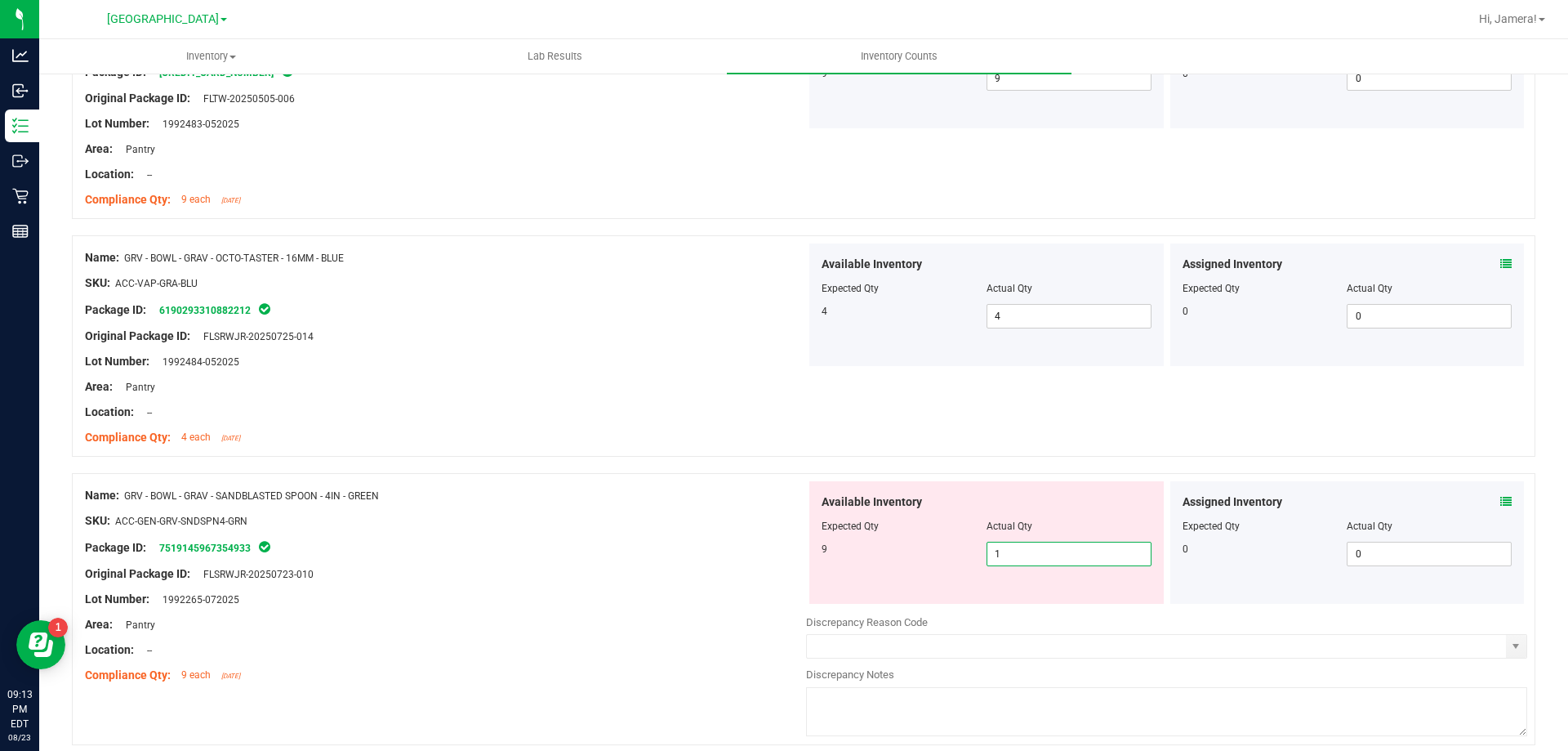
drag, startPoint x: 1025, startPoint y: 549, endPoint x: 596, endPoint y: 267, distance: 513.4
click at [710, 346] on div "Name: FT - CANNABIS FLOWER - 3.5G - ARZ - HYB SKU: [PERSON_NAME]-FT-CAN-ARZ Pac…" at bounding box center [803, 184] width 1463 height 5230
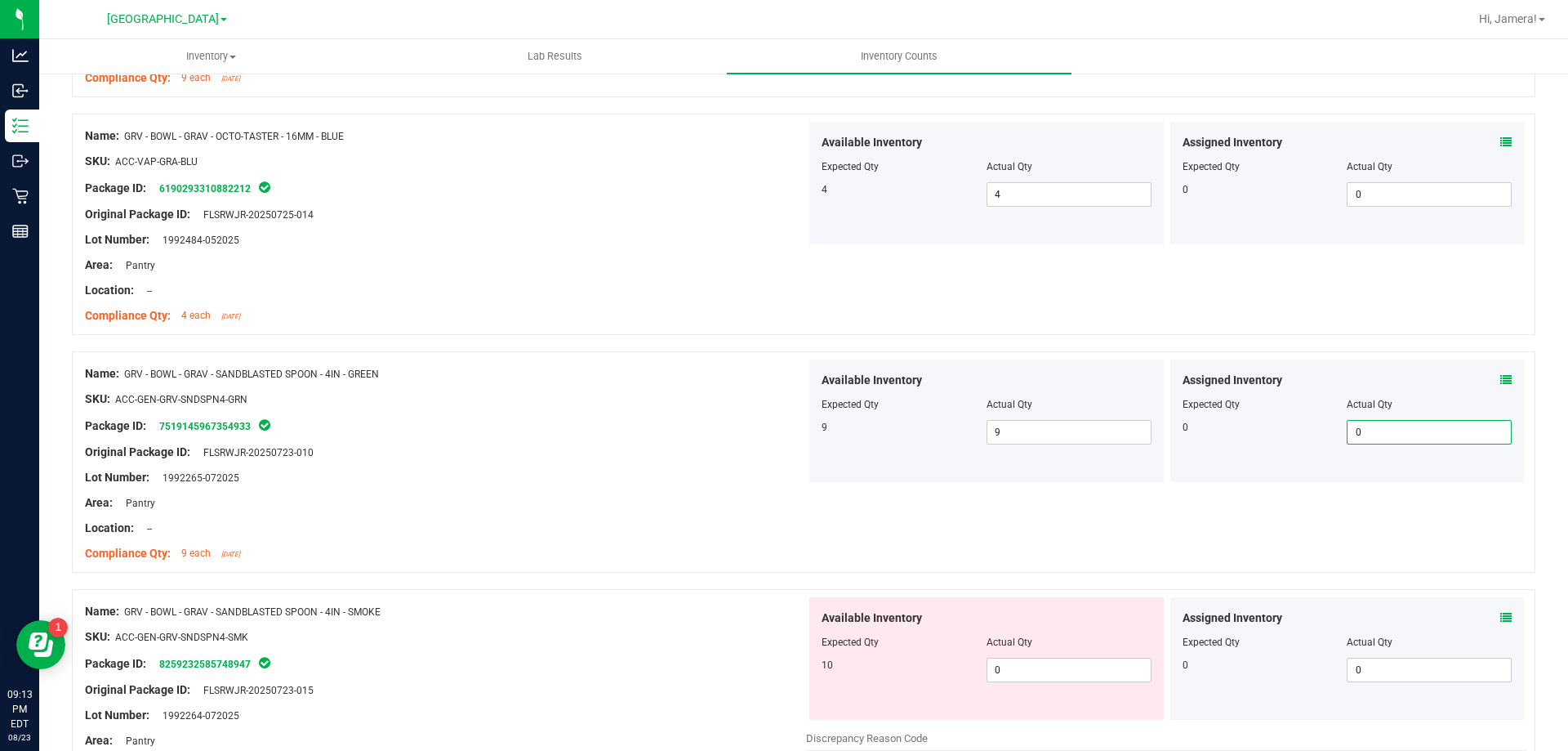
scroll to position [3022, 0]
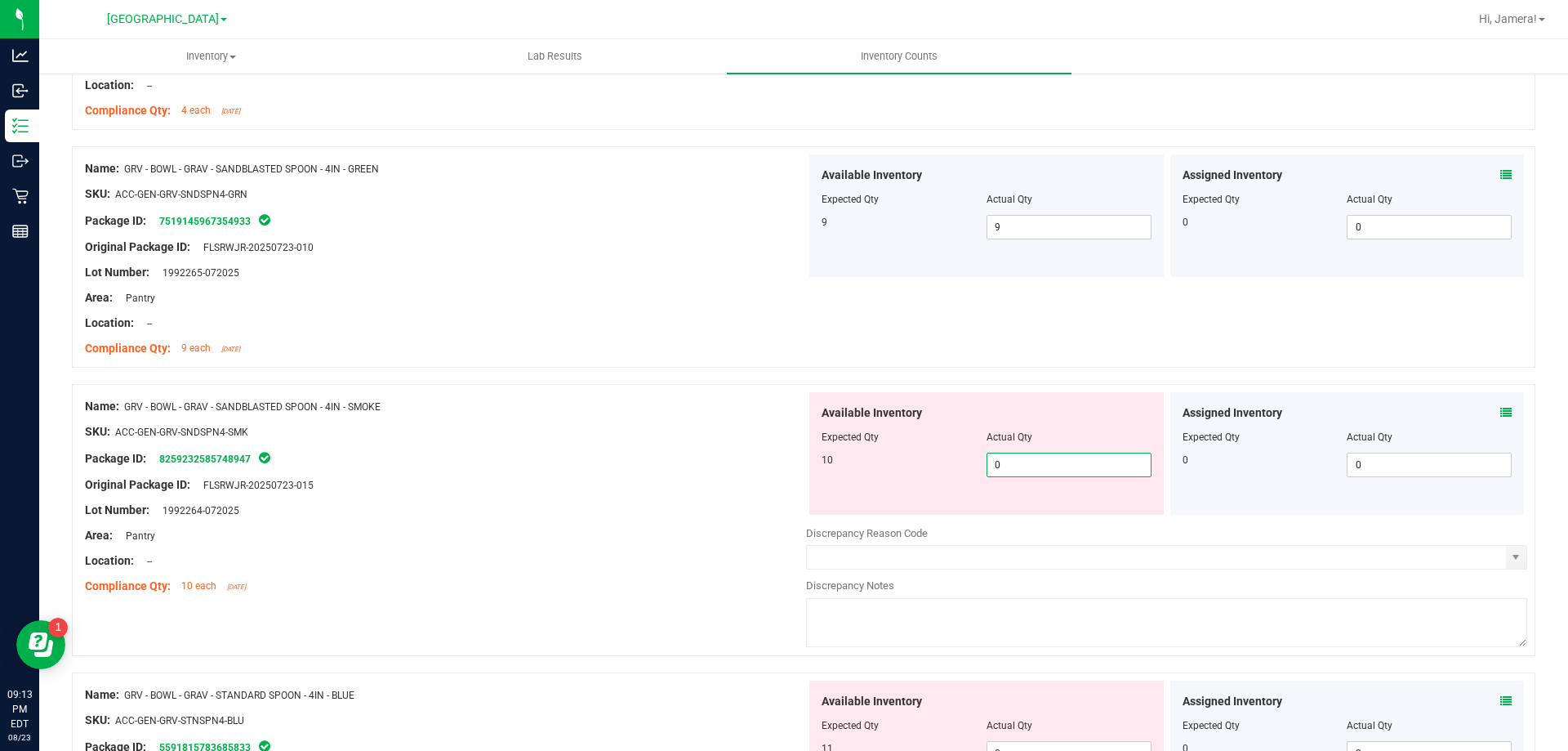
drag, startPoint x: 1027, startPoint y: 466, endPoint x: 846, endPoint y: 461, distance: 181.1
click at [846, 461] on div "10 0 0" at bounding box center [986, 464] width 330 height 24
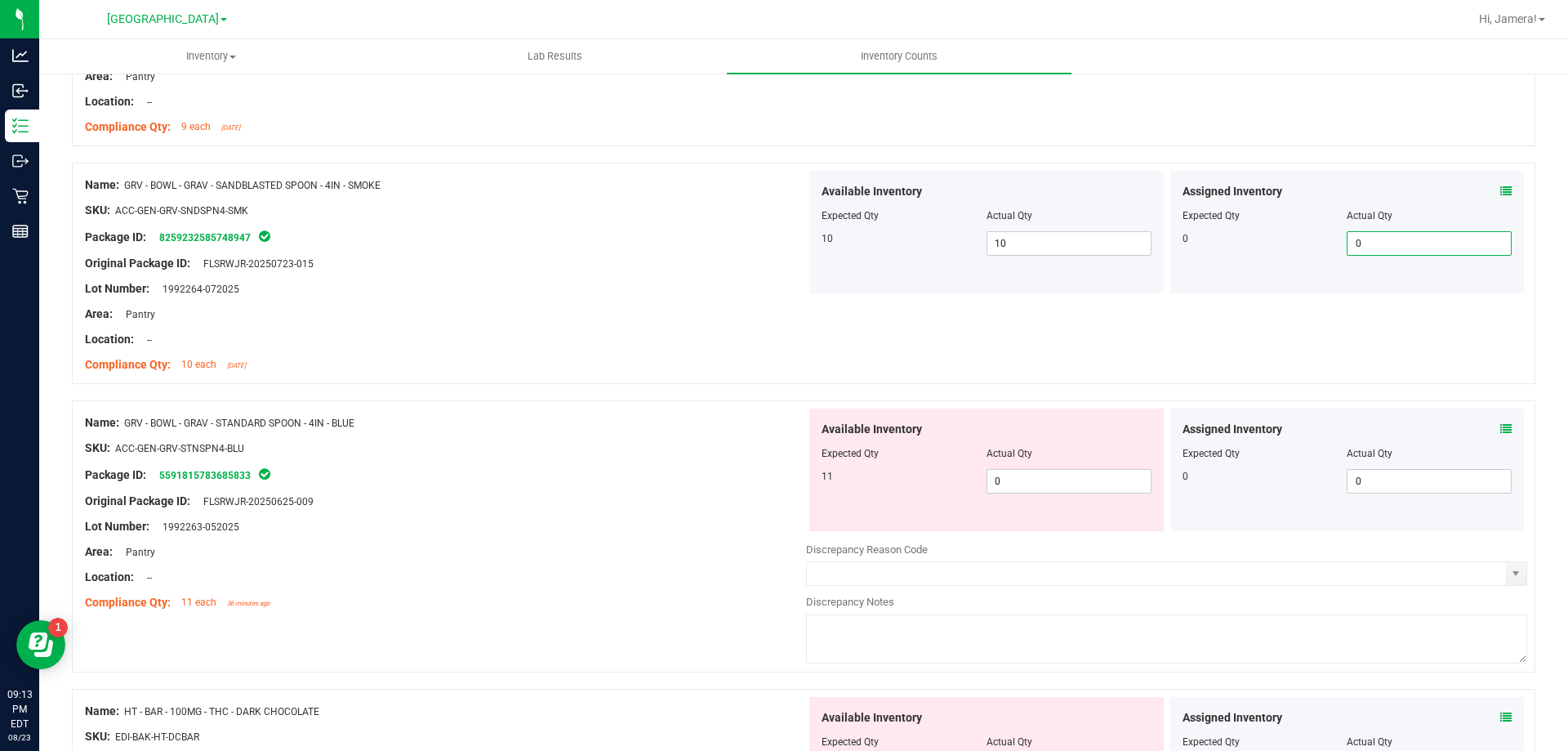
scroll to position [3268, 0]
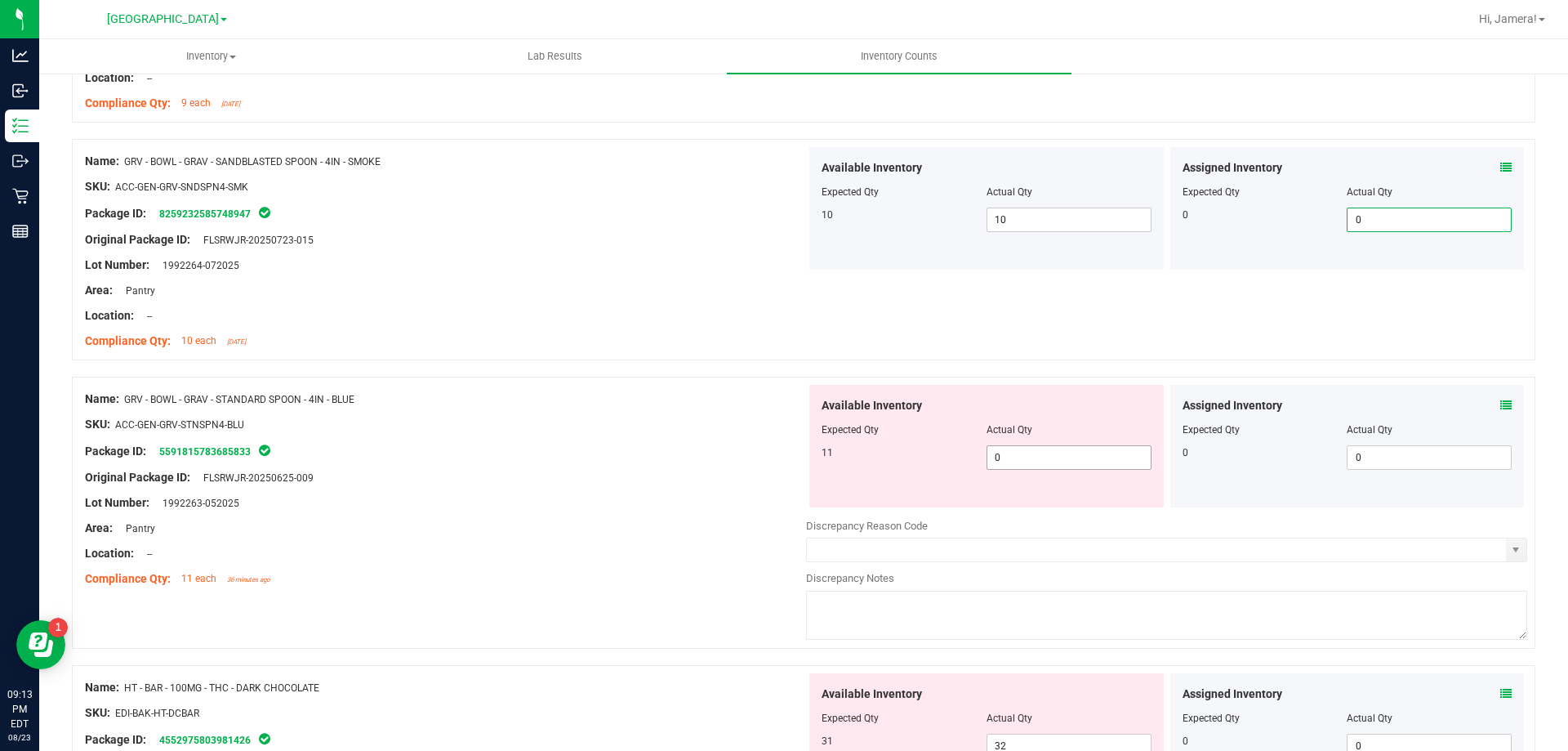
drag, startPoint x: 1023, startPoint y: 458, endPoint x: 669, endPoint y: 476, distance: 354.5
click at [669, 476] on div "Name: GRV - BOWL - GRAV - STANDARD SPOON - 4IN - BLUE SKU: ACC-GEN-GRV-STNSPN4-…" at bounding box center [803, 513] width 1463 height 272
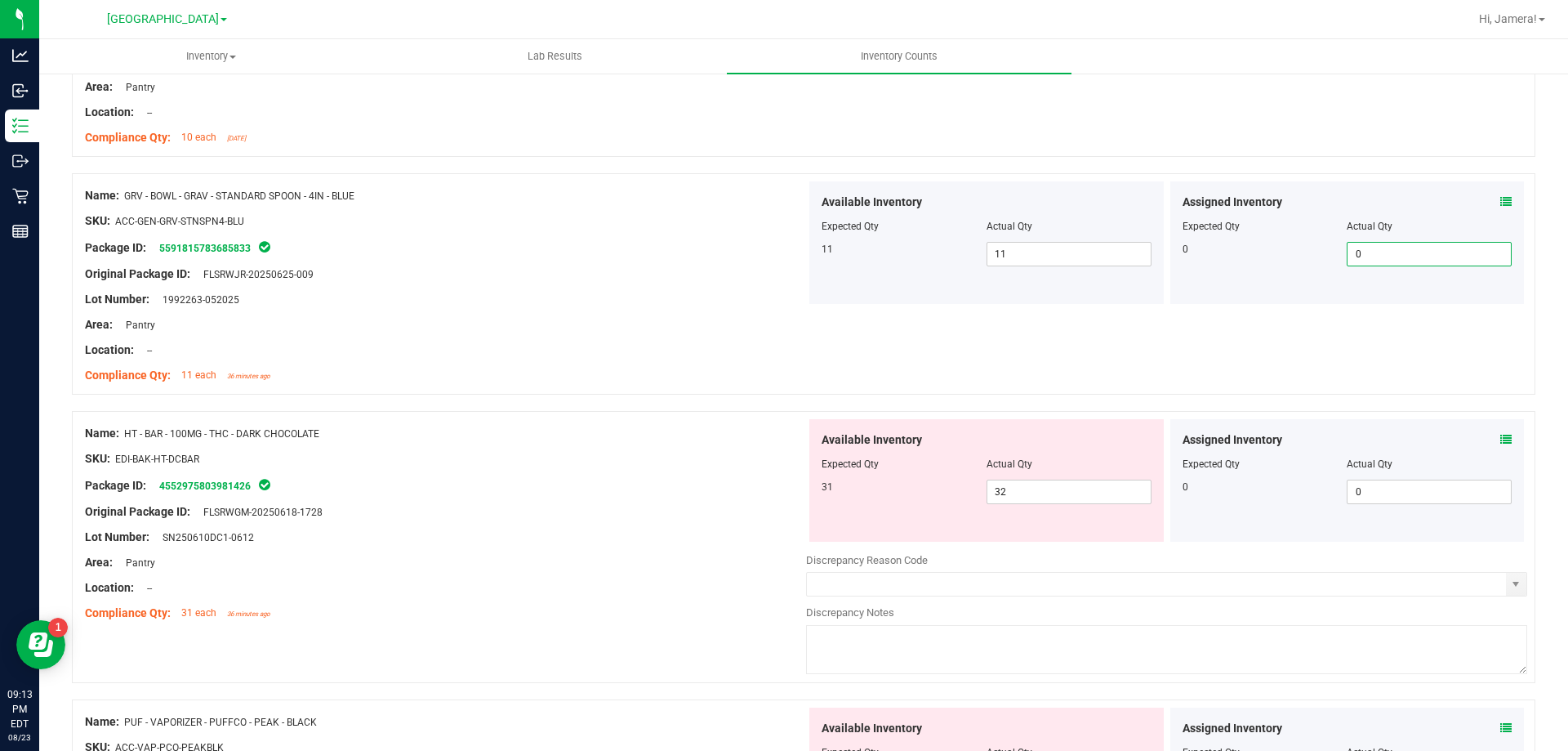
scroll to position [3513, 0]
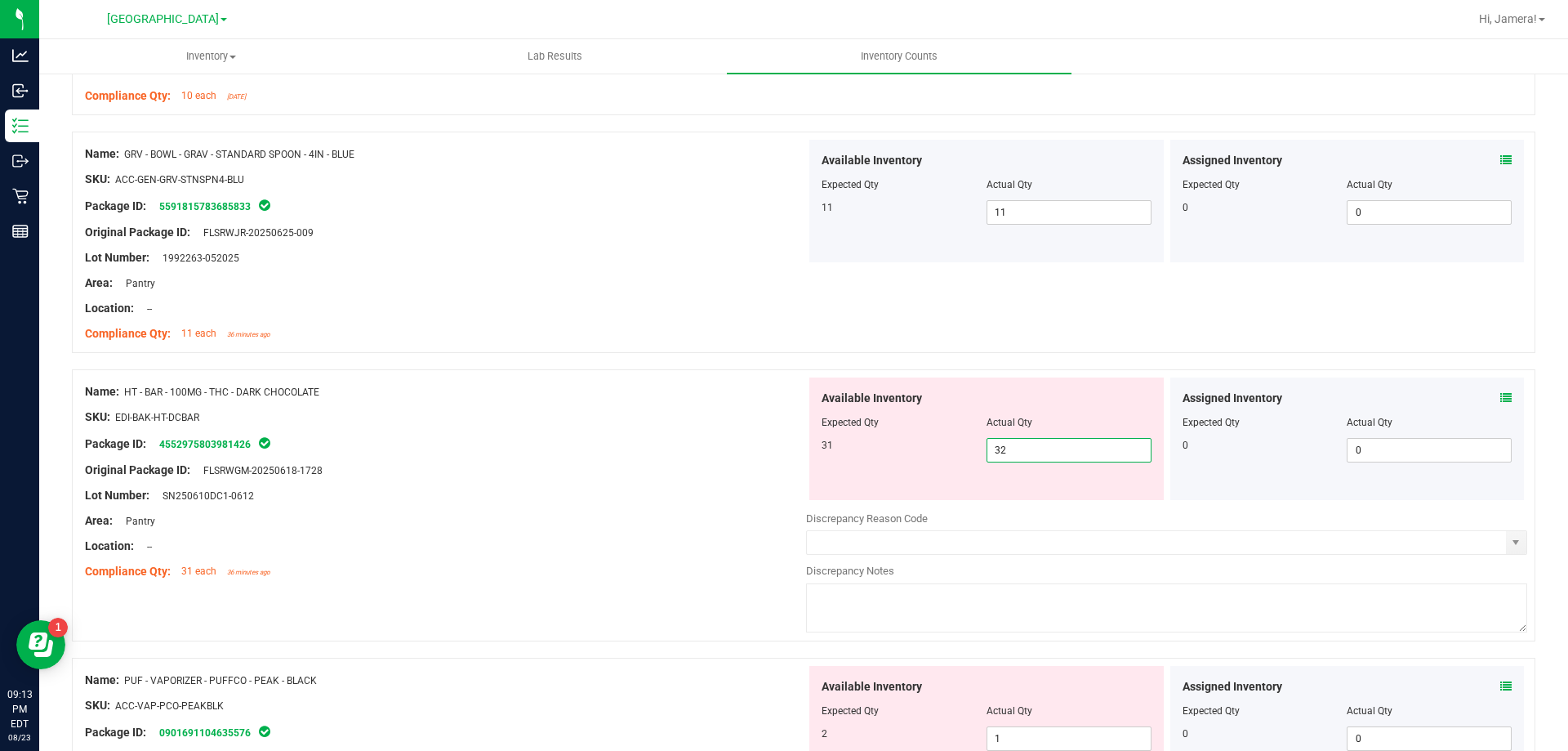
drag, startPoint x: 1041, startPoint y: 456, endPoint x: 816, endPoint y: 460, distance: 225.0
click at [821, 460] on div "31 32 32" at bounding box center [986, 450] width 330 height 24
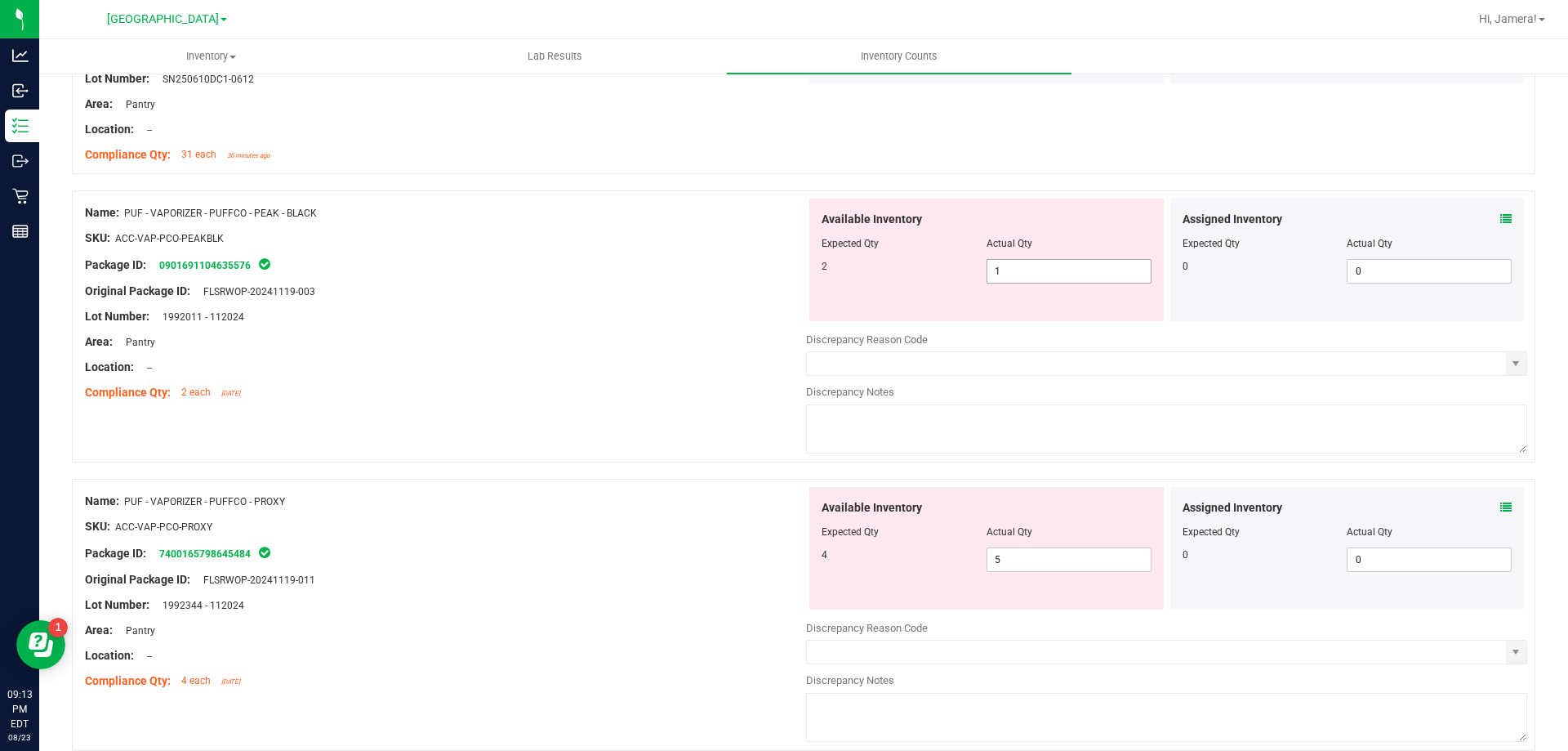
scroll to position [3839, 0]
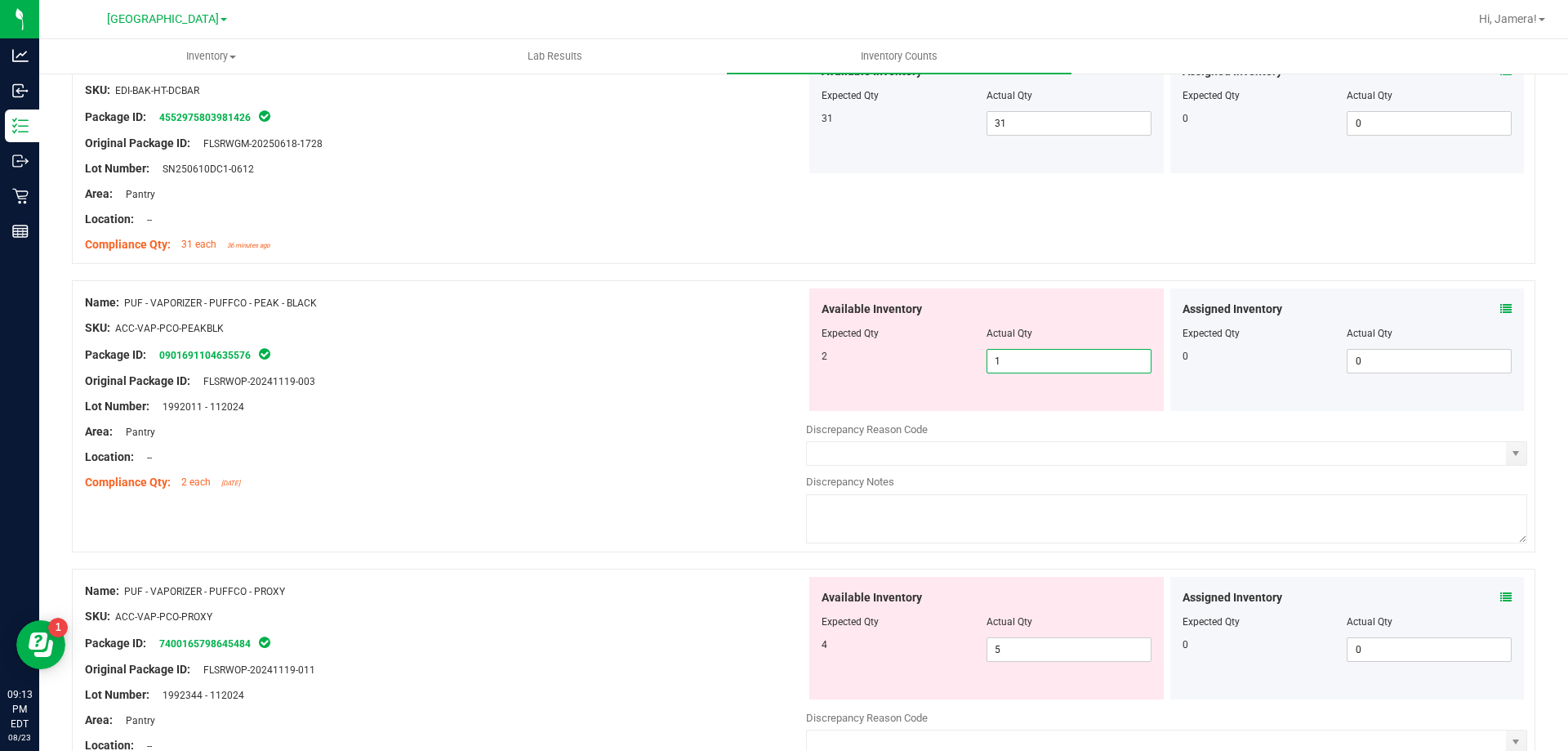
drag, startPoint x: 1036, startPoint y: 362, endPoint x: 693, endPoint y: 349, distance: 343.2
click at [693, 349] on div "Name: PUF - VAPORIZER - PUFFCO - PEAK - BLACK SKU: ACC-VAP-PCO-PEAKBLK Package …" at bounding box center [803, 416] width 1463 height 272
click at [779, 360] on div "Package ID: 0901691104635576" at bounding box center [446, 355] width 721 height 19
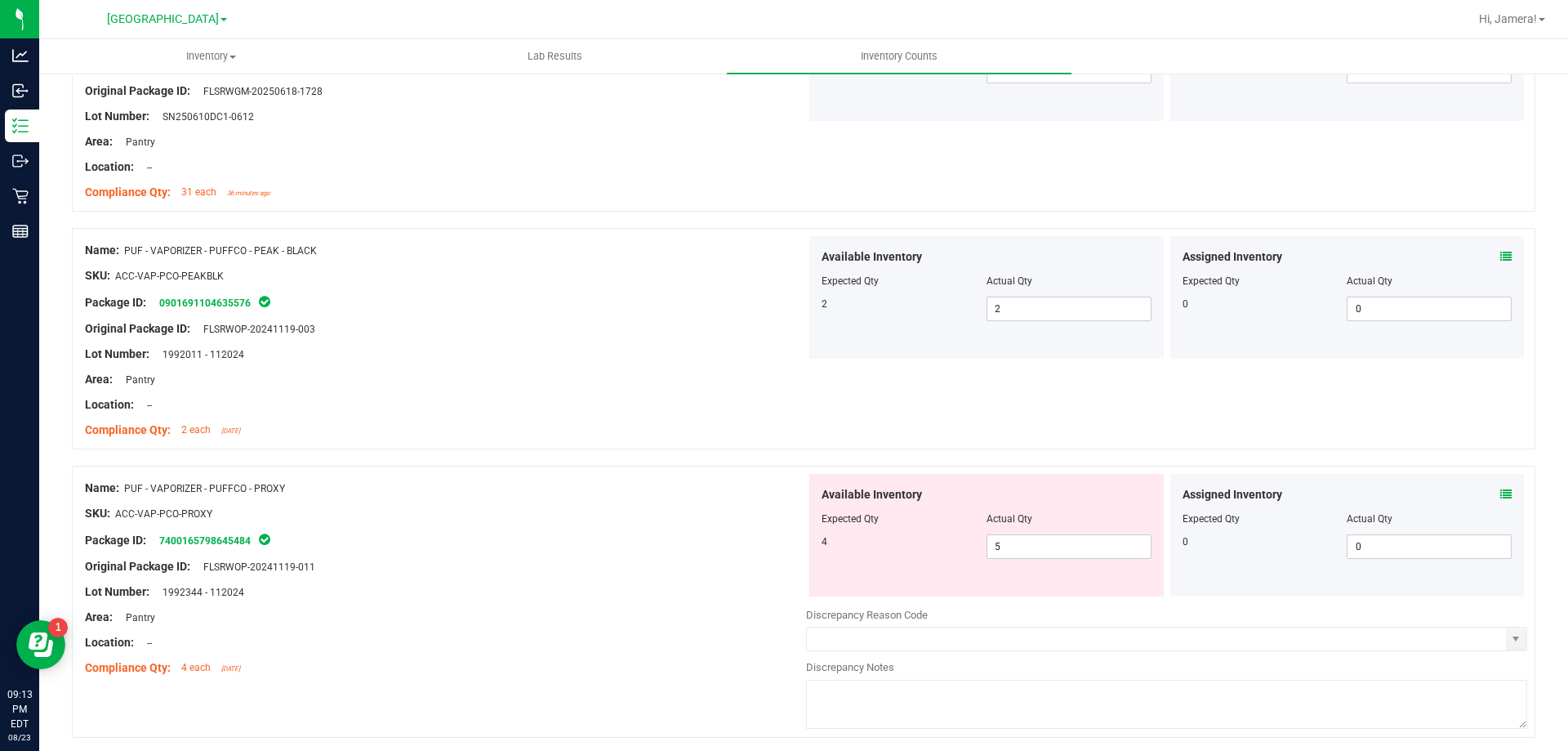
scroll to position [3922, 0]
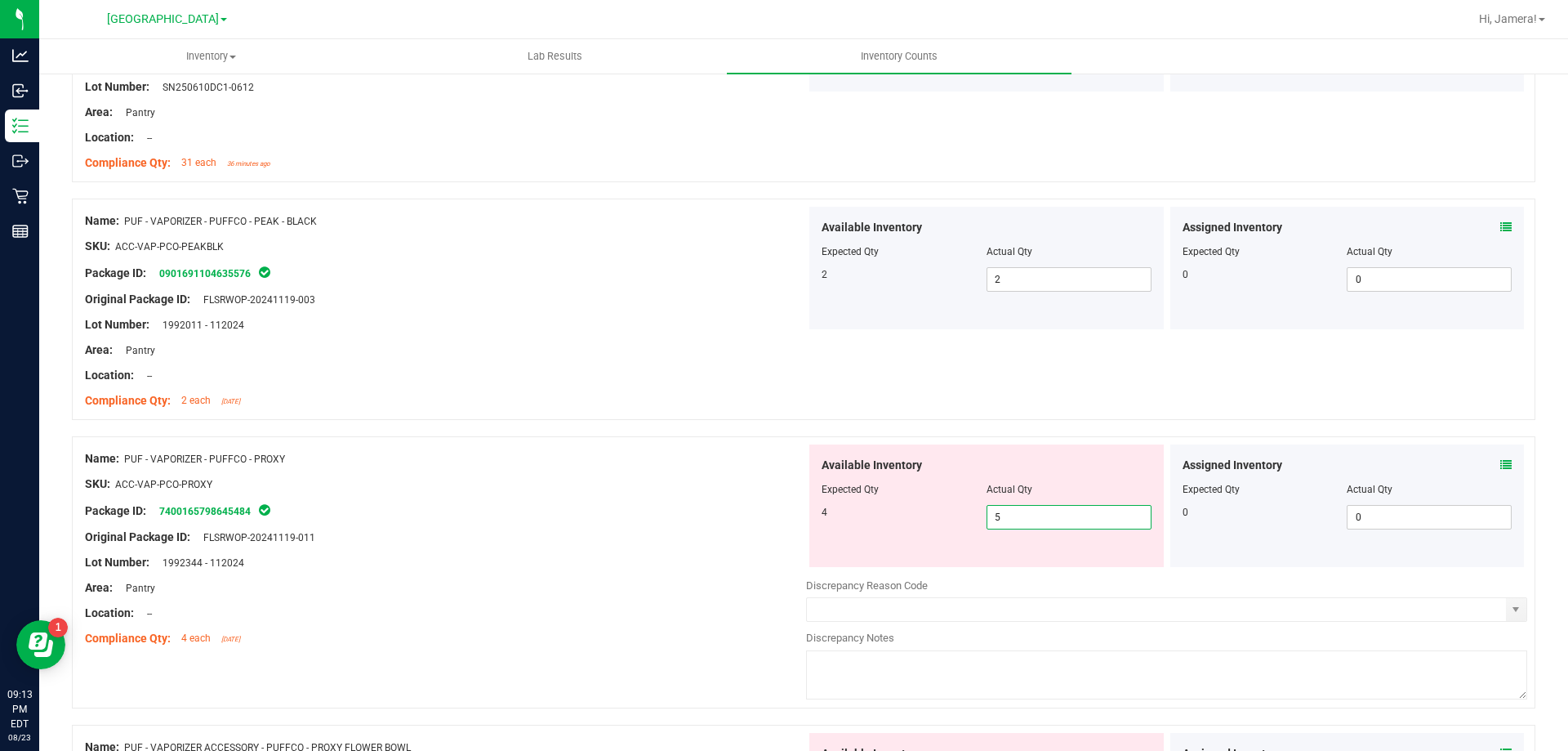
drag, startPoint x: 1009, startPoint y: 510, endPoint x: 729, endPoint y: 490, distance: 280.7
click at [729, 490] on div "Name: PUF - VAPORIZER - PUFFCO - PROXY SKU: ACC-VAP-PCO-PROXY Package ID: 74001…" at bounding box center [803, 572] width 1463 height 272
click at [692, 477] on div "SKU: ACC-VAP-PCO-PROXY" at bounding box center [446, 485] width 721 height 17
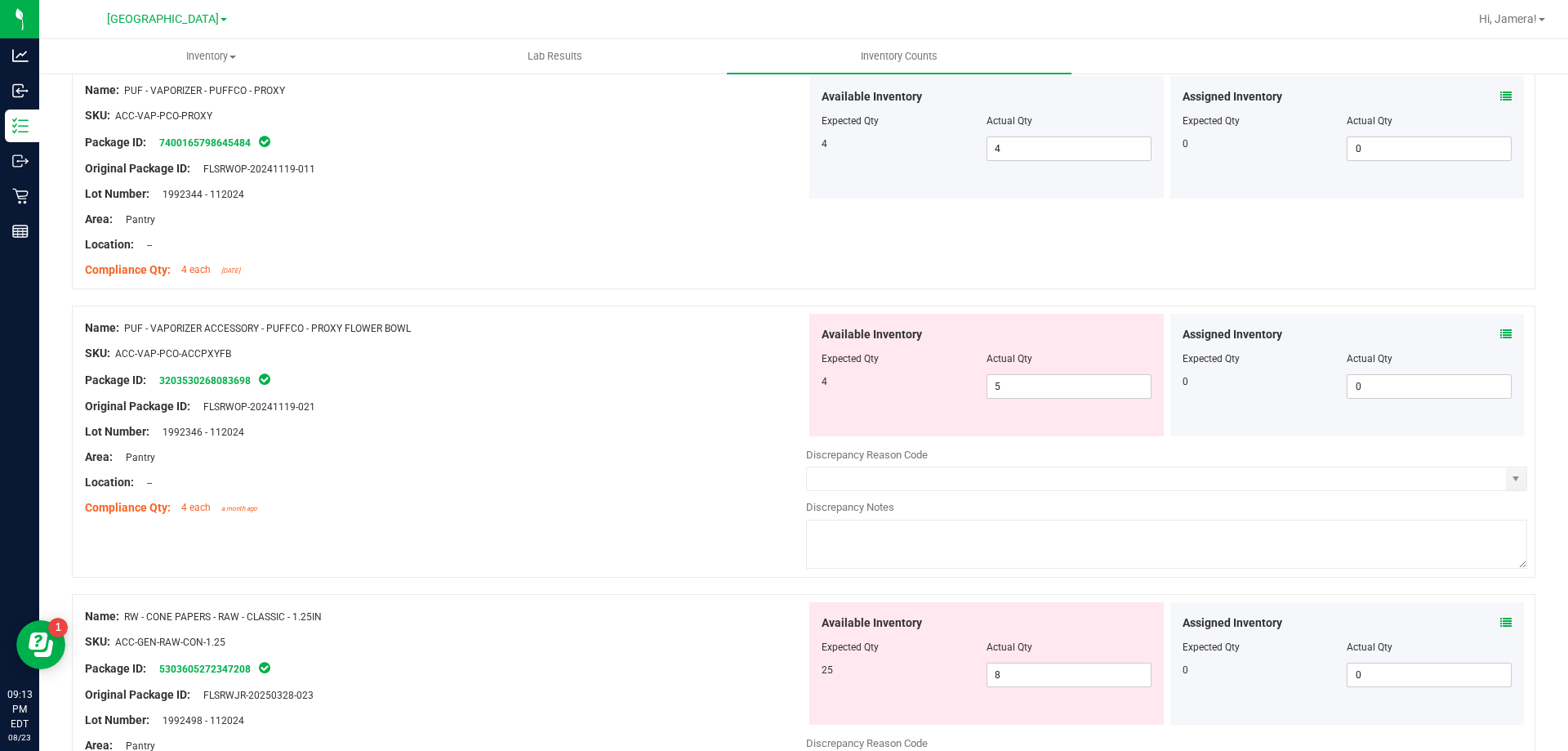
scroll to position [4330, 0]
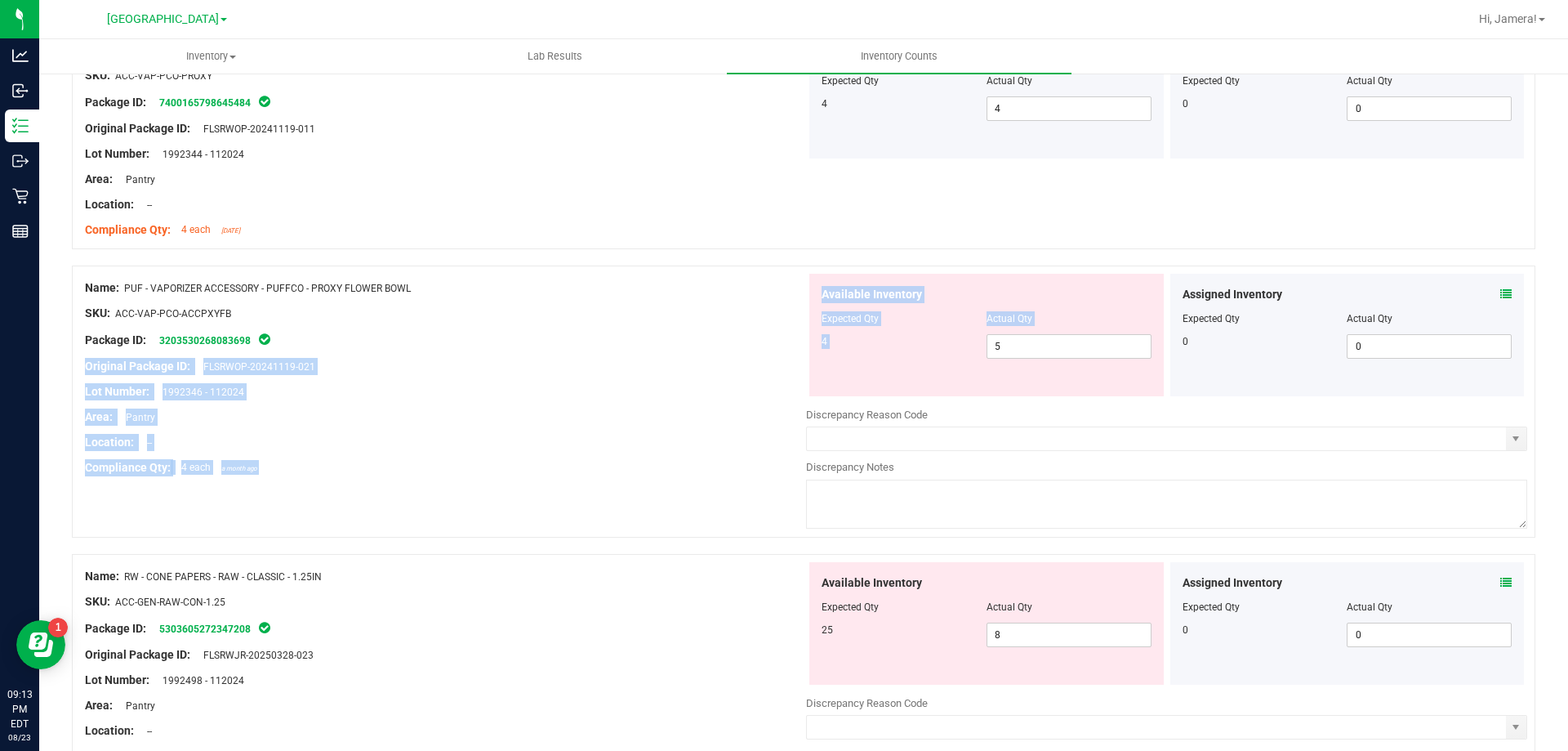
drag, startPoint x: 983, startPoint y: 375, endPoint x: 492, endPoint y: 325, distance: 493.5
click at [492, 325] on div "Name: PUF - VAPORIZER ACCESSORY - PUFFCO - PROXY FLOWER BOWL SKU: ACC-VAP-PCO-A…" at bounding box center [803, 401] width 1463 height 272
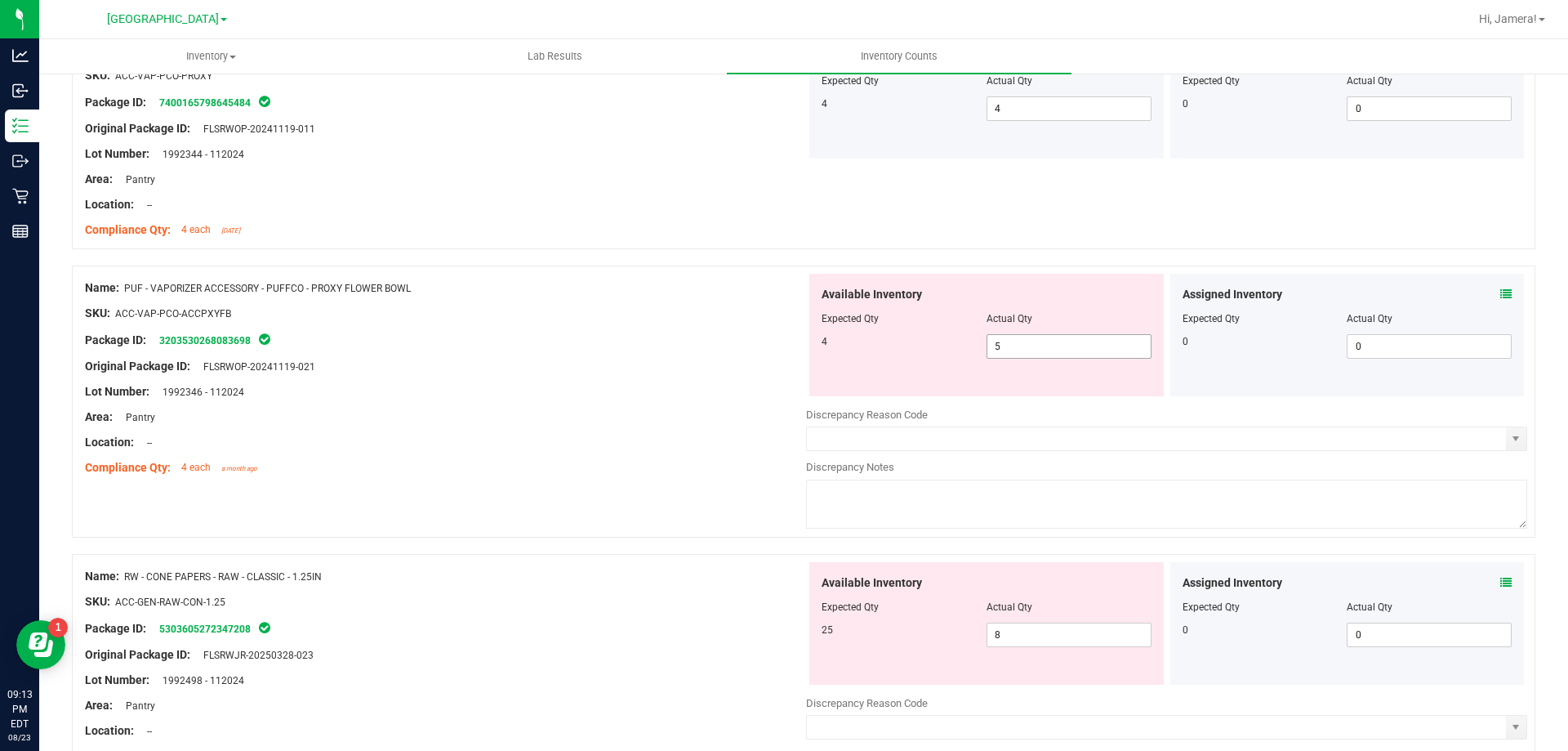
click at [1024, 346] on span "5 5" at bounding box center [1068, 346] width 165 height 24
drag, startPoint x: 1024, startPoint y: 346, endPoint x: 736, endPoint y: 346, distance: 288.0
click at [736, 346] on div "Name: PUF - VAPORIZER ACCESSORY - PUFFCO - PROXY FLOWER BOWL SKU: ACC-VAP-PCO-A…" at bounding box center [803, 401] width 1463 height 272
click at [611, 304] on div "SKU: ACC-VAP-PCO-ACCPXYFB" at bounding box center [446, 313] width 721 height 17
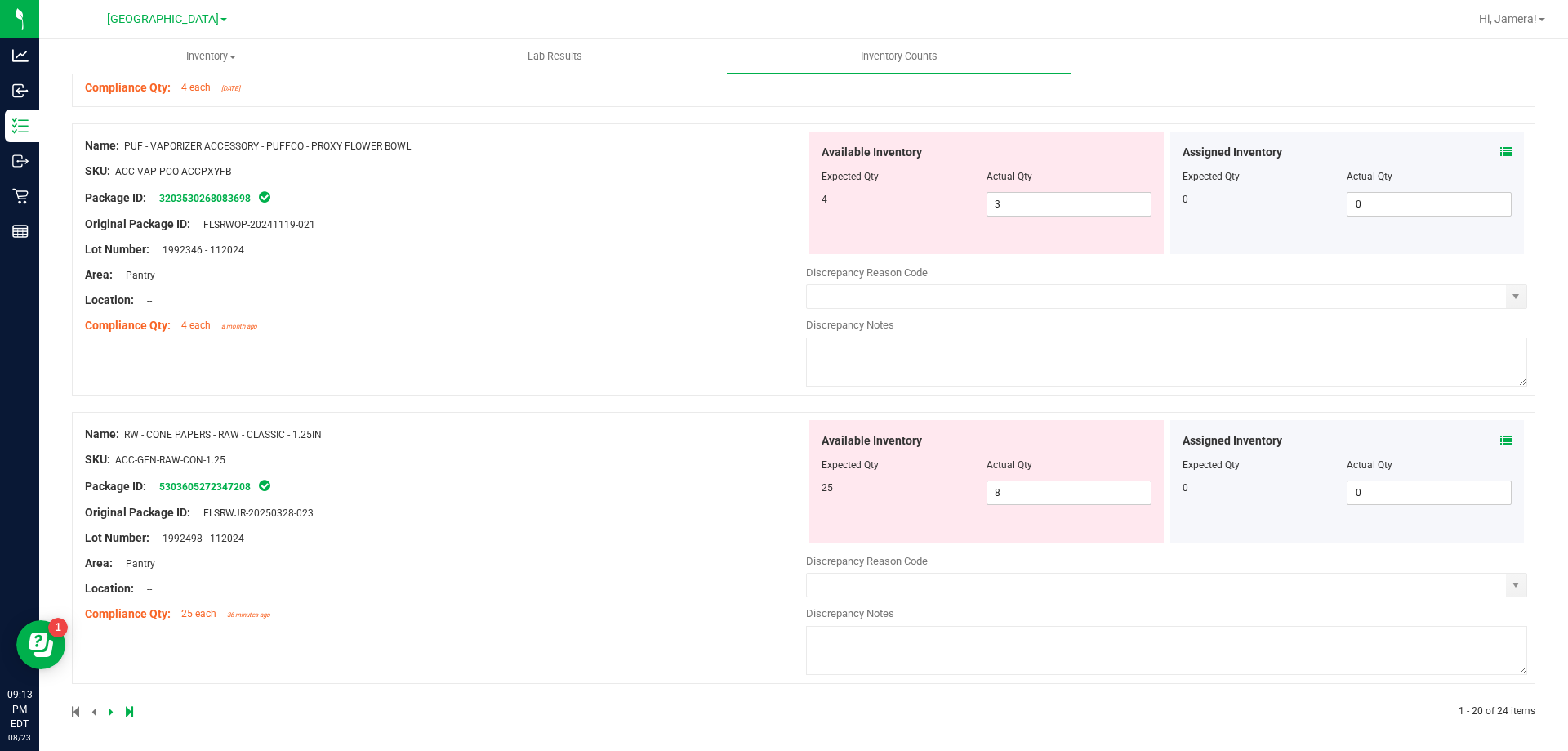
scroll to position [4477, 0]
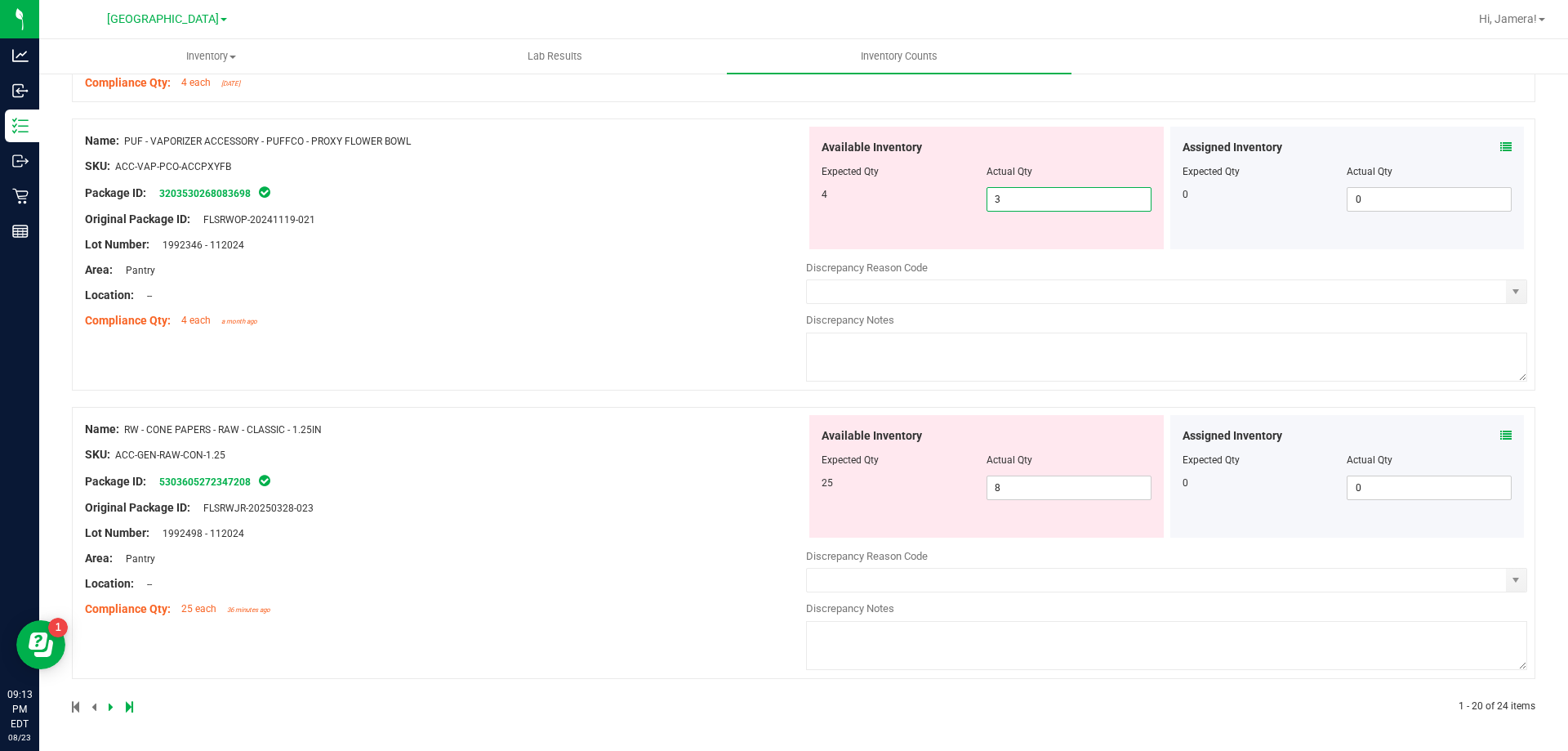
drag, startPoint x: 1027, startPoint y: 193, endPoint x: 900, endPoint y: 190, distance: 127.0
click at [900, 190] on div "4 3 3" at bounding box center [986, 199] width 330 height 24
click at [796, 177] on div "Name: PUF - VAPORIZER ACCESSORY - PUFFCO - PROXY FLOWER BOWL SKU: ACC-VAP-PCO-A…" at bounding box center [446, 231] width 721 height 208
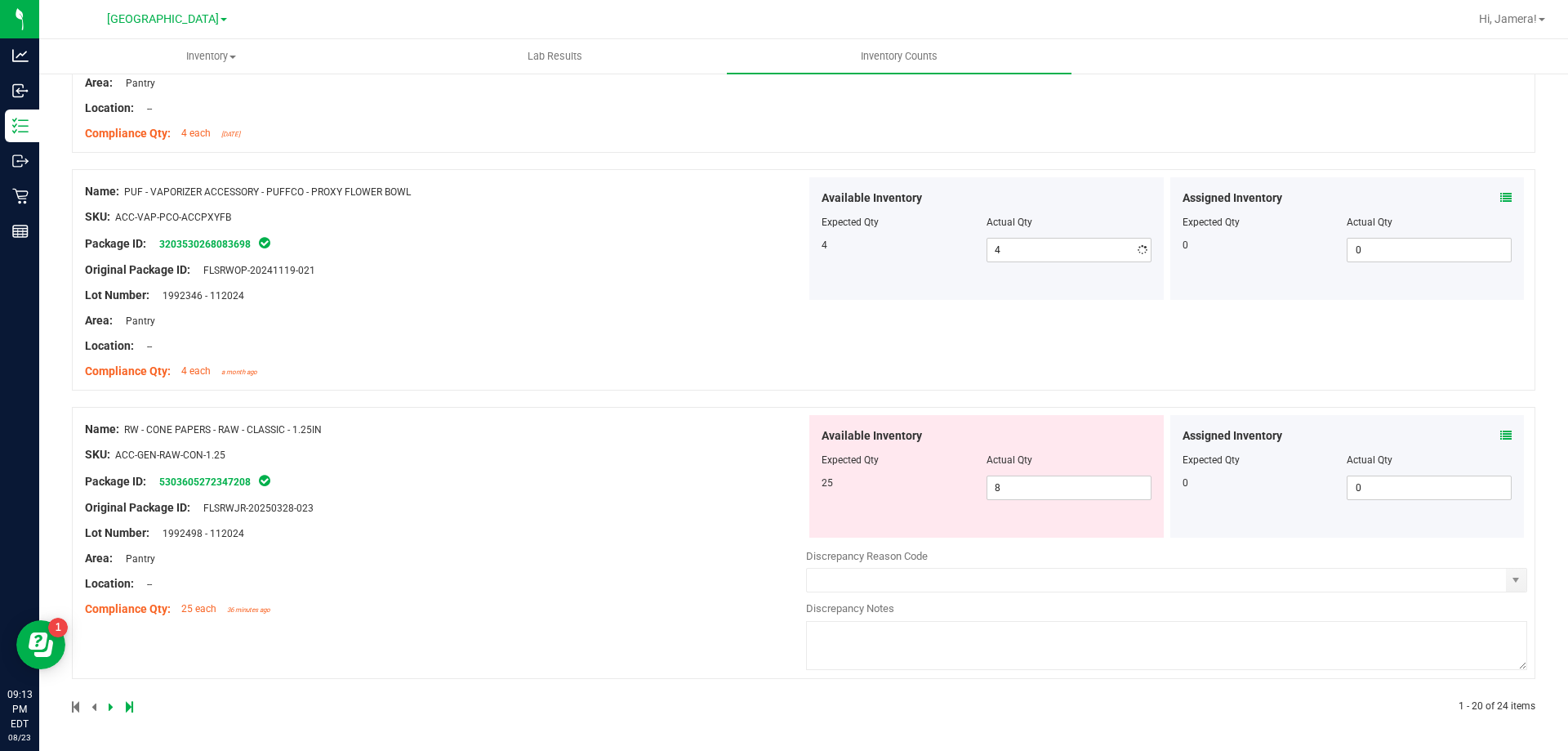
scroll to position [4427, 0]
drag, startPoint x: 1005, startPoint y: 485, endPoint x: 793, endPoint y: 486, distance: 212.0
click at [793, 486] on div "Name: RW - CONE PAPERS - RAW - CLASSIC - 1.25IN SKU: ACC-GEN-RAW-CON-1.25 Packa…" at bounding box center [803, 543] width 1463 height 272
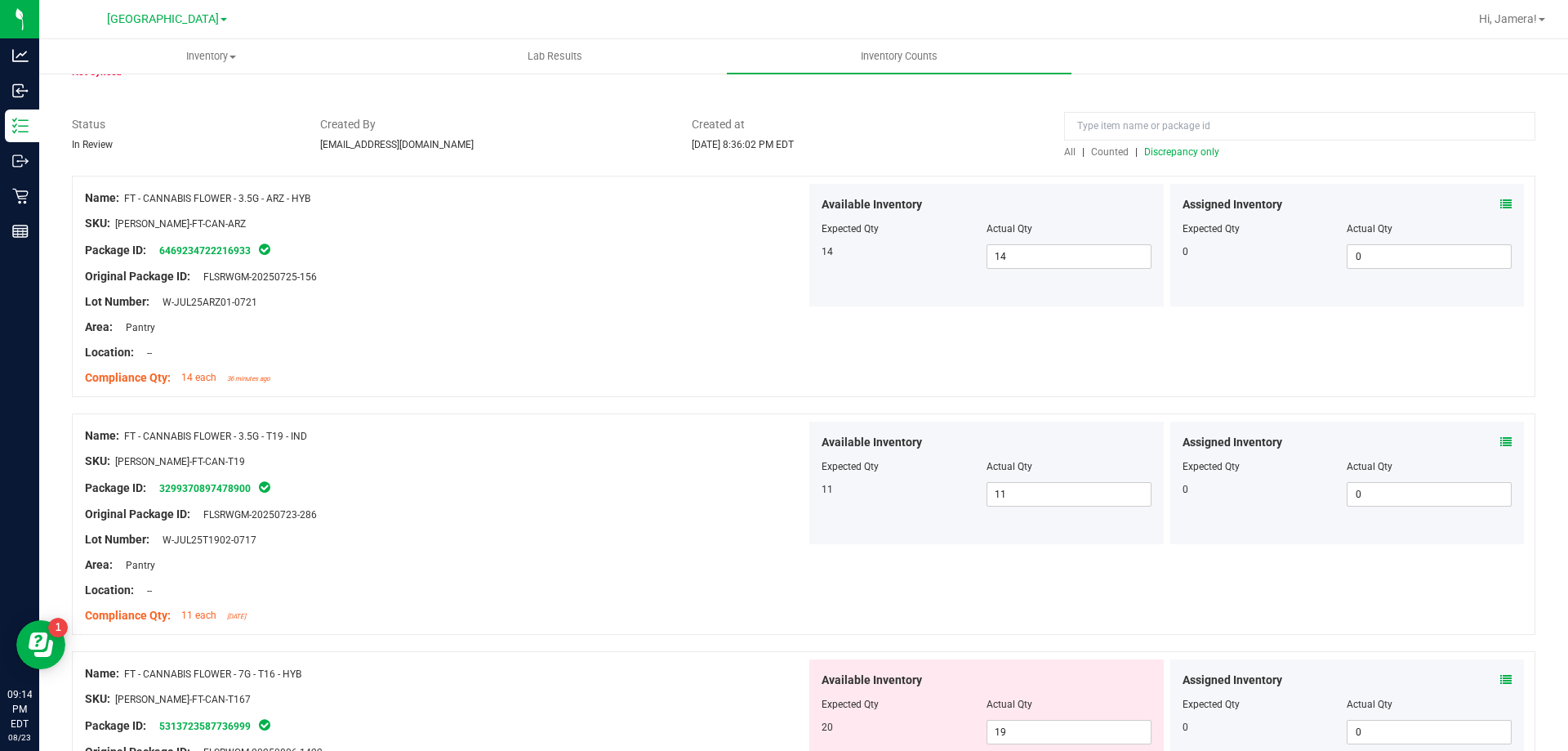
scroll to position [0, 0]
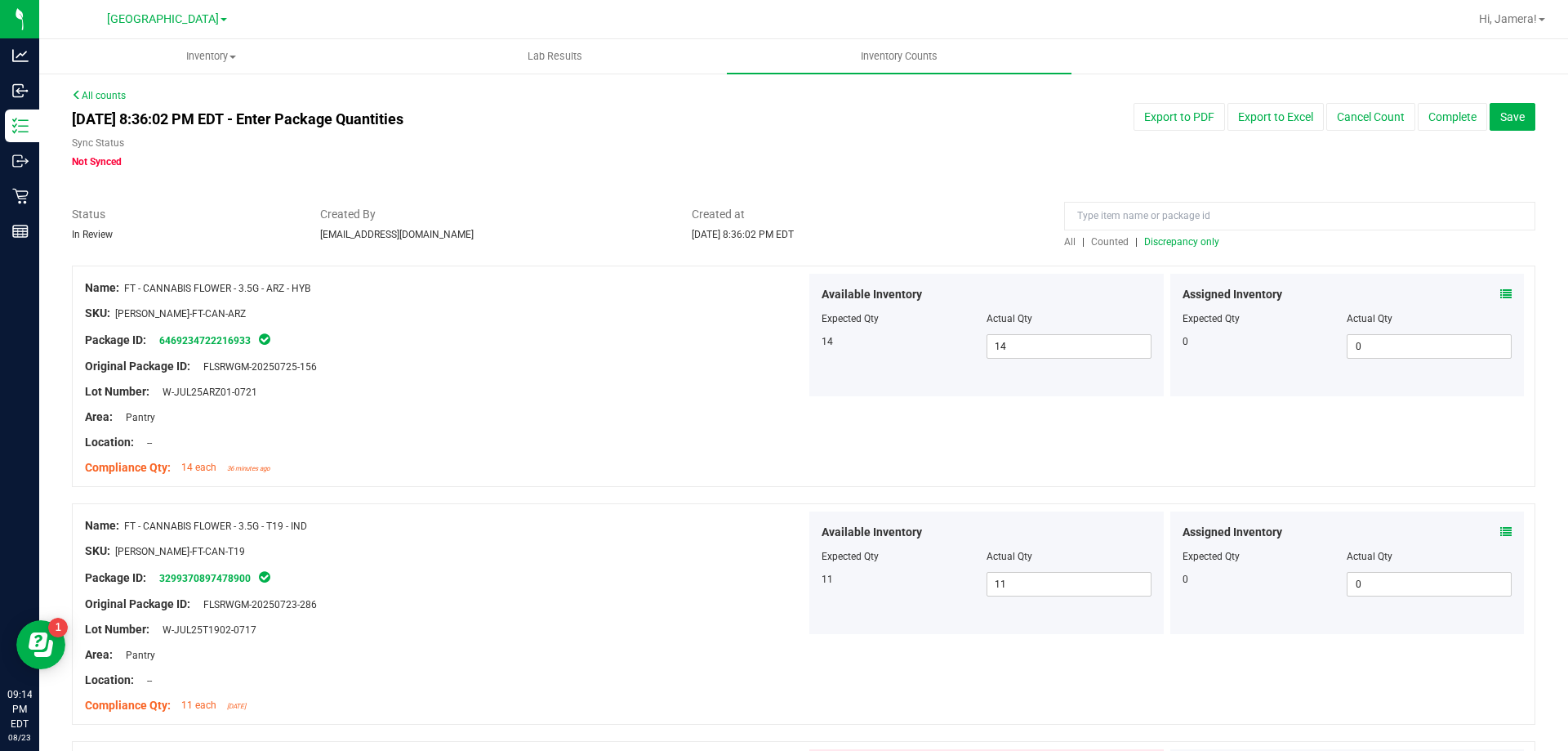
click at [1186, 244] on span "Discrepancy only" at bounding box center [1182, 242] width 76 height 12
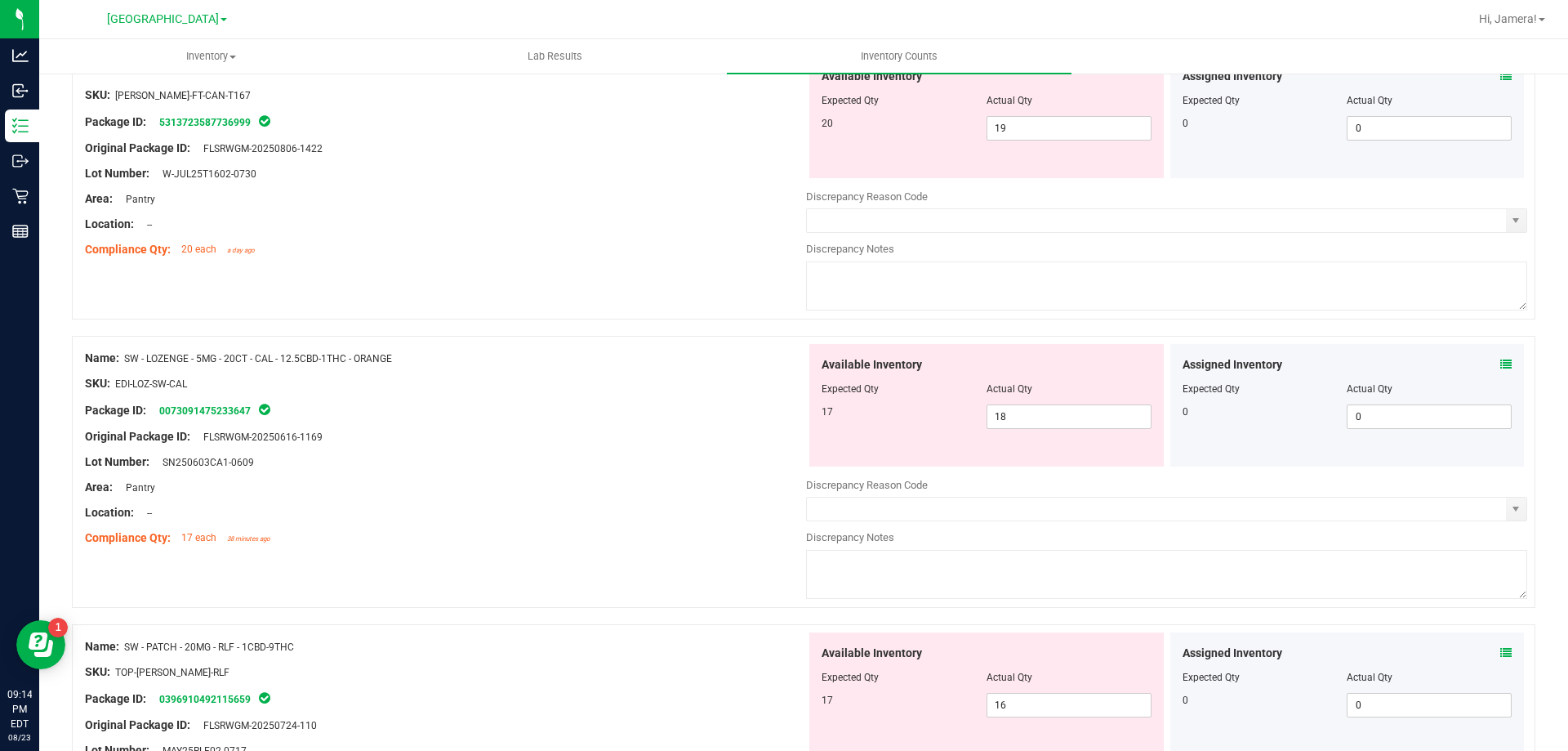
scroll to position [245, 0]
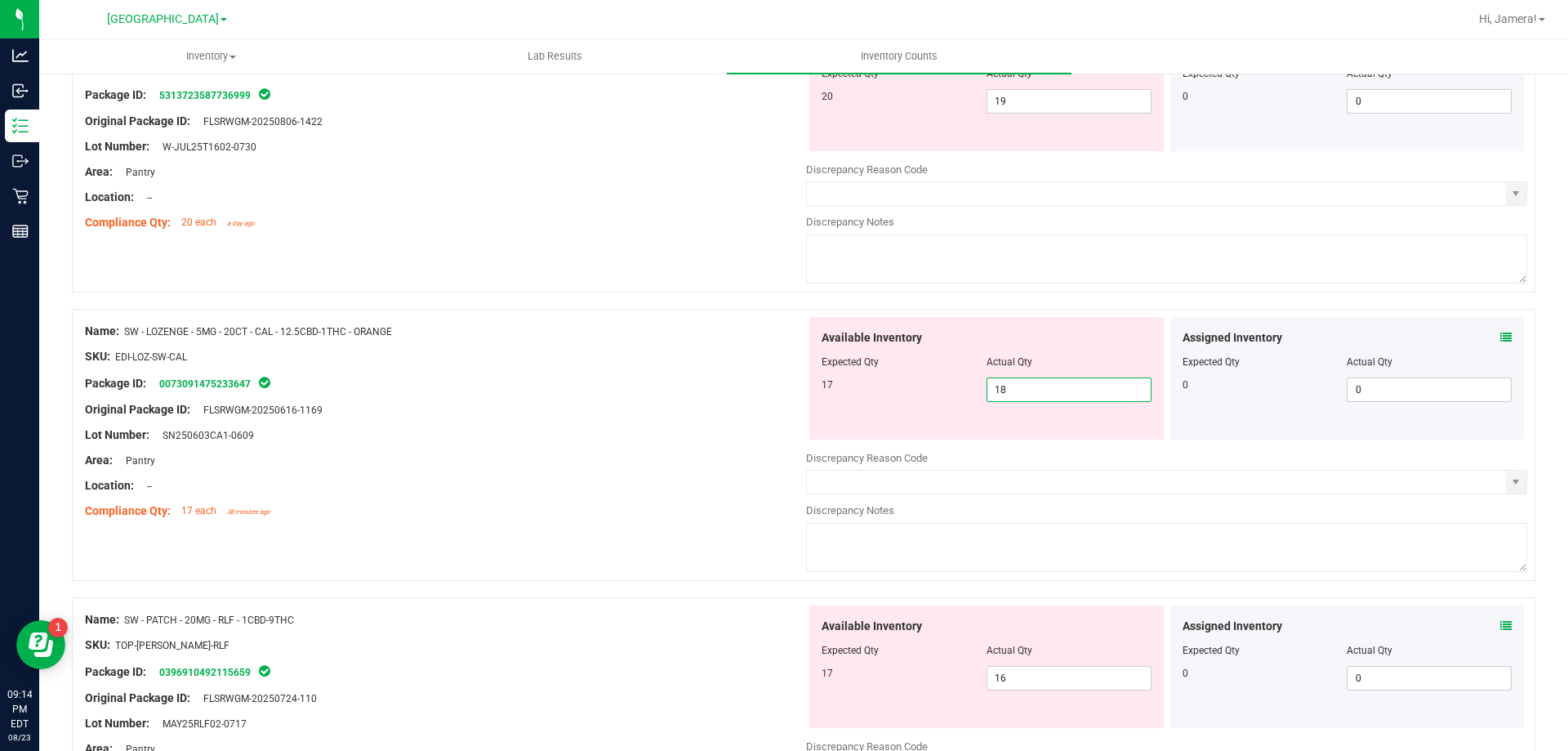
drag, startPoint x: 823, startPoint y: 398, endPoint x: 765, endPoint y: 398, distance: 58.0
click at [765, 398] on div "Name: SW - LOZENGE - 5MG - 20CT - CAL - 12.5CBD-1THC - ORANGE SKU: EDI-LOZ-SW-C…" at bounding box center [803, 445] width 1463 height 272
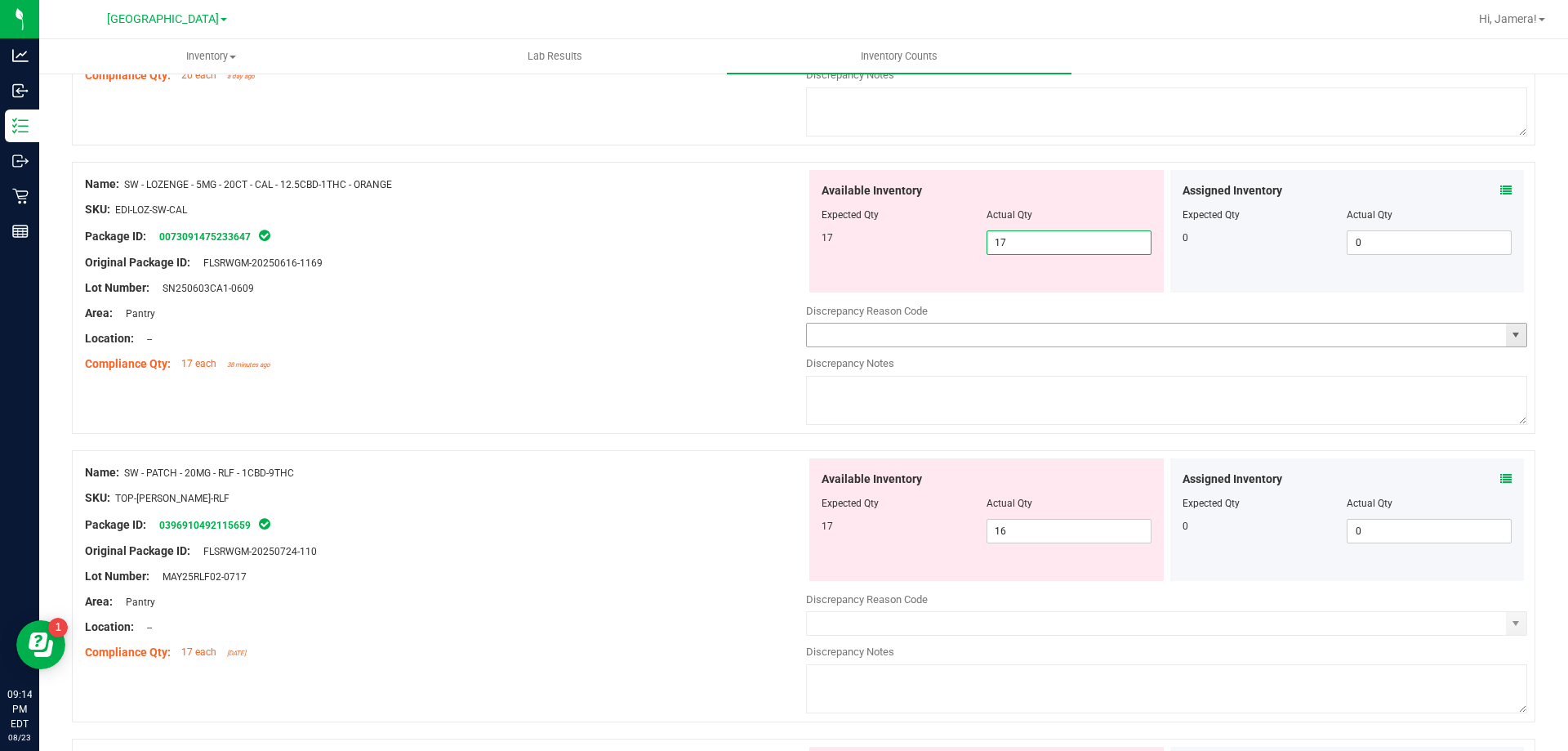
scroll to position [409, 0]
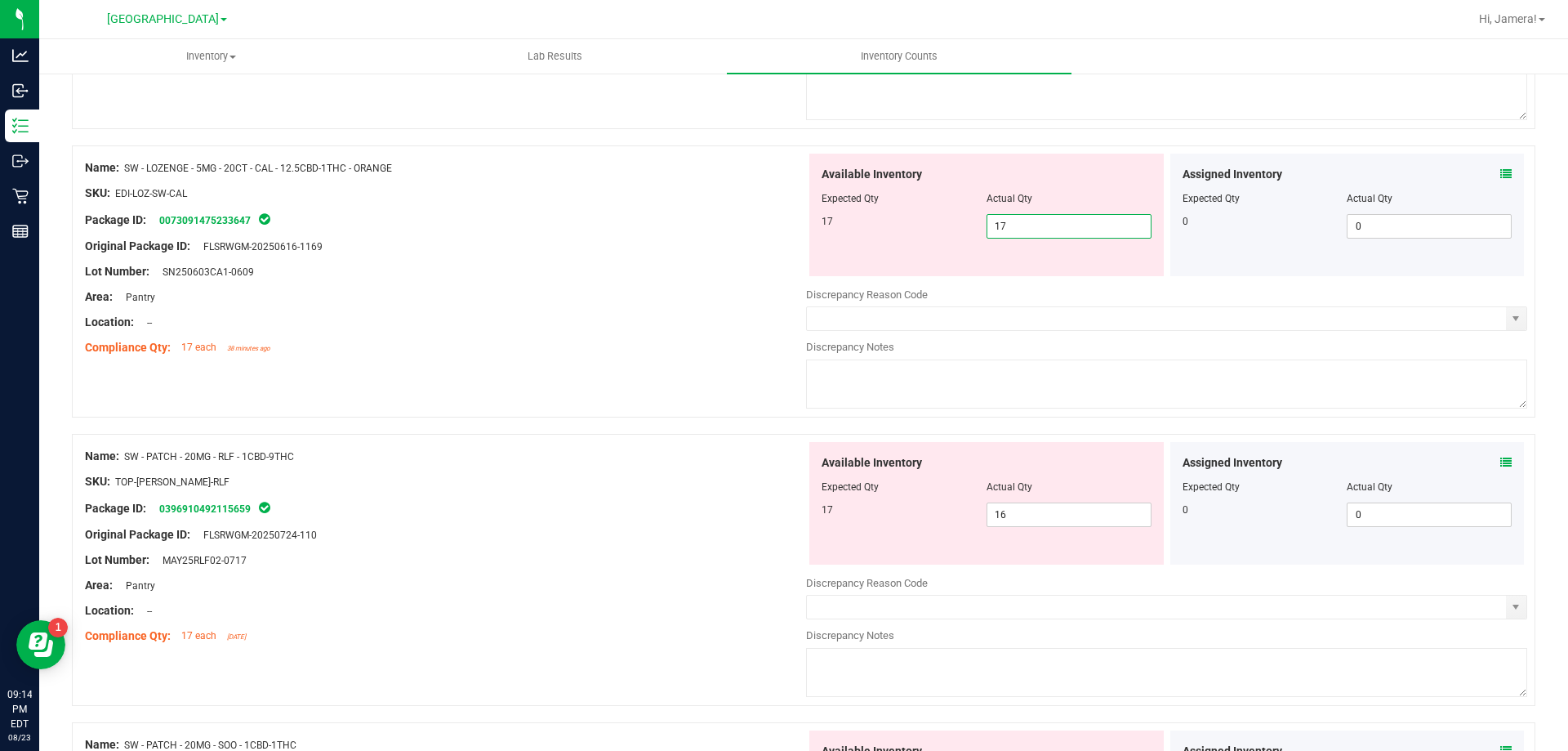
click at [767, 372] on div "Name: SW - LOZENGE - 5MG - 20CT - CAL - 12.5CBD-1THC - ORANGE SKU: EDI-LOZ-SW-C…" at bounding box center [803, 290] width 1463 height 289
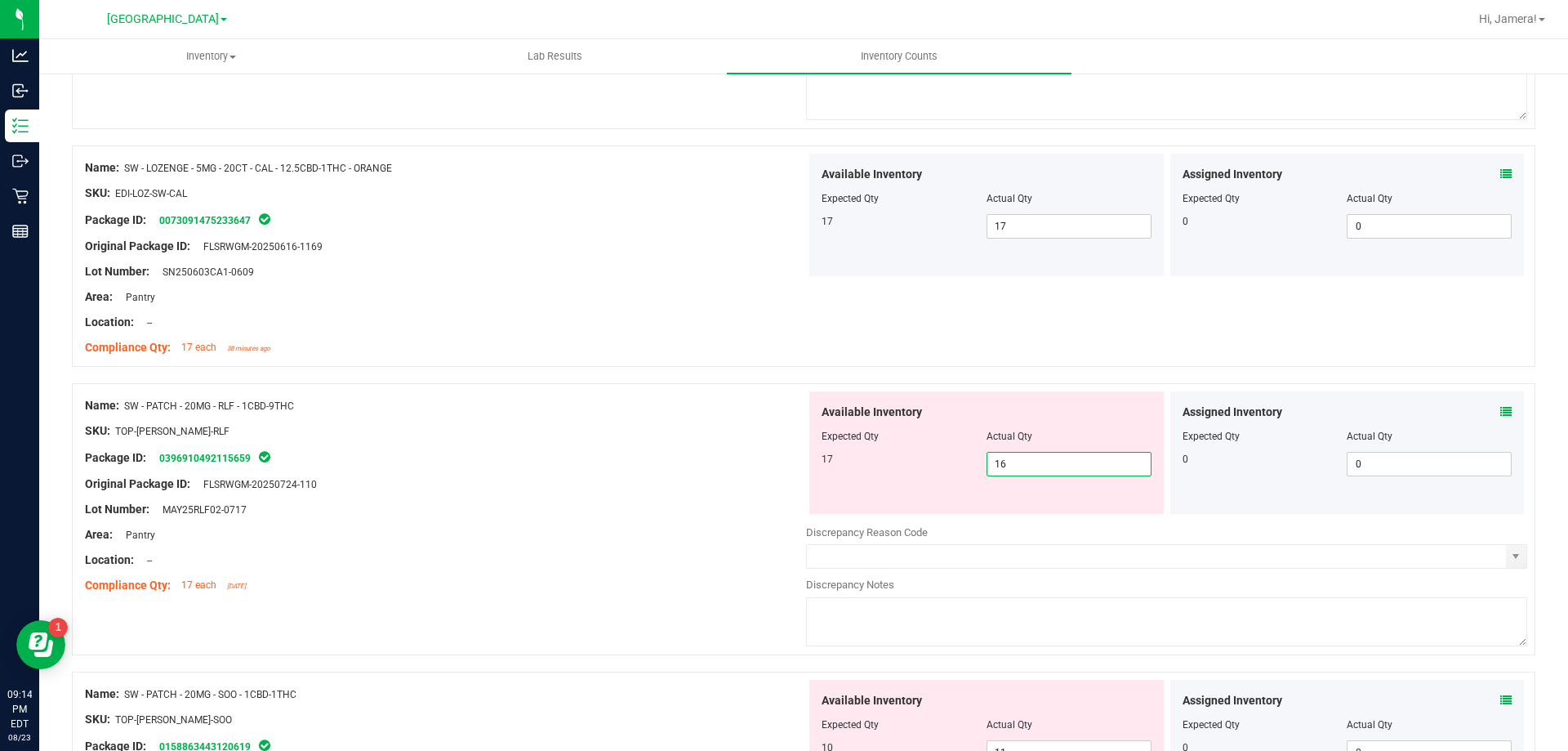
drag, startPoint x: 1017, startPoint y: 464, endPoint x: 944, endPoint y: 466, distance: 73.0
click at [944, 466] on div "17 16 16" at bounding box center [986, 463] width 330 height 24
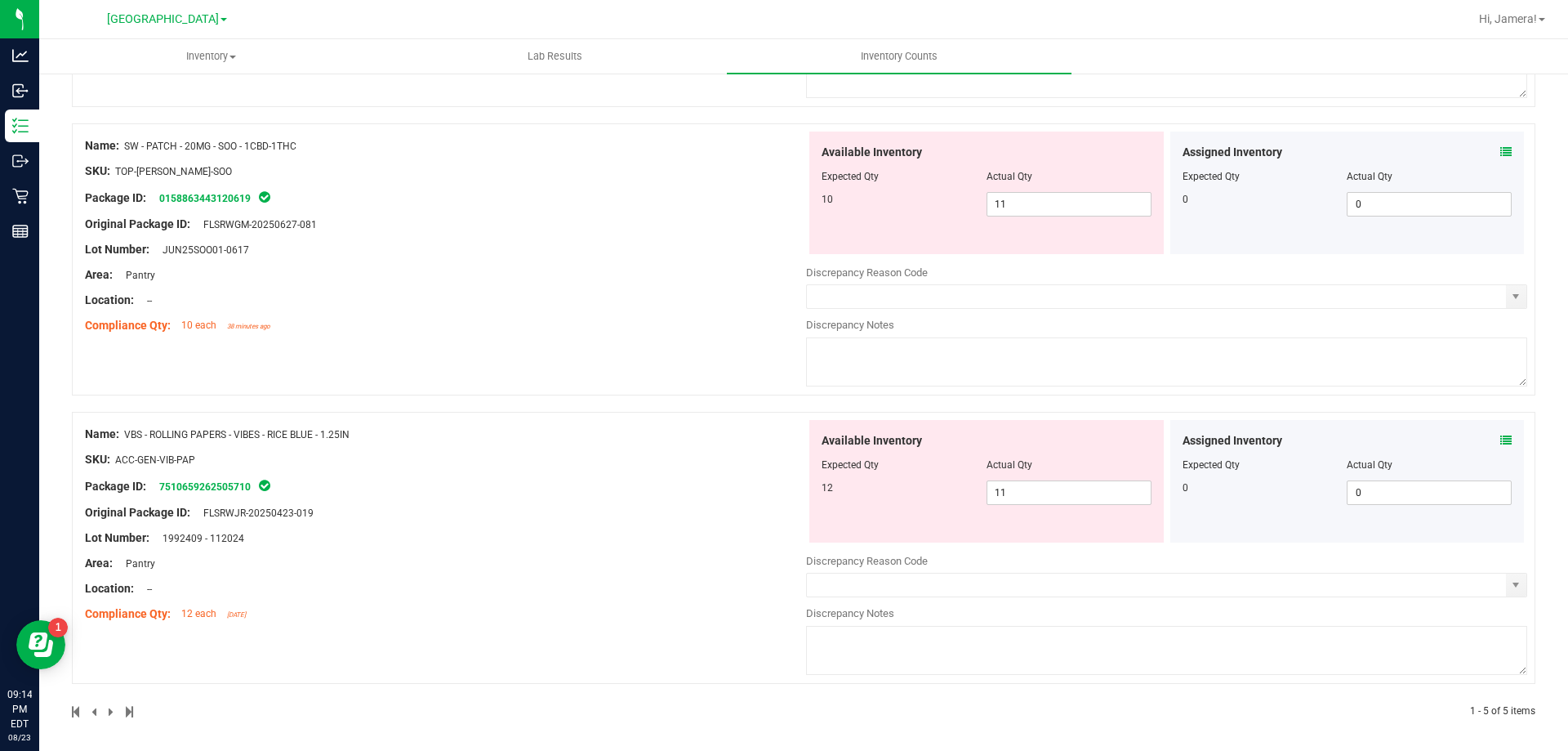
scroll to position [961, 0]
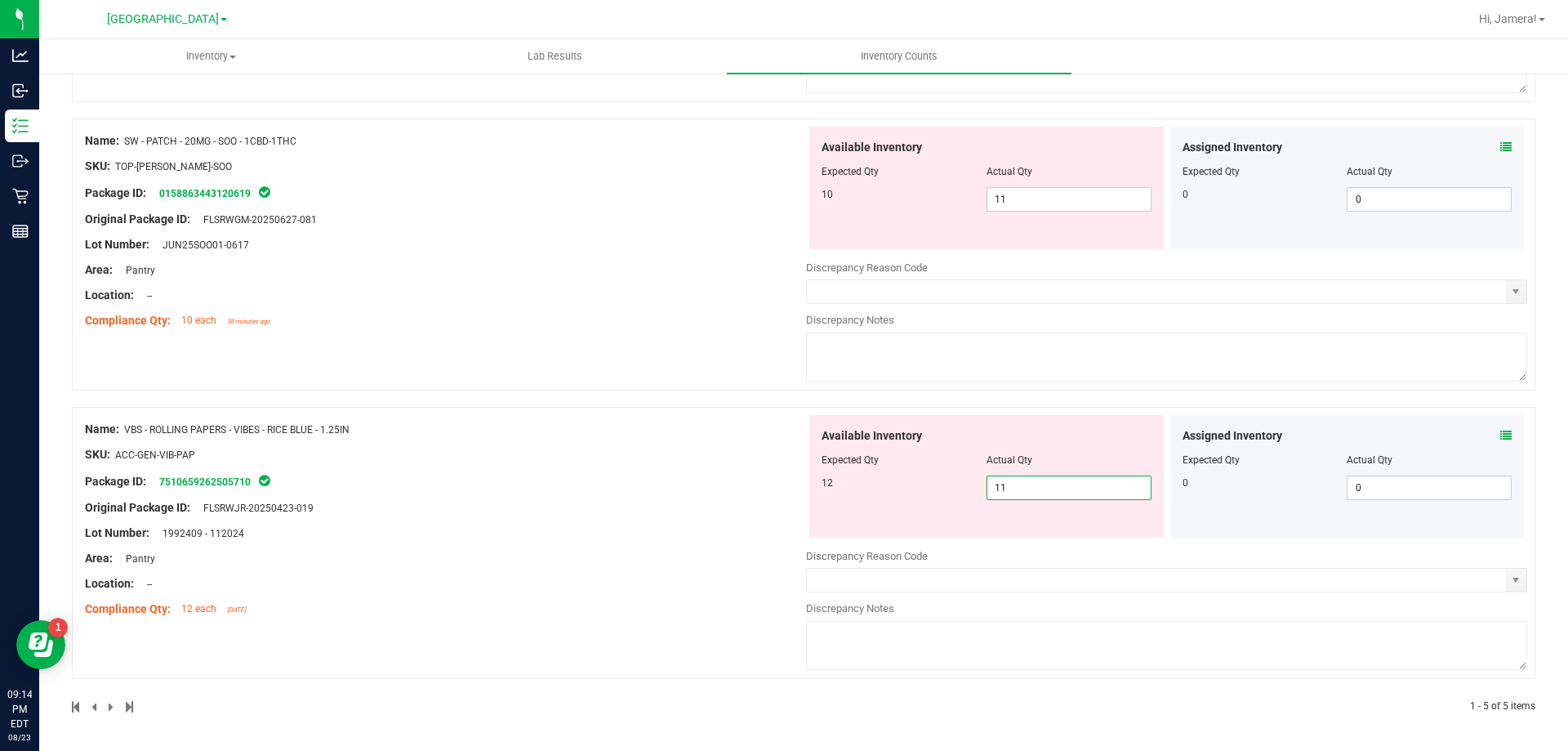
drag, startPoint x: 1042, startPoint y: 490, endPoint x: 702, endPoint y: 424, distance: 346.3
click at [702, 424] on div "Name: VBS - ROLLING PAPERS - VIBES - RICE BLUE - 1.25IN SKU: ACC-GEN-VIB-PAP Pa…" at bounding box center [803, 543] width 1463 height 272
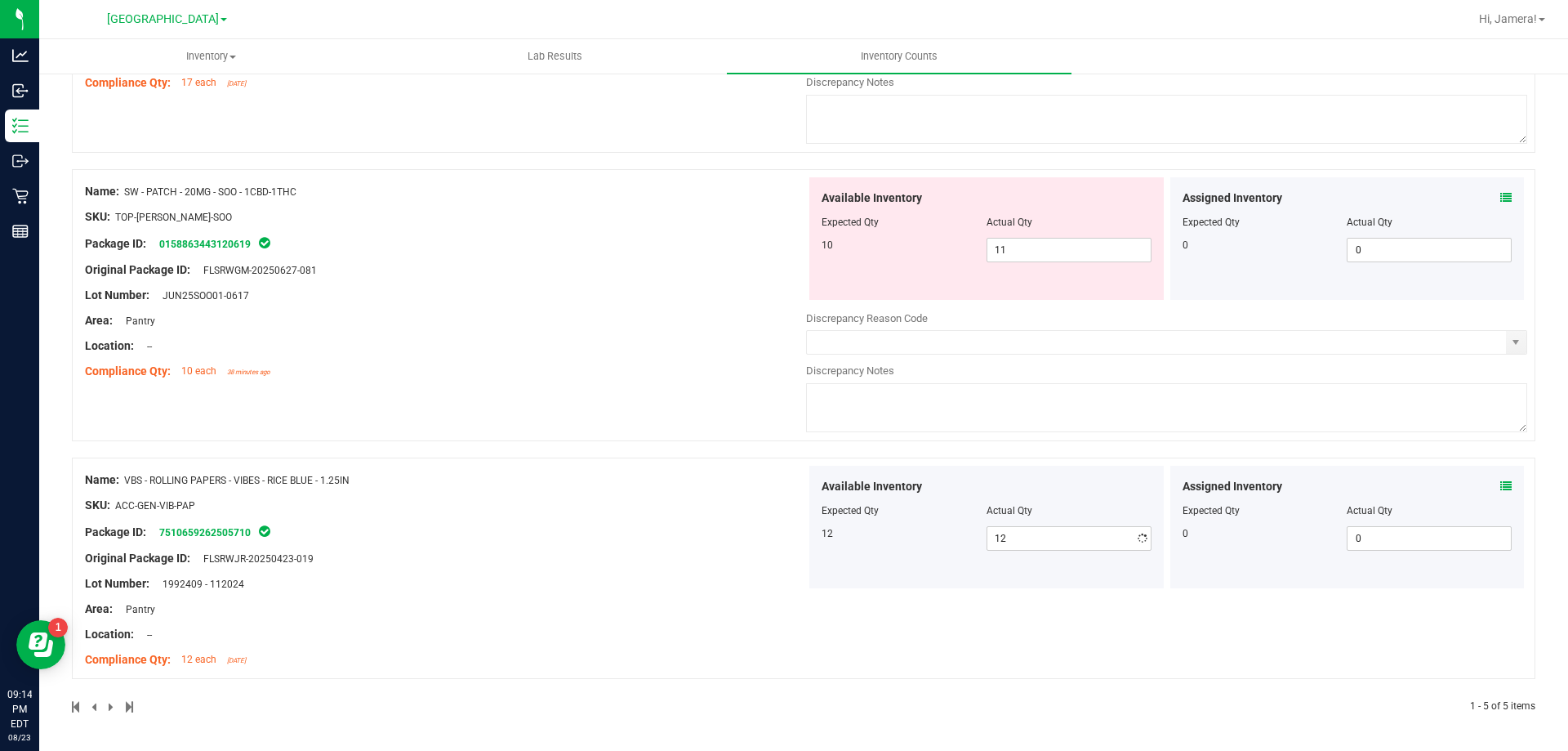
click at [661, 401] on div "Name: SW - PATCH - 20MG - SOO - 1CBD-1THC SKU: TOP-[PERSON_NAME]-SOO Package ID…" at bounding box center [803, 314] width 1463 height 289
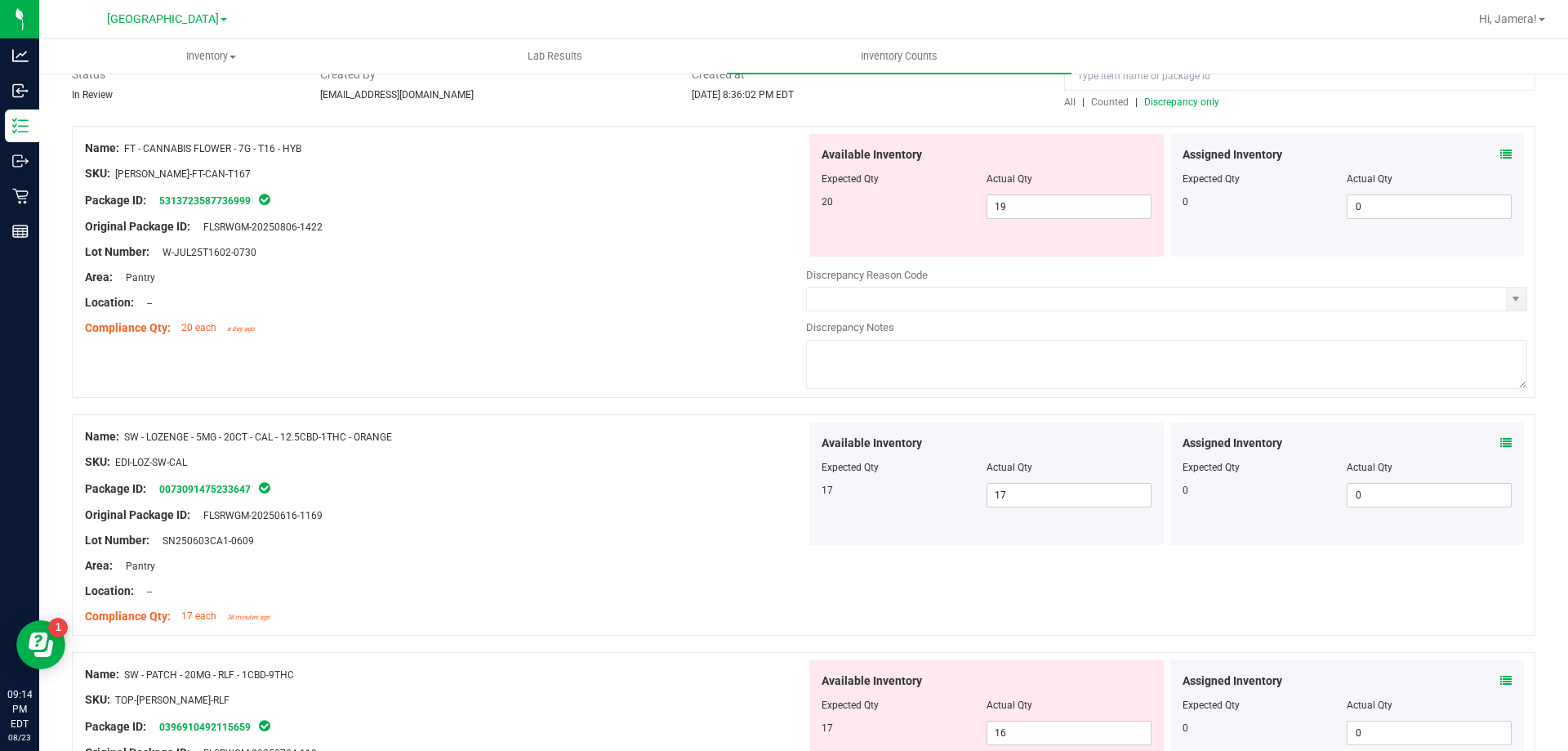
scroll to position [0, 0]
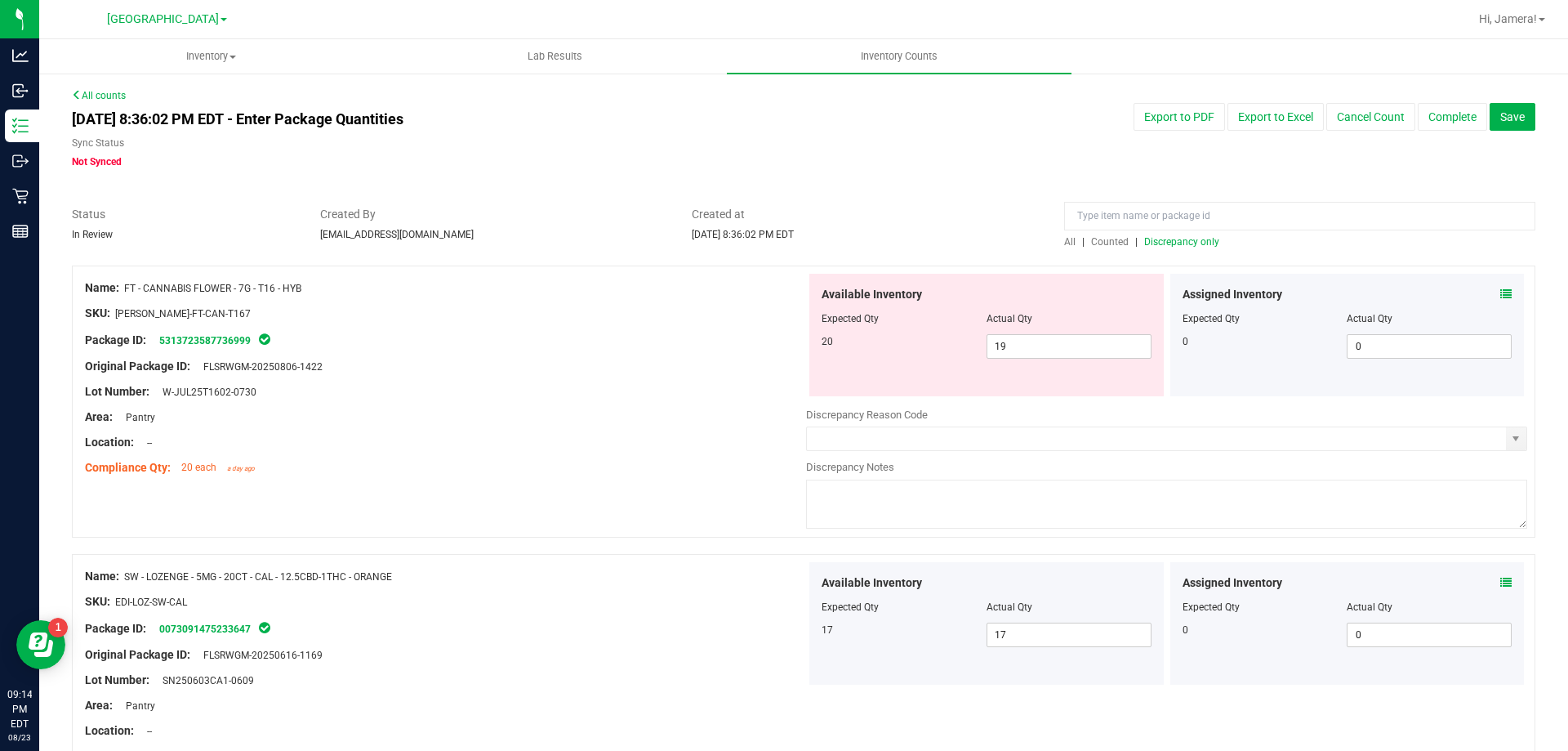
click at [1193, 242] on span "Discrepancy only" at bounding box center [1182, 242] width 76 height 12
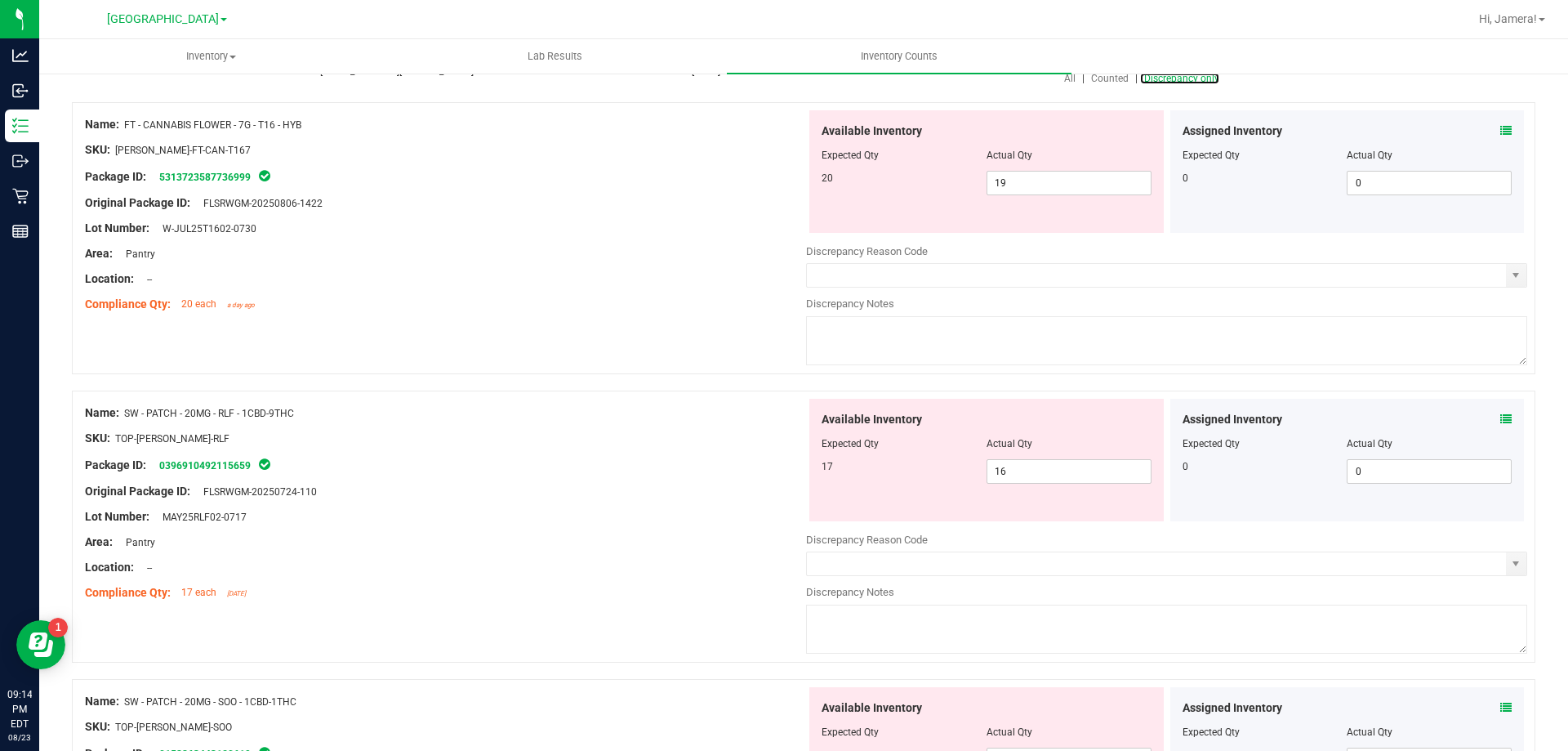
scroll to position [245, 0]
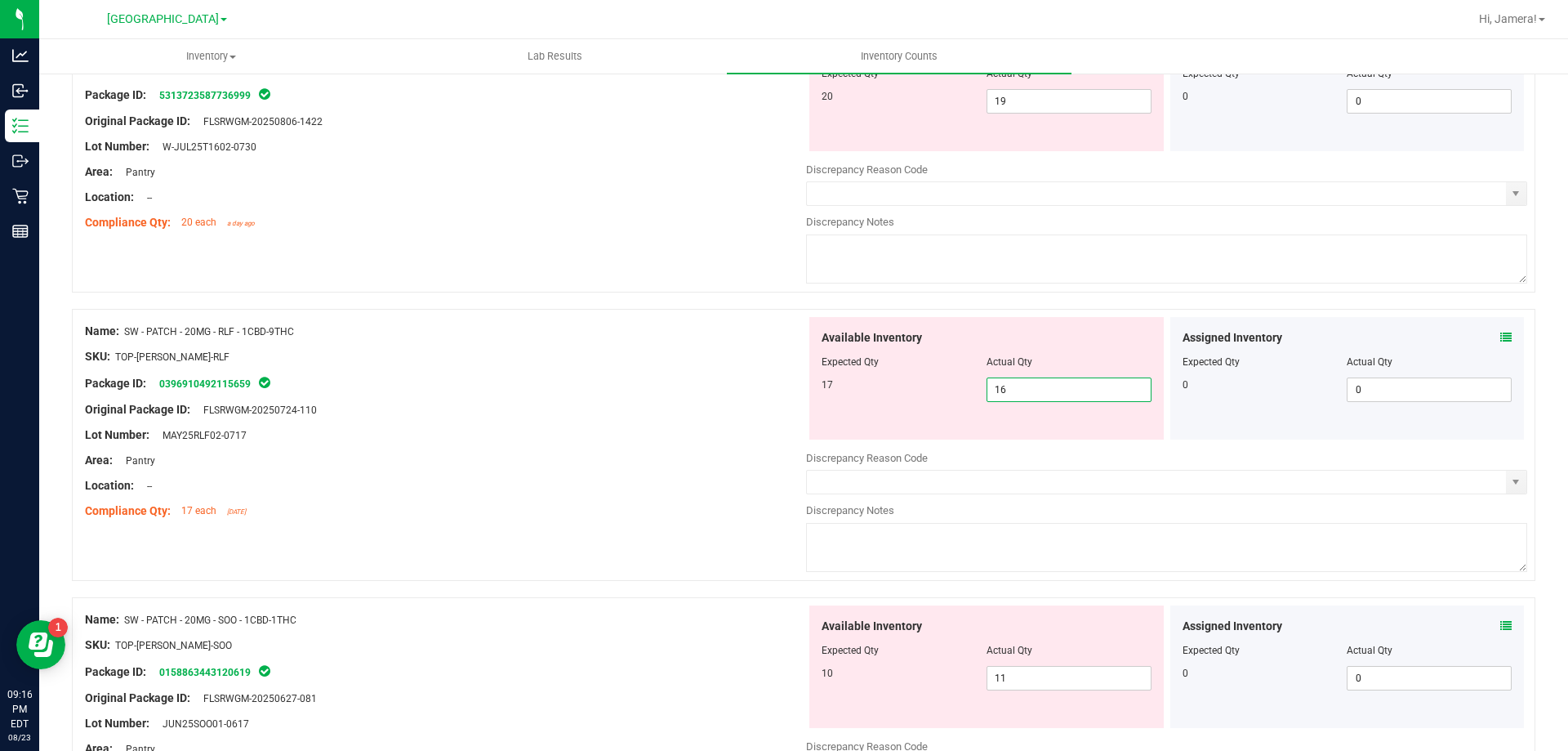
drag, startPoint x: 1050, startPoint y: 383, endPoint x: 764, endPoint y: 406, distance: 286.9
click at [764, 406] on div "Name: SW - PATCH - 20MG - RLF - 1CBD-9THC SKU: TOP-[PERSON_NAME]-RLF Package ID…" at bounding box center [803, 445] width 1463 height 272
drag, startPoint x: 760, startPoint y: 406, endPoint x: 747, endPoint y: 446, distance: 42.1
click at [752, 422] on div "Name: SW - PATCH - 20MG - RLF - 1CBD-9THC SKU: TOP-[PERSON_NAME]-RLF Package ID…" at bounding box center [446, 421] width 721 height 208
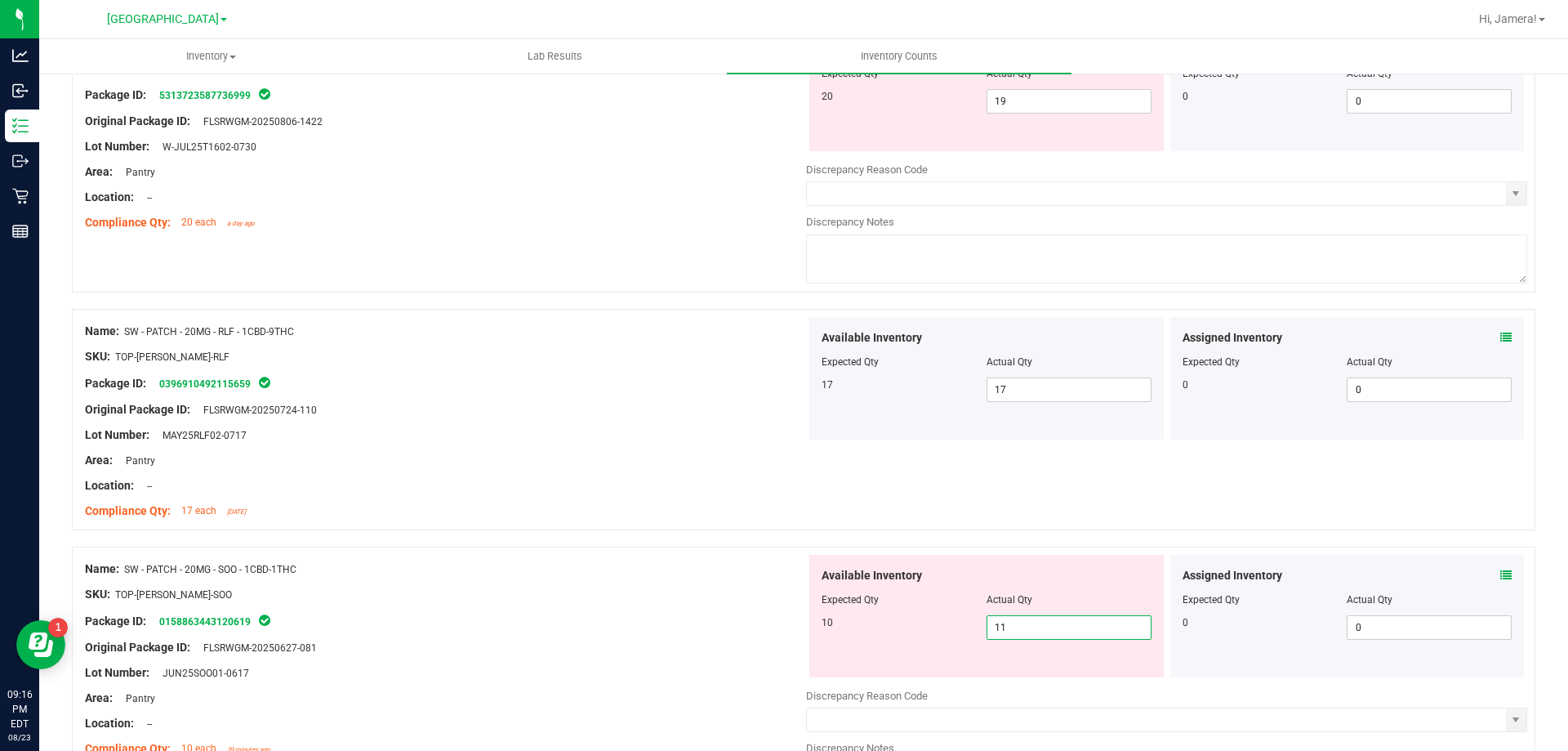
drag, startPoint x: 1065, startPoint y: 627, endPoint x: 678, endPoint y: 651, distance: 387.7
click at [684, 651] on div "Name: SW - PATCH - 20MG - SOO - 1CBD-1THC SKU: TOP-[PERSON_NAME]-SOO Package ID…" at bounding box center [803, 682] width 1463 height 272
click at [474, 514] on div "Compliance Qty: 17 each [DATE]" at bounding box center [446, 511] width 721 height 17
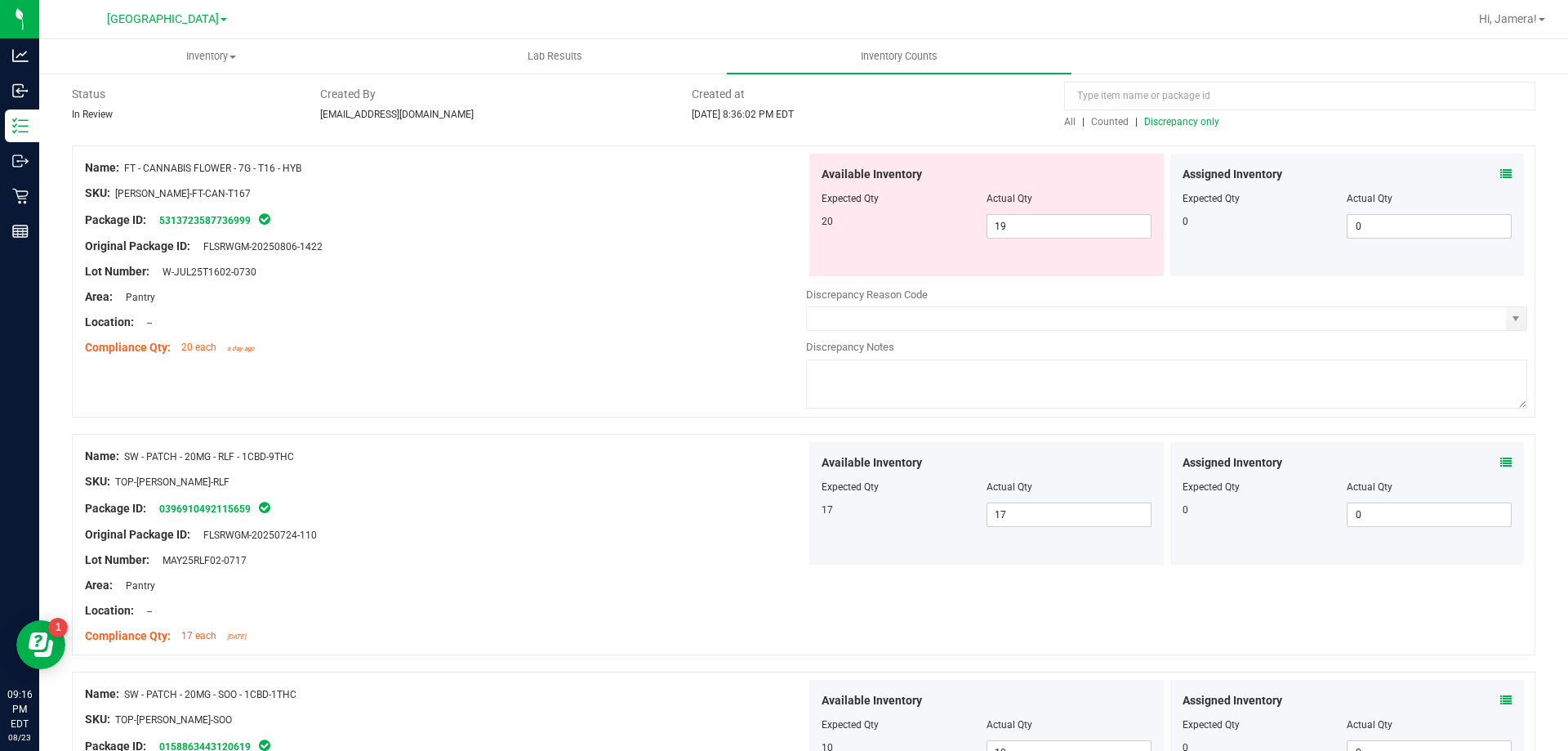
scroll to position [0, 0]
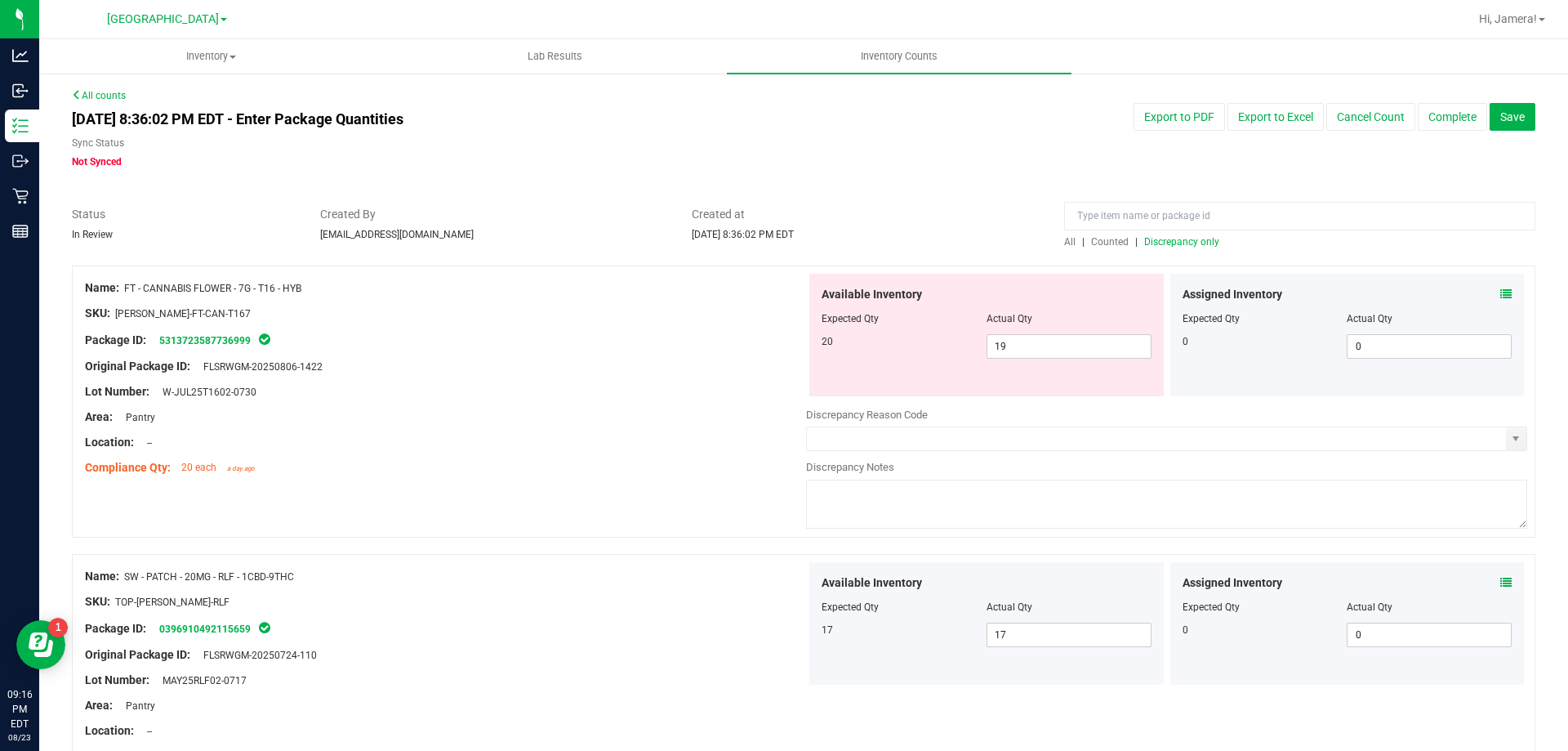
click at [1197, 237] on span "Discrepancy only" at bounding box center [1182, 242] width 76 height 12
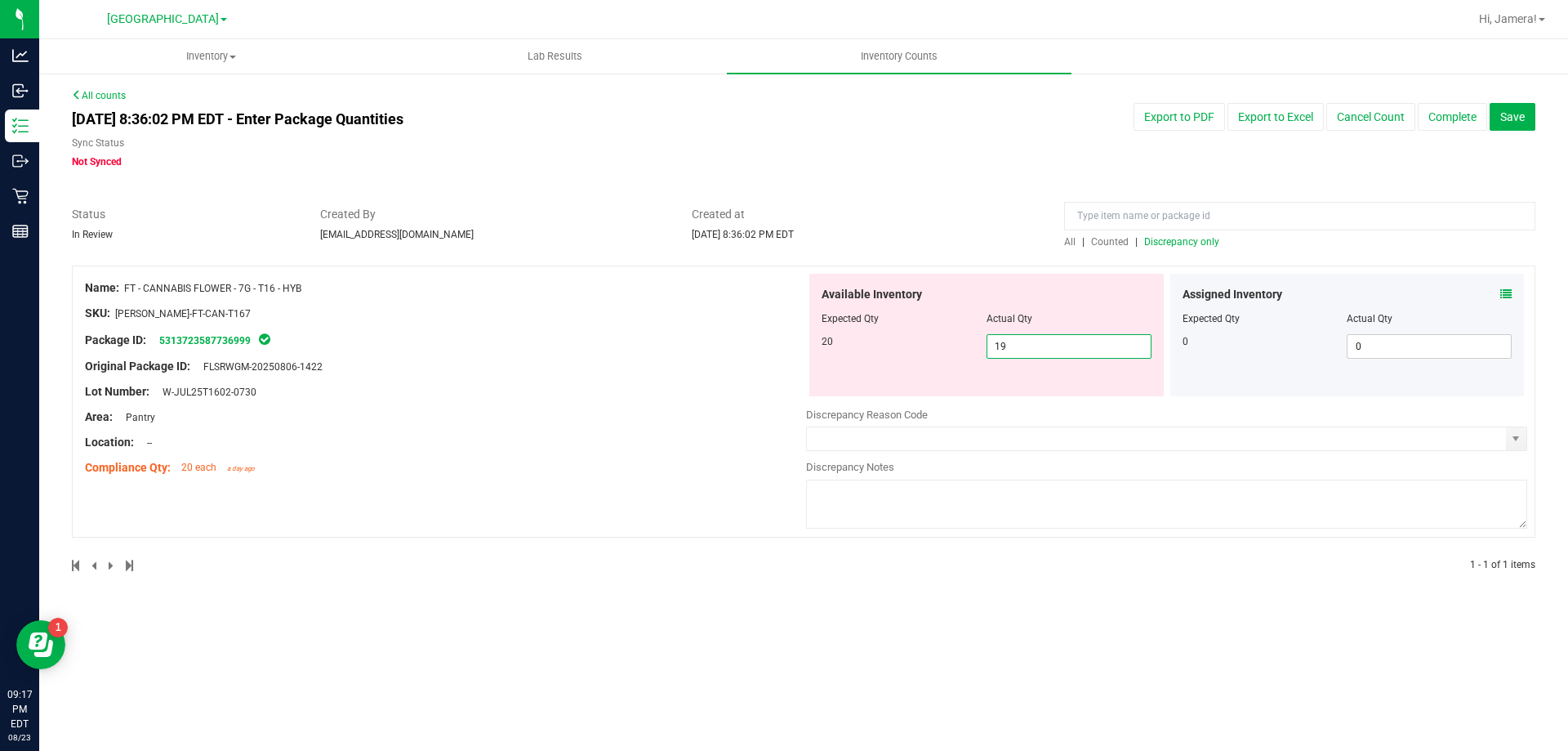
drag, startPoint x: 1032, startPoint y: 345, endPoint x: 835, endPoint y: 370, distance: 198.6
click at [835, 370] on div "Available Inventory Expected Qty Actual Qty 20 19 19" at bounding box center [986, 334] width 354 height 122
click at [835, 370] on div "Available Inventory Expected Qty Actual Qty 20 20 20" at bounding box center [986, 334] width 354 height 122
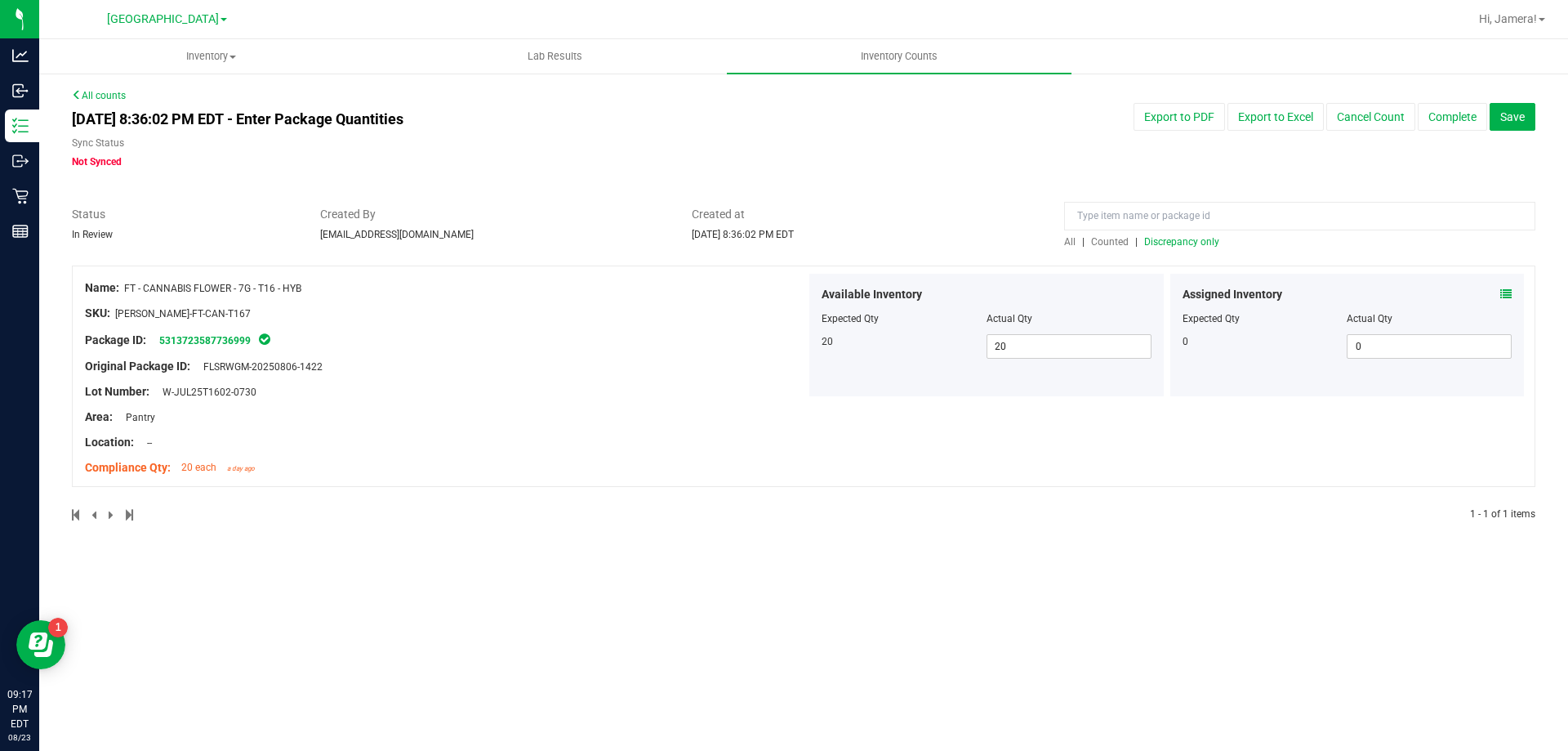
click at [1198, 246] on span "Discrepancy only" at bounding box center [1182, 242] width 76 height 12
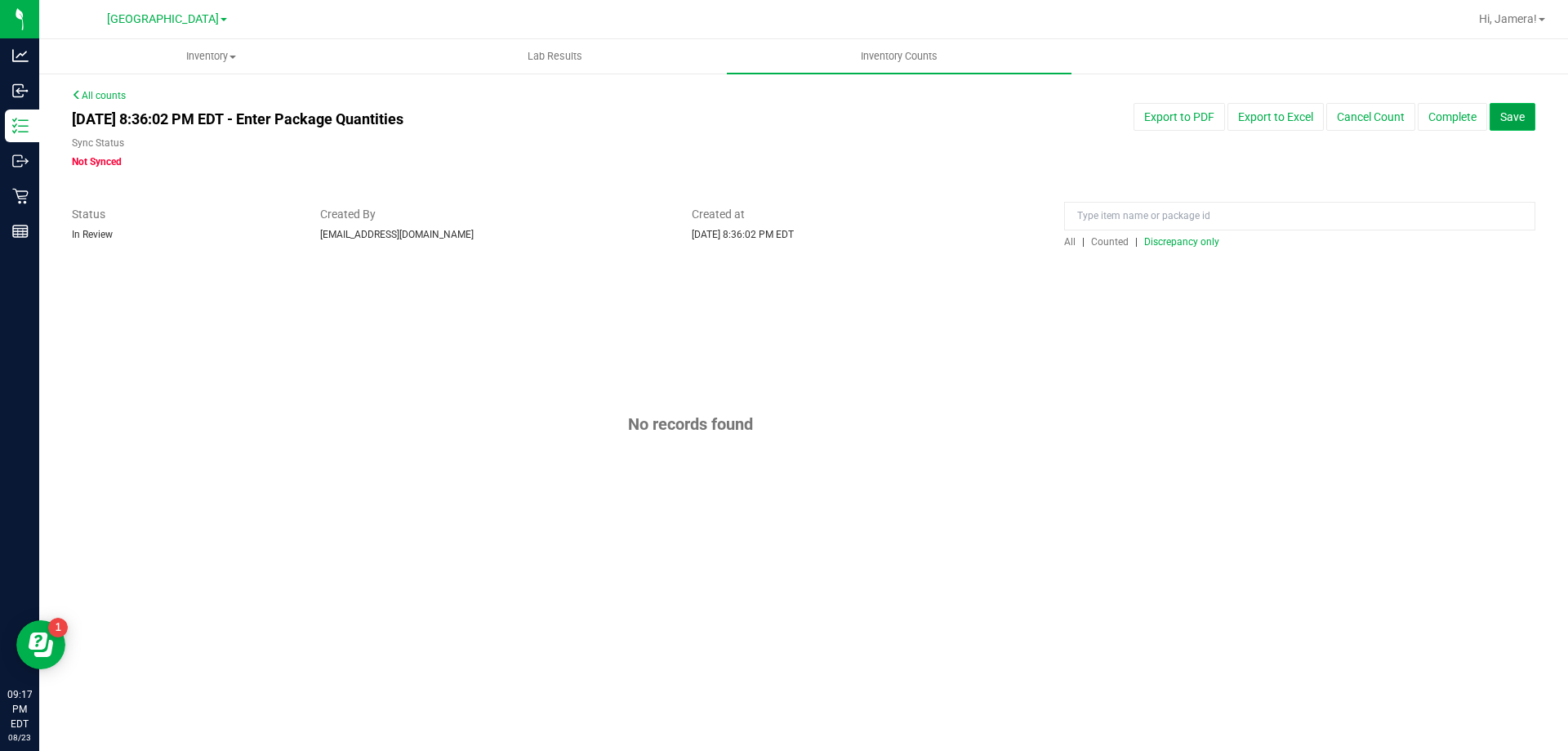
click at [1503, 115] on span "Save" at bounding box center [1512, 116] width 24 height 13
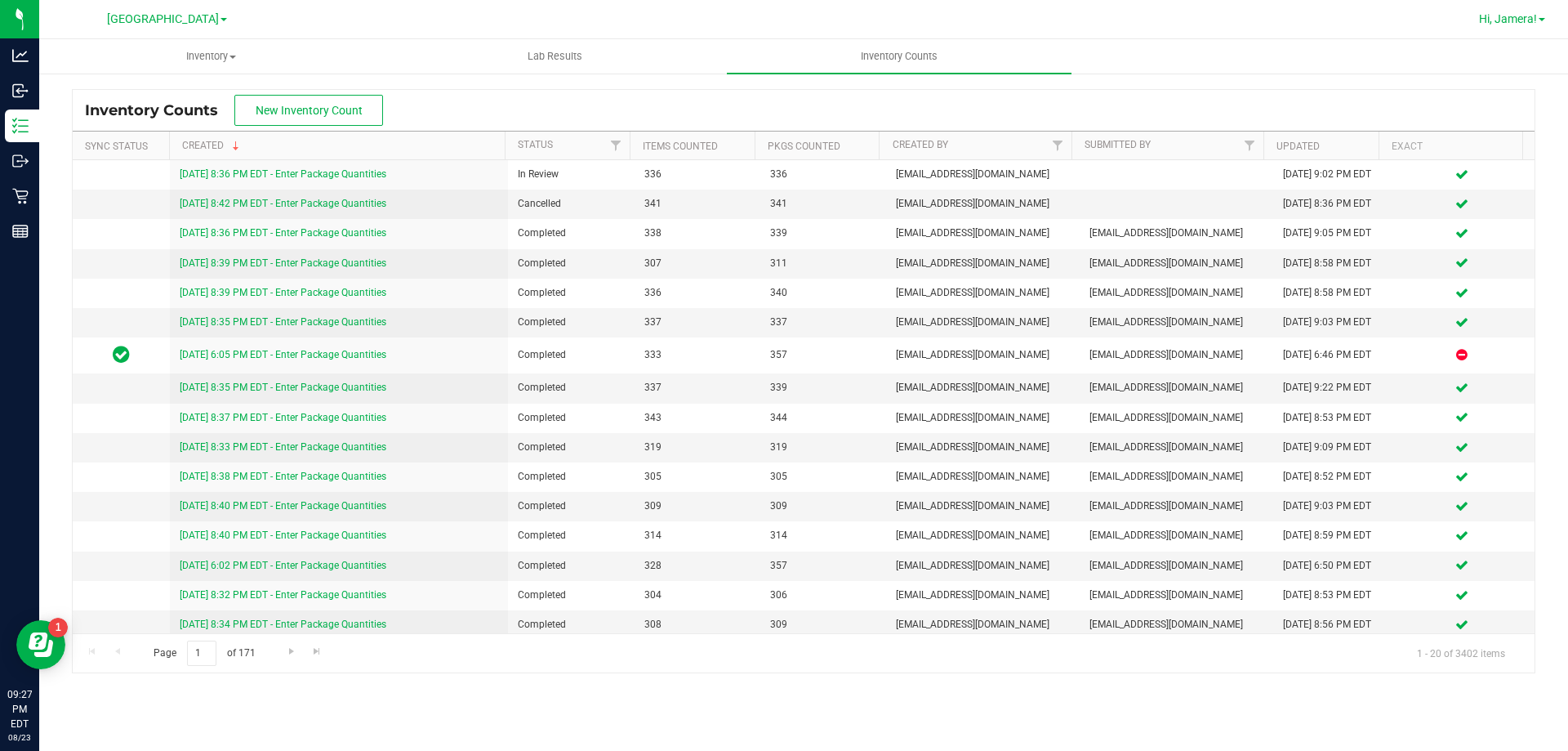
click at [1522, 18] on span "Hi, Jamera!" at bounding box center [1508, 18] width 58 height 13
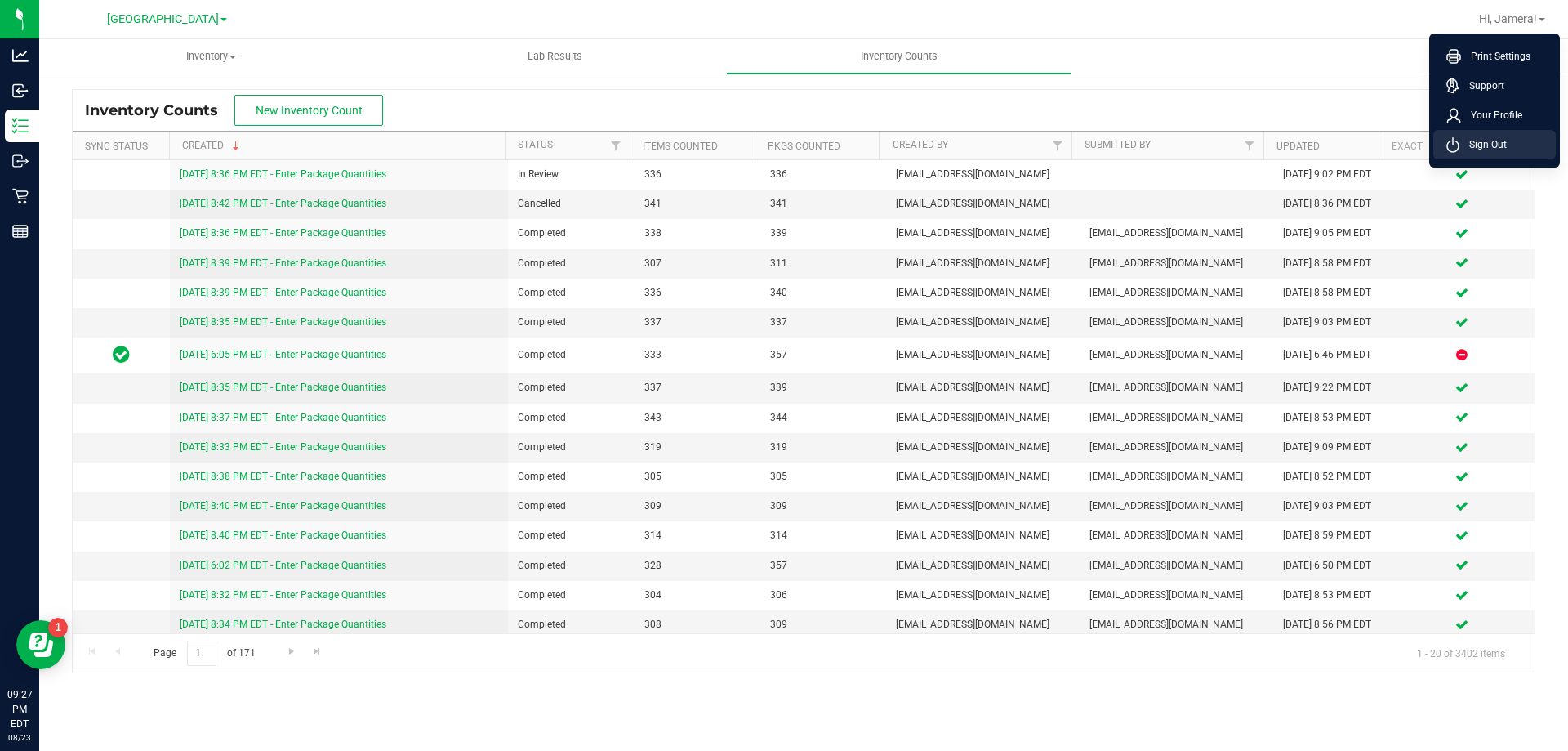
click at [1512, 148] on li "Sign Out" at bounding box center [1494, 144] width 122 height 29
